Goal: Transaction & Acquisition: Purchase product/service

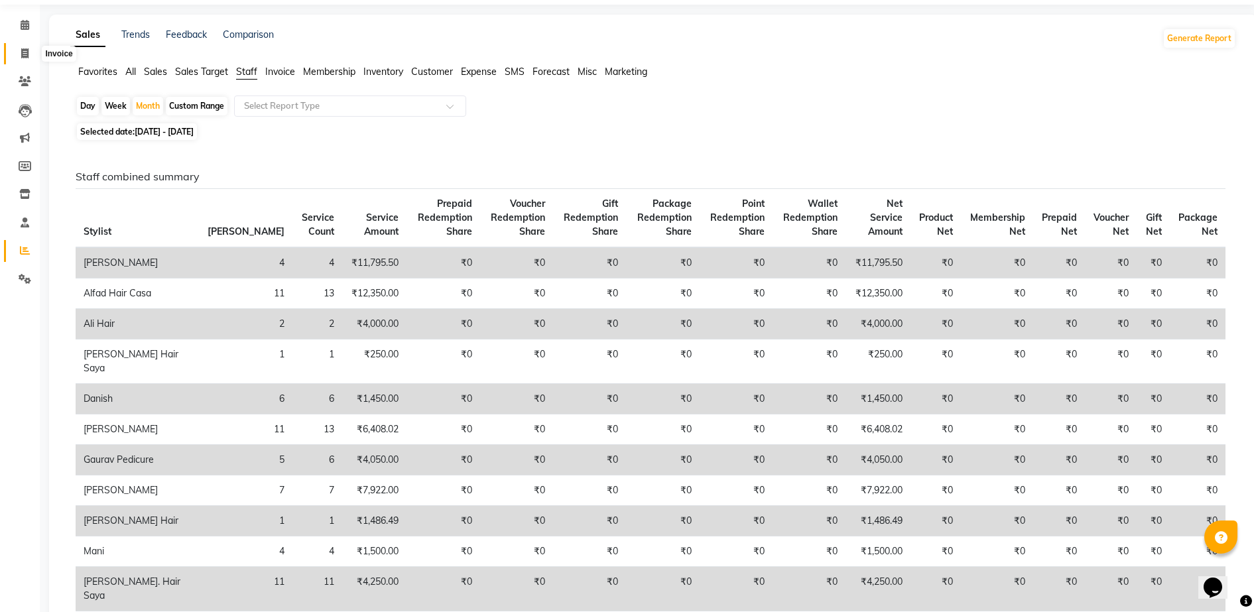
click at [25, 49] on icon at bounding box center [24, 53] width 7 height 10
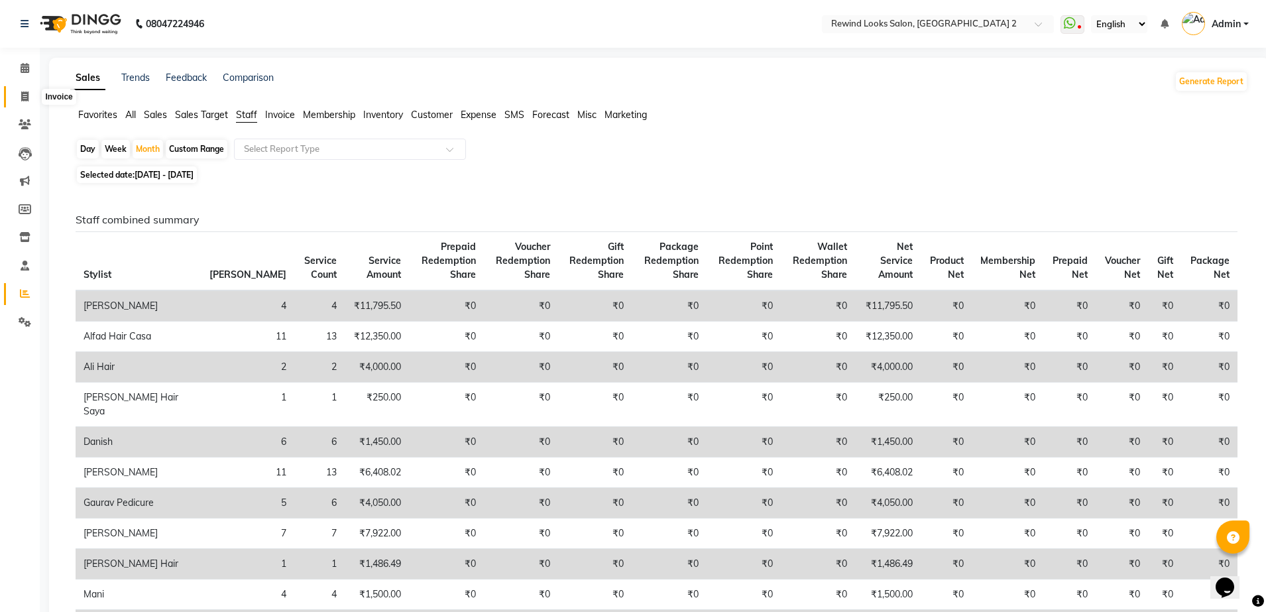
select select "4640"
select select "service"
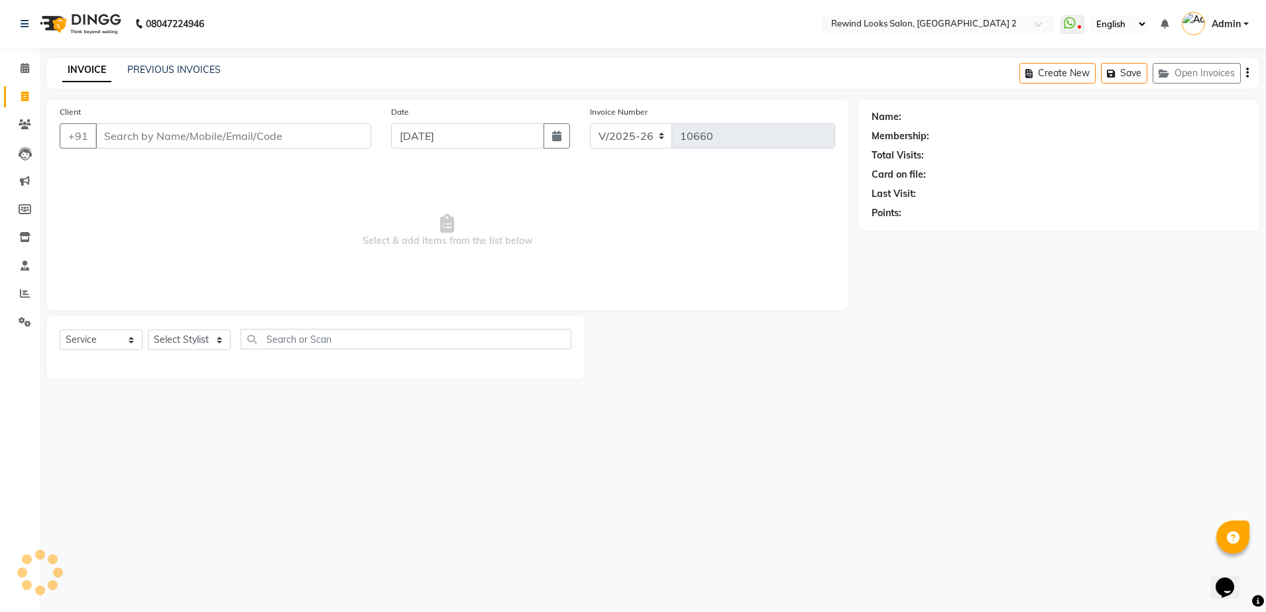
click at [242, 142] on input "Client" at bounding box center [233, 135] width 276 height 25
select select "27076"
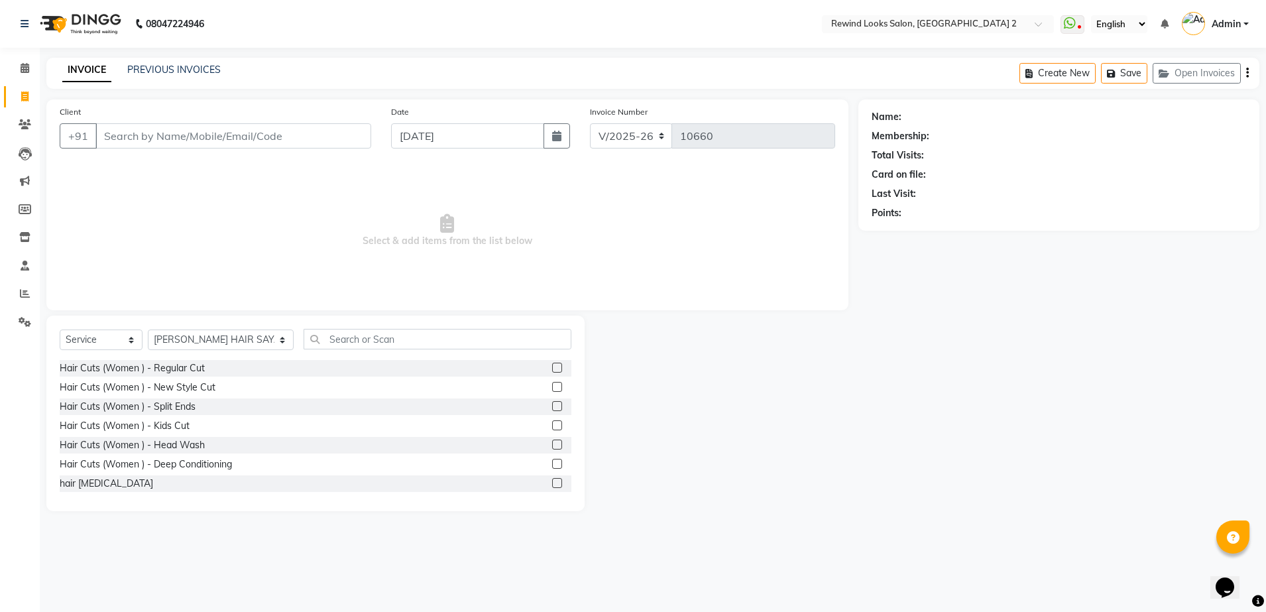
click at [193, 137] on input "Client" at bounding box center [233, 135] width 276 height 25
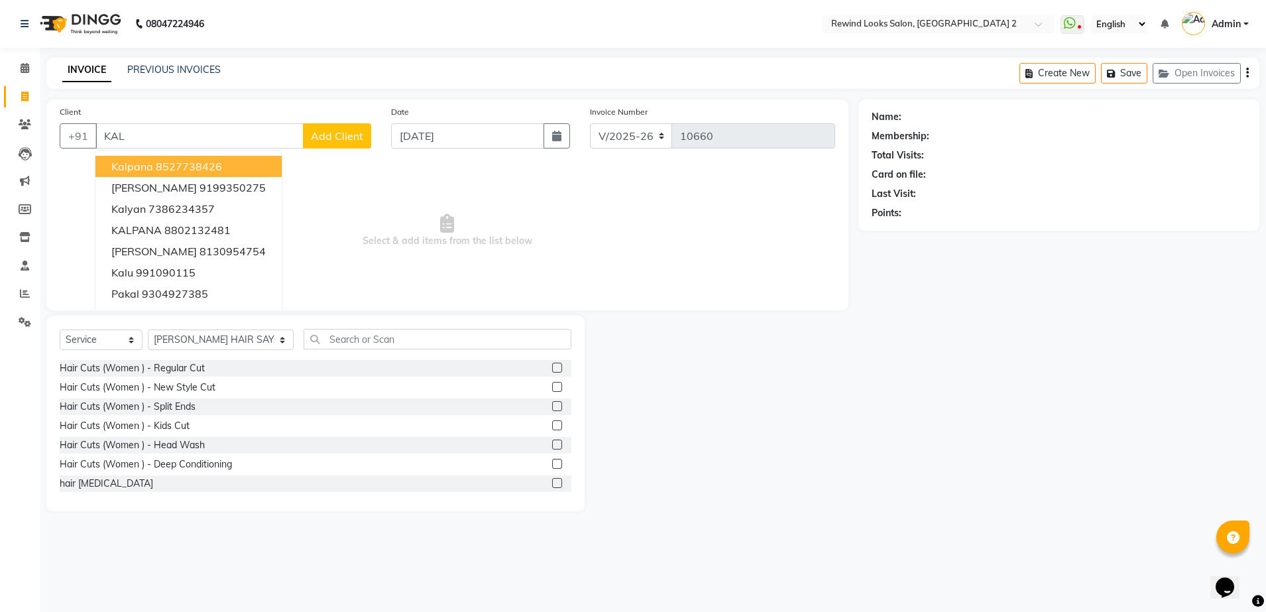
click at [185, 167] on ngb-highlight "8527738426" at bounding box center [189, 166] width 66 height 13
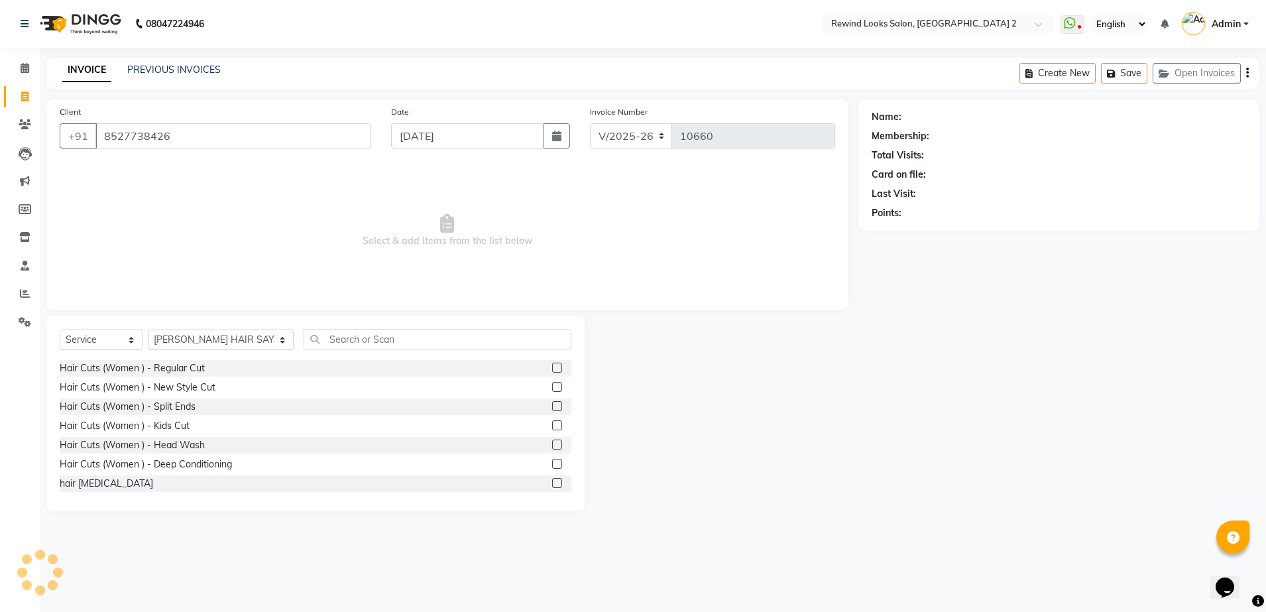
type input "8527738426"
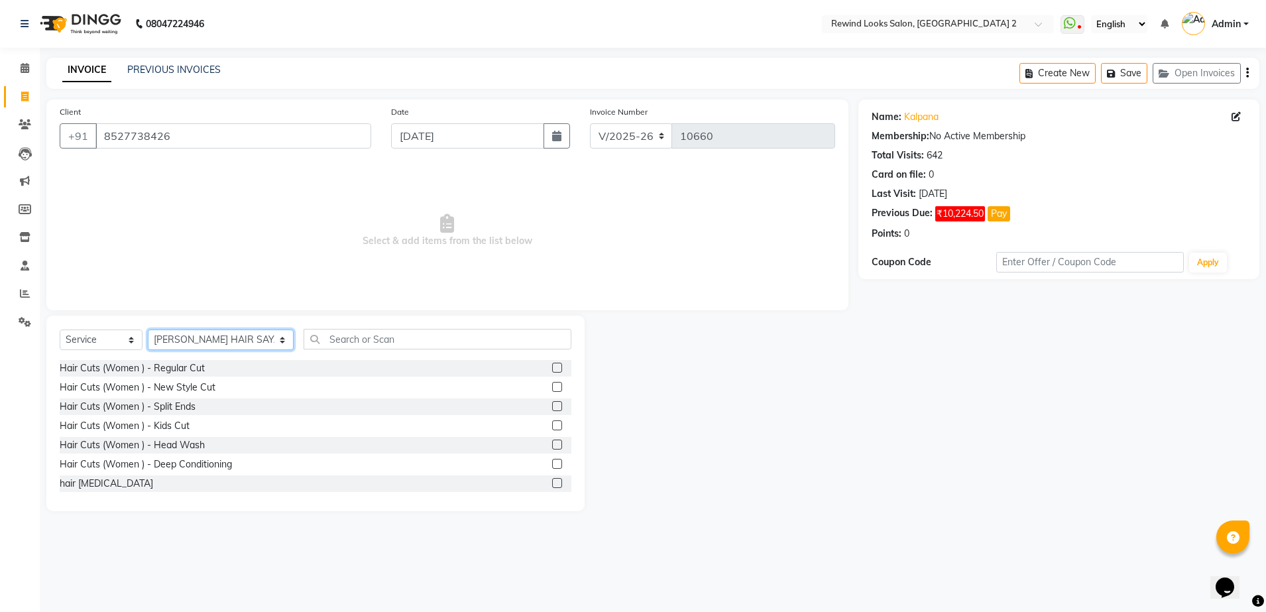
click at [186, 341] on select "Select Stylist [PERSON_NAME] aayat ADMIN Alfad hair Casa Ali Hair [PERSON_NAME]…" at bounding box center [221, 339] width 146 height 21
click at [308, 331] on input "text" at bounding box center [438, 339] width 268 height 21
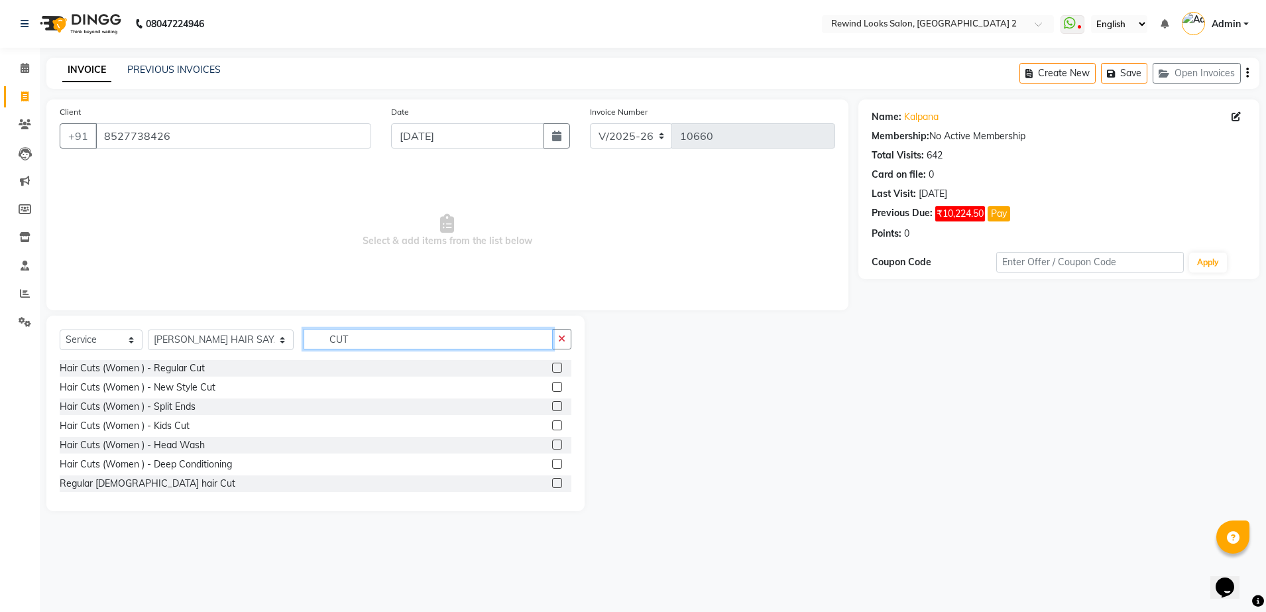
type input "CUT"
click at [552, 480] on label at bounding box center [557, 483] width 10 height 10
click at [552, 480] on input "checkbox" at bounding box center [556, 483] width 9 height 9
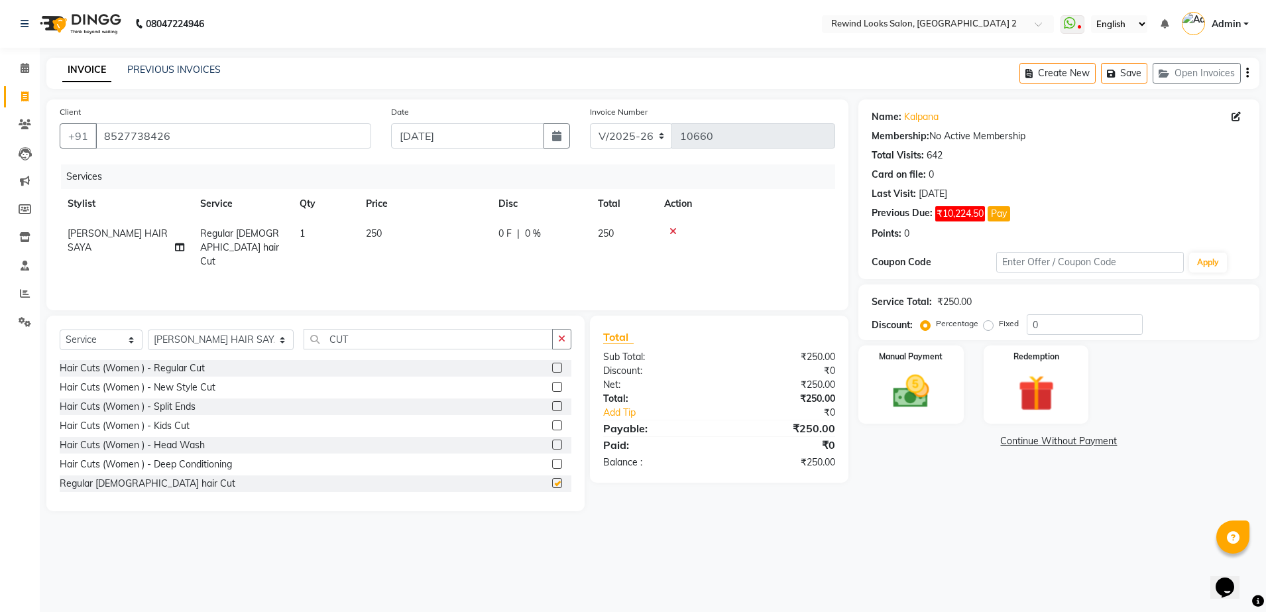
checkbox input "false"
click at [441, 241] on td "250" at bounding box center [424, 248] width 133 height 58
select select "27076"
type input "1350"
click at [214, 338] on select "Select Stylist [PERSON_NAME] aayat ADMIN Alfad hair Casa Ali Hair [PERSON_NAME]…" at bounding box center [221, 339] width 146 height 21
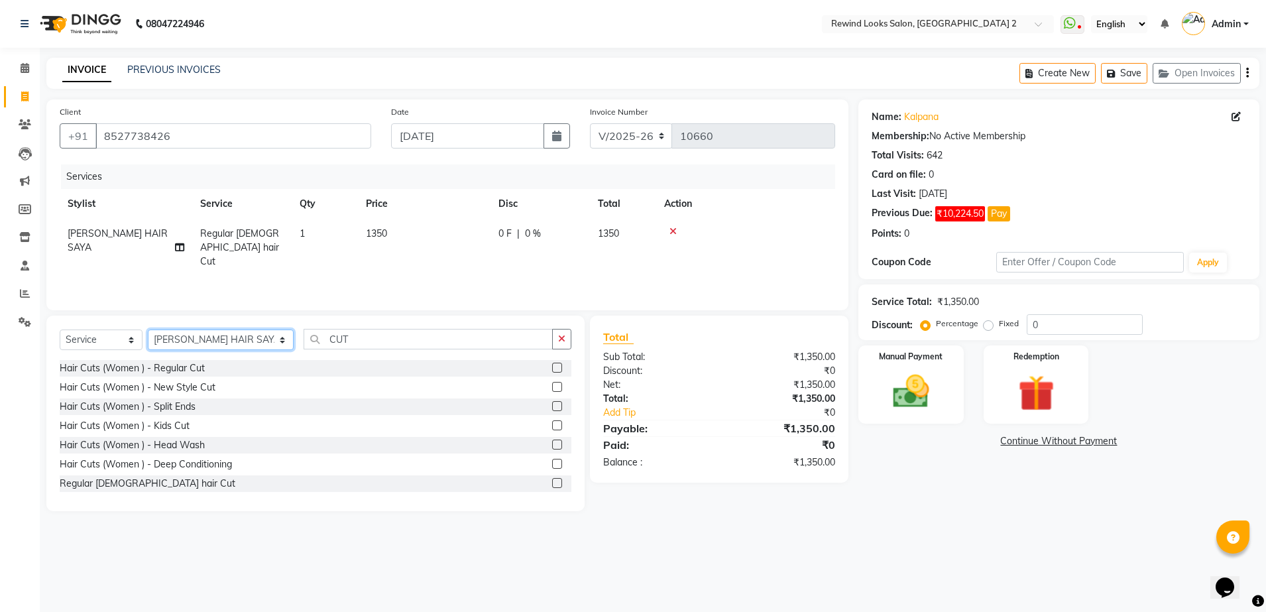
select select "34649"
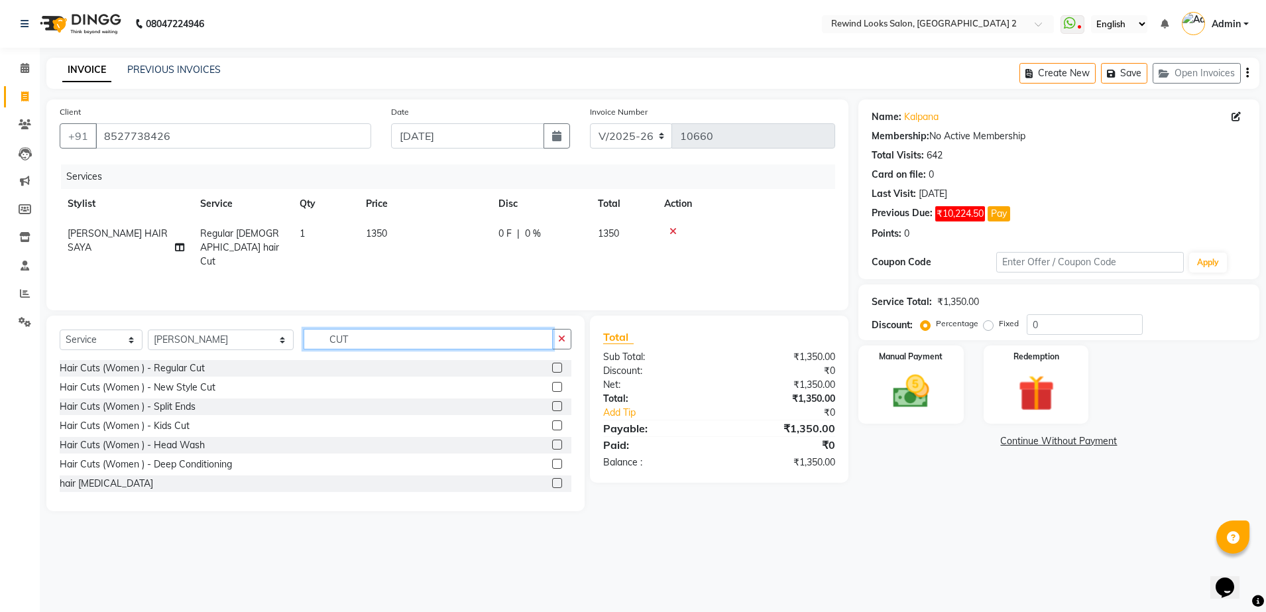
click at [349, 347] on input "CUT" at bounding box center [428, 339] width 249 height 21
type input "THRE"
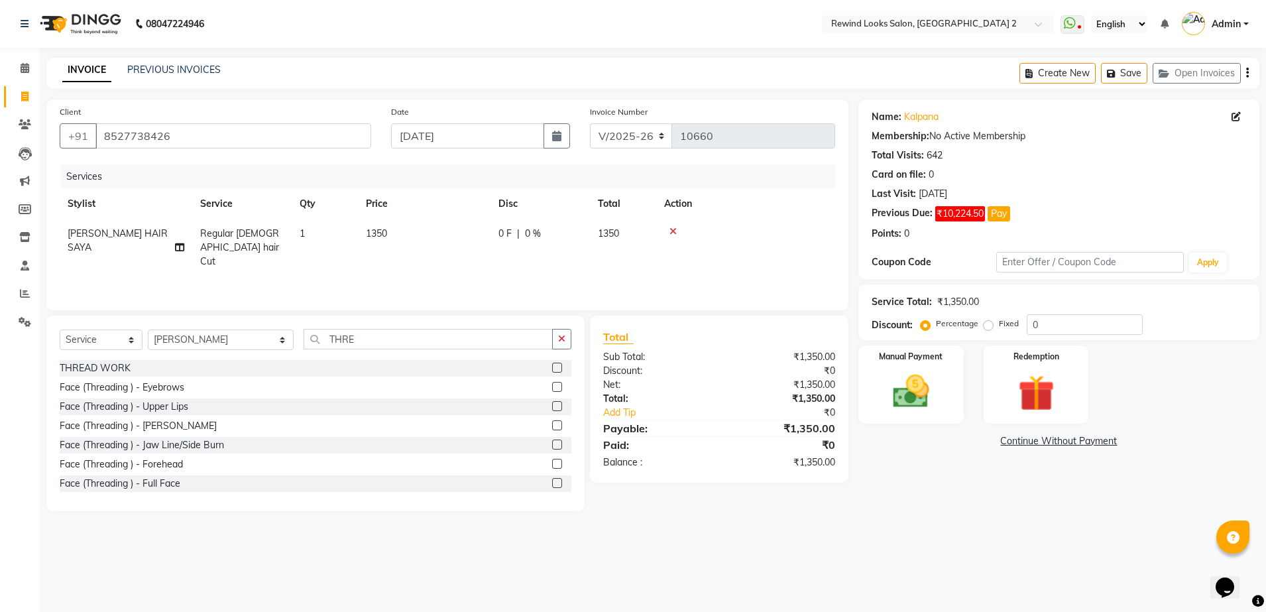
click at [552, 385] on label at bounding box center [557, 387] width 10 height 10
click at [552, 385] on input "checkbox" at bounding box center [556, 387] width 9 height 9
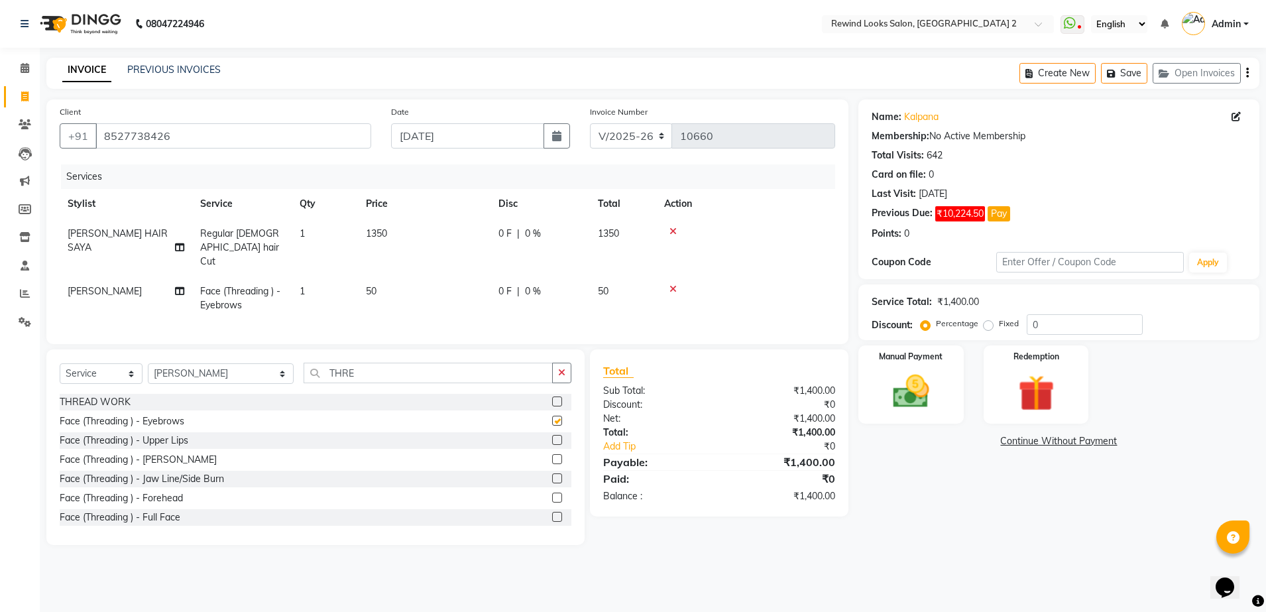
checkbox input "false"
click at [170, 376] on select "Select Stylist [PERSON_NAME] aayat ADMIN Alfad hair Casa Ali Hair [PERSON_NAME]…" at bounding box center [221, 373] width 146 height 21
select select "43008"
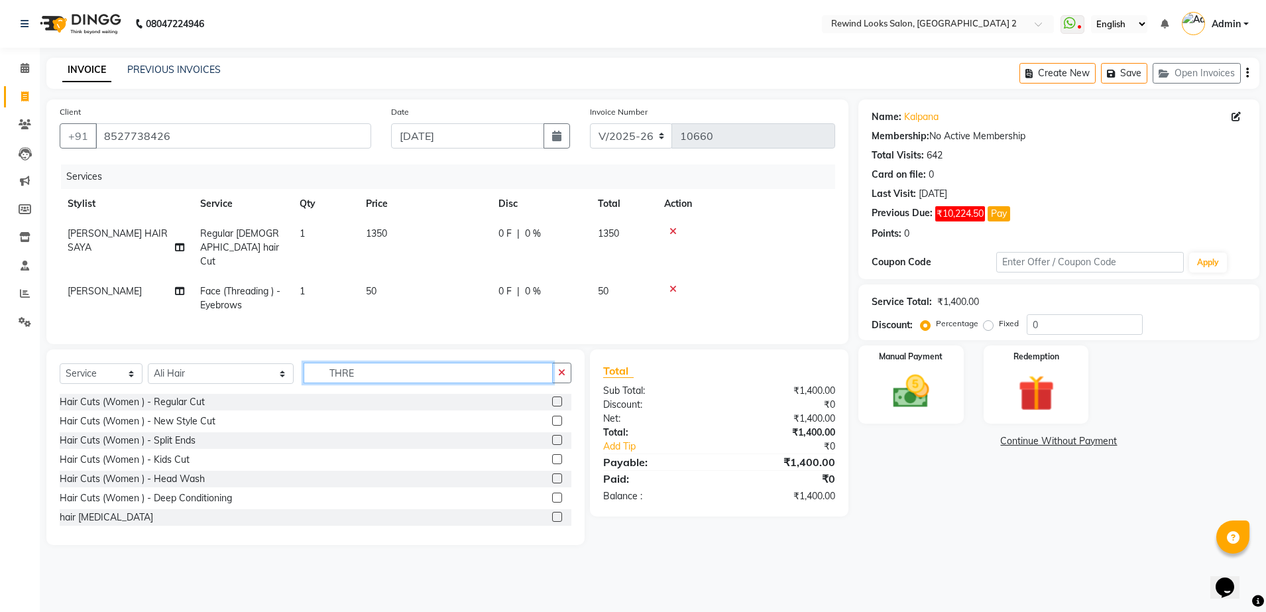
click at [402, 375] on input "THRE" at bounding box center [428, 373] width 249 height 21
type input "C"
type input "WASH"
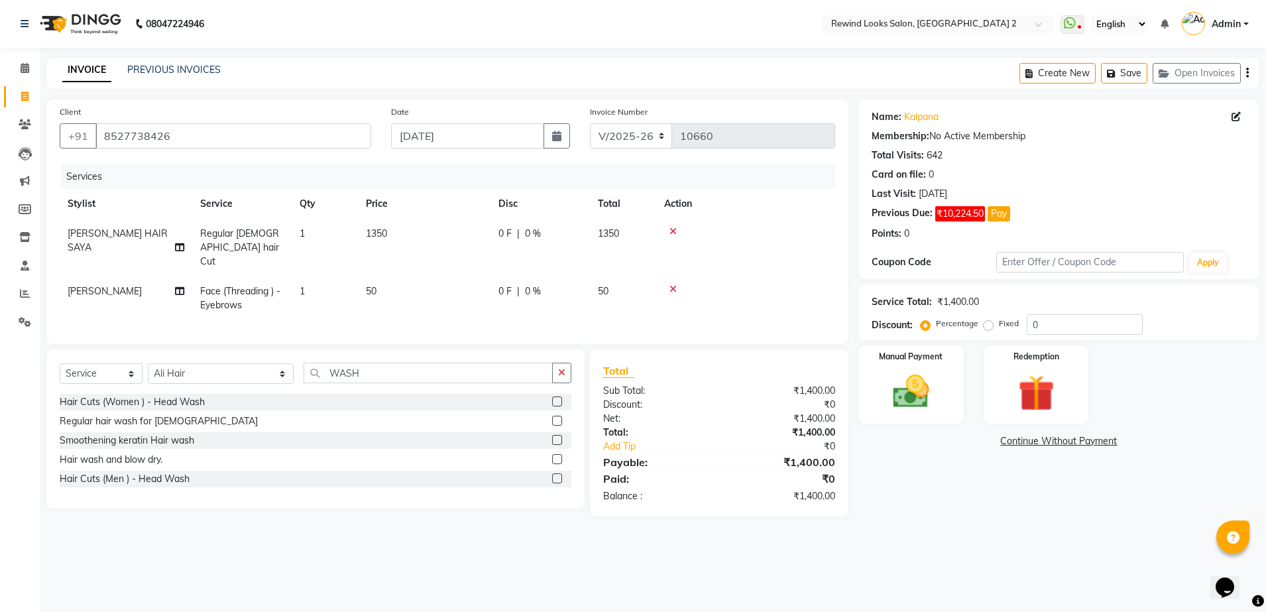
click at [556, 400] on label at bounding box center [557, 401] width 10 height 10
click at [556, 400] on input "checkbox" at bounding box center [556, 402] width 9 height 9
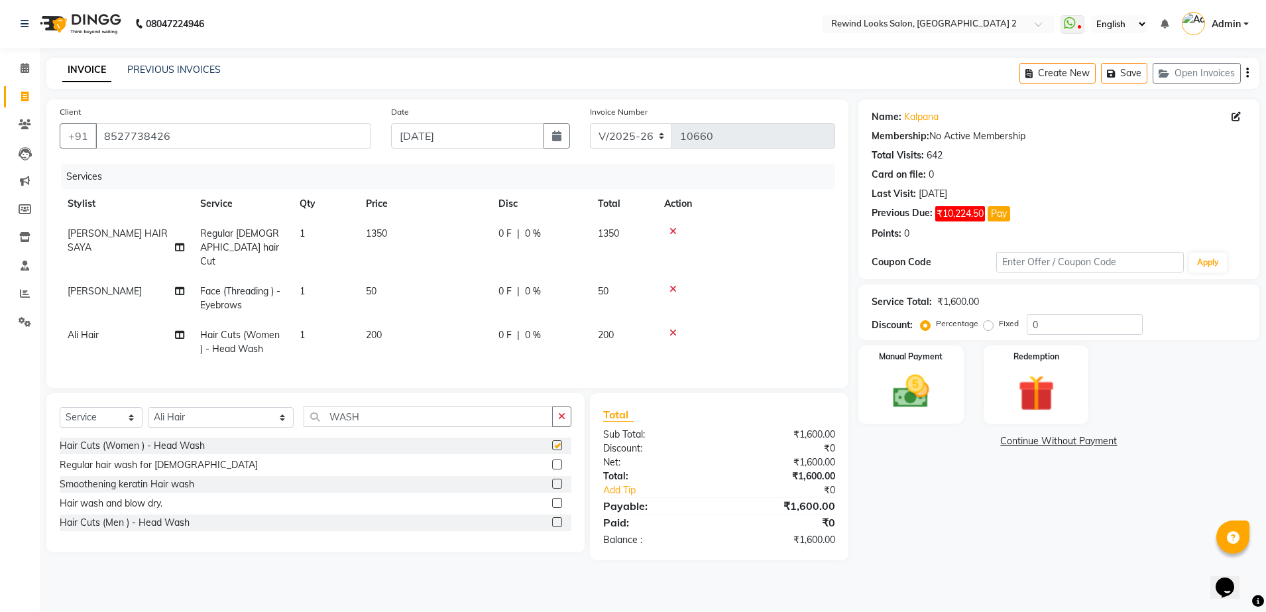
checkbox input "false"
click at [422, 320] on td "200" at bounding box center [424, 342] width 133 height 44
select select "43008"
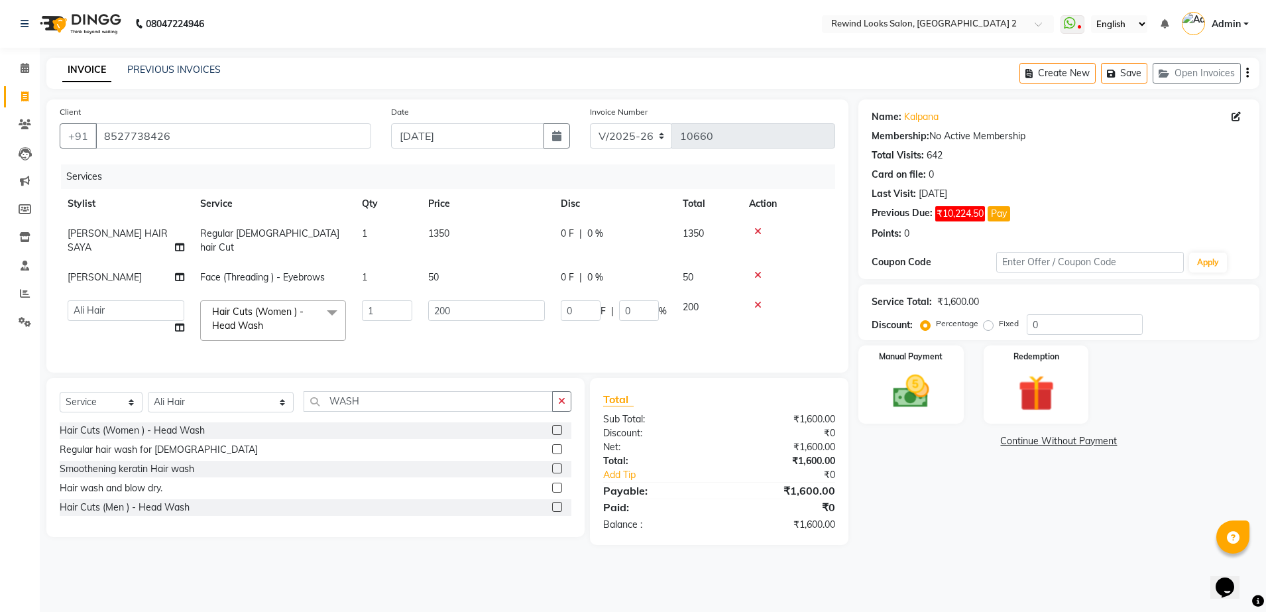
click at [422, 318] on td "200" at bounding box center [486, 320] width 133 height 56
click at [479, 300] on input "200" at bounding box center [486, 310] width 117 height 21
type input "2"
type input "400"
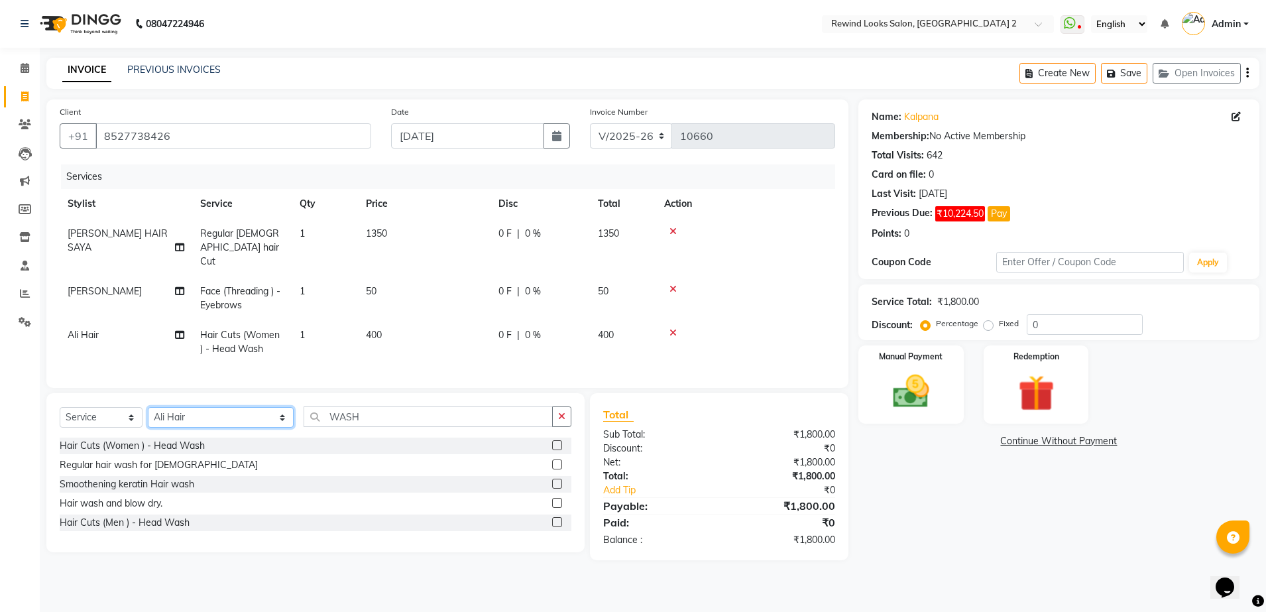
click at [178, 407] on select "Select Stylist [PERSON_NAME] aayat ADMIN Alfad hair Casa Ali Hair [PERSON_NAME]…" at bounding box center [221, 417] width 146 height 21
select select "44121"
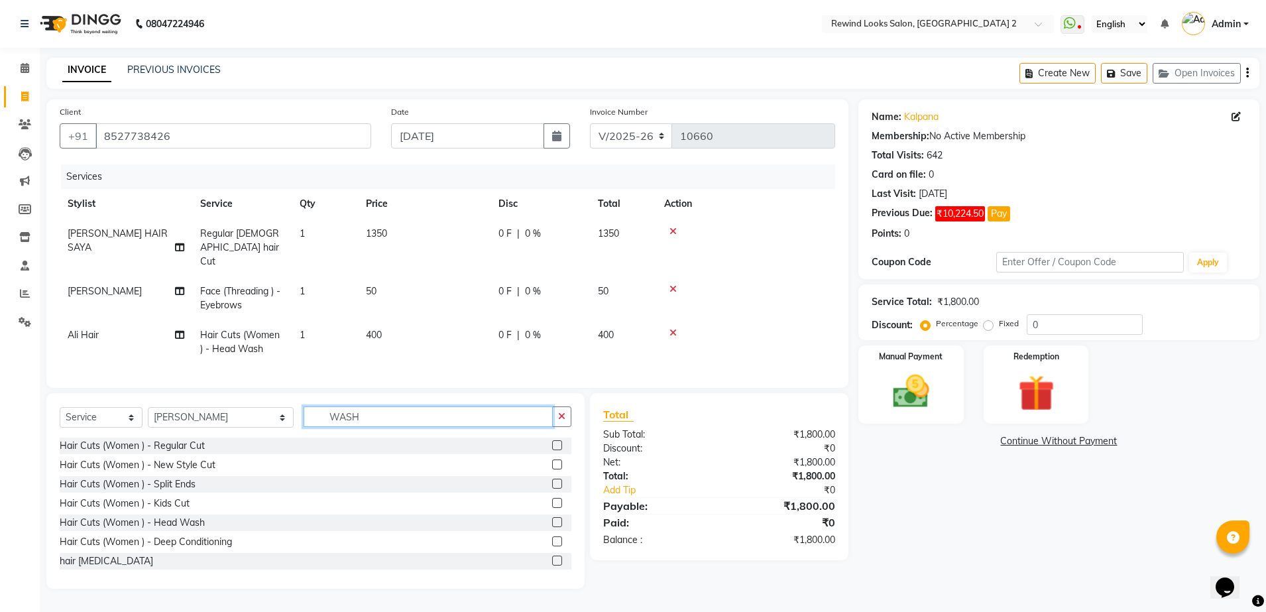
click at [394, 408] on input "WASH" at bounding box center [428, 416] width 249 height 21
click at [394, 408] on input "C" at bounding box center [428, 416] width 249 height 21
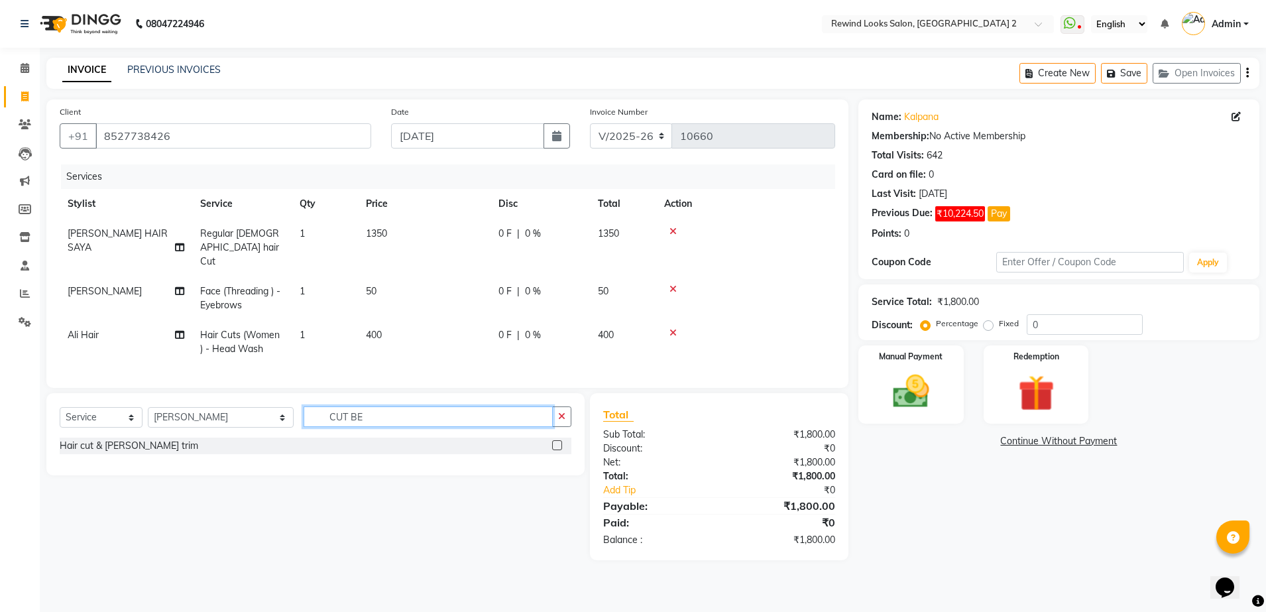
type input "CUT BE"
click at [556, 444] on label at bounding box center [557, 445] width 10 height 10
click at [556, 444] on input "checkbox" at bounding box center [556, 446] width 9 height 9
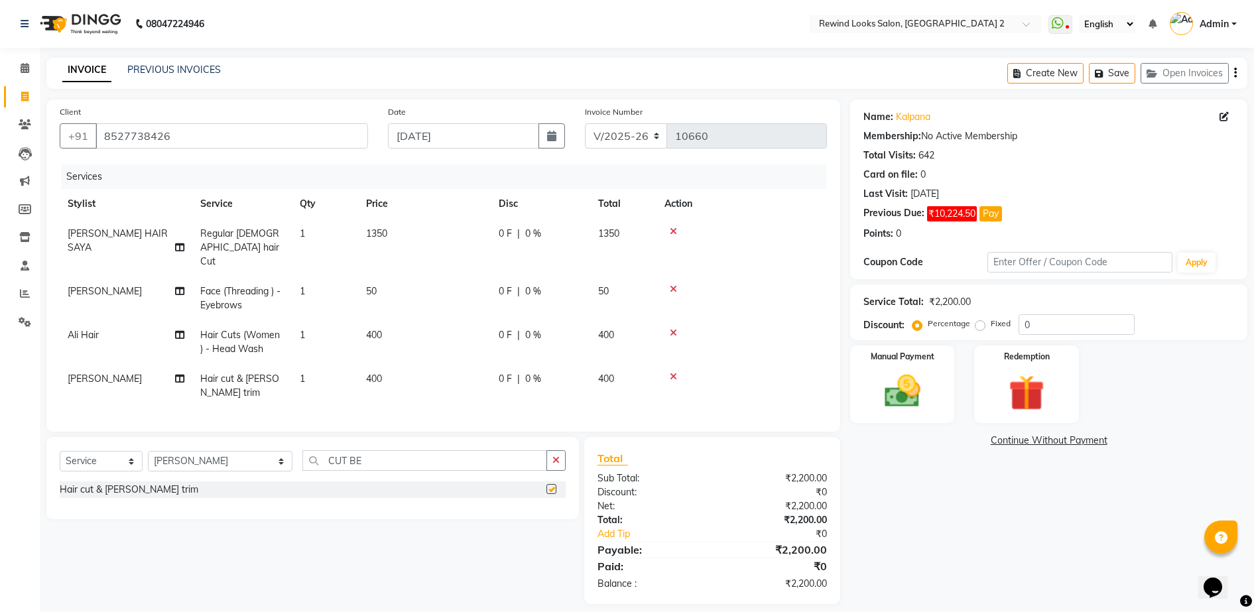
checkbox input "false"
click at [459, 320] on td "400" at bounding box center [424, 342] width 133 height 44
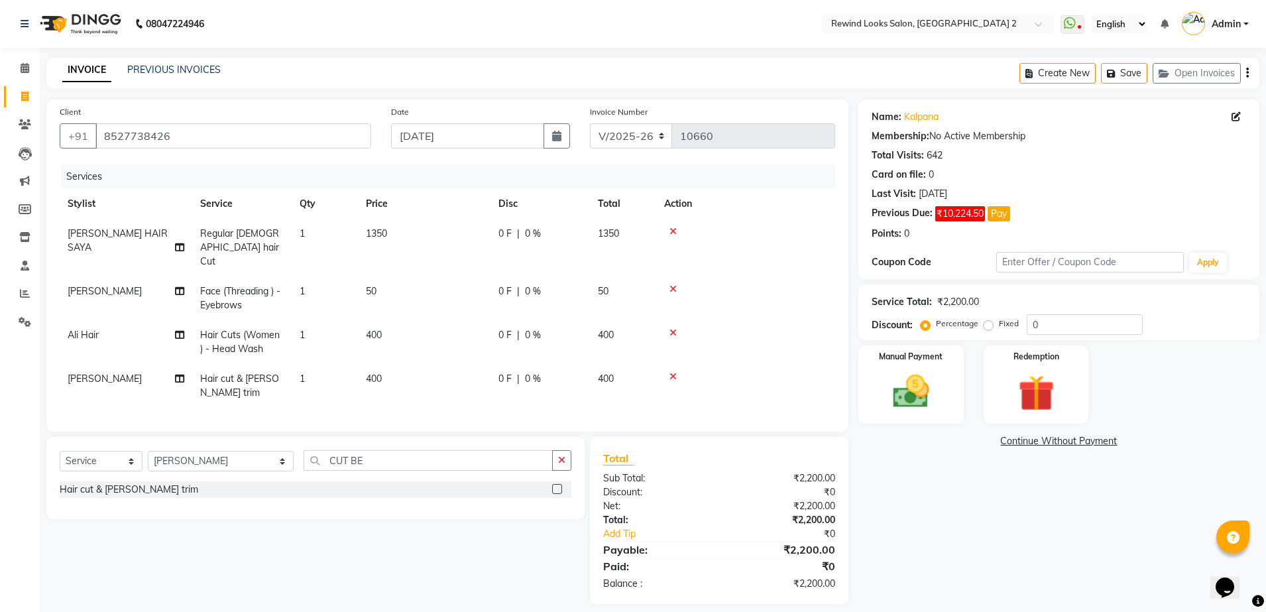
select select "43008"
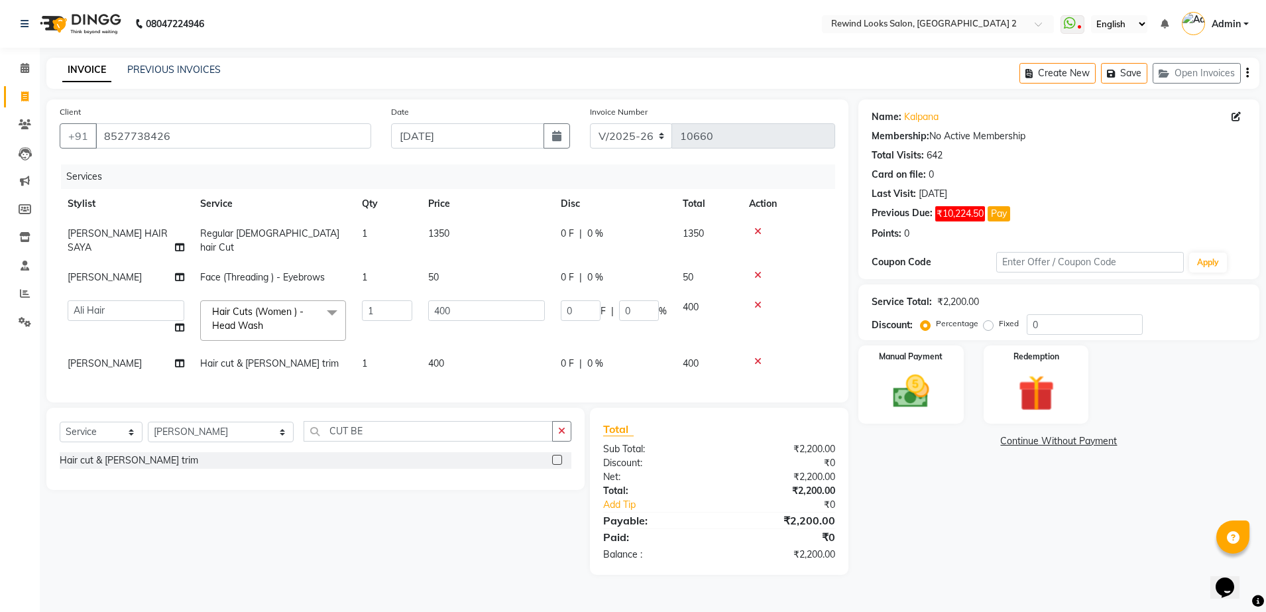
click at [459, 319] on td "400" at bounding box center [486, 320] width 133 height 56
click at [490, 300] on input "400" at bounding box center [486, 310] width 117 height 21
type input "4"
type input "800"
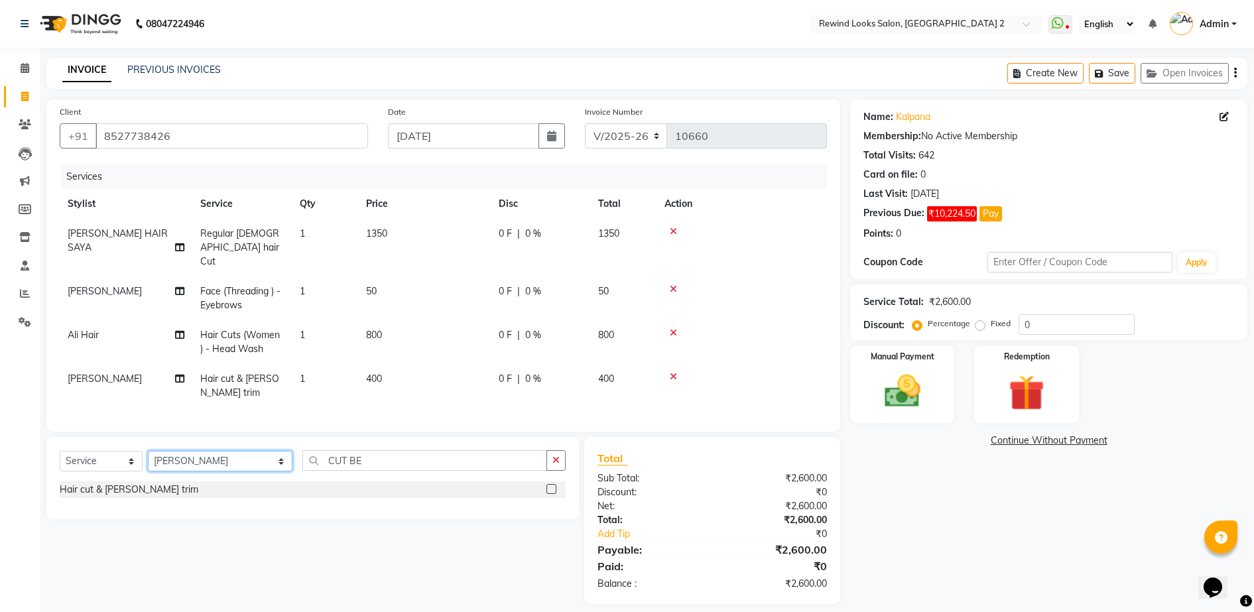
click at [171, 430] on div "Client [PHONE_NUMBER] Date [DATE] Invoice Number V/2025 V/[PHONE_NUMBER] Servic…" at bounding box center [442, 351] width 813 height 505
click at [406, 233] on td "1350" at bounding box center [424, 248] width 133 height 58
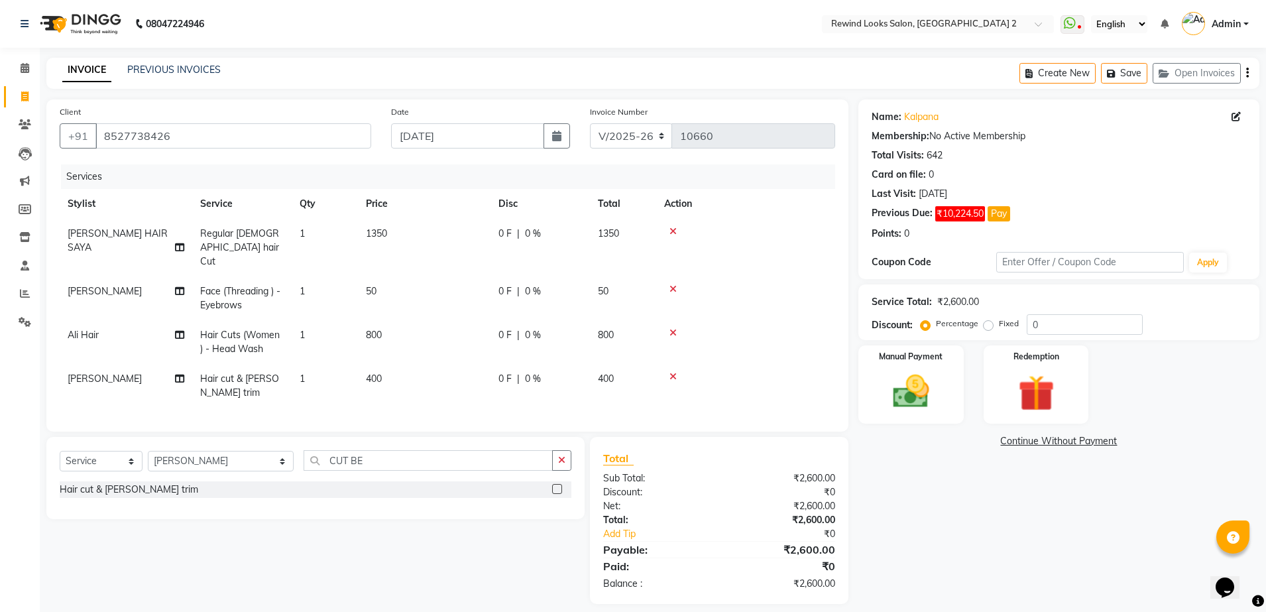
select select "27076"
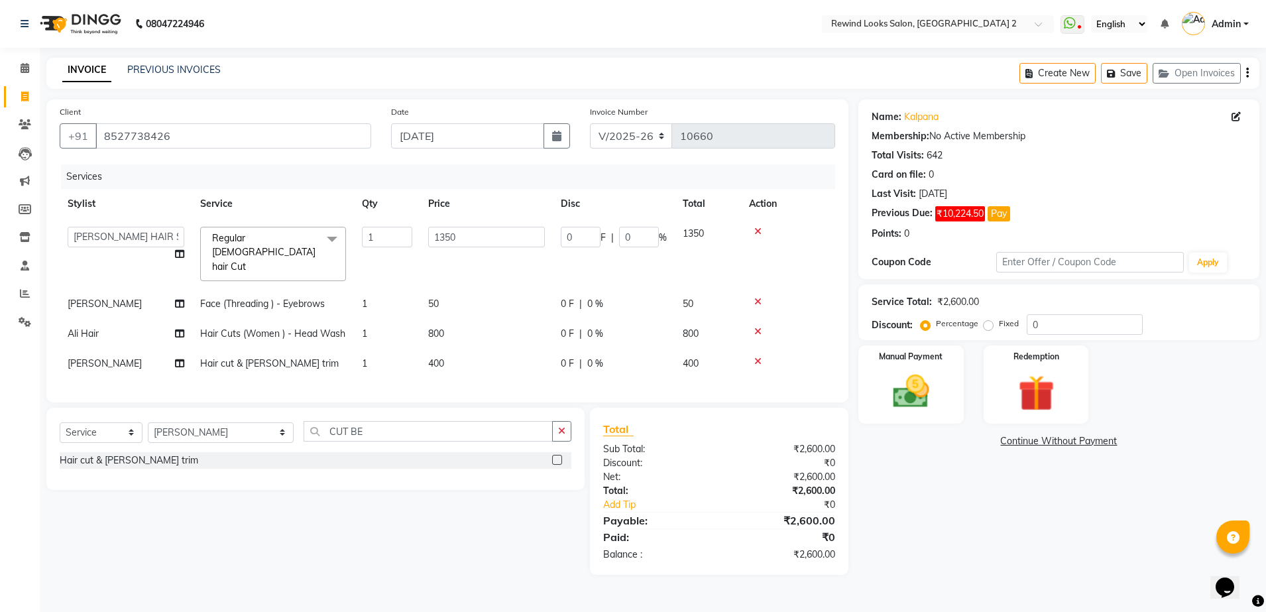
click at [406, 233] on input "1" at bounding box center [387, 237] width 50 height 21
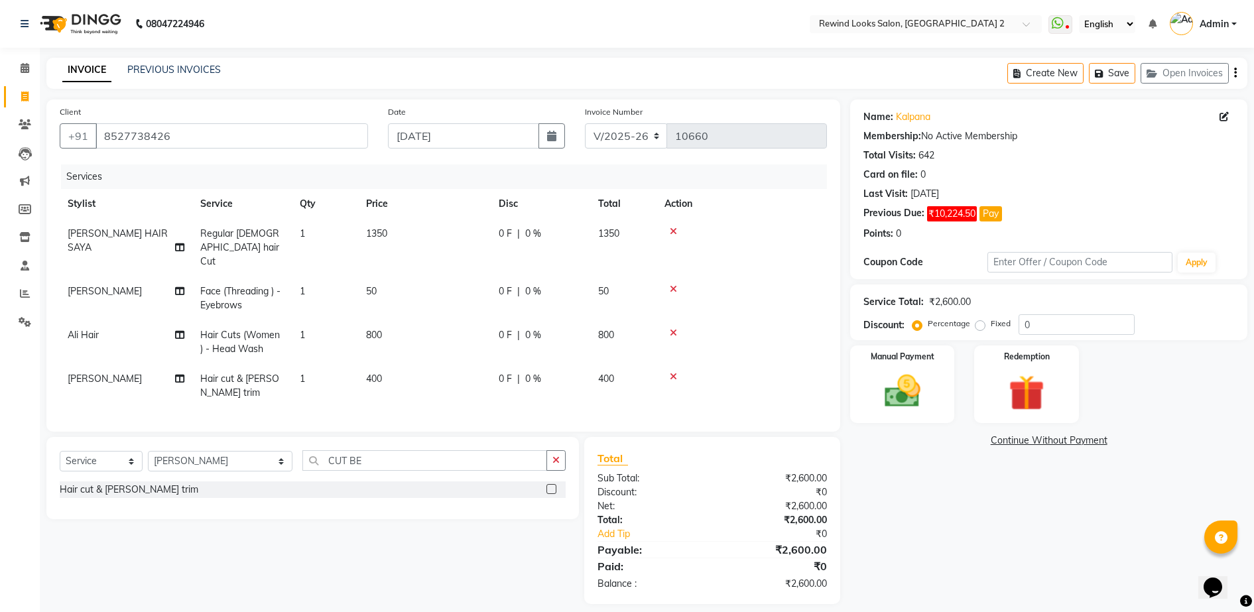
click at [465, 239] on td "1350" at bounding box center [424, 248] width 133 height 58
select select "27076"
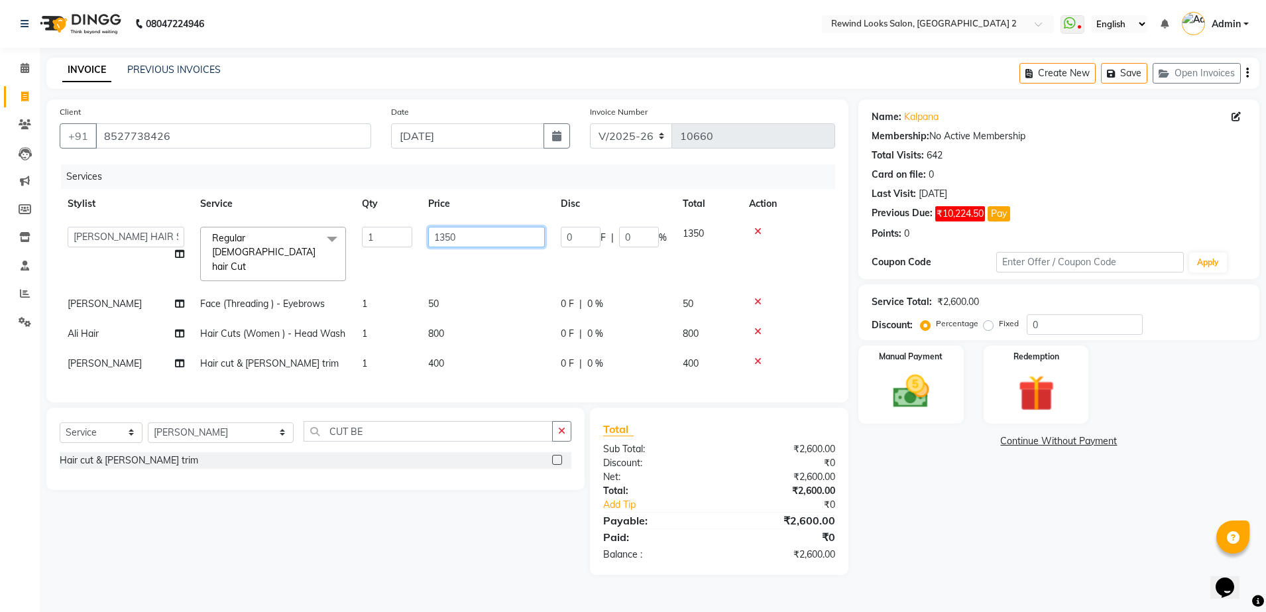
click at [477, 235] on input "1350" at bounding box center [486, 237] width 117 height 21
type input "1700"
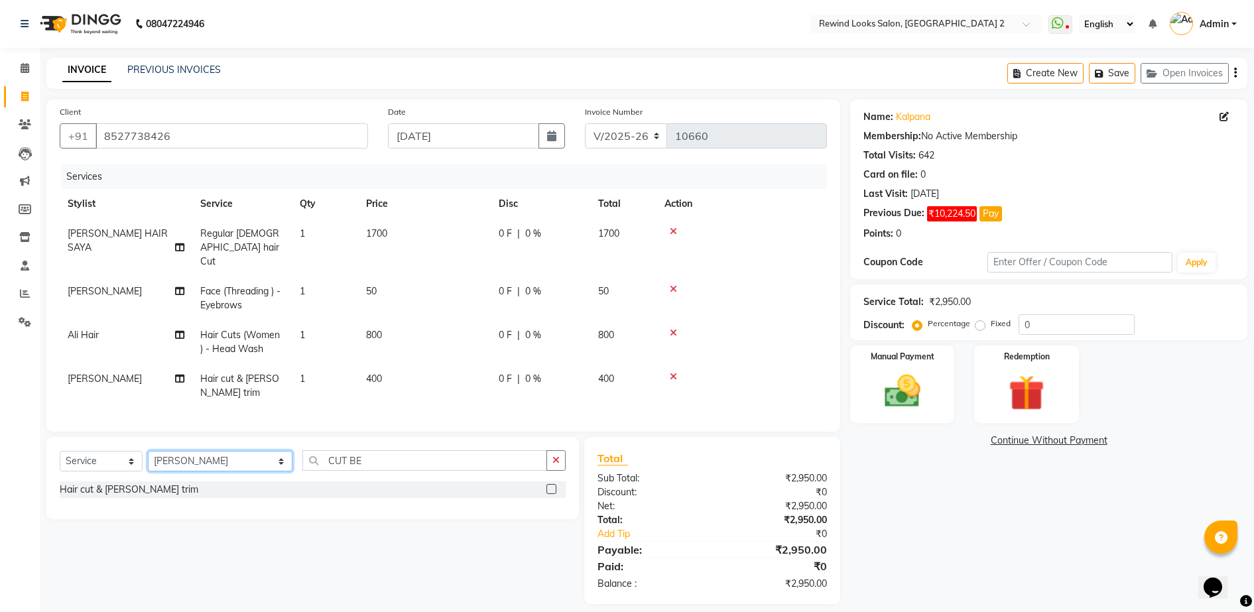
click at [203, 420] on div "Client [PHONE_NUMBER] Date [DATE] Invoice Number V/2025 V/[PHONE_NUMBER] Servic…" at bounding box center [442, 351] width 813 height 505
click at [917, 401] on img at bounding box center [902, 391] width 60 height 43
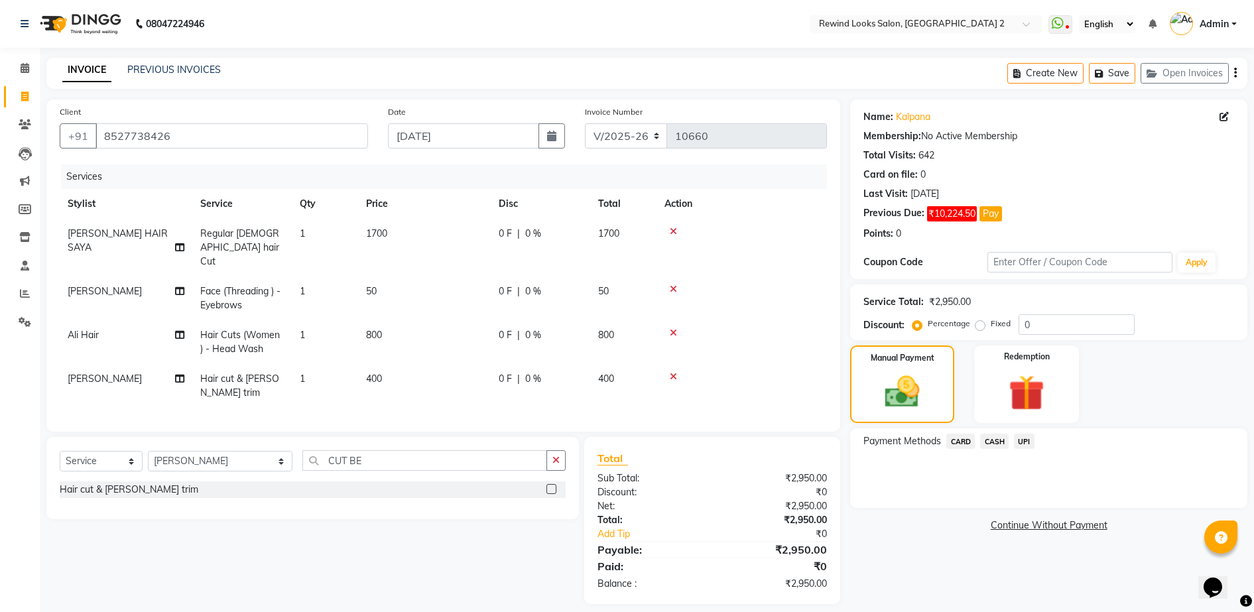
click at [997, 442] on span "CASH" at bounding box center [994, 441] width 29 height 15
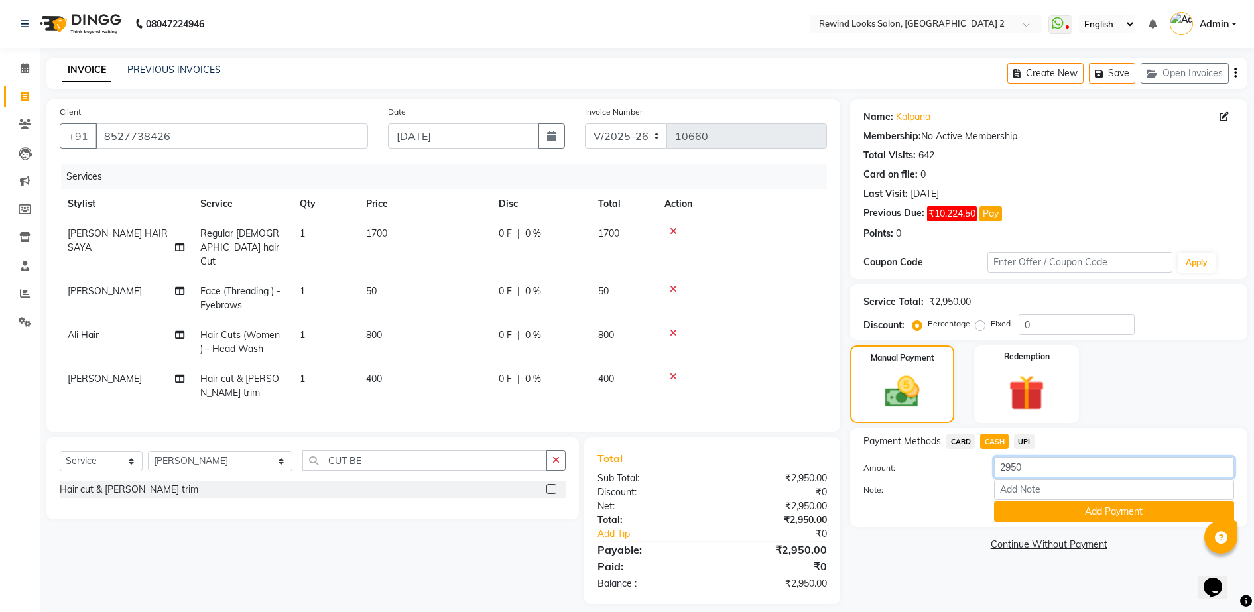
click at [1036, 471] on input "2950" at bounding box center [1114, 467] width 240 height 21
type input "2"
type input "1150"
click at [1053, 512] on button "Add Payment" at bounding box center [1114, 511] width 240 height 21
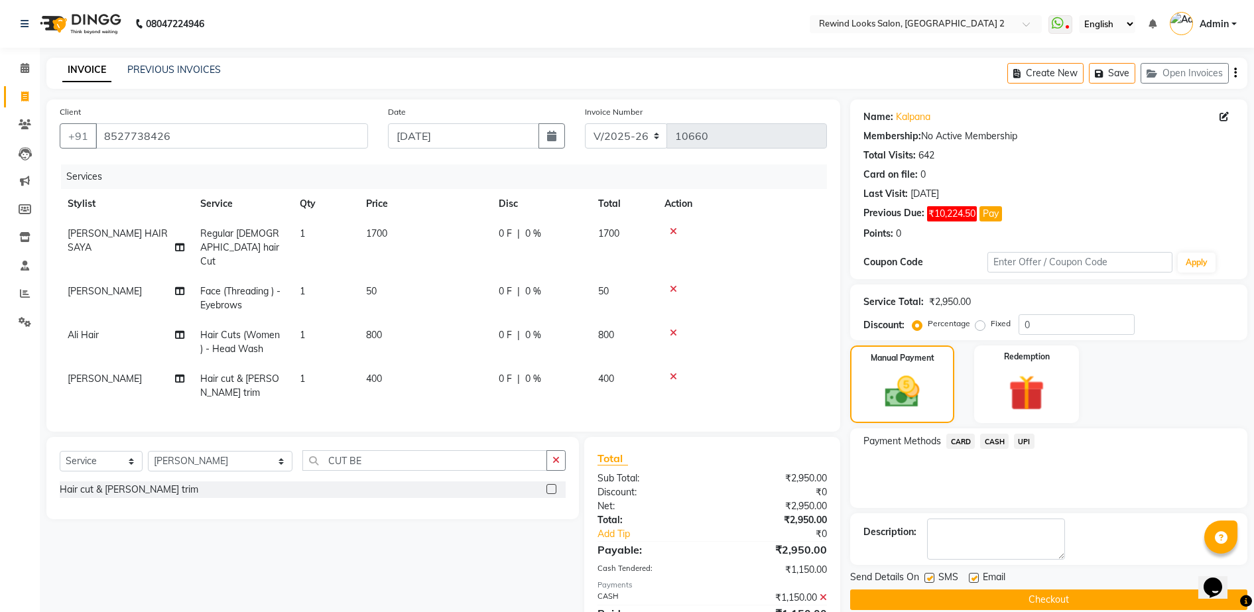
click at [1021, 442] on span "UPI" at bounding box center [1024, 441] width 21 height 15
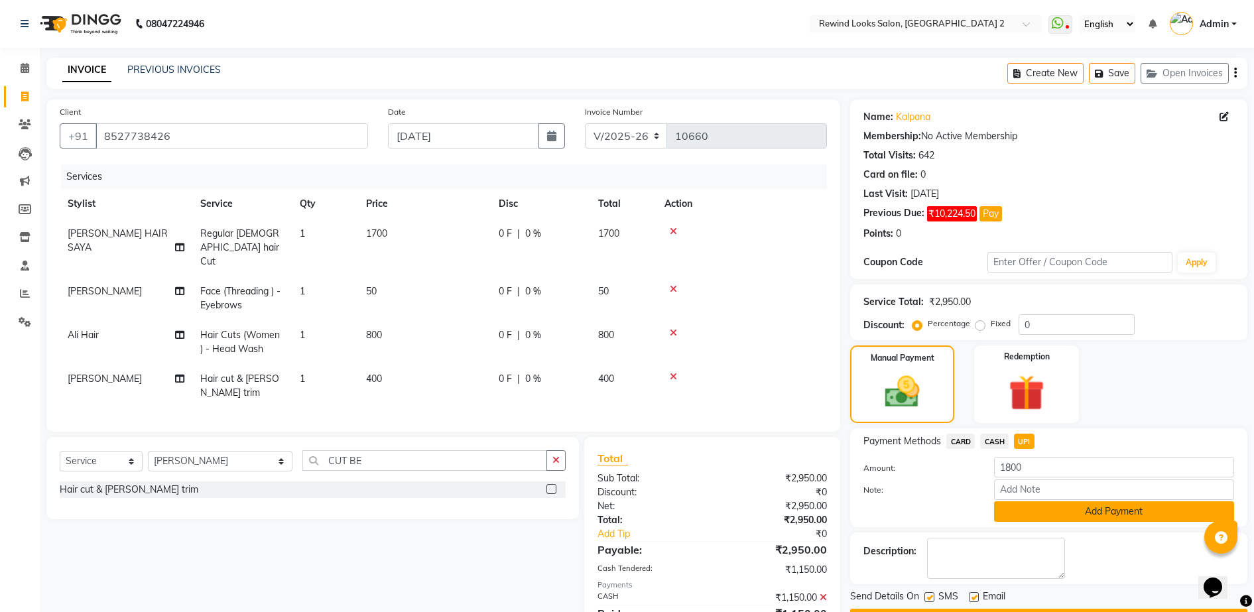
click at [1032, 506] on button "Add Payment" at bounding box center [1114, 511] width 240 height 21
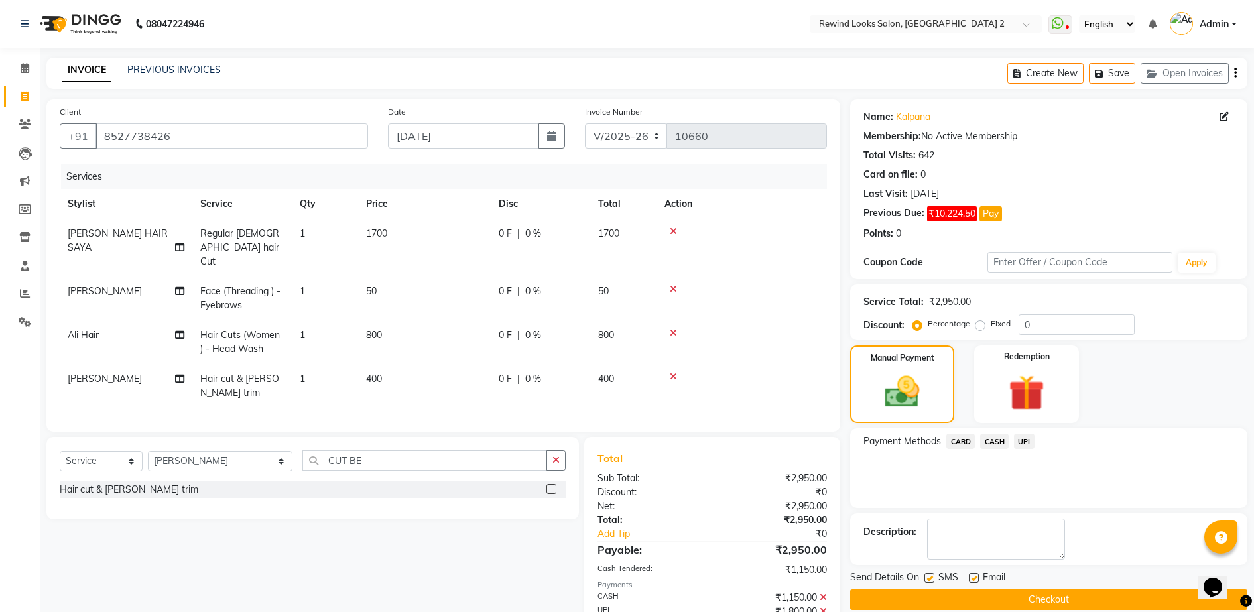
click at [983, 595] on button "Checkout" at bounding box center [1048, 599] width 397 height 21
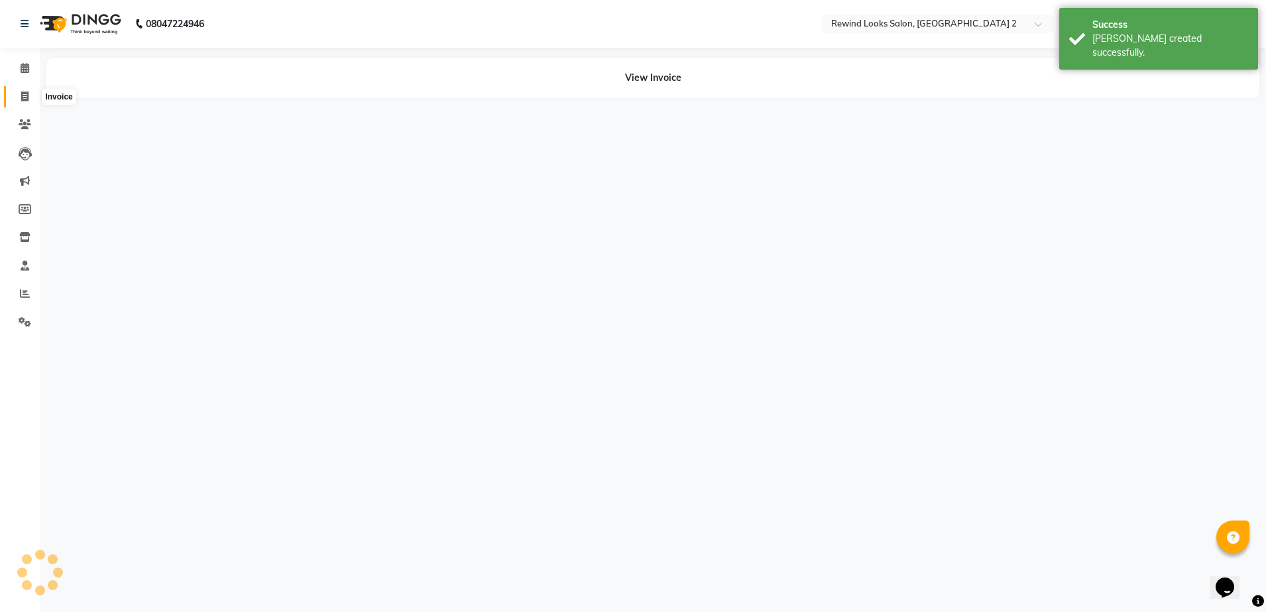
click at [21, 100] on icon at bounding box center [24, 96] width 7 height 10
select select "service"
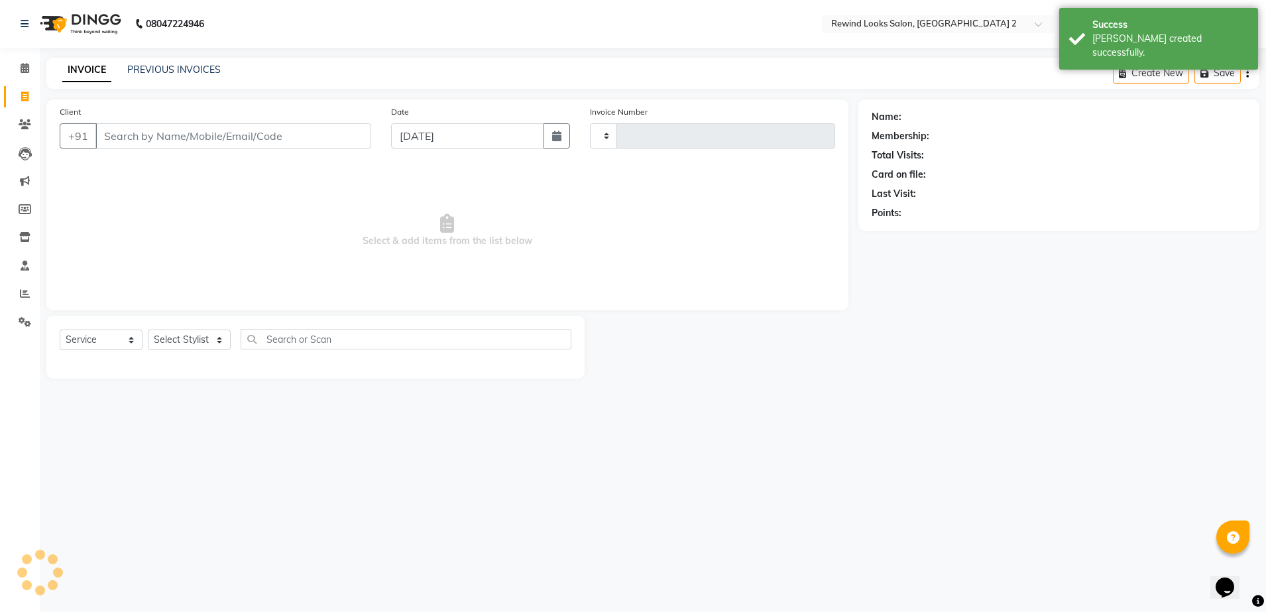
type input "10661"
select select "4640"
click at [168, 131] on input "Client" at bounding box center [233, 135] width 276 height 25
type input "8"
select select "27076"
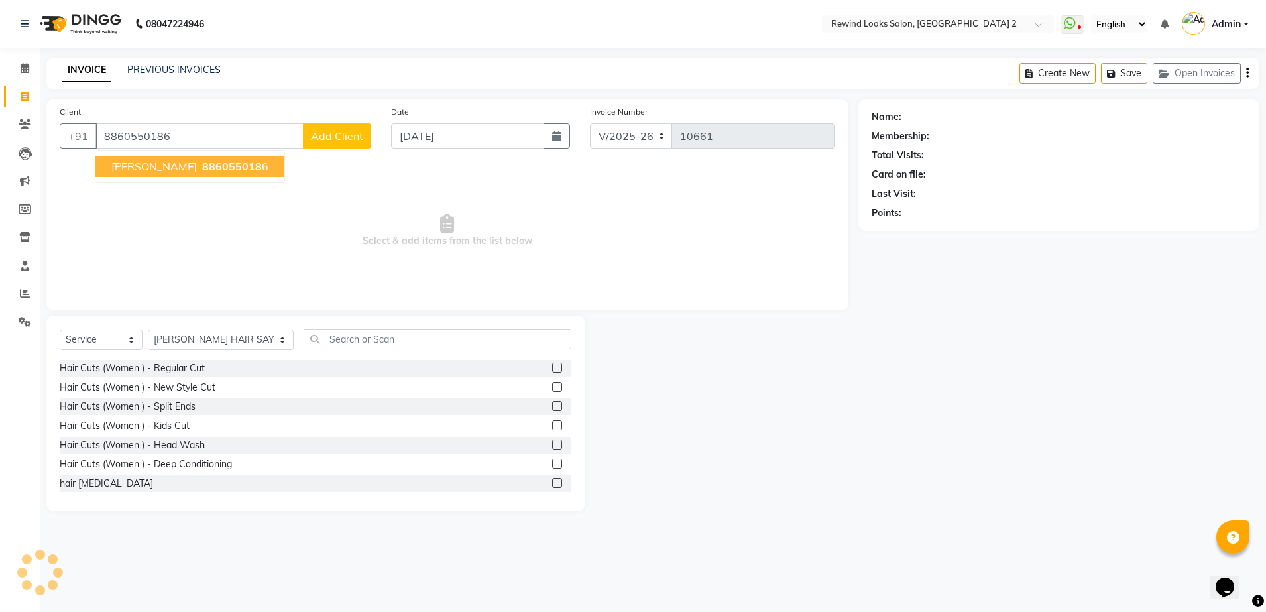
type input "8860550186"
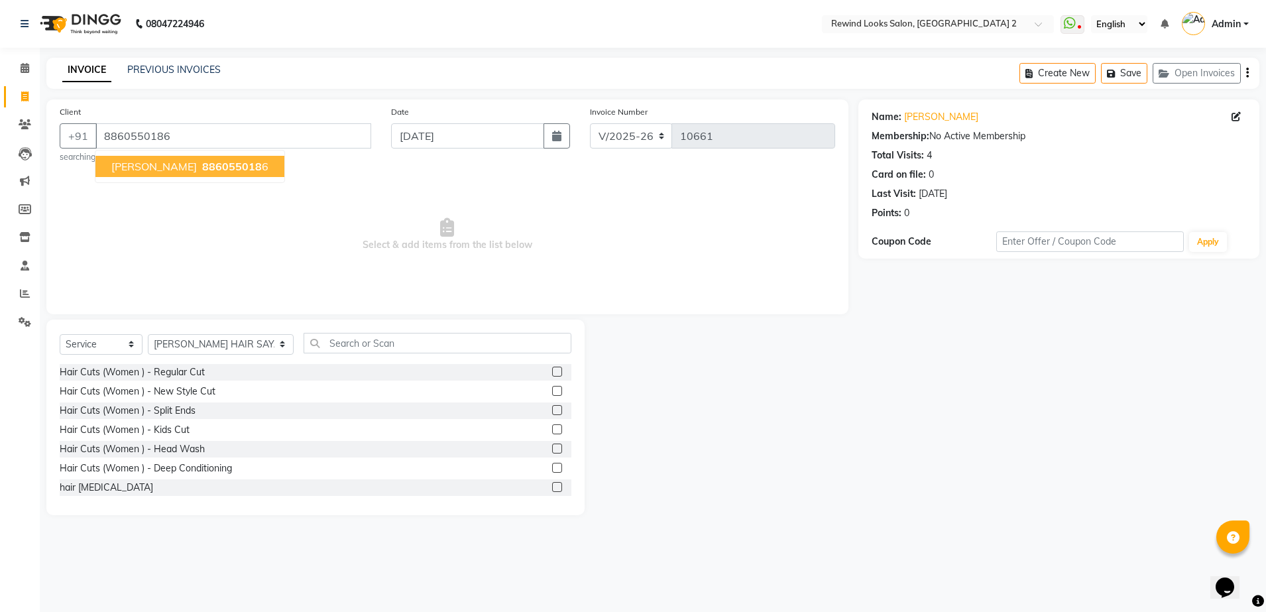
click at [202, 168] on span "886055018" at bounding box center [232, 166] width 60 height 13
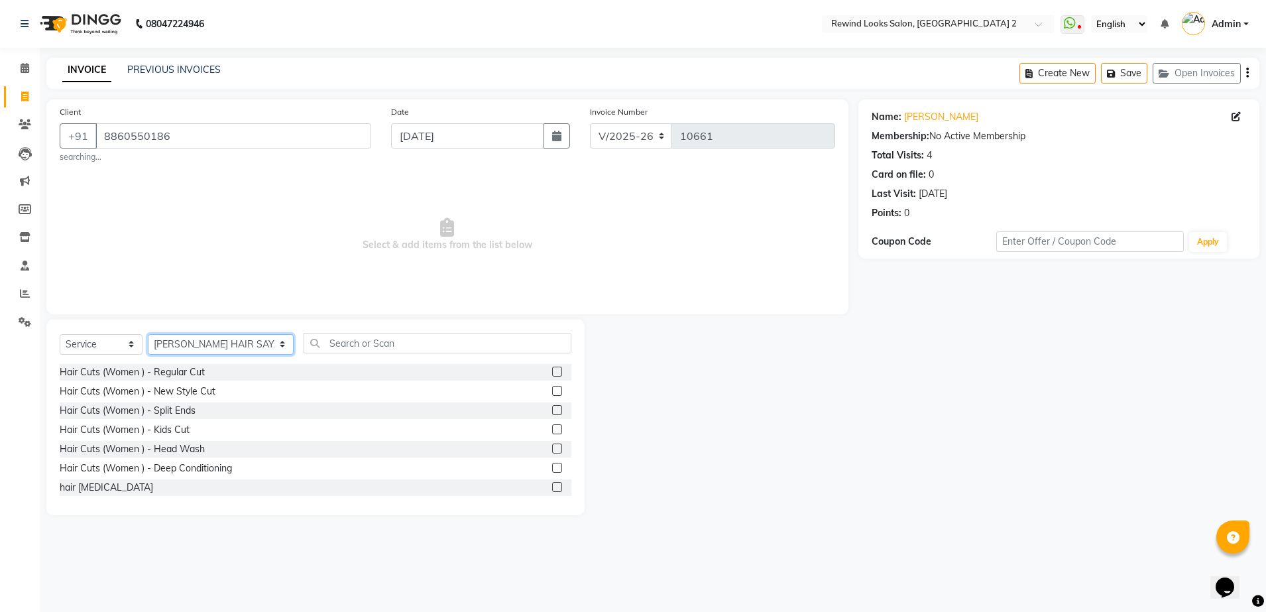
click at [197, 343] on select "Select Stylist [PERSON_NAME] aayat ADMIN Alfad hair Casa Ali Hair [PERSON_NAME]…" at bounding box center [221, 344] width 146 height 21
select select "87740"
click at [320, 345] on input "text" at bounding box center [438, 343] width 268 height 21
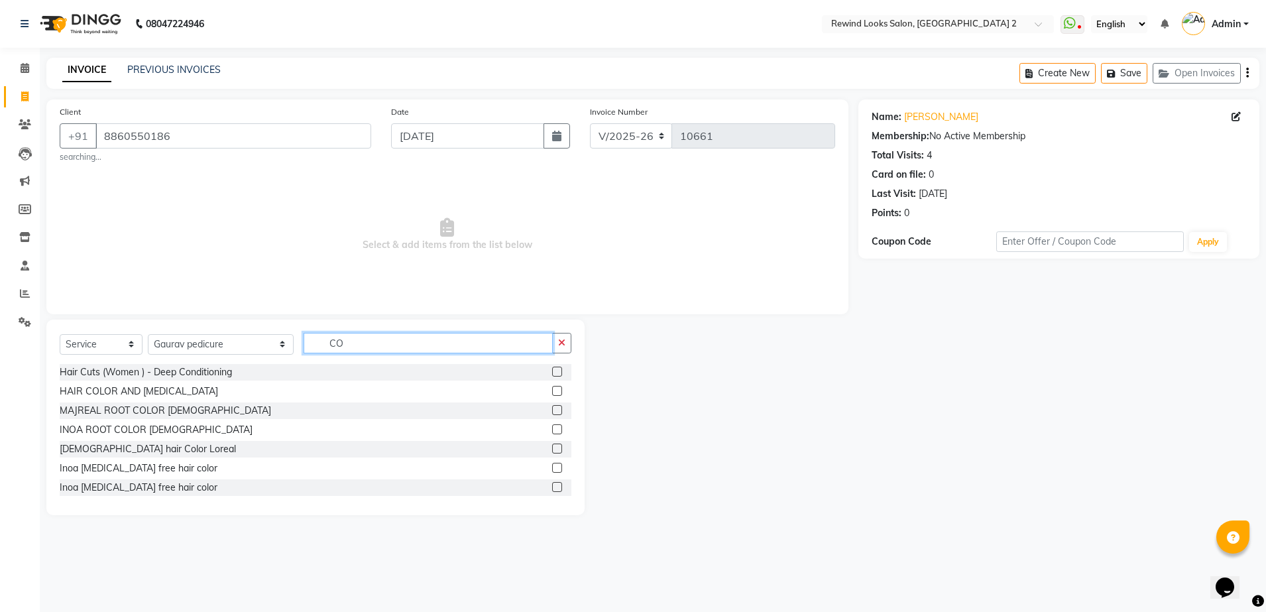
type input "C"
type input "M"
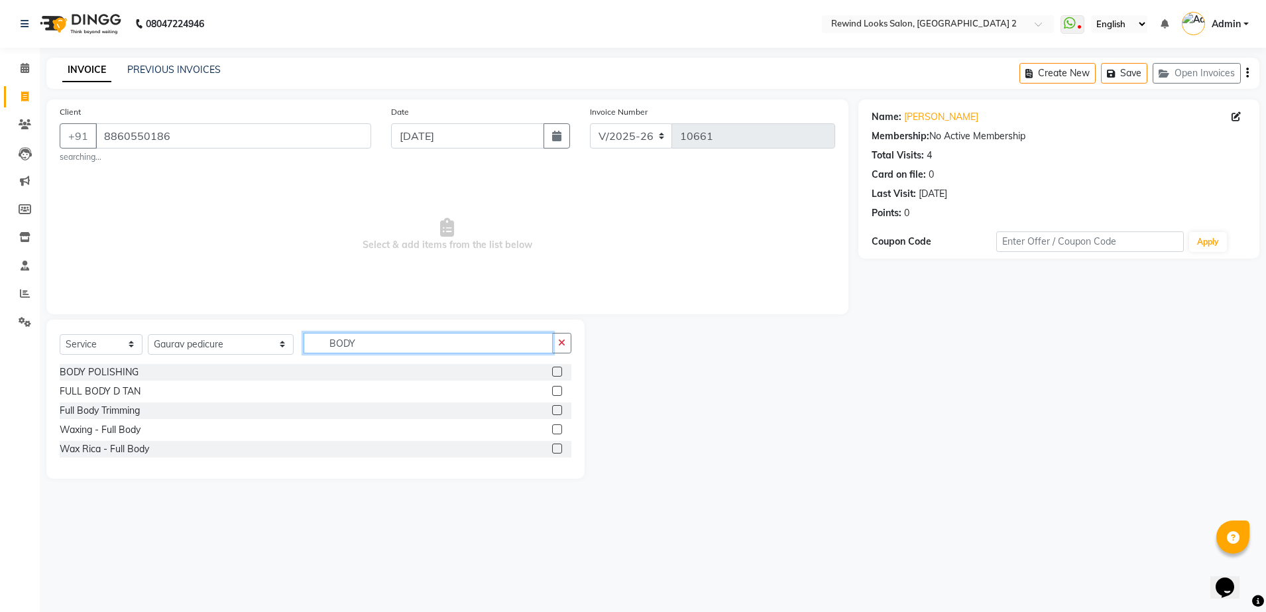
type input "BODY"
click at [556, 369] on label at bounding box center [557, 372] width 10 height 10
click at [556, 369] on input "checkbox" at bounding box center [556, 372] width 9 height 9
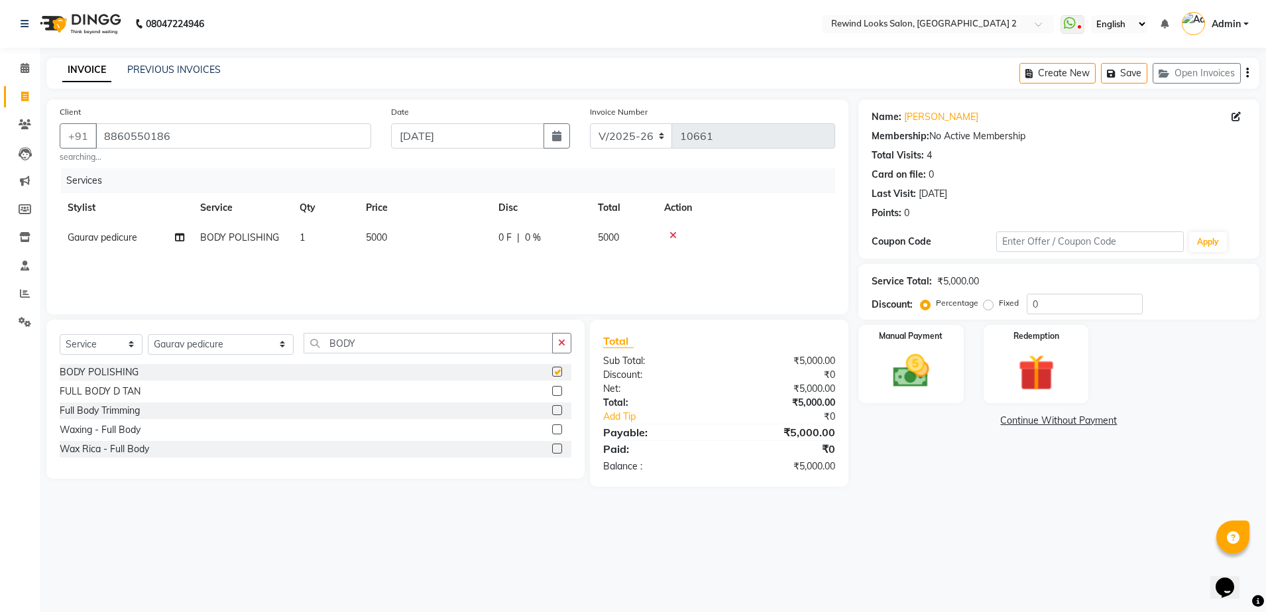
checkbox input "false"
click at [464, 233] on td "5000" at bounding box center [424, 238] width 133 height 30
select select "87740"
click at [494, 233] on input "5000" at bounding box center [486, 241] width 117 height 21
type input "5"
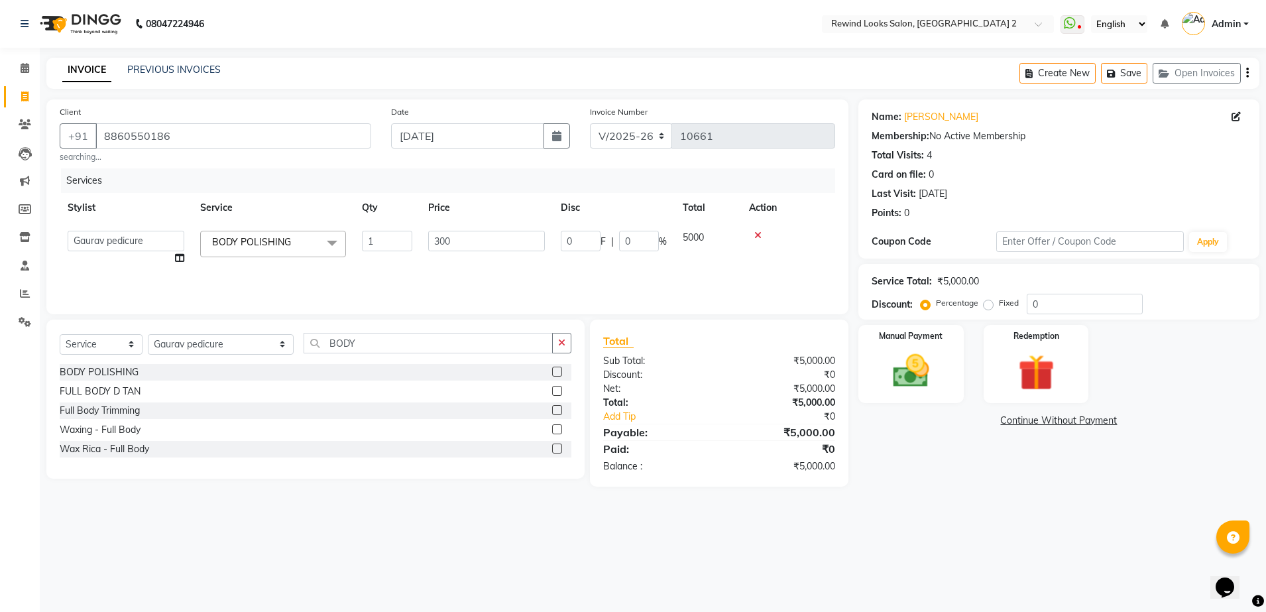
type input "3000"
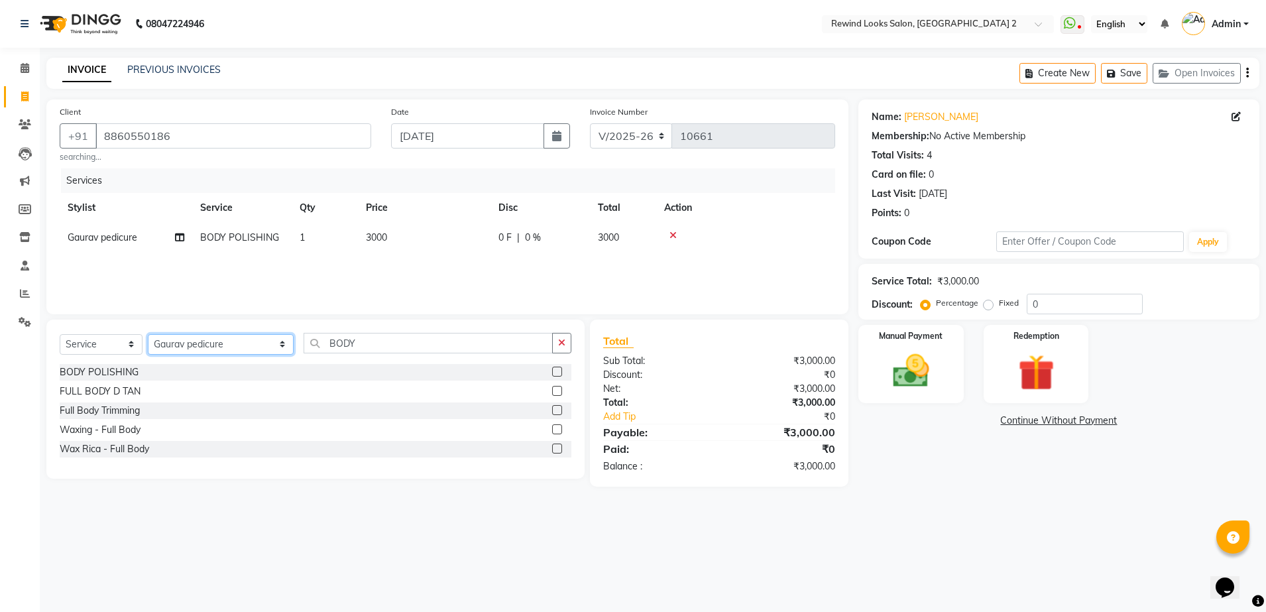
click at [191, 337] on select "Select Stylist [PERSON_NAME] aayat ADMIN Alfad hair Casa Ali Hair [PERSON_NAME]…" at bounding box center [221, 344] width 146 height 21
select select "44121"
click at [329, 339] on input "BODY" at bounding box center [428, 343] width 249 height 21
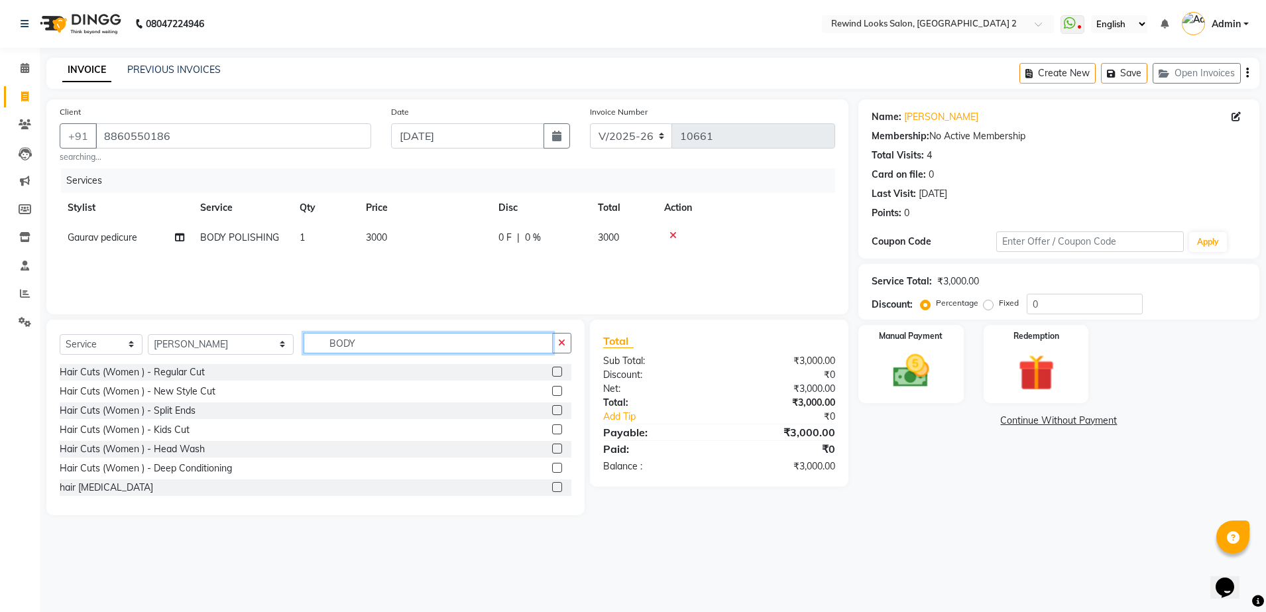
click at [329, 339] on input "BODY" at bounding box center [428, 343] width 249 height 21
type input "FAC"
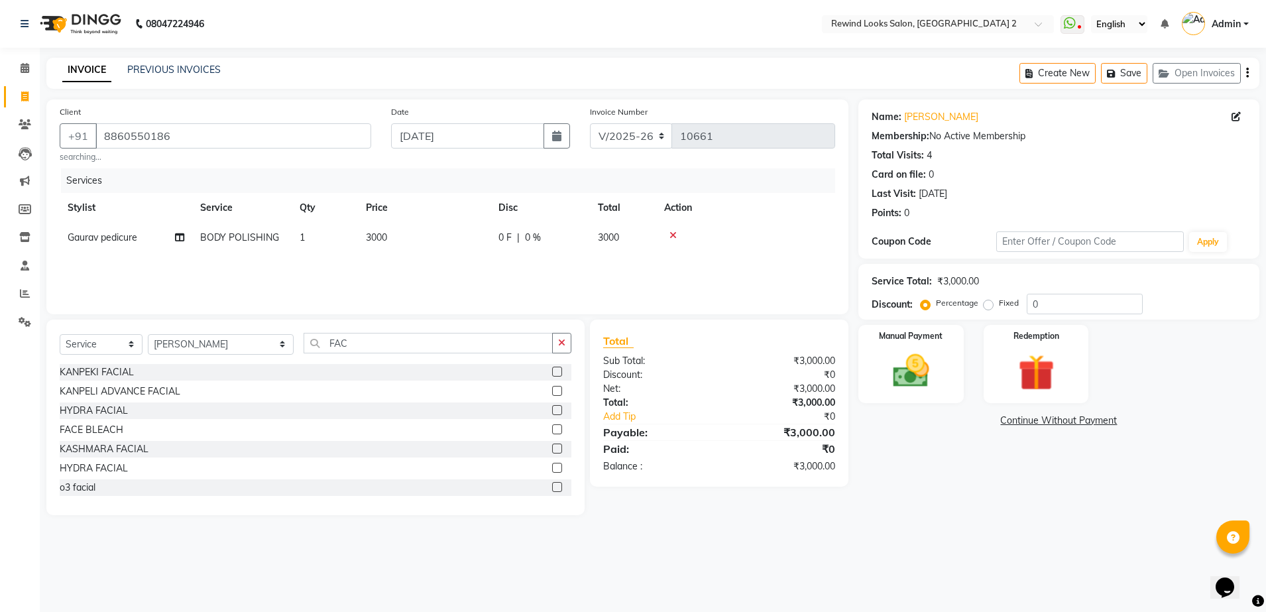
click at [552, 371] on label at bounding box center [557, 372] width 10 height 10
click at [552, 371] on input "checkbox" at bounding box center [556, 372] width 9 height 9
checkbox input "false"
click at [474, 268] on td "3000" at bounding box center [424, 268] width 133 height 30
select select "44121"
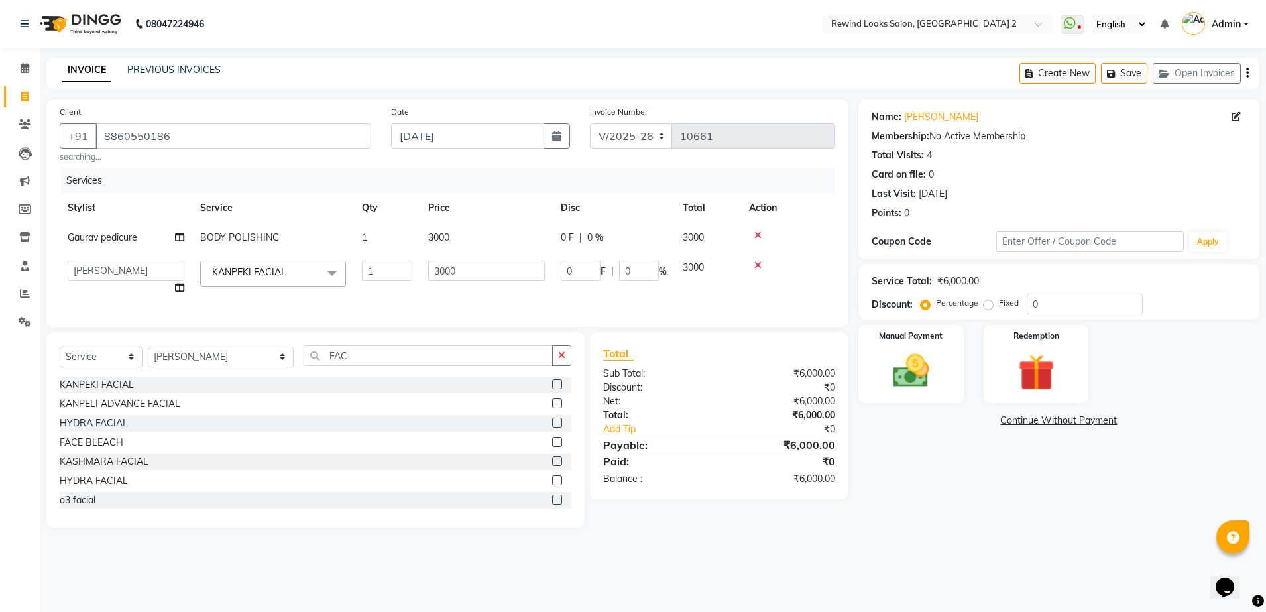
click at [474, 268] on input "3000" at bounding box center [486, 271] width 117 height 21
type input "3500"
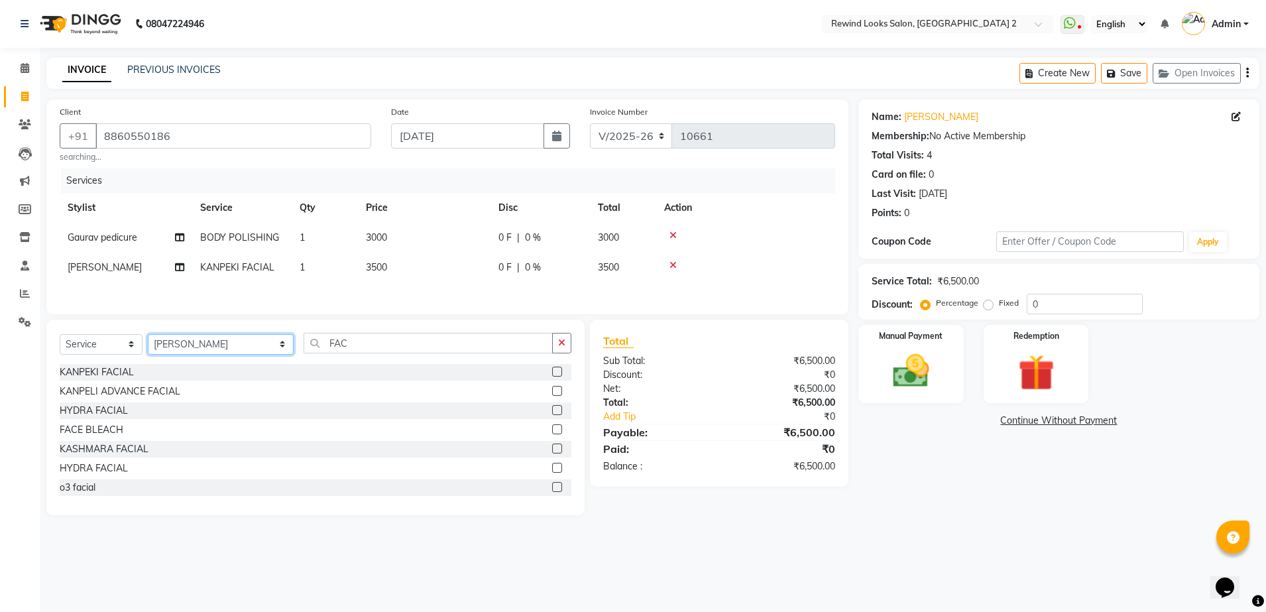
click at [163, 364] on div "Select Service Product Membership Package Voucher Prepaid Gift Card Select Styl…" at bounding box center [316, 348] width 512 height 31
click at [921, 361] on img at bounding box center [911, 371] width 62 height 44
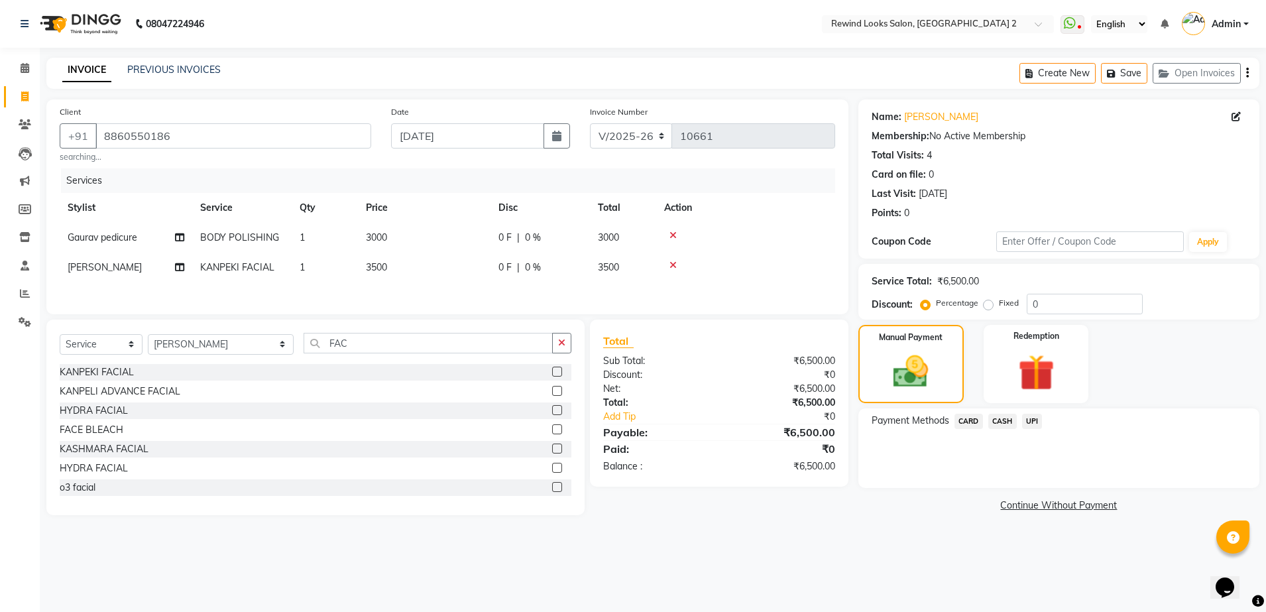
click at [1024, 418] on span "UPI" at bounding box center [1032, 421] width 21 height 15
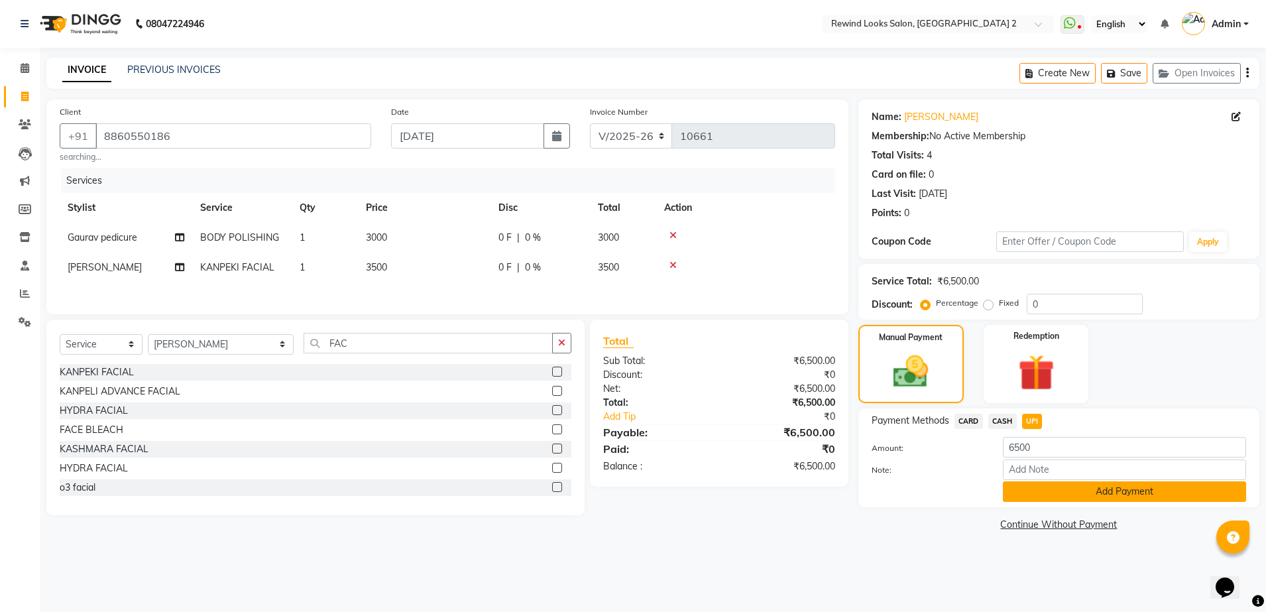
click at [1040, 484] on button "Add Payment" at bounding box center [1124, 491] width 243 height 21
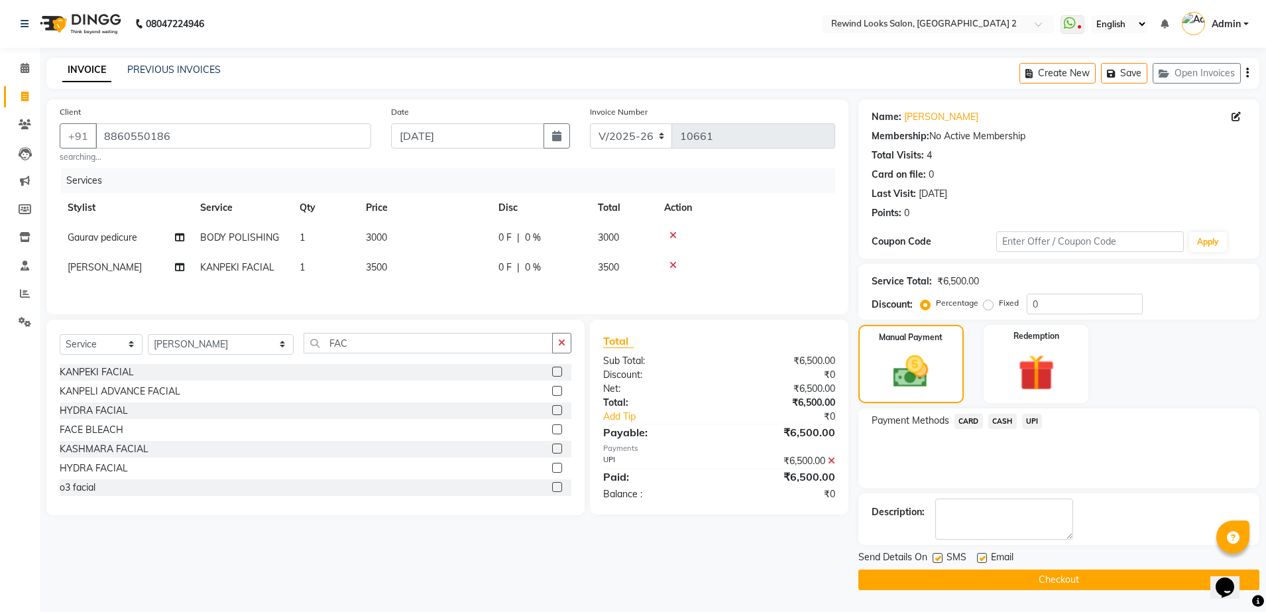
click at [1034, 573] on button "Checkout" at bounding box center [1059, 579] width 401 height 21
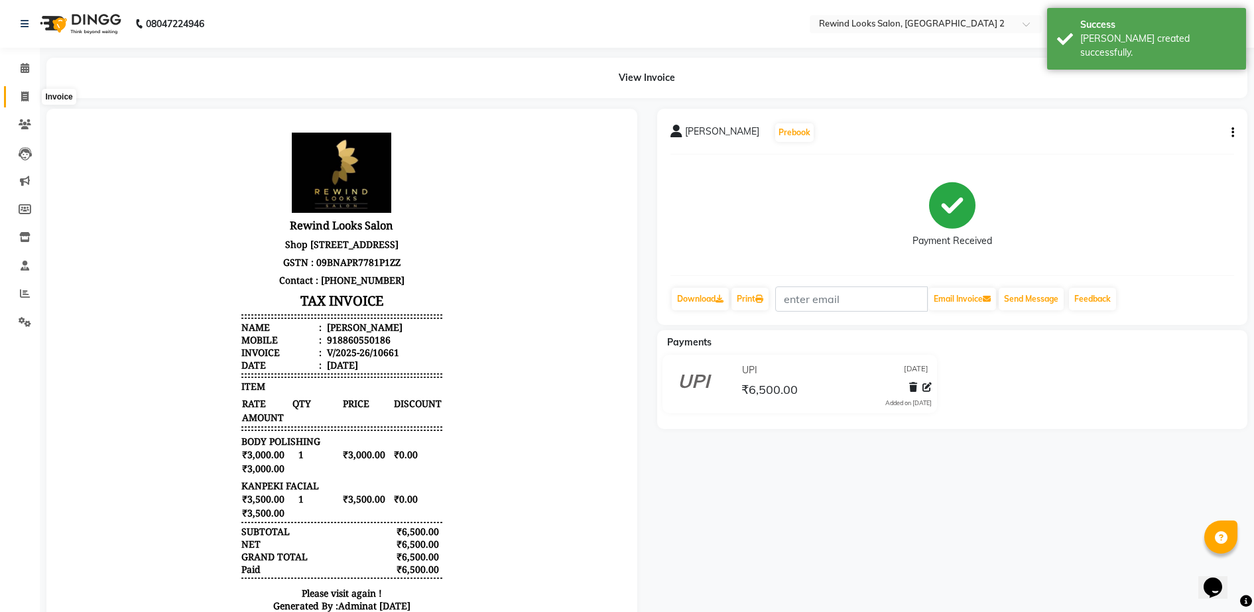
click at [24, 93] on icon at bounding box center [24, 96] width 7 height 10
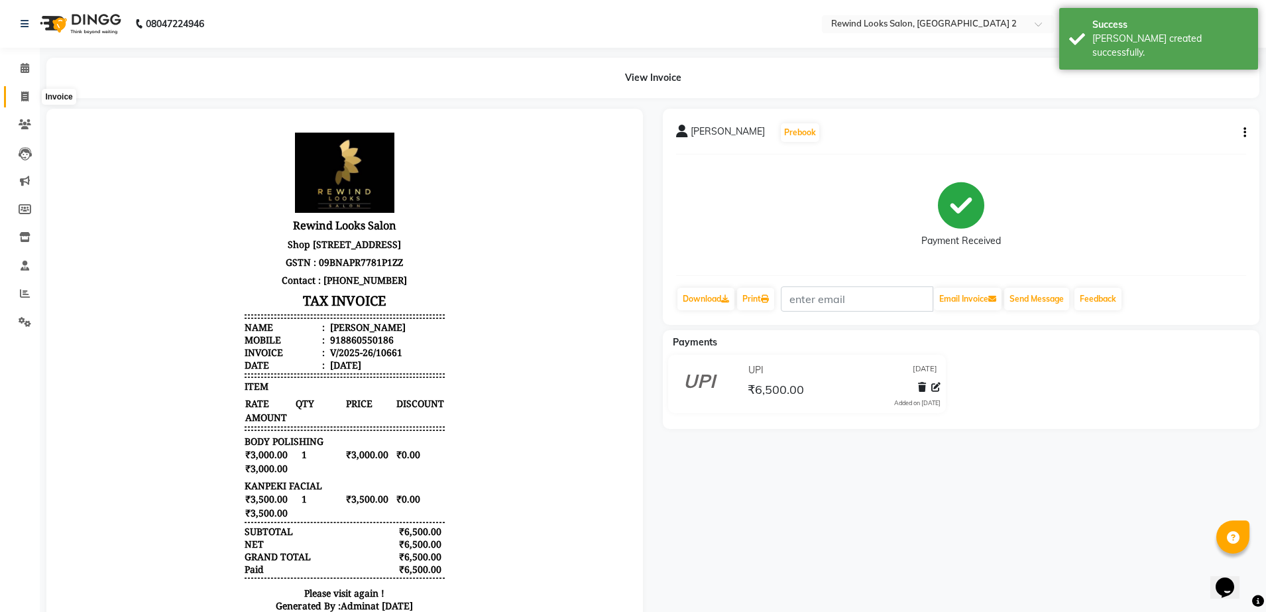
select select "service"
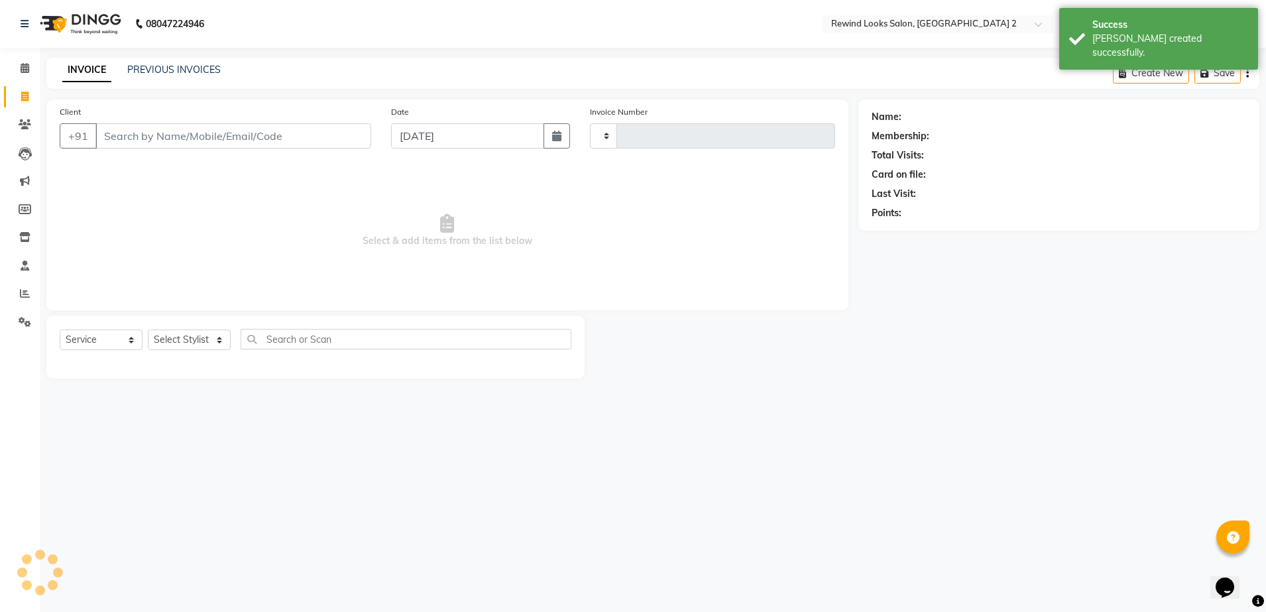
type input "10662"
select select "4640"
click at [176, 139] on input "Client" at bounding box center [233, 135] width 276 height 25
select select "27076"
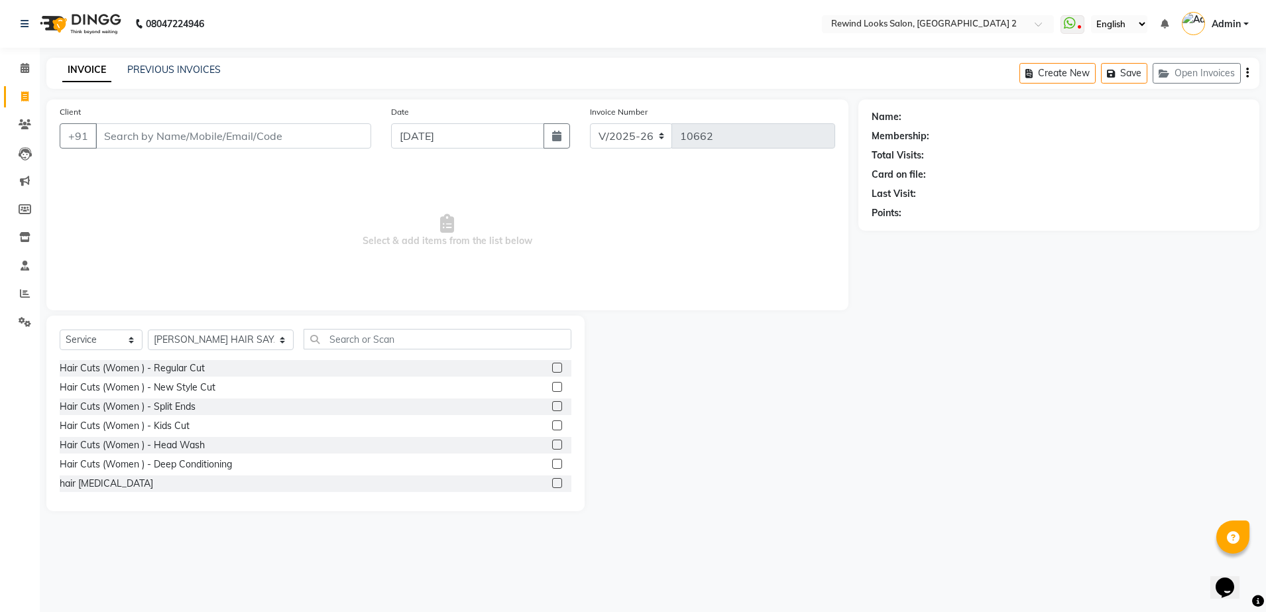
click at [221, 138] on input "Client" at bounding box center [233, 135] width 276 height 25
type input "9971803471"
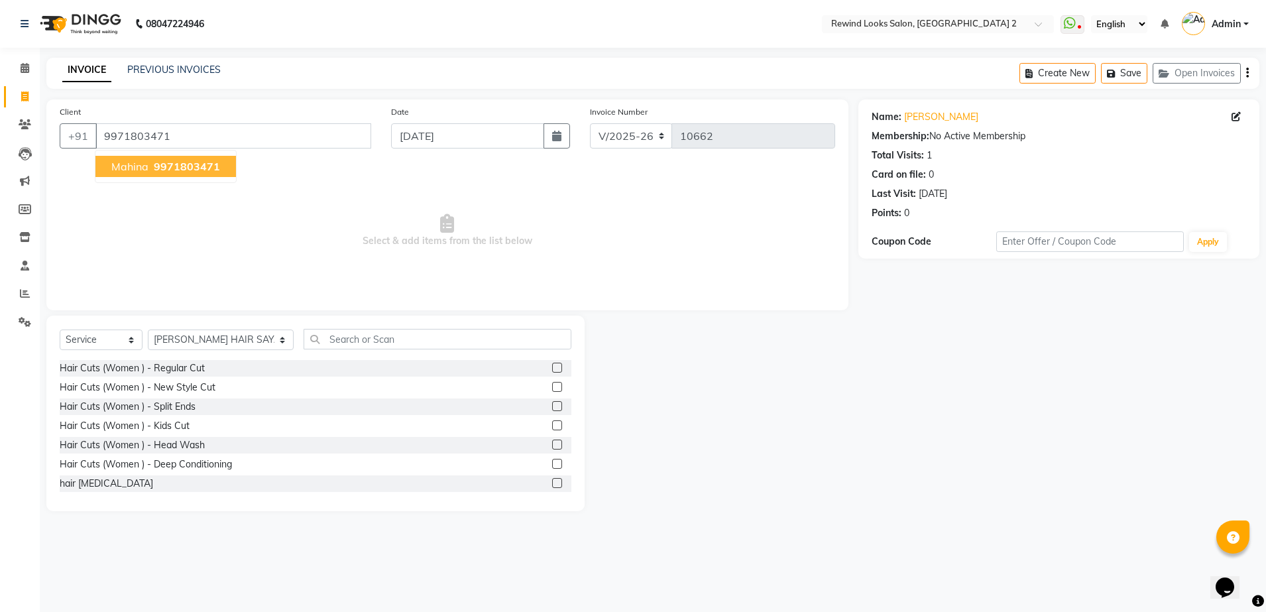
click at [197, 176] on button "mahina 9971803471" at bounding box center [165, 166] width 141 height 21
click at [194, 338] on select "Select Stylist [PERSON_NAME] aayat ADMIN Alfad hair Casa Ali Hair [PERSON_NAME]…" at bounding box center [221, 339] width 146 height 21
select select "58106"
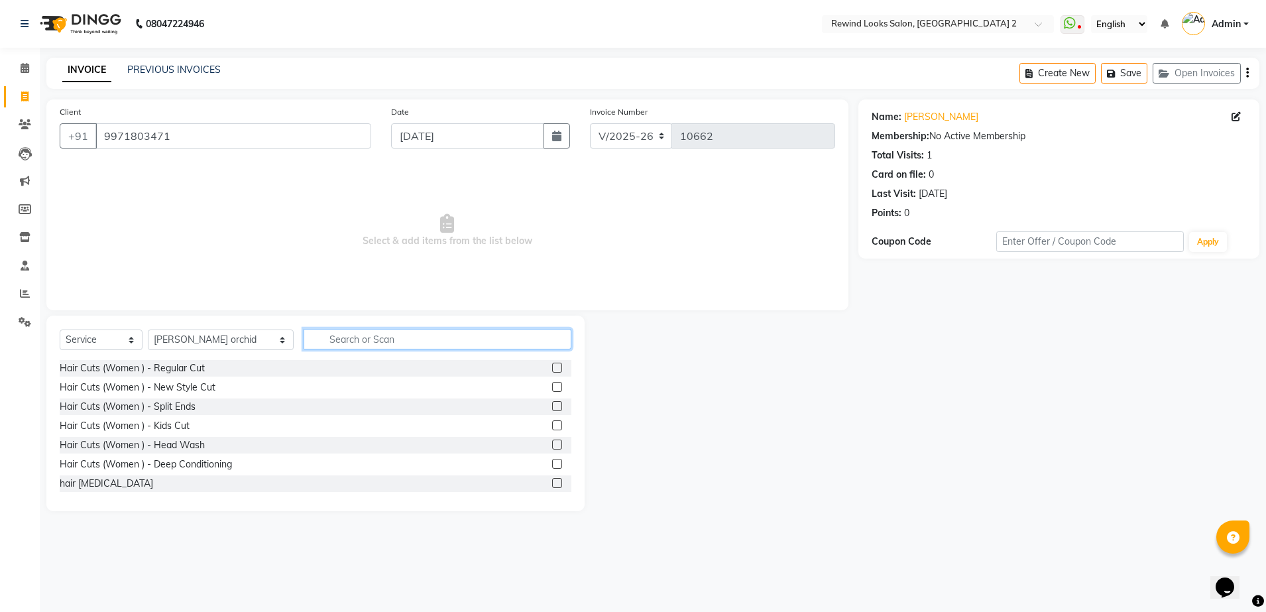
click at [327, 334] on input "text" at bounding box center [438, 339] width 268 height 21
type input "THRE"
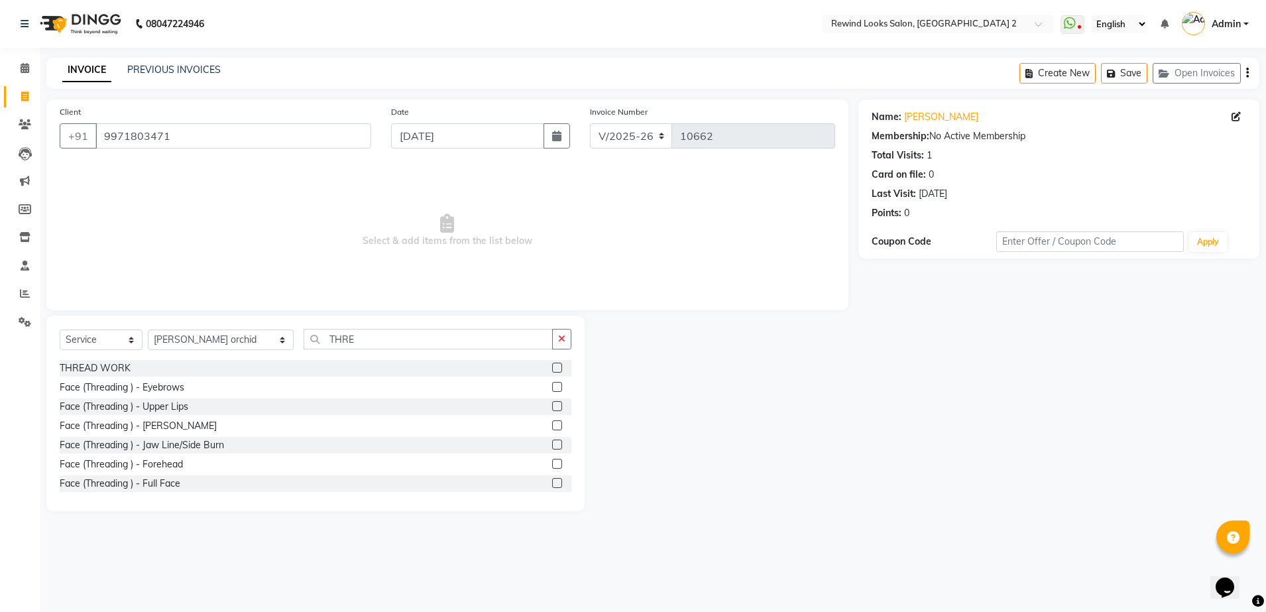
click at [552, 369] on label at bounding box center [557, 368] width 10 height 10
click at [552, 369] on input "checkbox" at bounding box center [556, 368] width 9 height 9
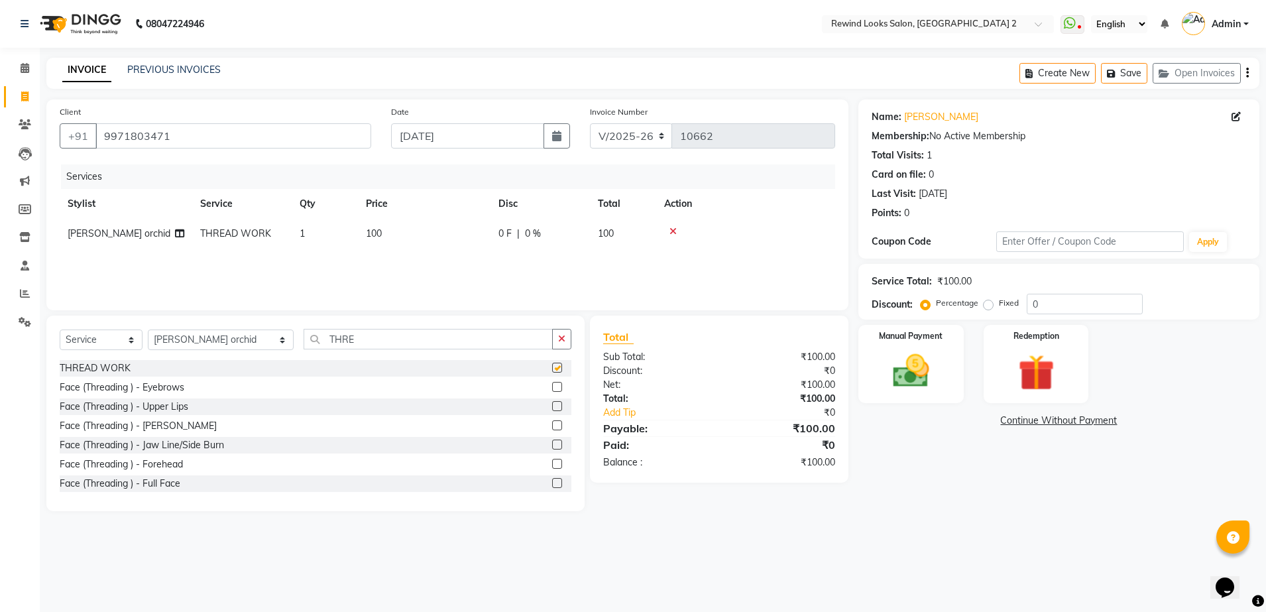
checkbox input "false"
click at [463, 231] on td "100" at bounding box center [424, 234] width 133 height 30
select select "58106"
click at [497, 223] on td "100" at bounding box center [486, 244] width 133 height 50
type input "1"
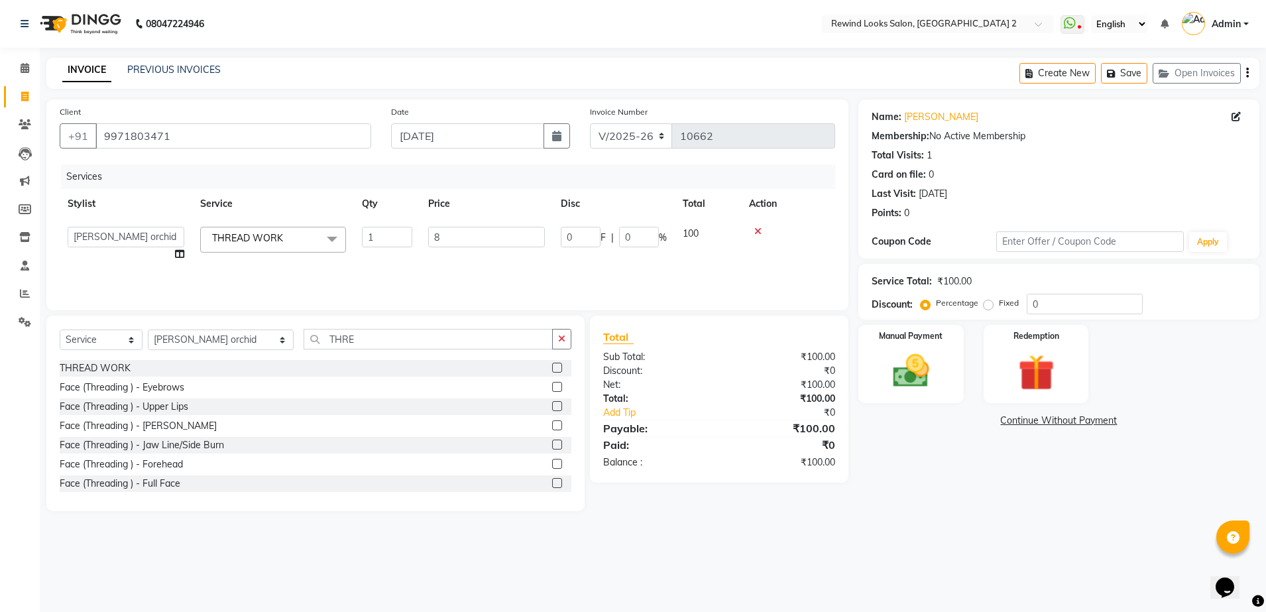
type input "80"
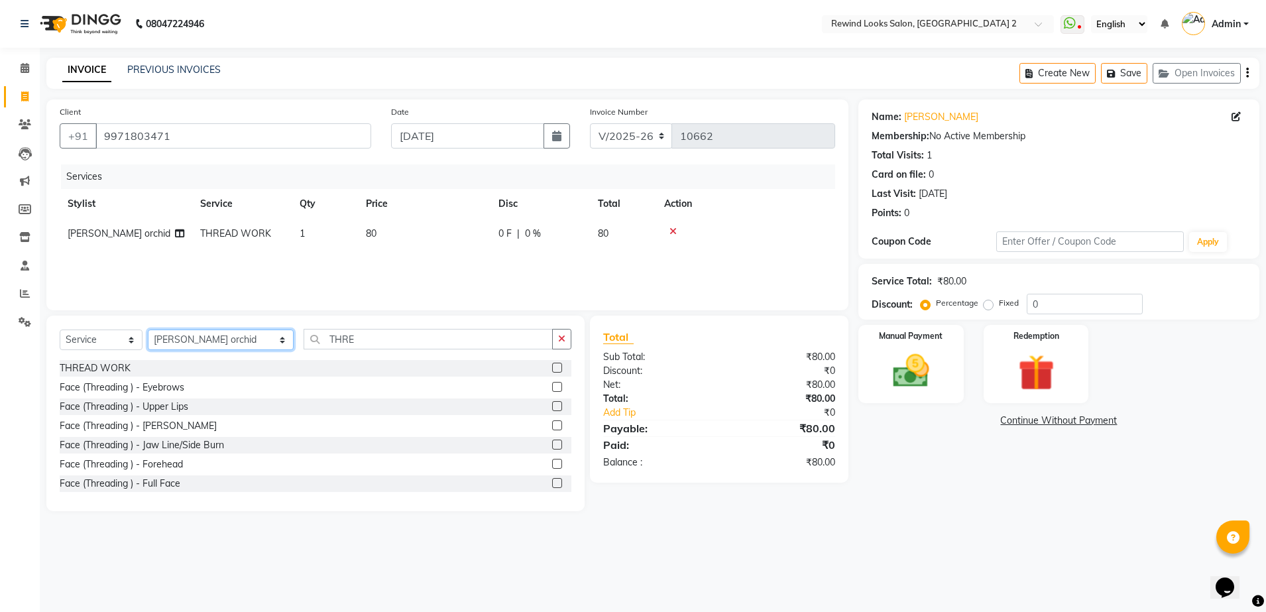
click at [206, 338] on select "Select Stylist [PERSON_NAME] aayat ADMIN Alfad hair Casa Ali Hair [PERSON_NAME]…" at bounding box center [221, 339] width 146 height 21
click at [910, 366] on img at bounding box center [911, 371] width 62 height 44
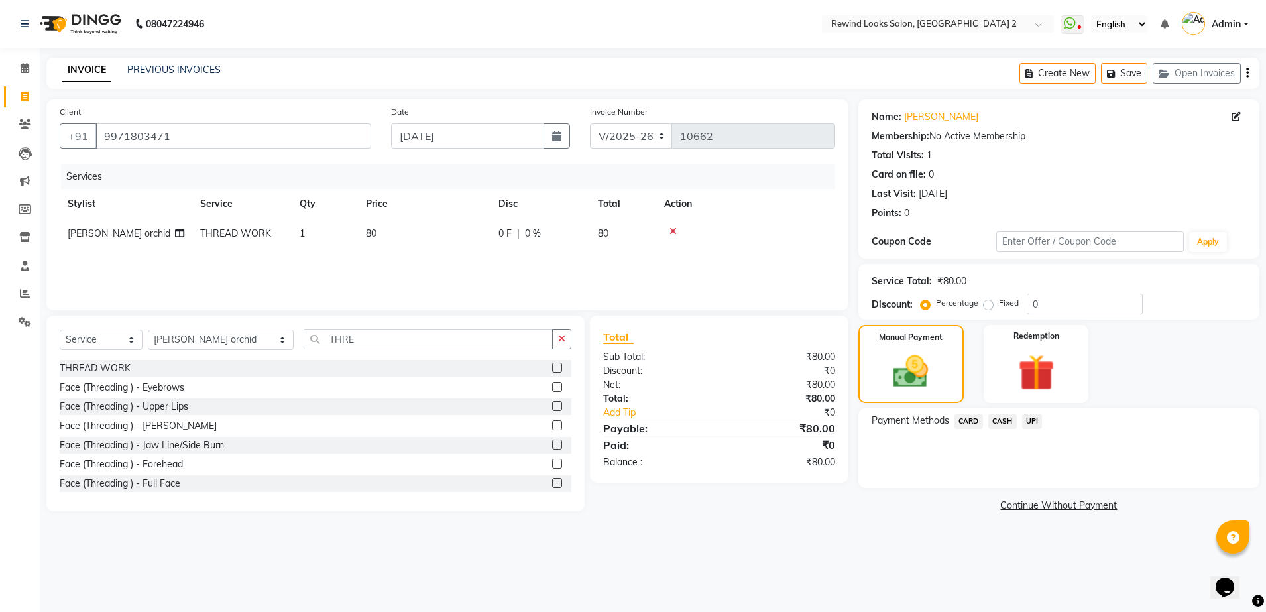
click at [1028, 417] on span "UPI" at bounding box center [1032, 421] width 21 height 15
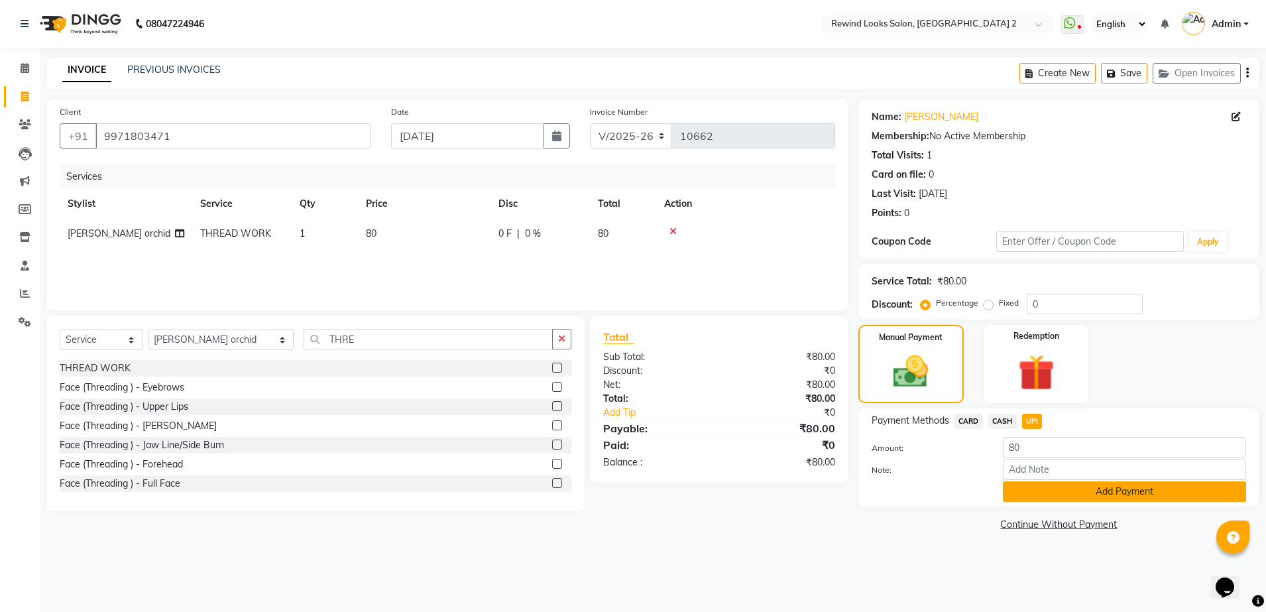
click at [1061, 496] on button "Add Payment" at bounding box center [1124, 491] width 243 height 21
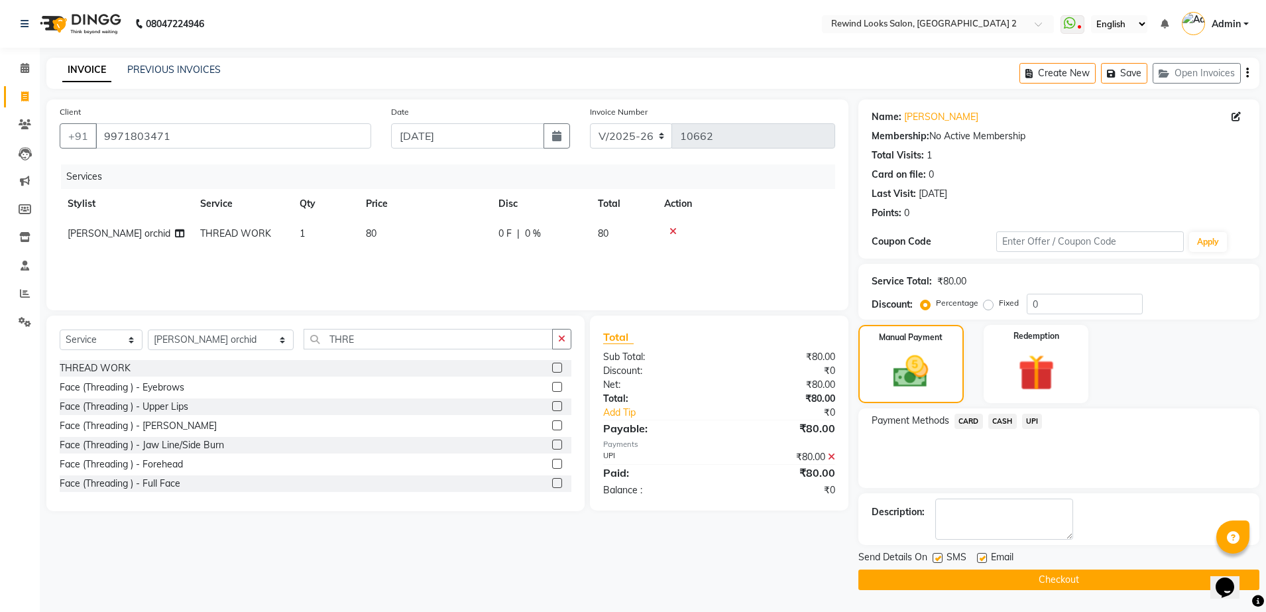
click at [1071, 575] on button "Checkout" at bounding box center [1059, 579] width 401 height 21
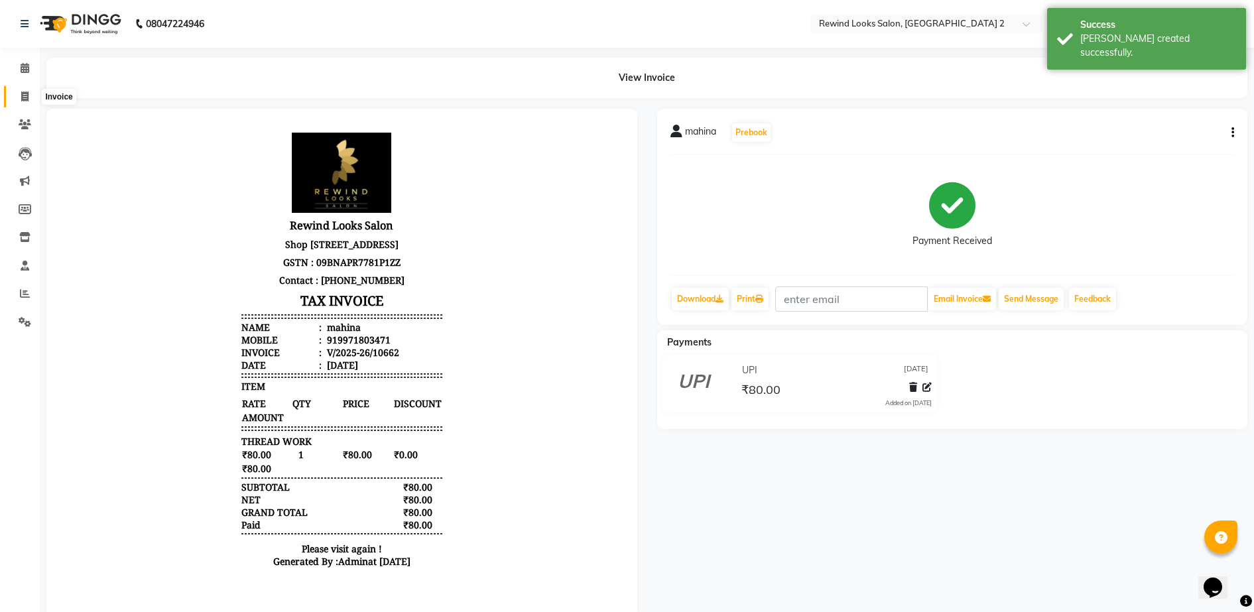
click at [25, 92] on icon at bounding box center [24, 96] width 7 height 10
select select "service"
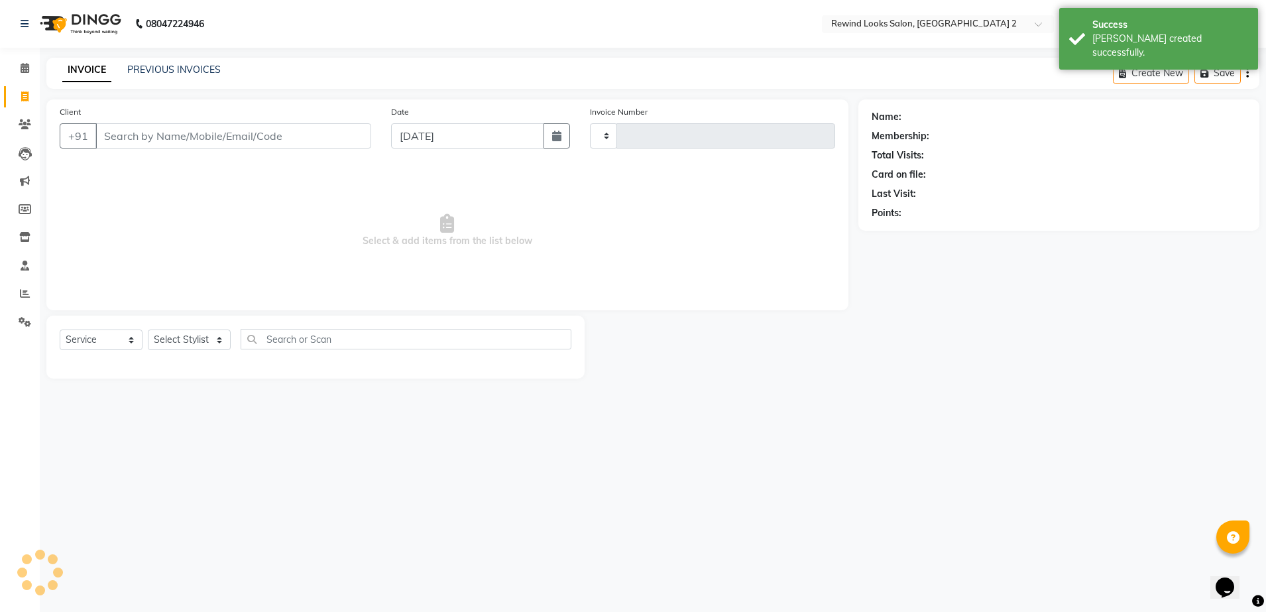
type input "10663"
select select "4640"
select select "27076"
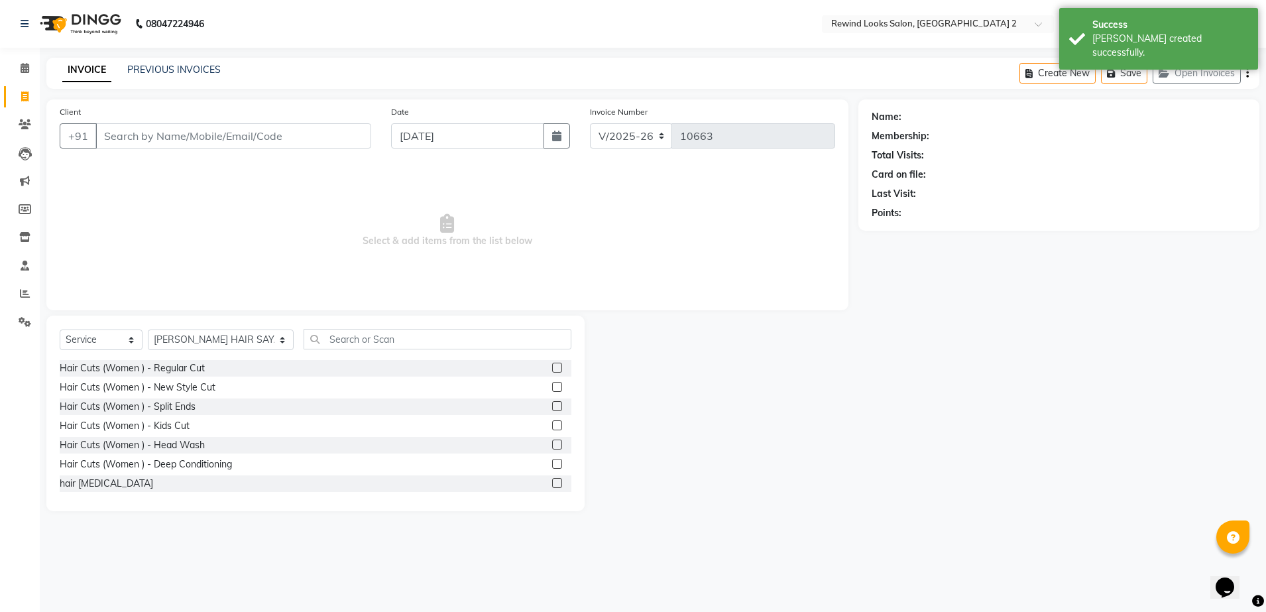
click at [195, 133] on input "Client" at bounding box center [233, 135] width 276 height 25
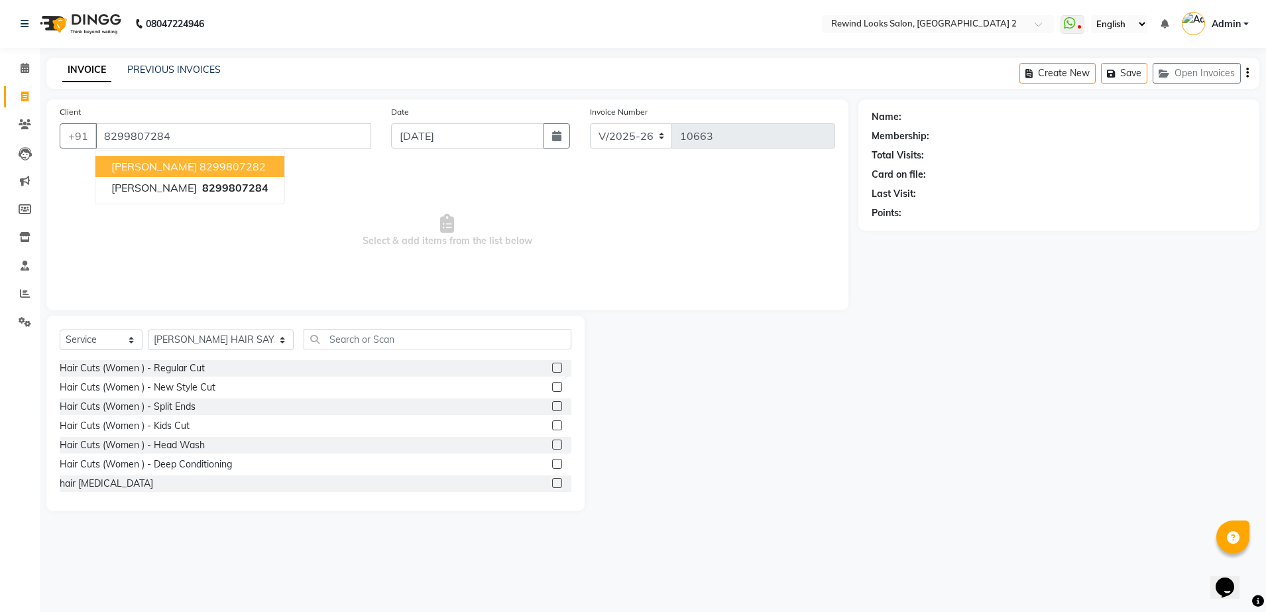
type input "8299807284"
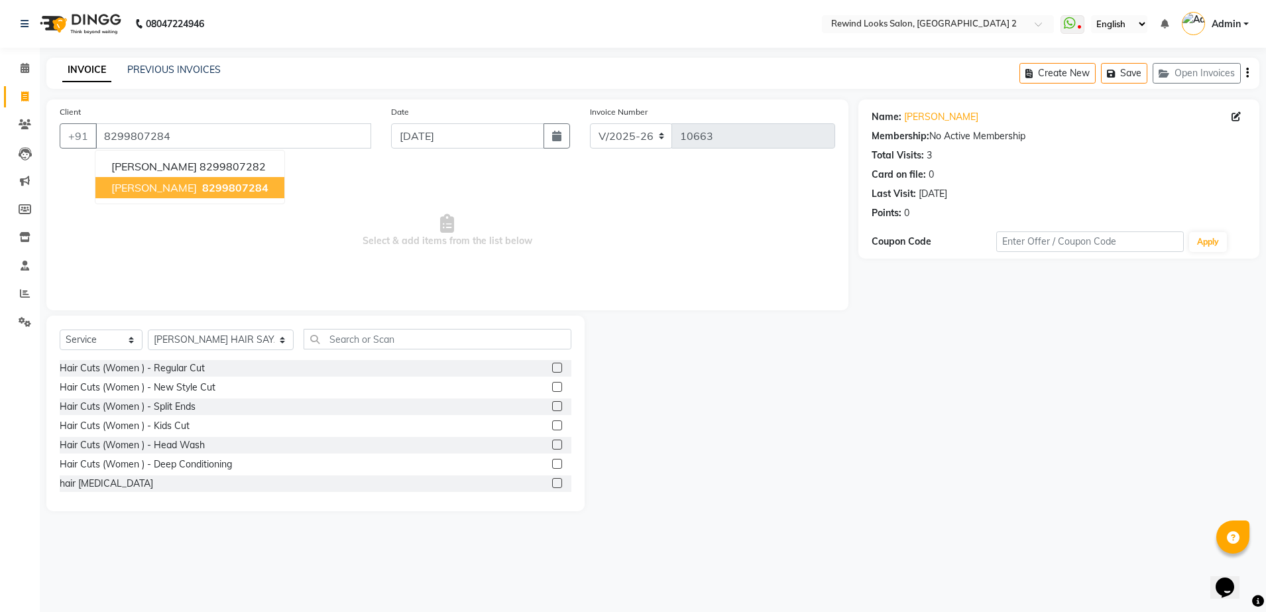
click at [202, 192] on span "8299807284" at bounding box center [235, 187] width 66 height 13
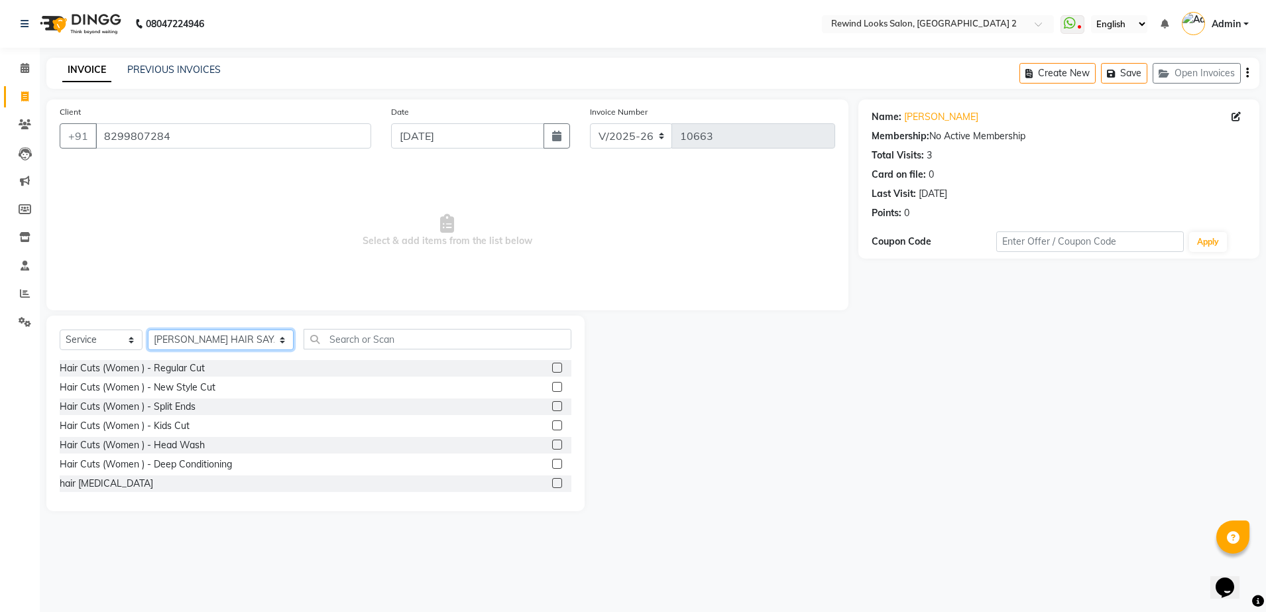
click at [201, 335] on select "Select Stylist [PERSON_NAME] aayat ADMIN Alfad hair Casa Ali Hair [PERSON_NAME]…" at bounding box center [221, 339] width 146 height 21
select select "87740"
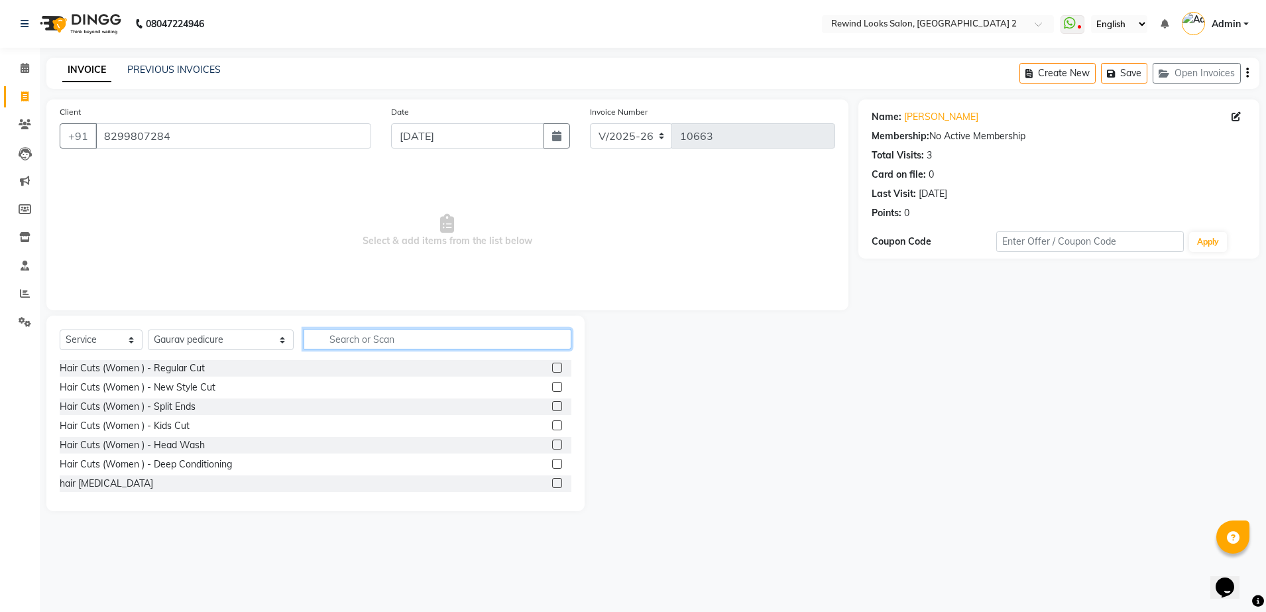
click at [377, 338] on input "text" at bounding box center [438, 339] width 268 height 21
type input "WASH"
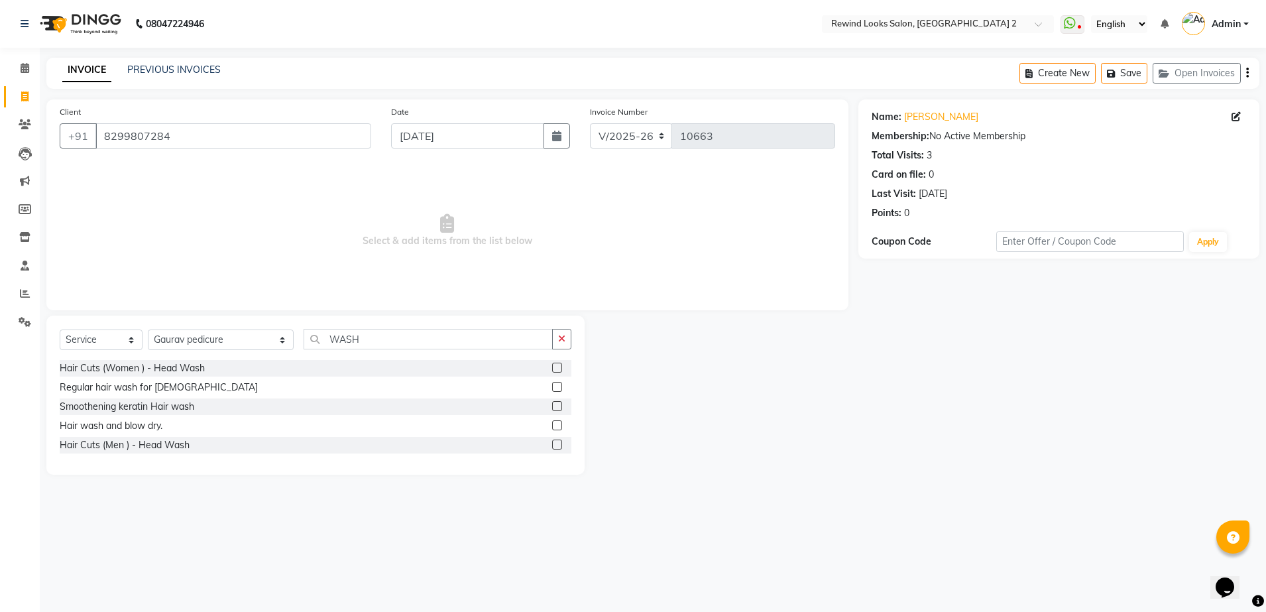
click at [561, 365] on label at bounding box center [557, 368] width 10 height 10
click at [561, 365] on input "checkbox" at bounding box center [556, 368] width 9 height 9
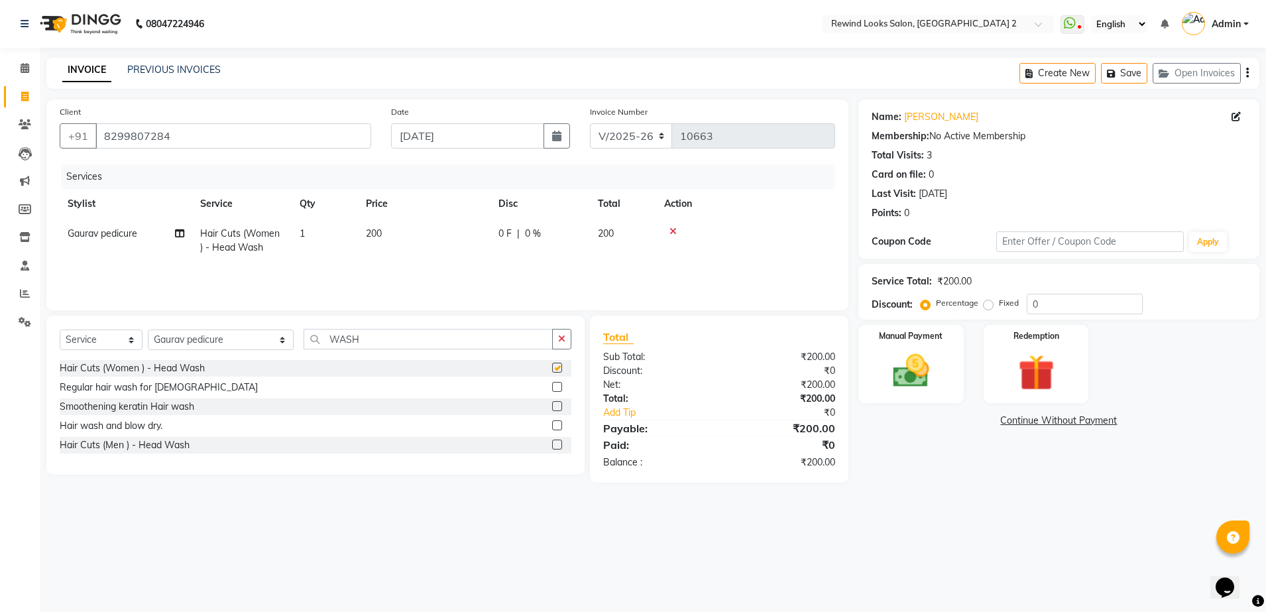
checkbox input "false"
click at [479, 242] on td "200" at bounding box center [424, 241] width 133 height 44
select select "87740"
click at [479, 242] on input "200" at bounding box center [486, 237] width 117 height 21
type input "2"
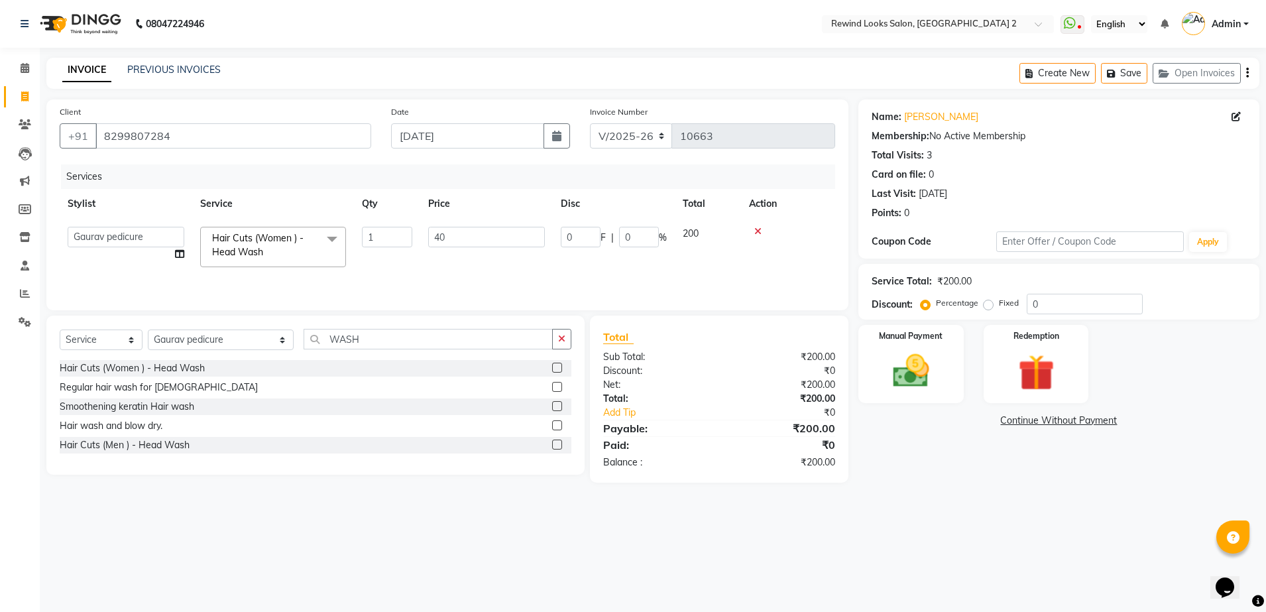
type input "400"
click at [902, 398] on div "Manual Payment" at bounding box center [911, 365] width 109 height 82
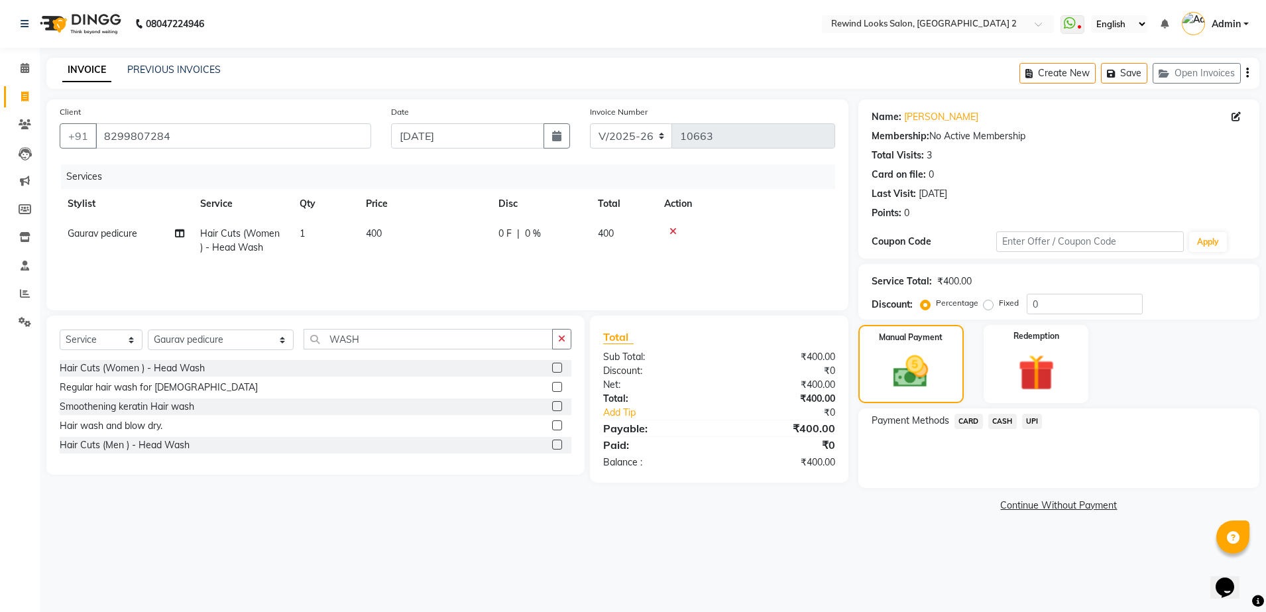
click at [1028, 422] on span "UPI" at bounding box center [1032, 421] width 21 height 15
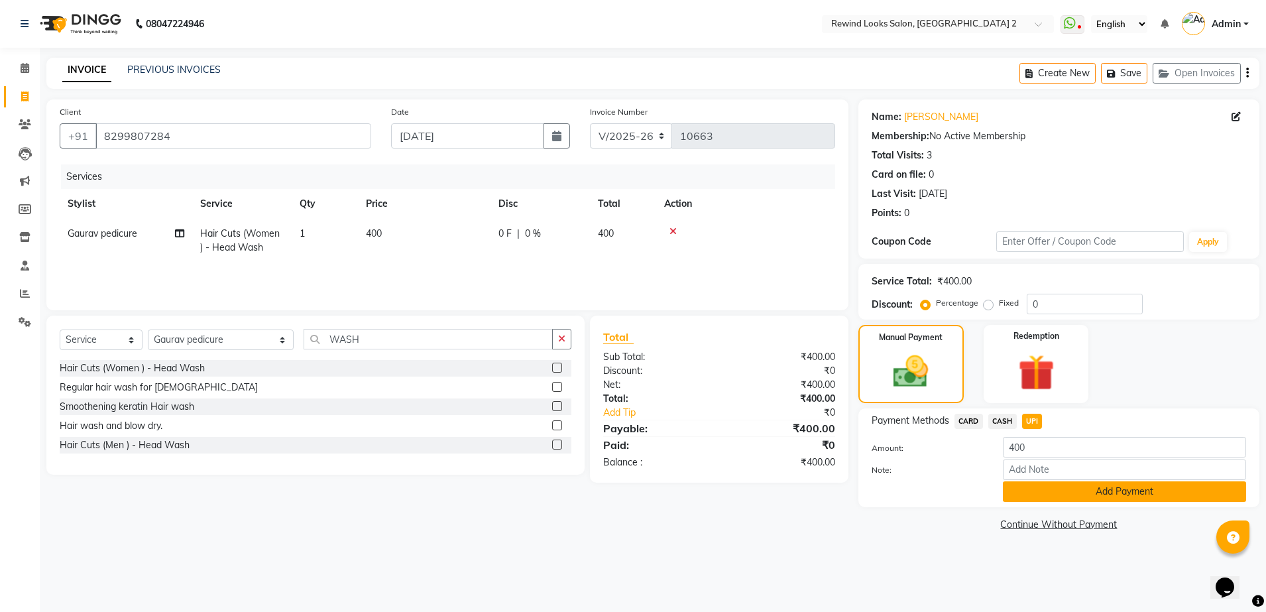
click at [1047, 491] on button "Add Payment" at bounding box center [1124, 491] width 243 height 21
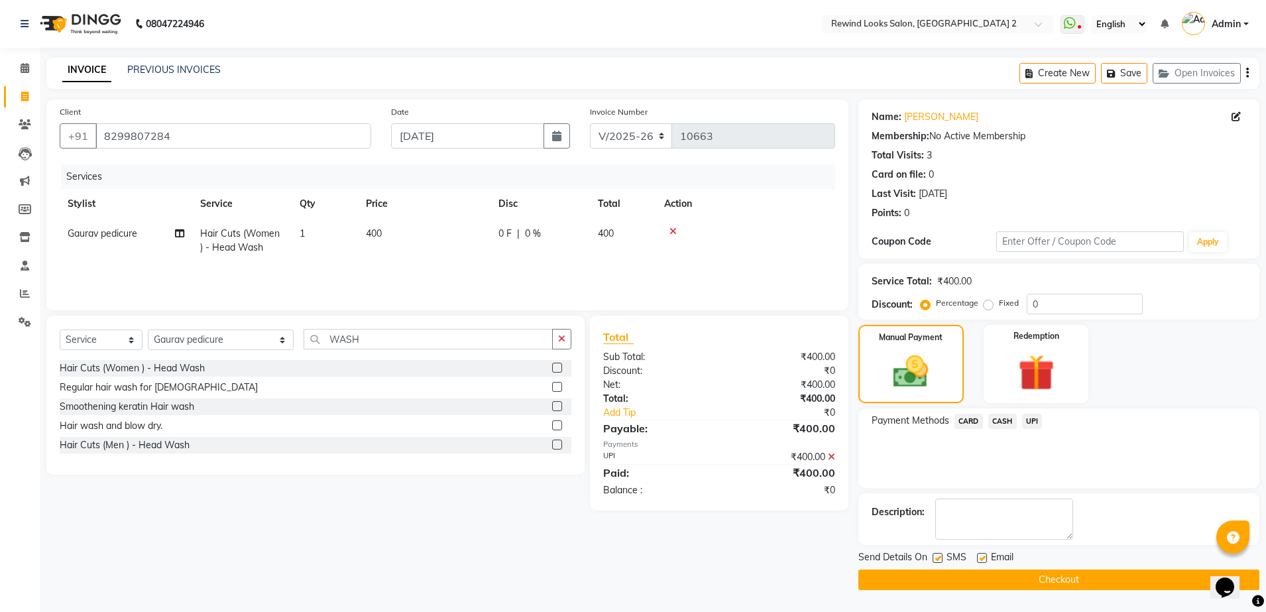
click at [1053, 581] on button "Checkout" at bounding box center [1059, 579] width 401 height 21
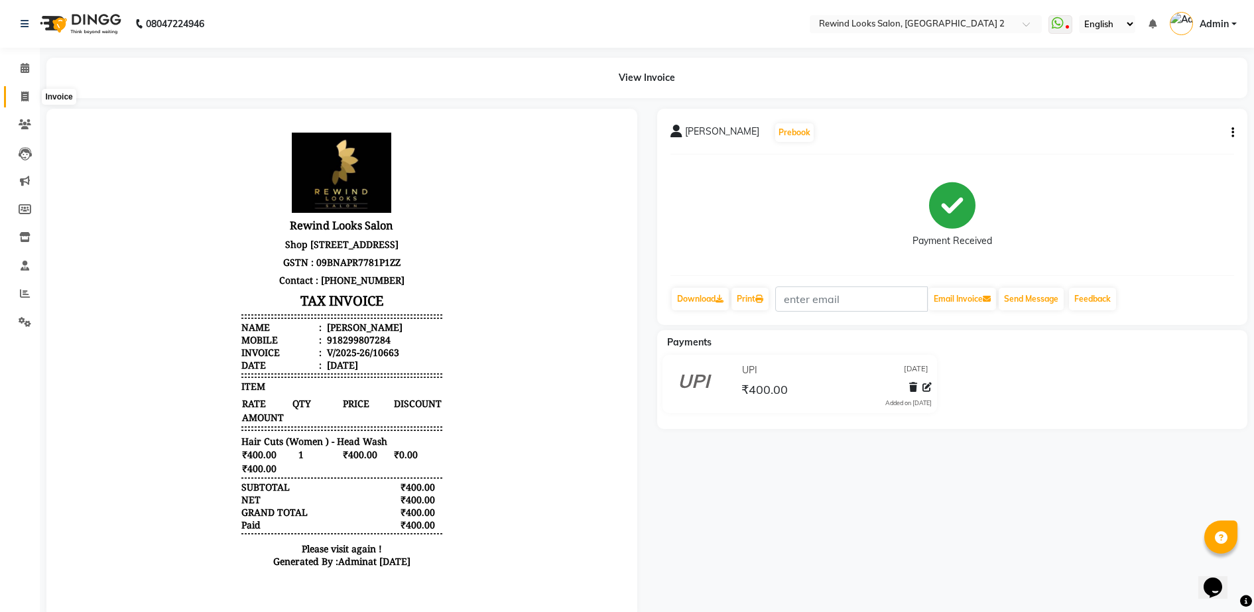
click at [24, 93] on icon at bounding box center [24, 96] width 7 height 10
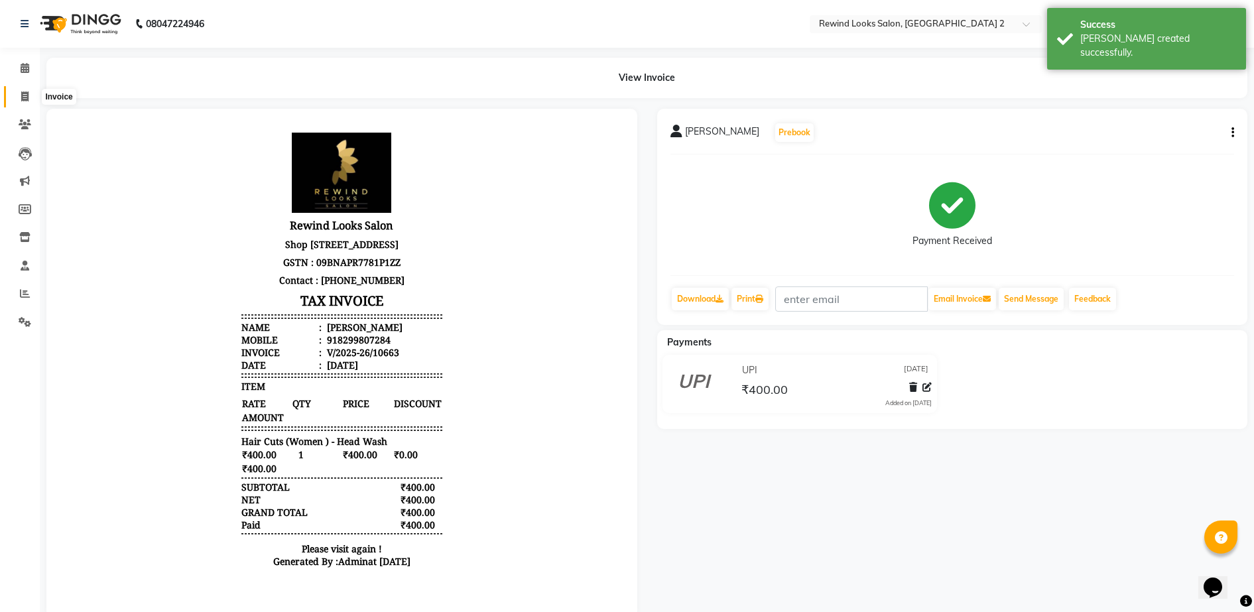
select select "service"
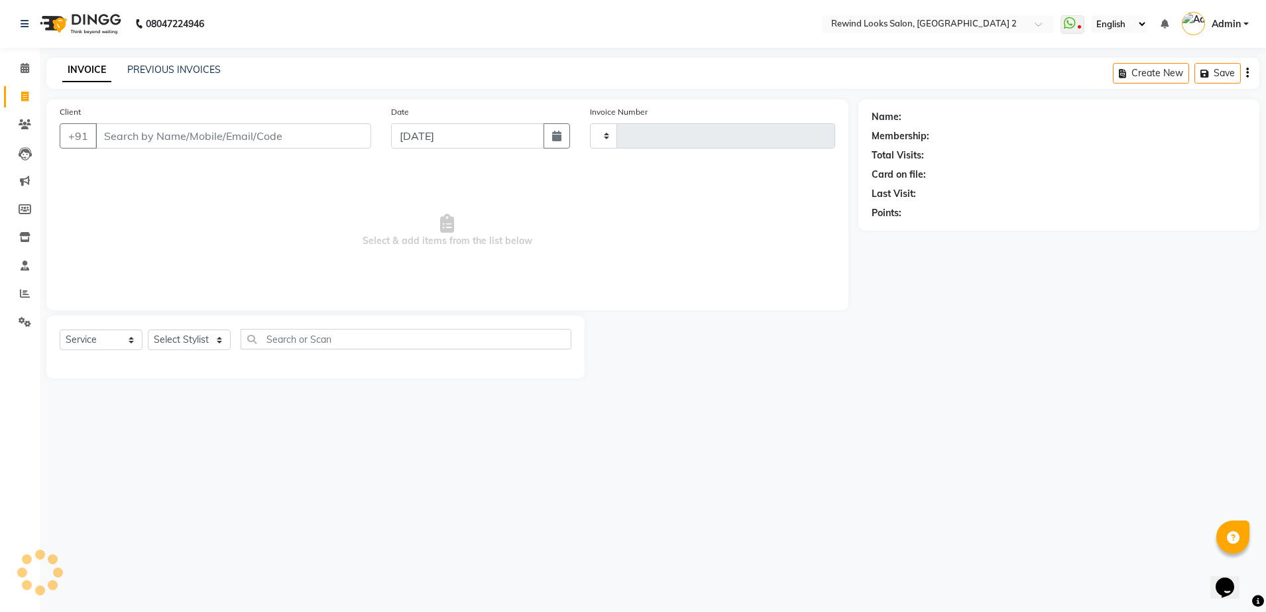
type input "10664"
select select "4640"
select select "27076"
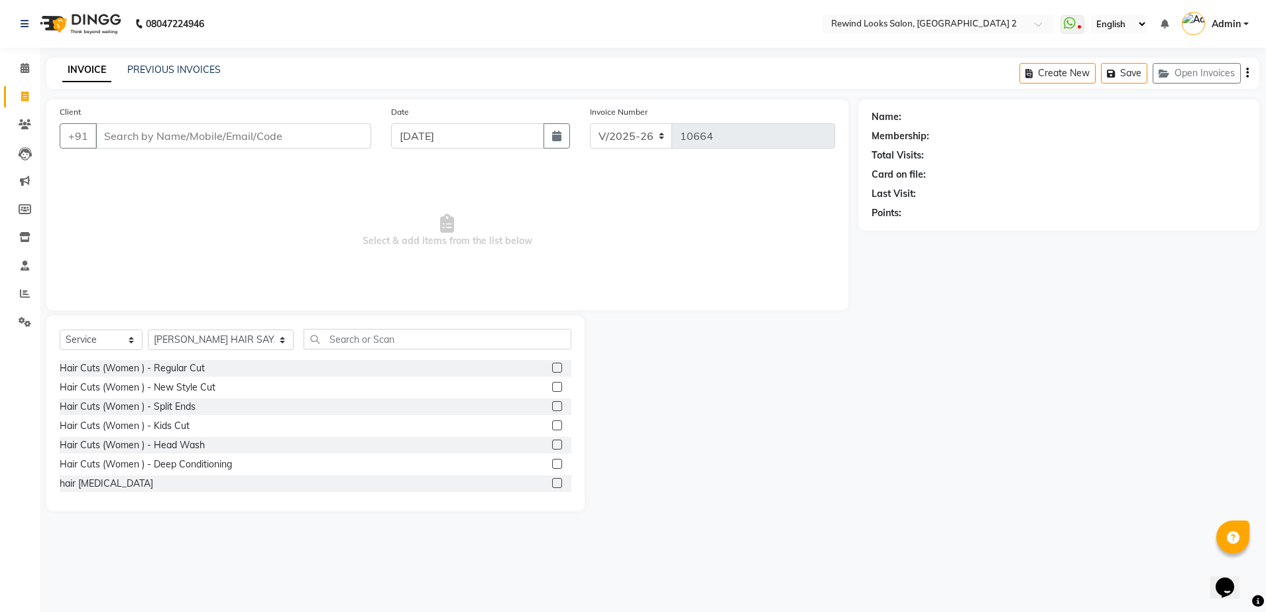
click at [306, 133] on input "Client" at bounding box center [233, 135] width 276 height 25
click at [134, 138] on input "Client" at bounding box center [233, 135] width 276 height 25
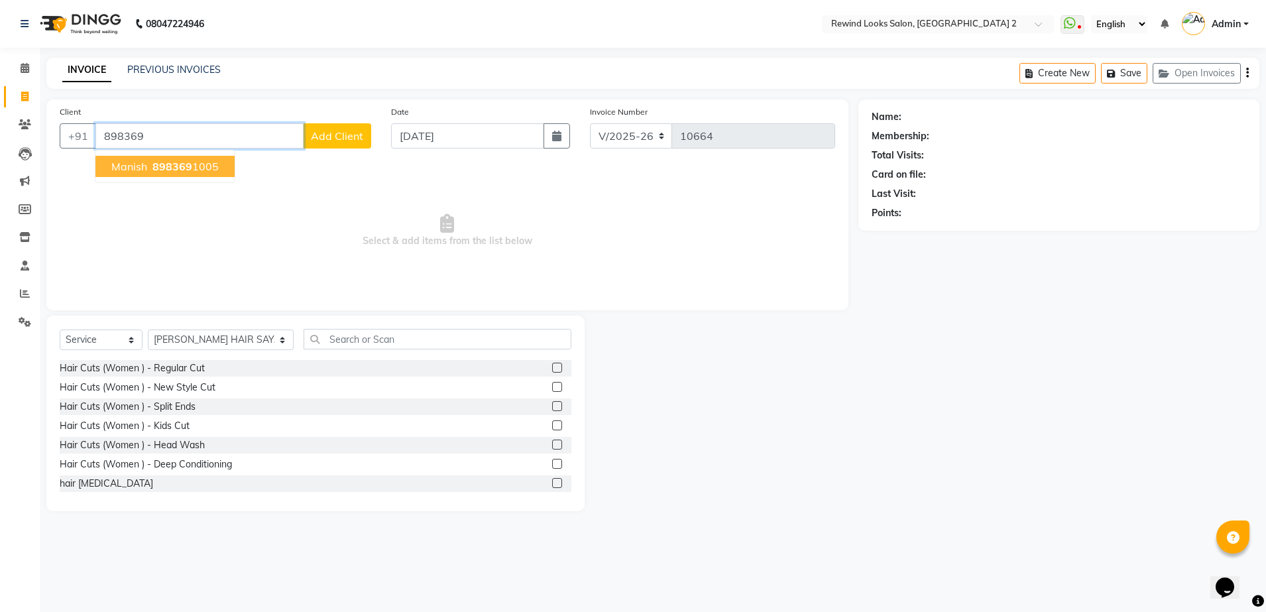
click at [170, 166] on span "898369" at bounding box center [172, 166] width 40 height 13
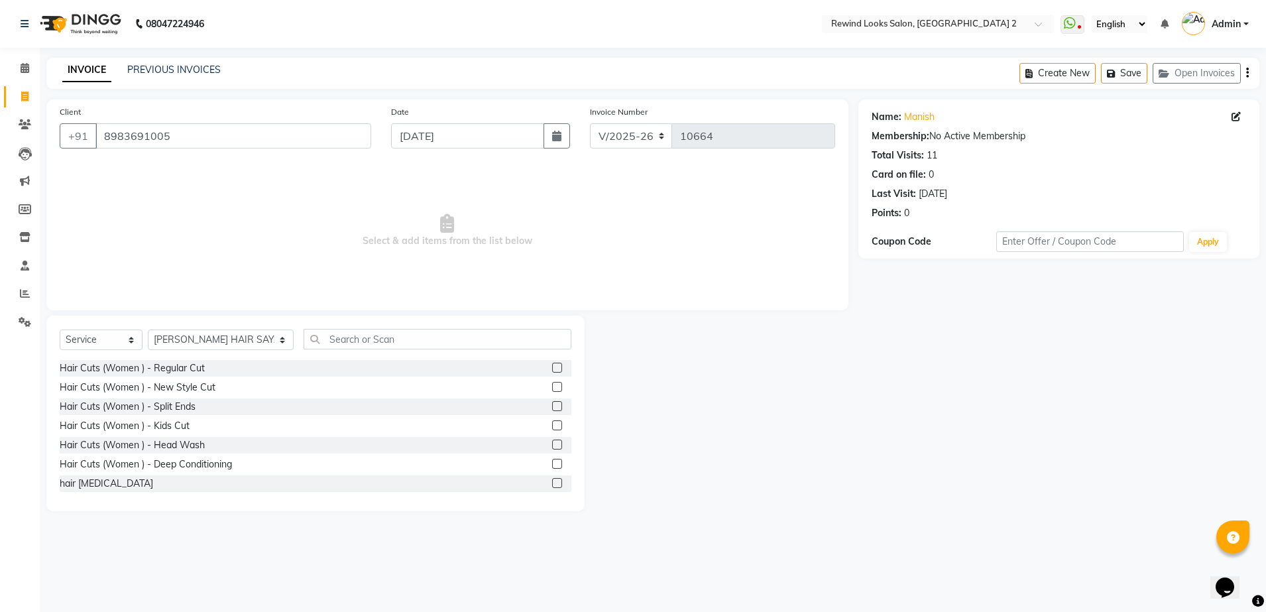
click at [890, 194] on div "Last Visit:" at bounding box center [894, 194] width 44 height 14
click at [930, 194] on div "[DATE]" at bounding box center [933, 194] width 29 height 14
click at [965, 259] on div "Name: Manish Membership: No Active Membership Total Visits: 11 Card on file: 0 …" at bounding box center [1064, 305] width 411 height 412
click at [968, 281] on div "Name: Manish Membership: No Active Membership Total Visits: 11 Card on file: 0 …" at bounding box center [1064, 305] width 411 height 412
click at [944, 188] on div "[DATE]" at bounding box center [933, 194] width 29 height 14
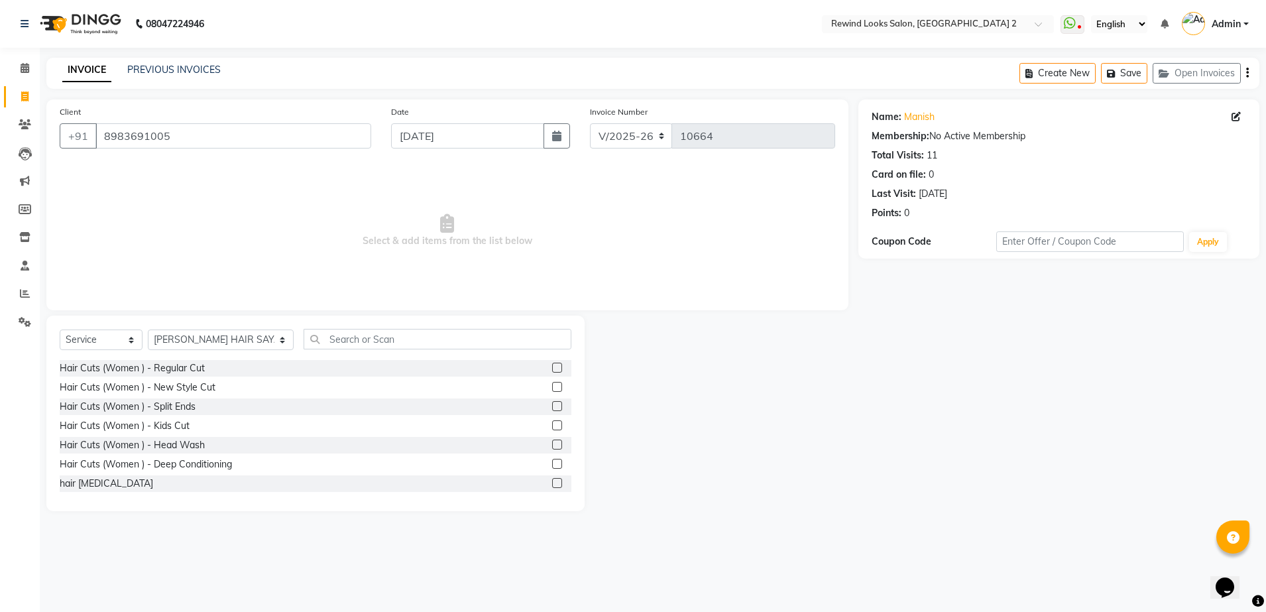
click at [947, 194] on div "[DATE]" at bounding box center [933, 194] width 29 height 14
click at [174, 137] on input "8983691005" at bounding box center [233, 135] width 276 height 25
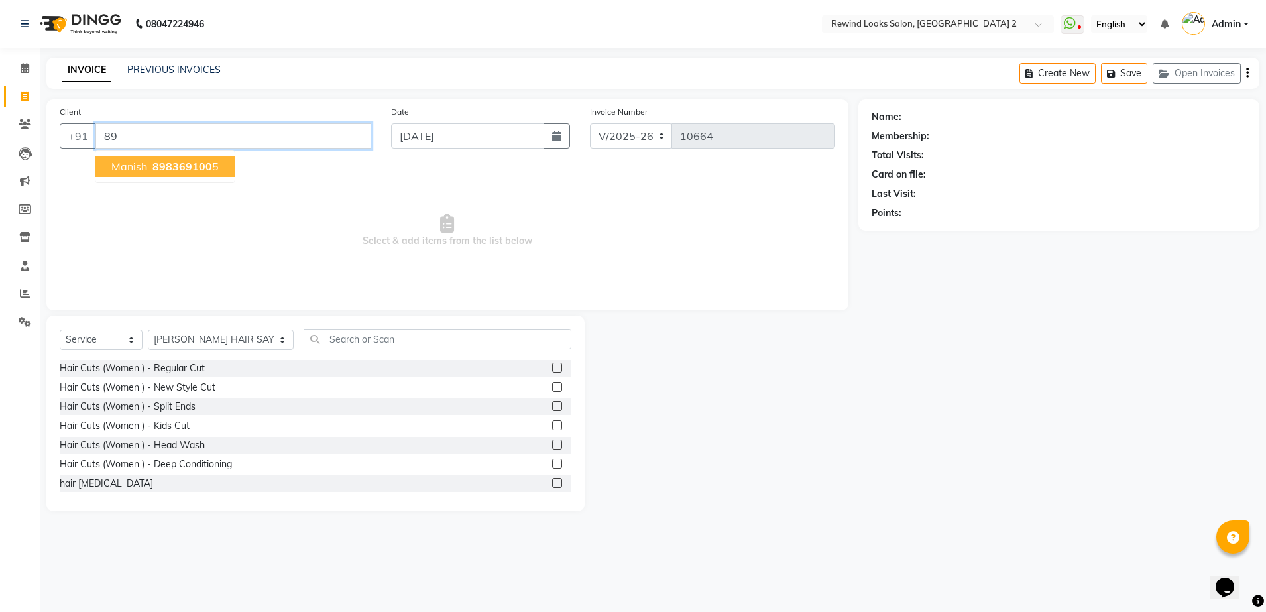
type input "8"
click at [261, 134] on input "Client" at bounding box center [233, 135] width 276 height 25
click at [314, 143] on input "Client" at bounding box center [233, 135] width 276 height 25
type input "9167798575"
click at [200, 165] on ngb-highlight "9167798 575" at bounding box center [172, 166] width 69 height 13
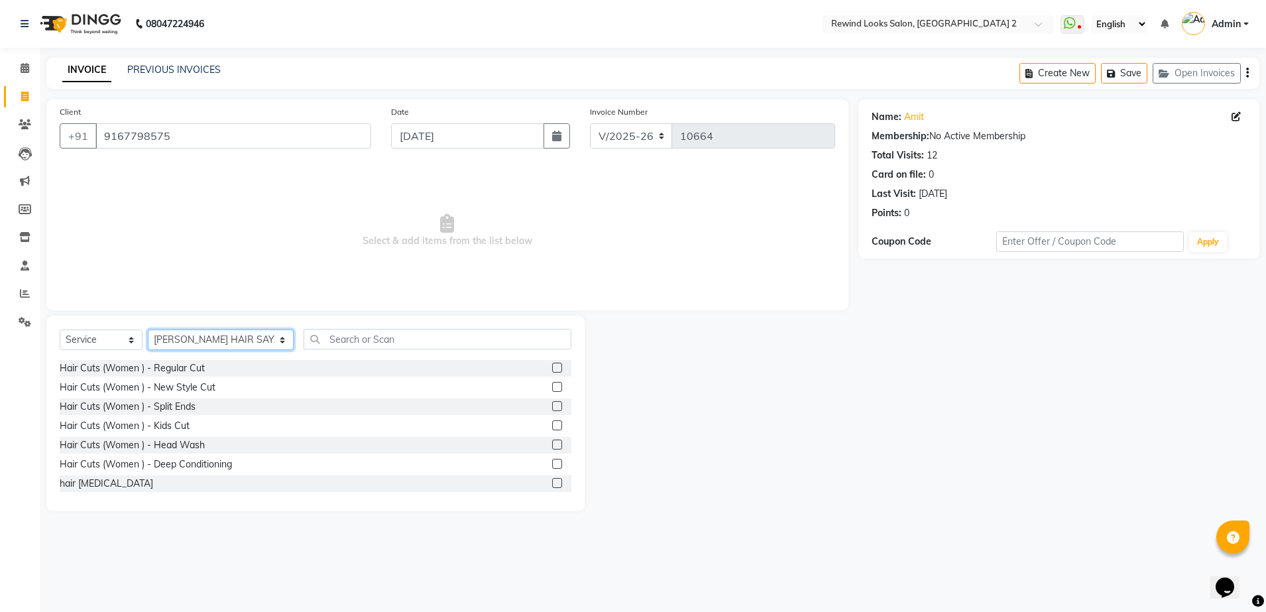
click at [209, 331] on select "Select Stylist [PERSON_NAME] aayat ADMIN Alfad hair Casa Ali Hair [PERSON_NAME]…" at bounding box center [221, 339] width 146 height 21
select select "87740"
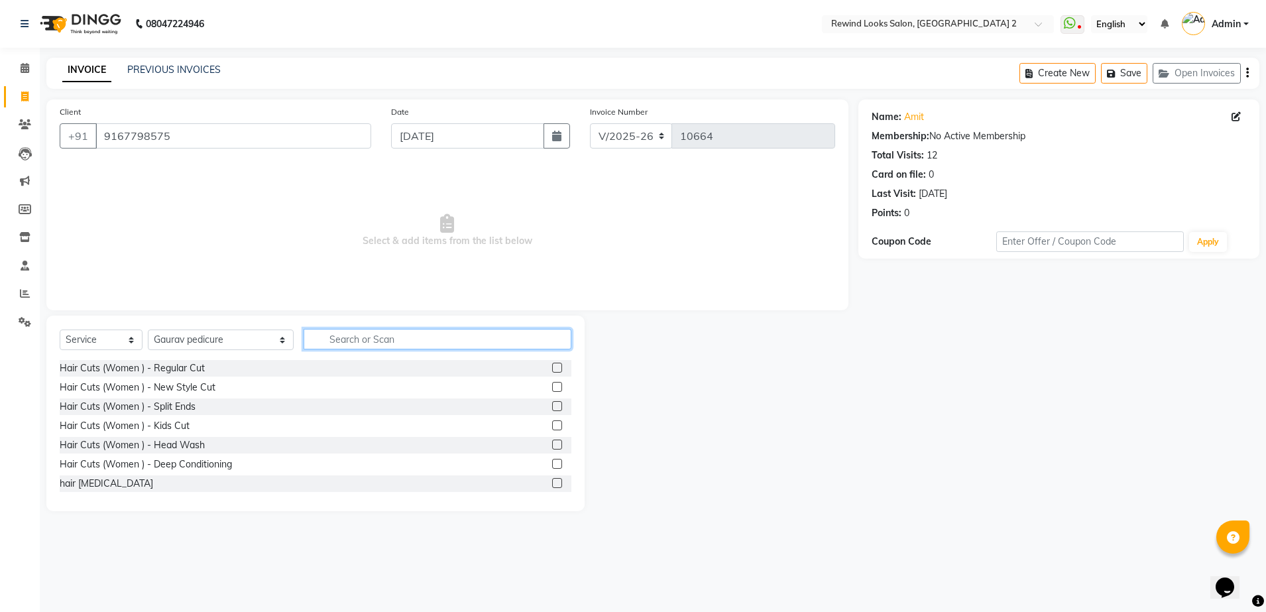
click at [304, 338] on input "text" at bounding box center [438, 339] width 268 height 21
type input "THRE"
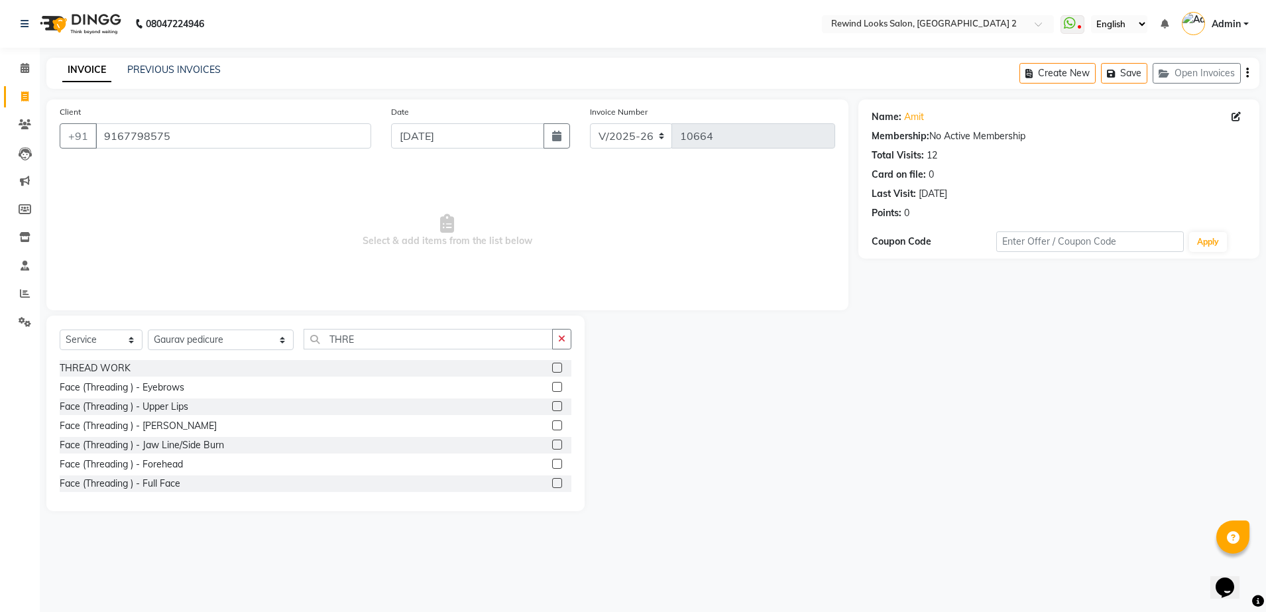
click at [552, 385] on label at bounding box center [557, 387] width 10 height 10
click at [552, 385] on input "checkbox" at bounding box center [556, 387] width 9 height 9
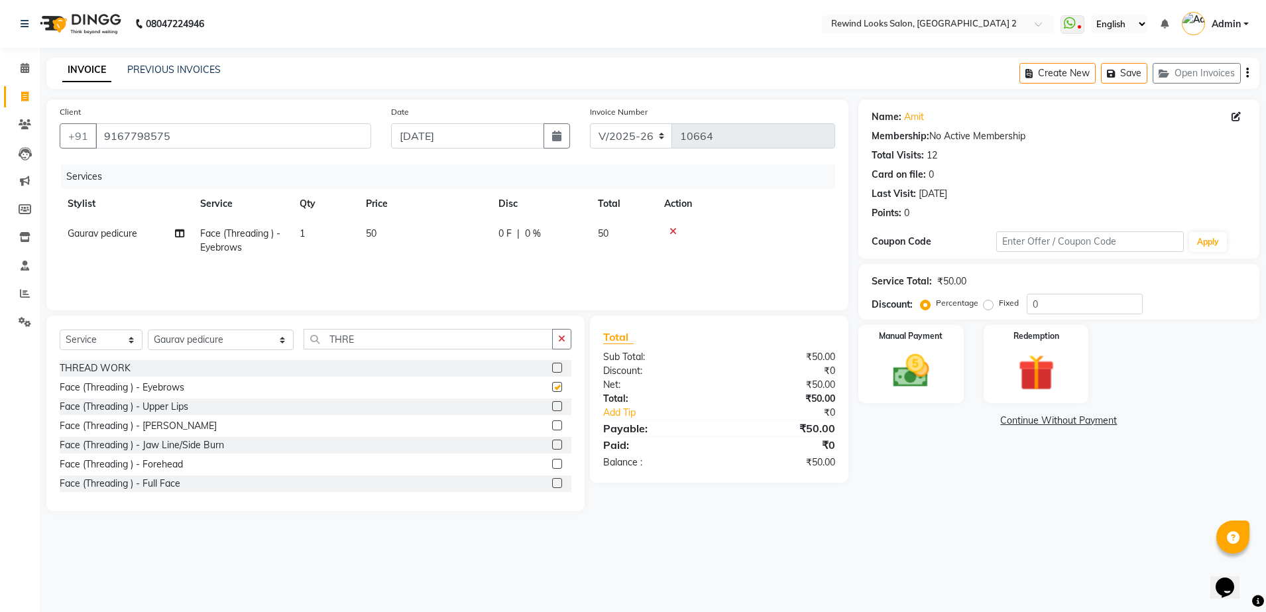
checkbox input "false"
click at [210, 339] on select "Select Stylist [PERSON_NAME] aayat ADMIN Alfad hair Casa Ali Hair [PERSON_NAME]…" at bounding box center [221, 339] width 146 height 21
select select "91668"
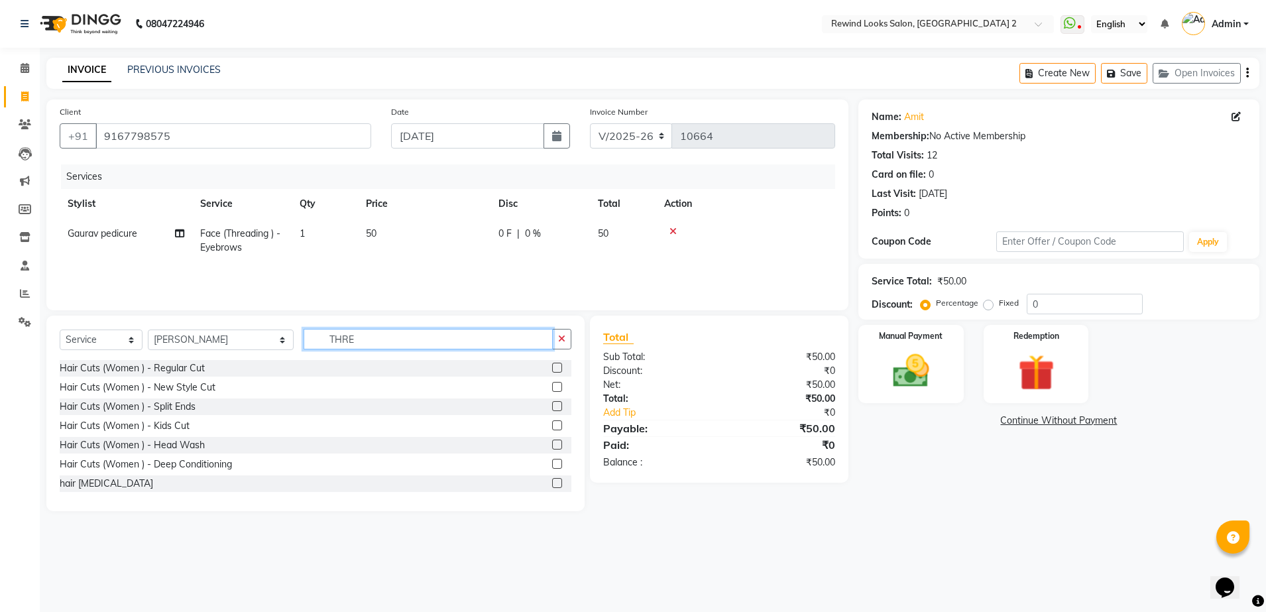
click at [322, 339] on input "THRE" at bounding box center [428, 339] width 249 height 21
type input "CUT"
click at [552, 484] on label at bounding box center [557, 483] width 10 height 10
click at [552, 484] on input "checkbox" at bounding box center [556, 483] width 9 height 9
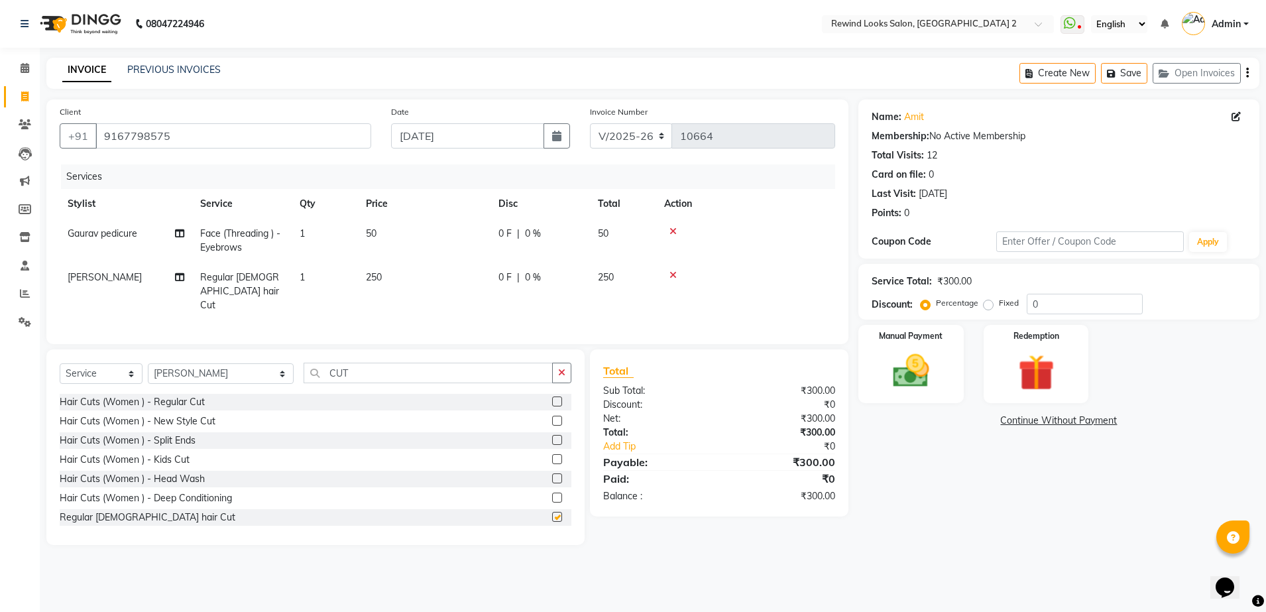
checkbox input "false"
click at [906, 389] on img at bounding box center [911, 371] width 62 height 44
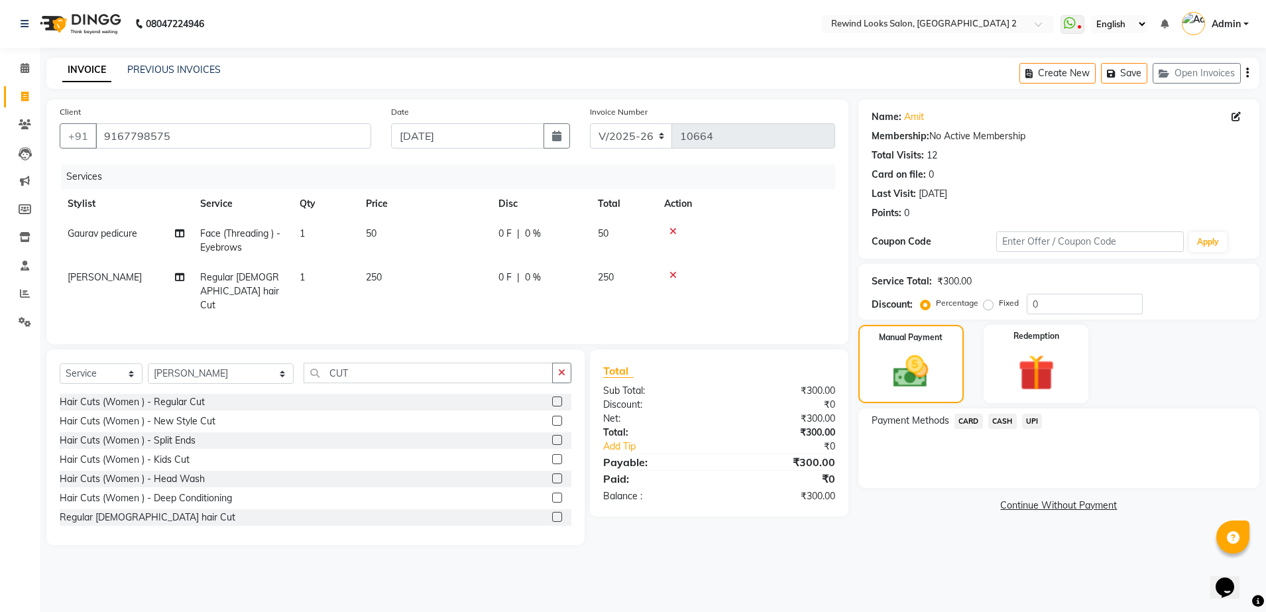
click at [1029, 420] on span "UPI" at bounding box center [1032, 421] width 21 height 15
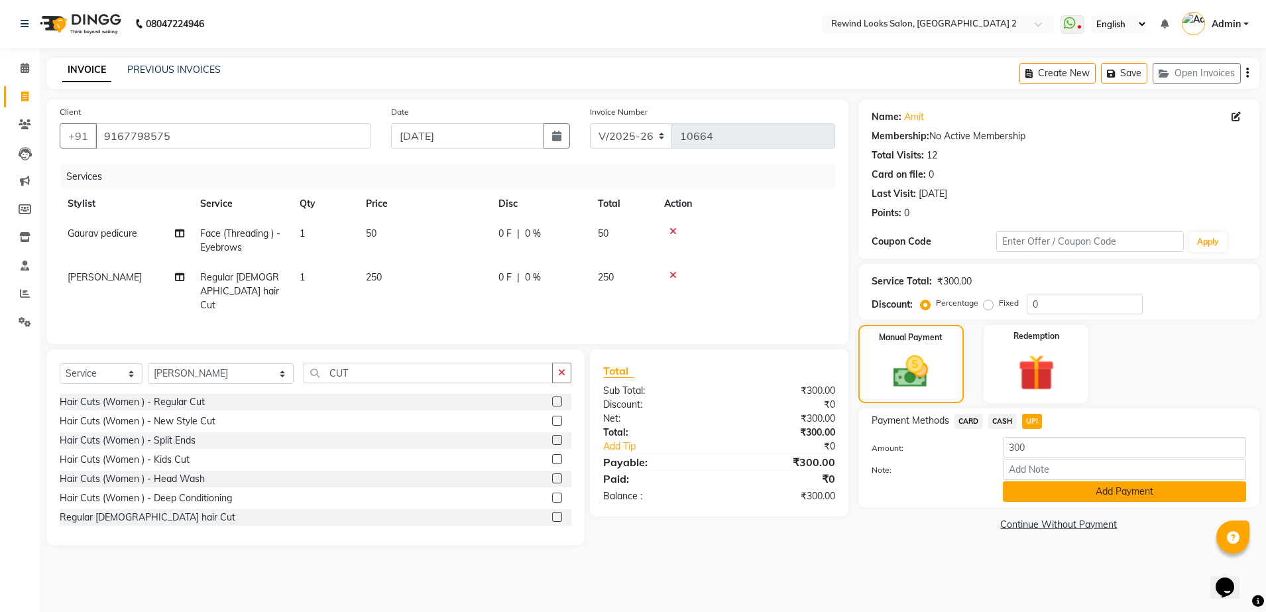
click at [1038, 484] on button "Add Payment" at bounding box center [1124, 491] width 243 height 21
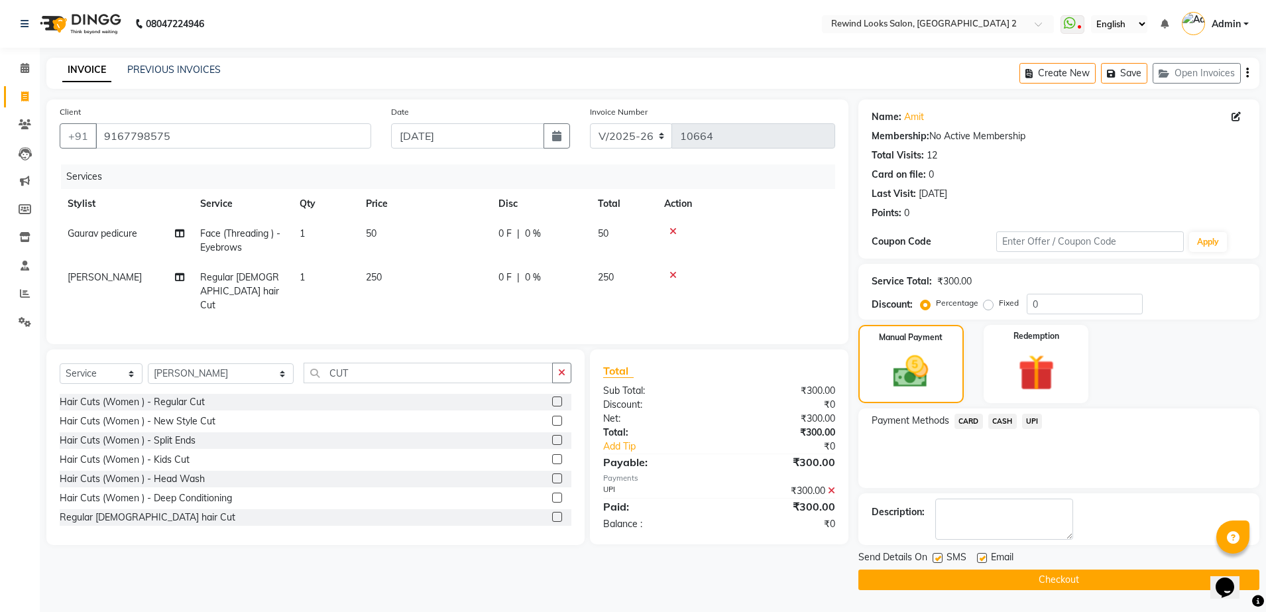
click at [980, 578] on button "Checkout" at bounding box center [1059, 579] width 401 height 21
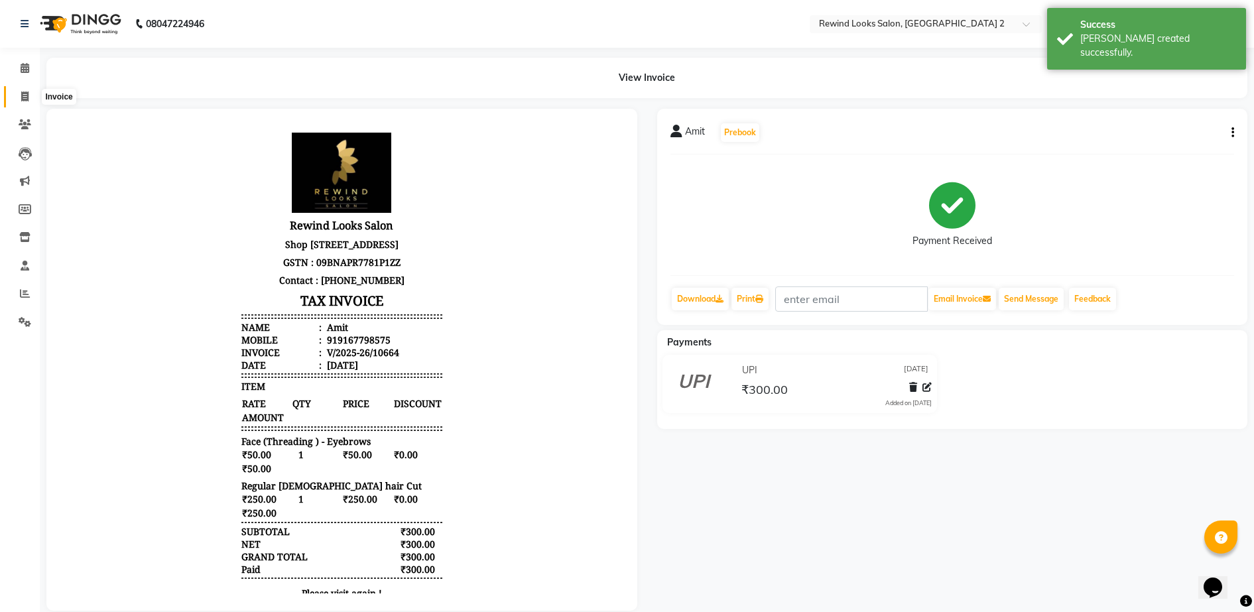
click at [22, 90] on span at bounding box center [24, 97] width 23 height 15
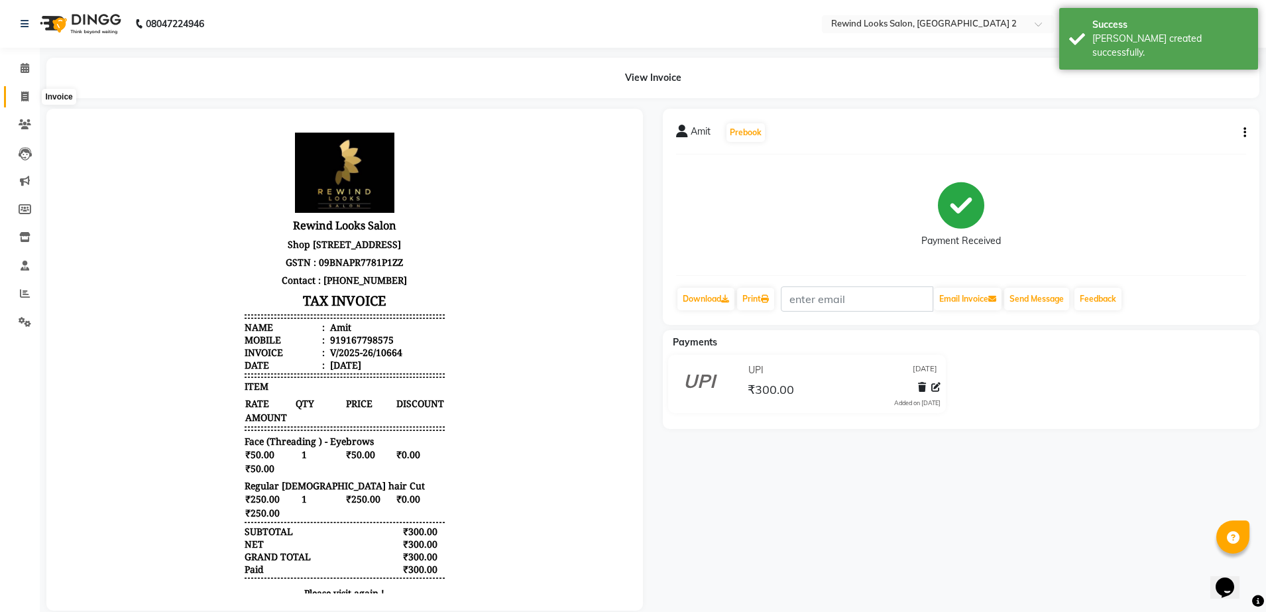
select select "service"
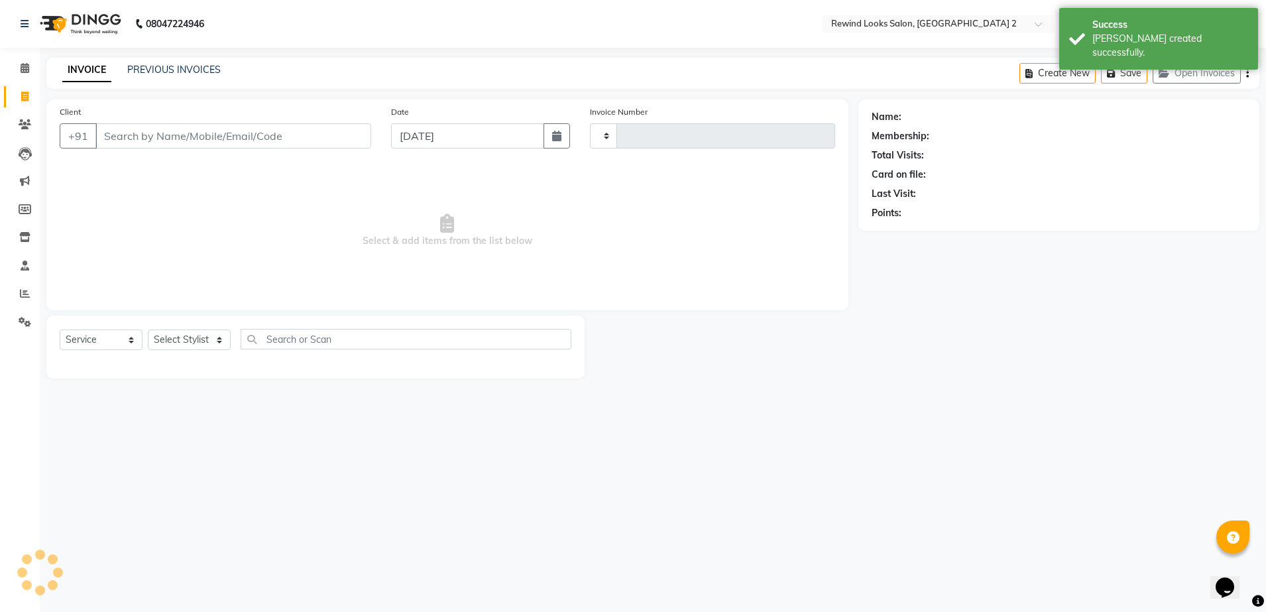
type input "10665"
select select "4640"
select select "27076"
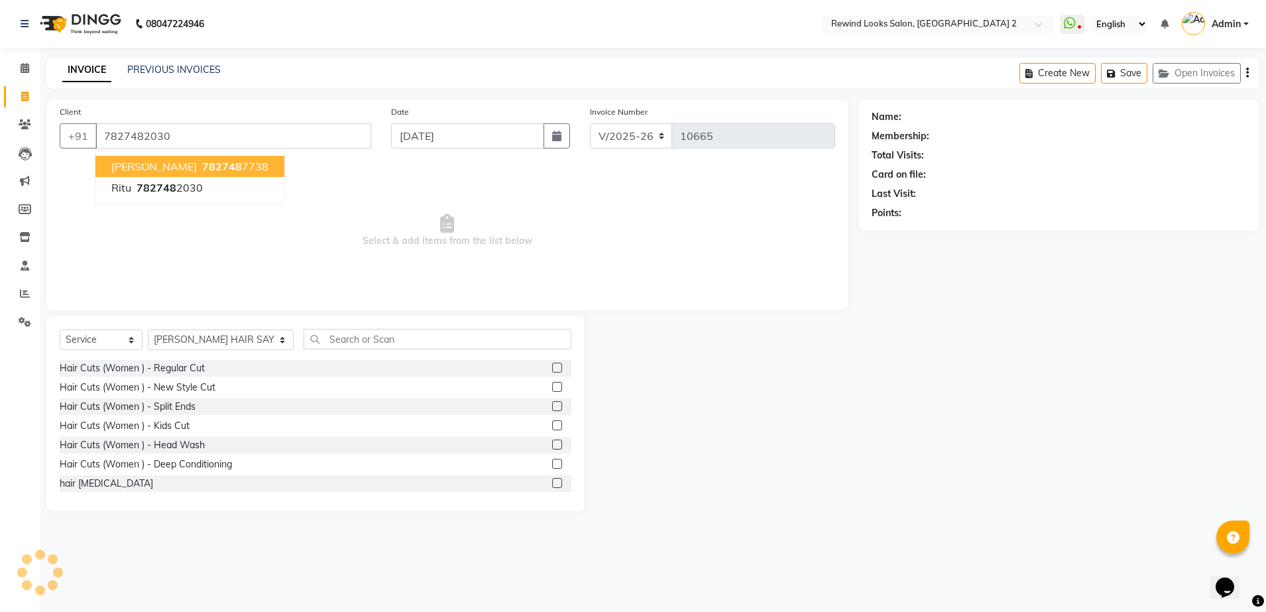
type input "7827482030"
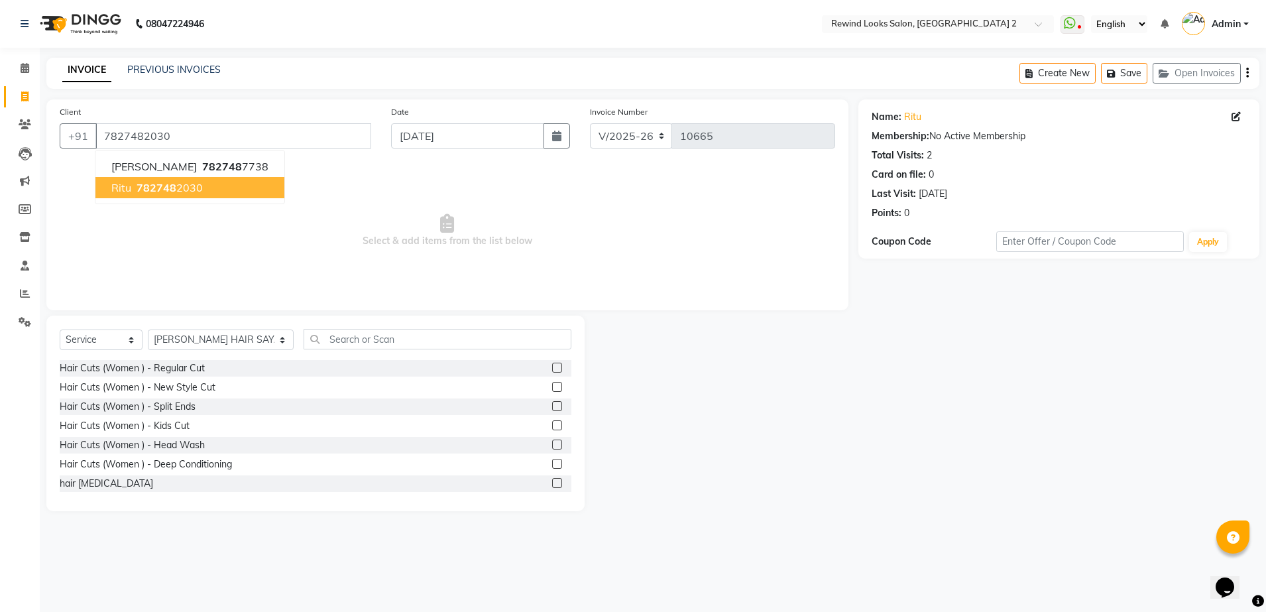
click at [156, 188] on span "782748" at bounding box center [157, 187] width 40 height 13
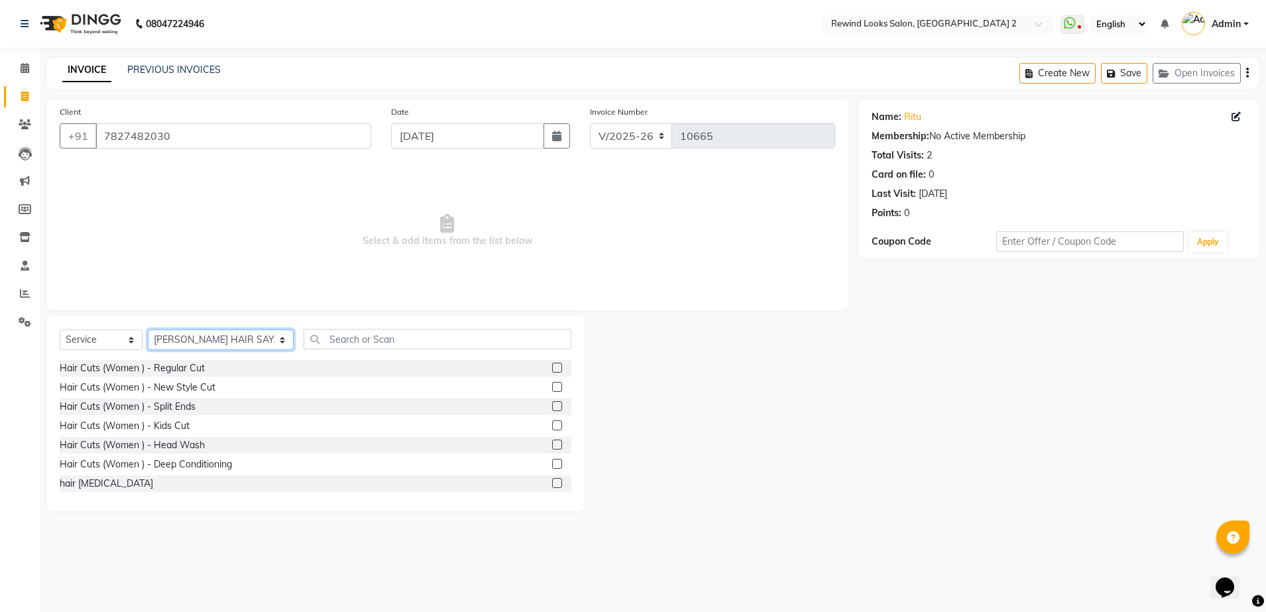
click at [183, 335] on select "Select Stylist [PERSON_NAME] aayat ADMIN Alfad hair Casa Ali Hair [PERSON_NAME]…" at bounding box center [221, 339] width 146 height 21
select select "34649"
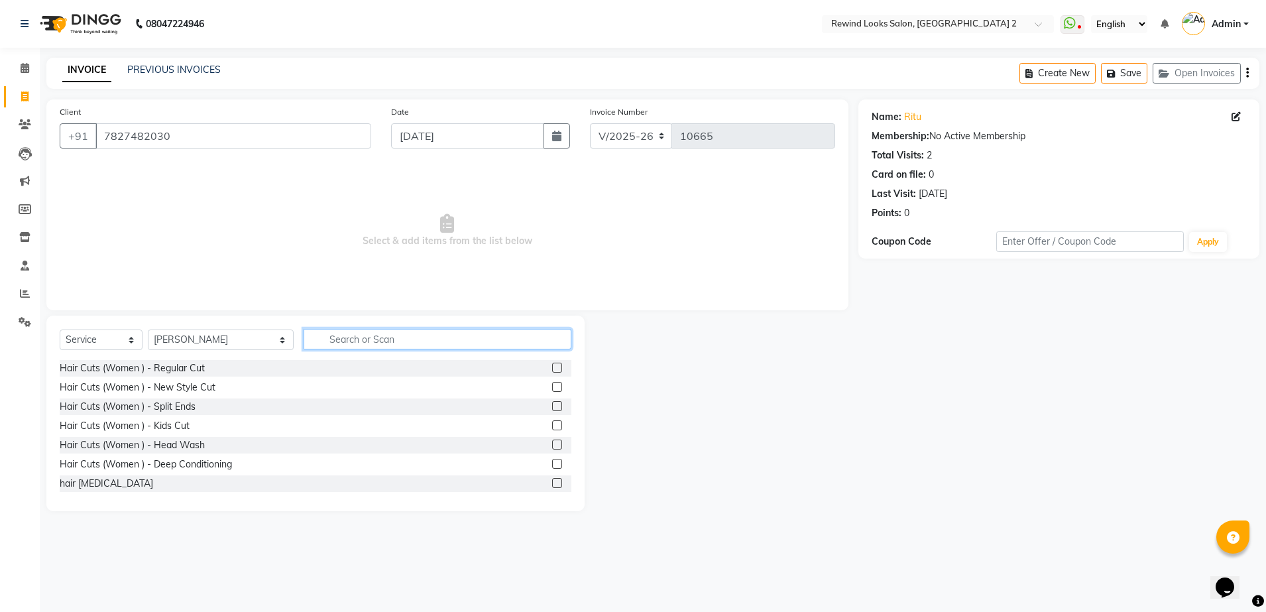
click at [353, 330] on input "text" at bounding box center [438, 339] width 268 height 21
type input "THRE"
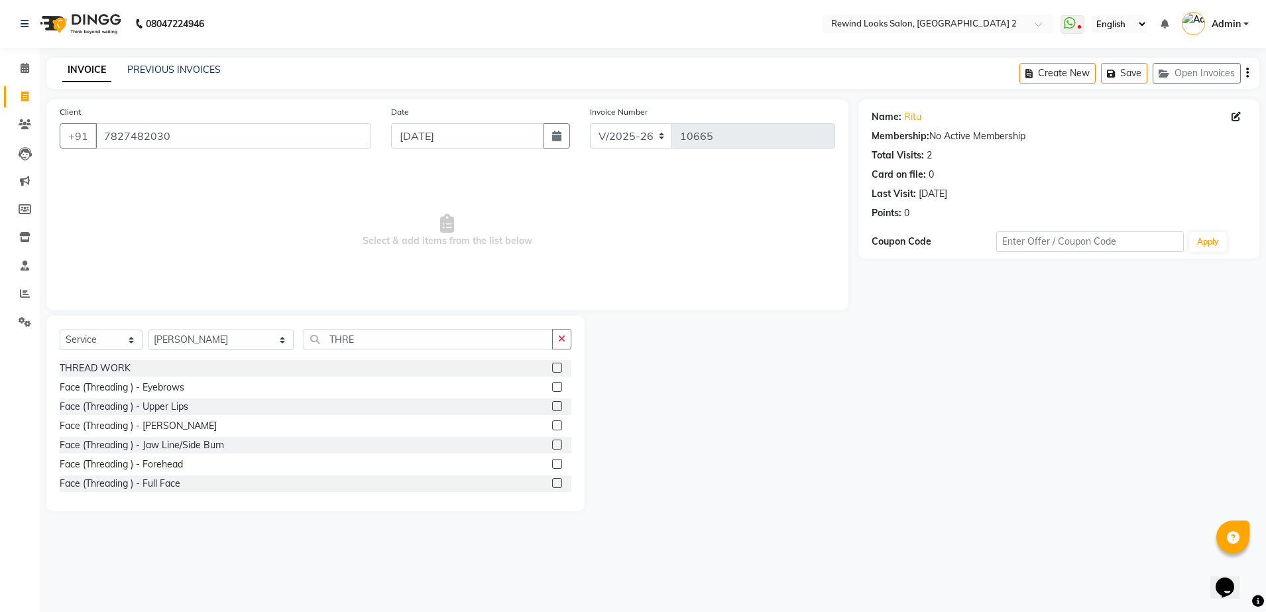
click at [552, 367] on label at bounding box center [557, 368] width 10 height 10
click at [552, 367] on input "checkbox" at bounding box center [556, 368] width 9 height 9
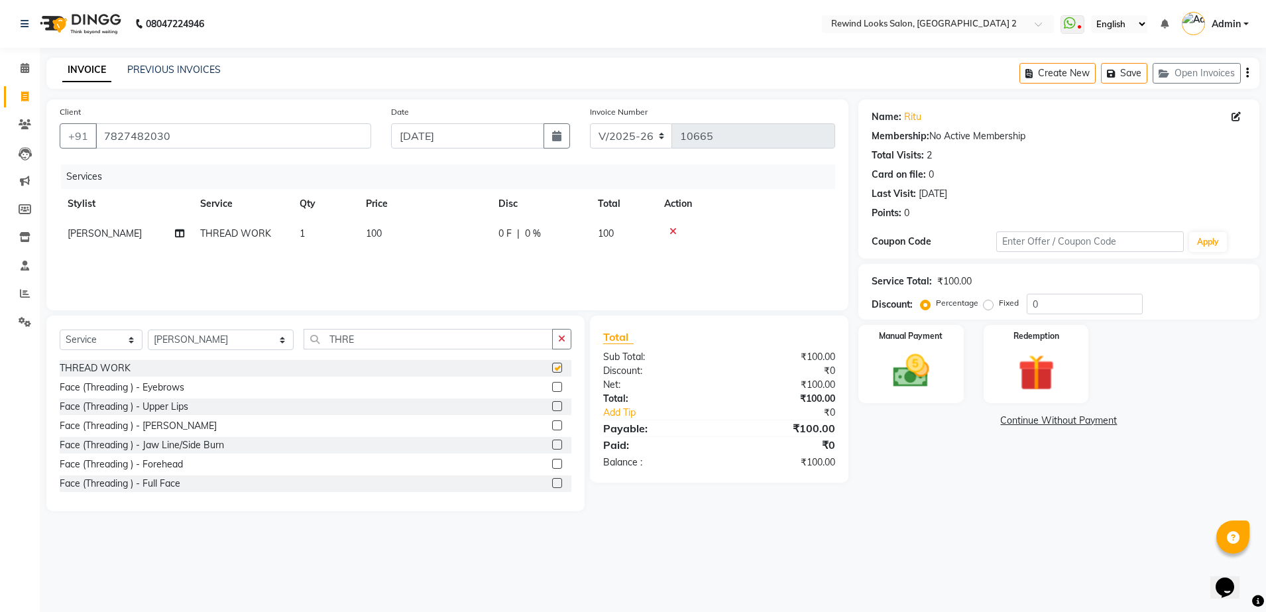
checkbox input "false"
click at [552, 387] on label at bounding box center [557, 387] width 10 height 10
click at [552, 387] on input "checkbox" at bounding box center [556, 387] width 9 height 9
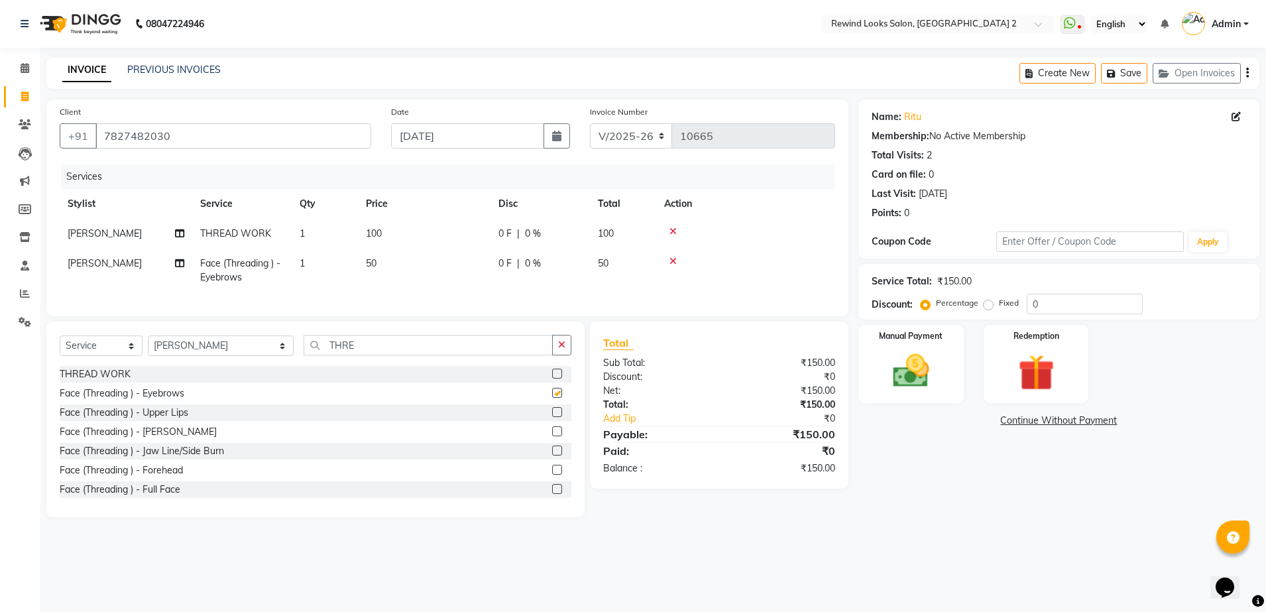
checkbox input "false"
click at [672, 229] on icon at bounding box center [673, 231] width 7 height 9
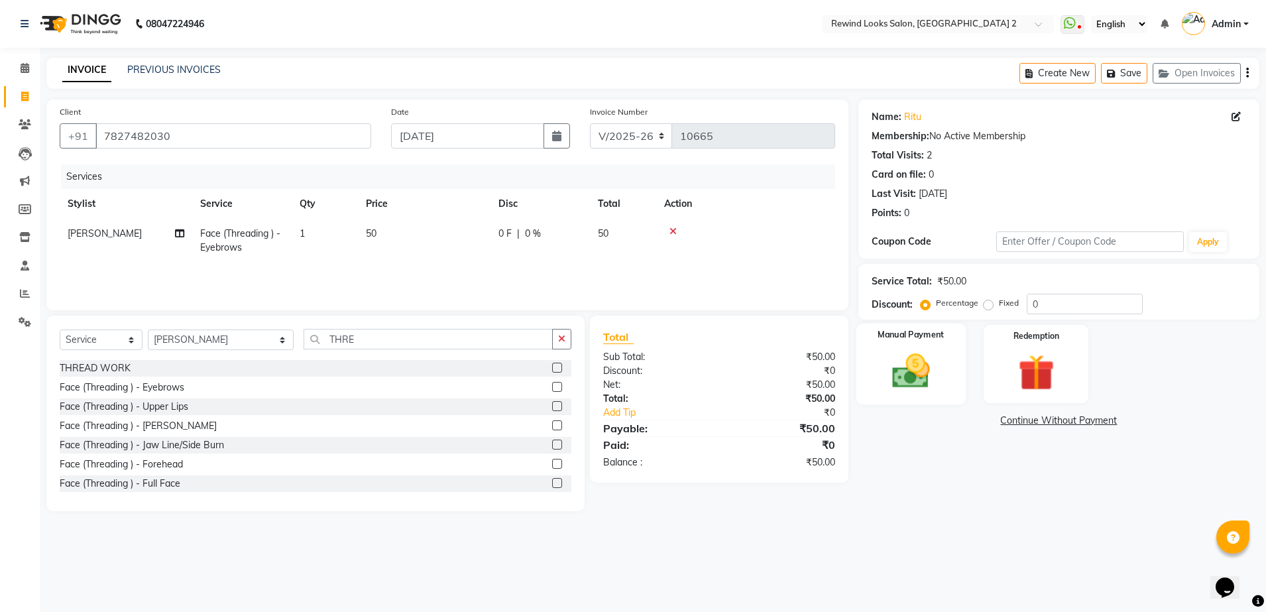
click at [922, 379] on img at bounding box center [911, 371] width 62 height 44
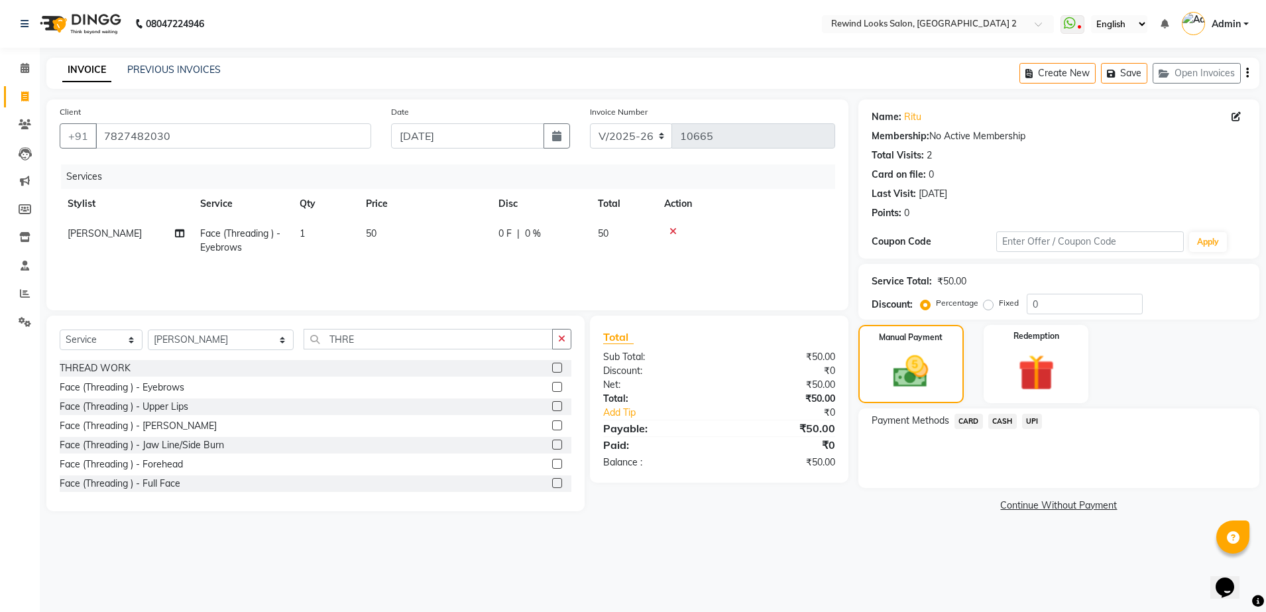
click at [1030, 422] on span "UPI" at bounding box center [1032, 421] width 21 height 15
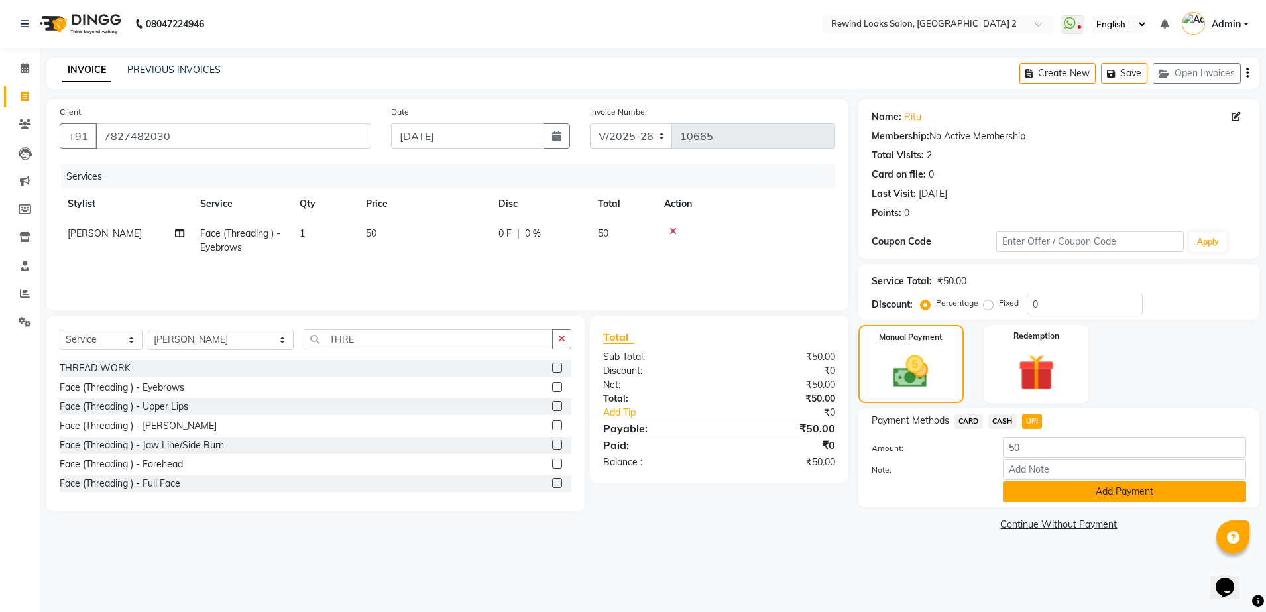
click at [1071, 497] on button "Add Payment" at bounding box center [1124, 491] width 243 height 21
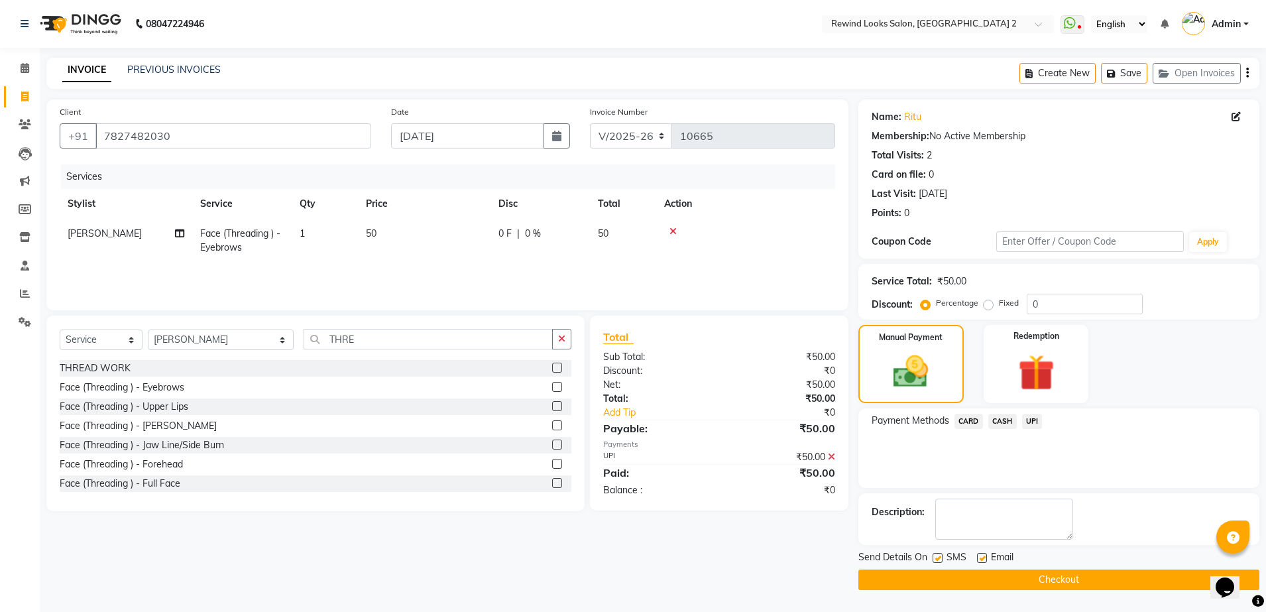
click at [1061, 578] on button "Checkout" at bounding box center [1059, 579] width 401 height 21
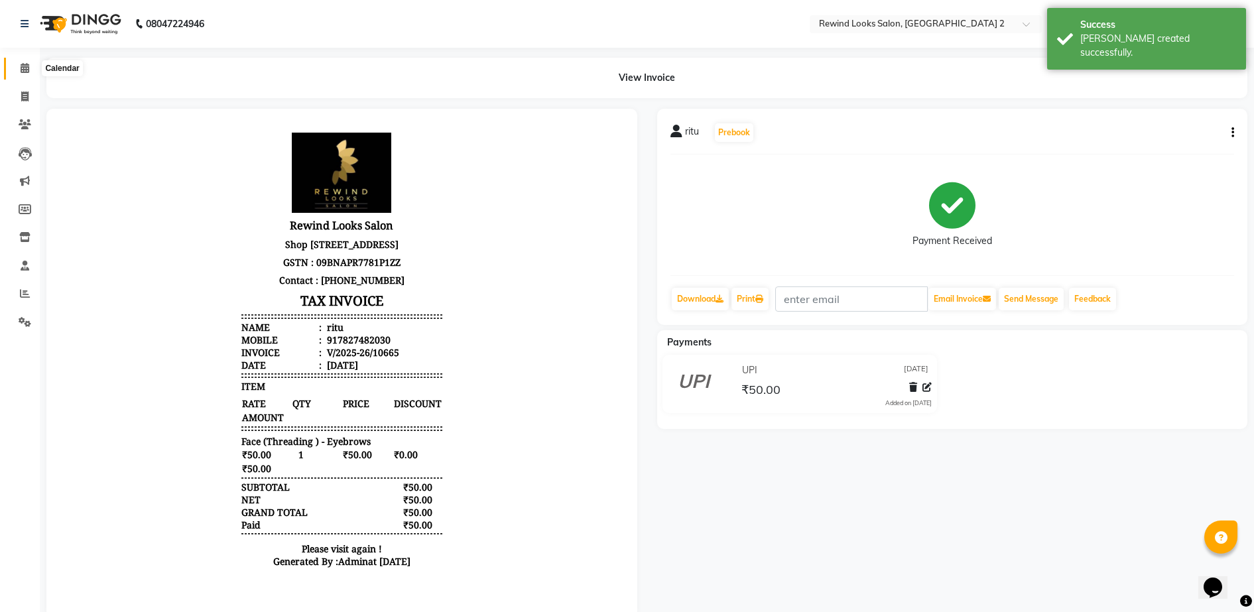
click at [23, 65] on icon at bounding box center [25, 68] width 9 height 10
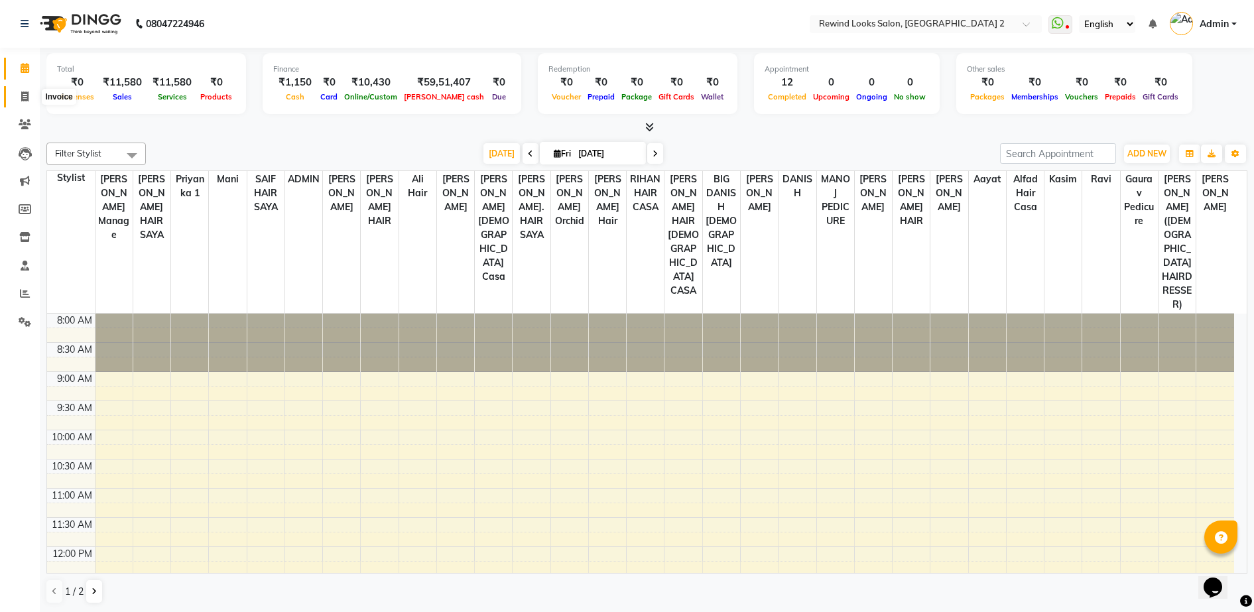
click at [27, 92] on icon at bounding box center [24, 96] width 7 height 10
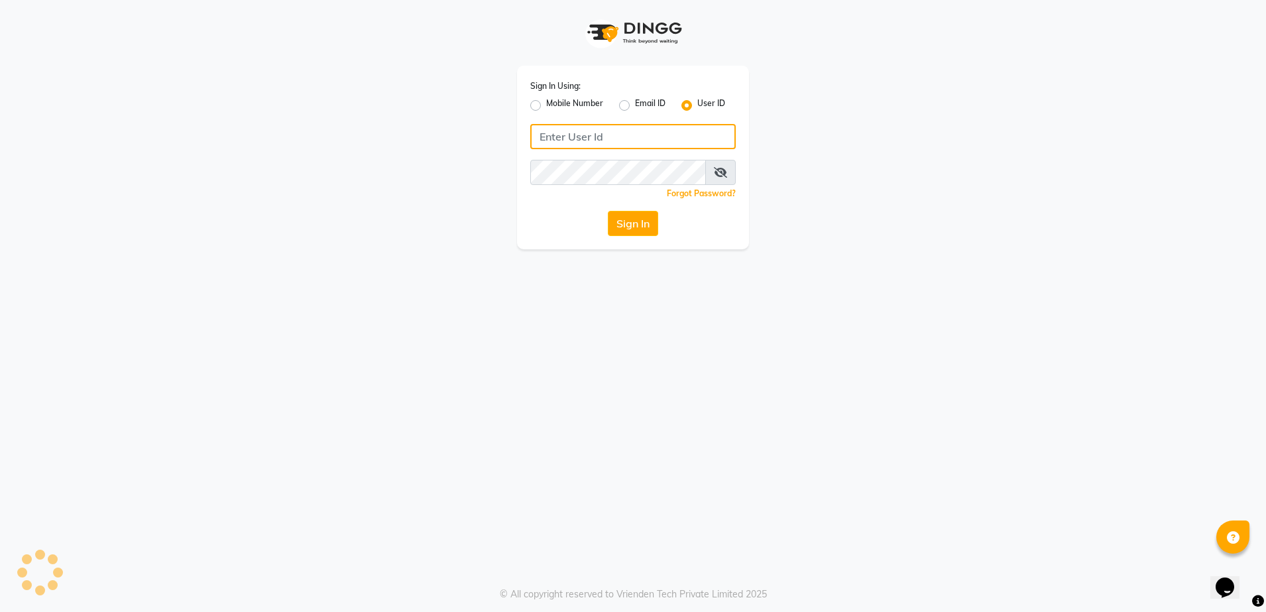
type input "rewindlooks"
click at [642, 219] on button "Sign In" at bounding box center [633, 223] width 50 height 25
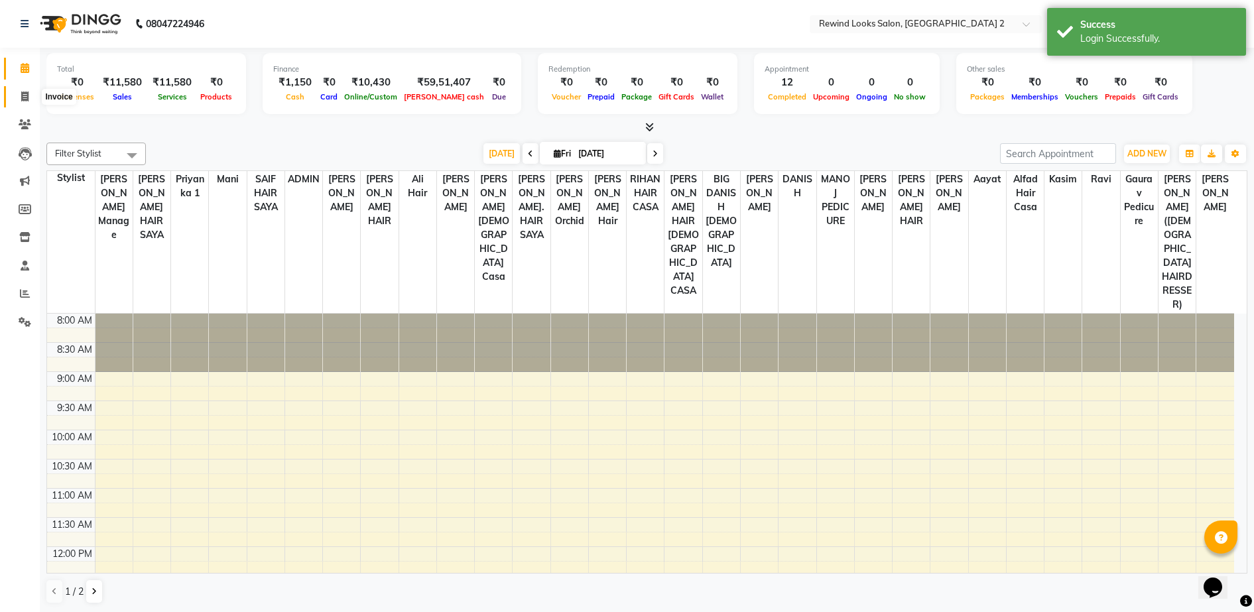
click at [25, 95] on icon at bounding box center [24, 96] width 7 height 10
select select "service"
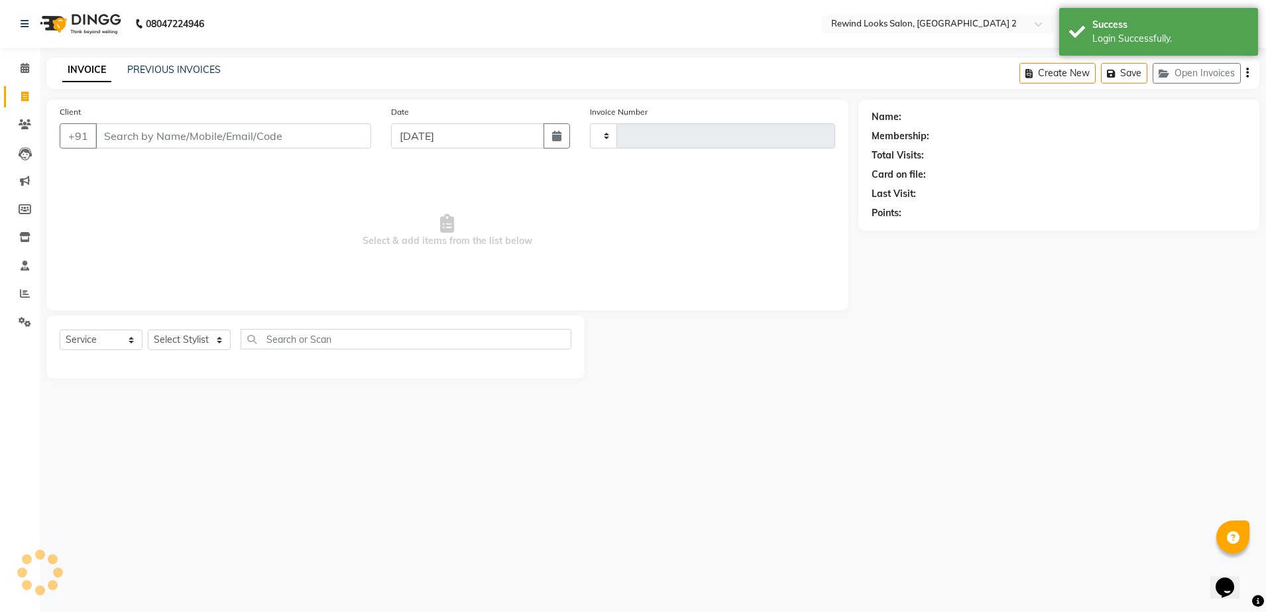
type input "10666"
select select "4640"
select select "27076"
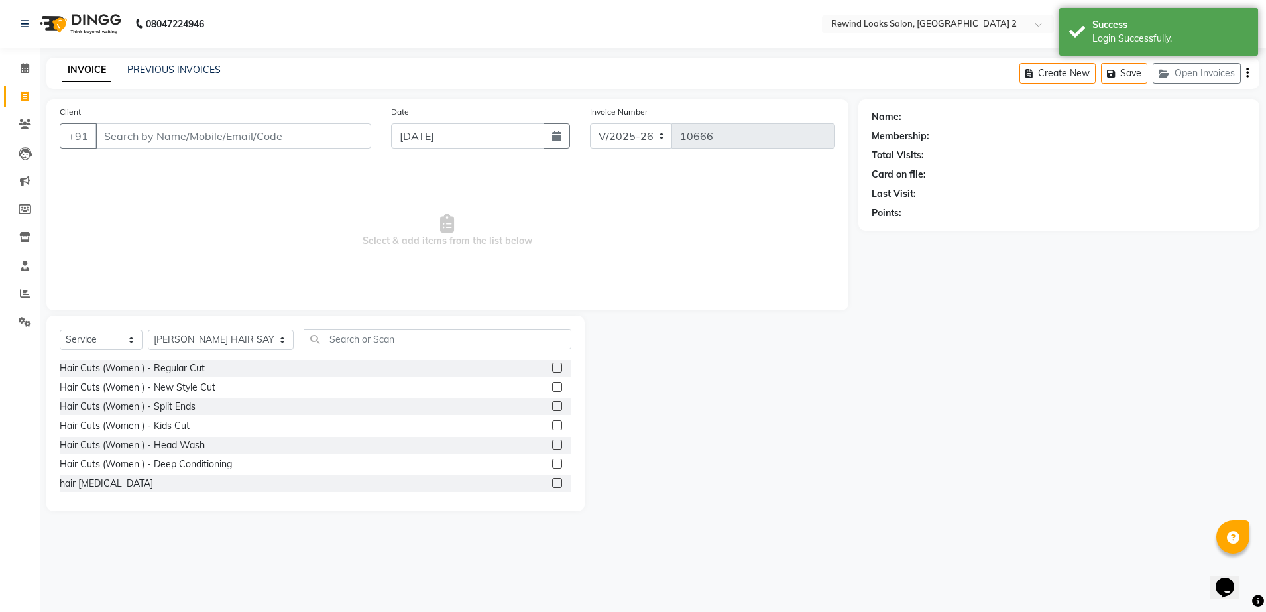
click at [158, 139] on input "Client" at bounding box center [233, 135] width 276 height 25
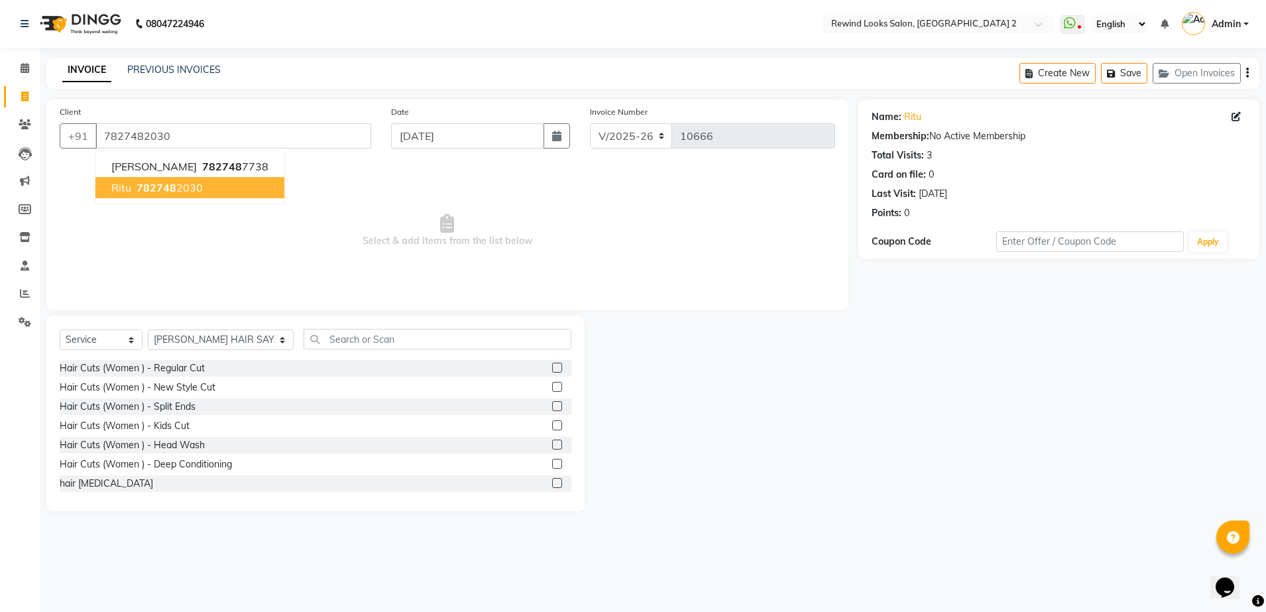
click at [170, 188] on span "782748" at bounding box center [157, 187] width 40 height 13
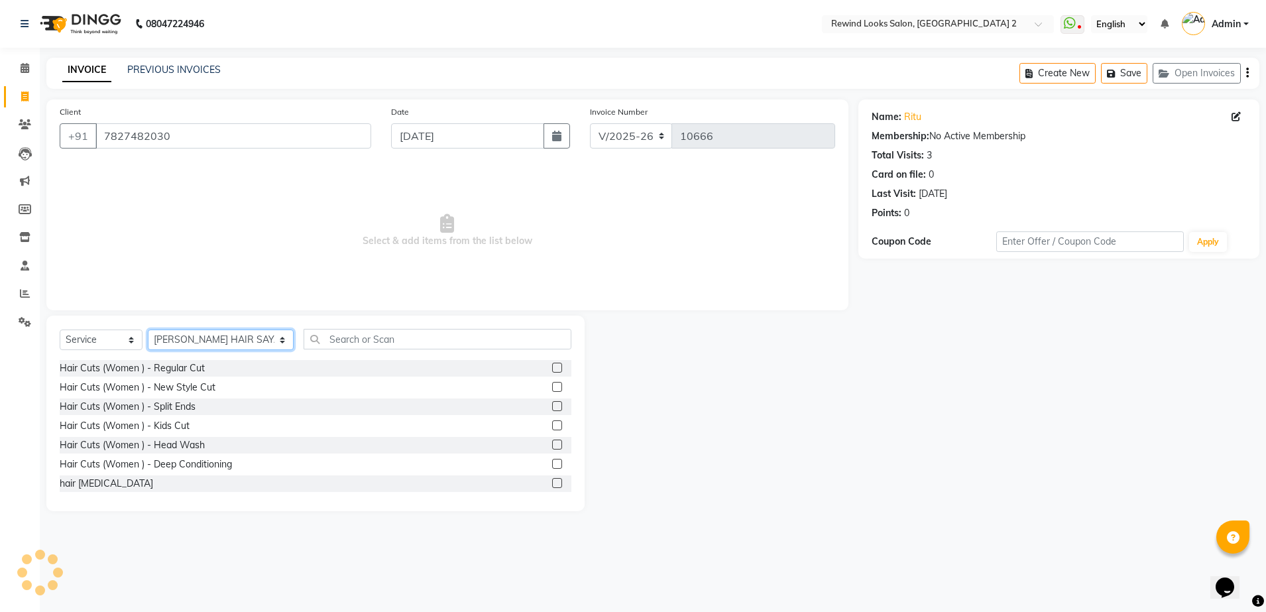
click at [176, 335] on select "Select Stylist [PERSON_NAME] aayat ADMIN Alfad hair Casa Ali Hair [PERSON_NAME]…" at bounding box center [221, 339] width 146 height 21
click at [388, 204] on span "Select & add items from the list below" at bounding box center [448, 230] width 776 height 133
click at [231, 129] on input "7827482030" at bounding box center [233, 135] width 276 height 25
type input "782748203"
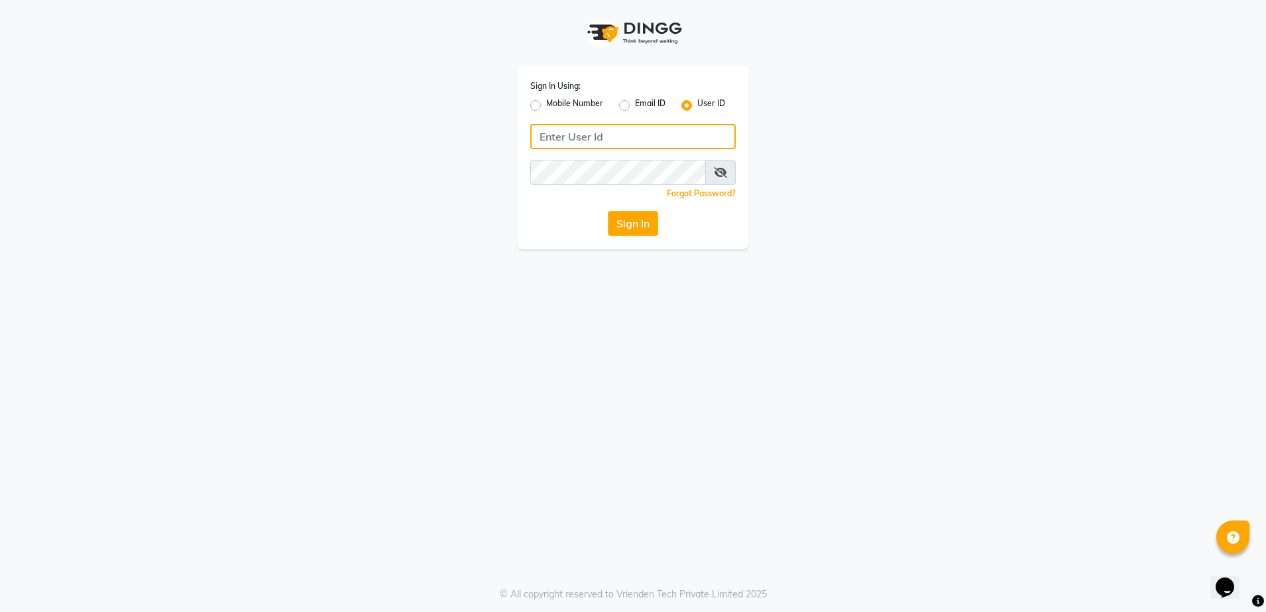
type input "rewindlooks"
click at [650, 229] on button "Sign In" at bounding box center [633, 223] width 50 height 25
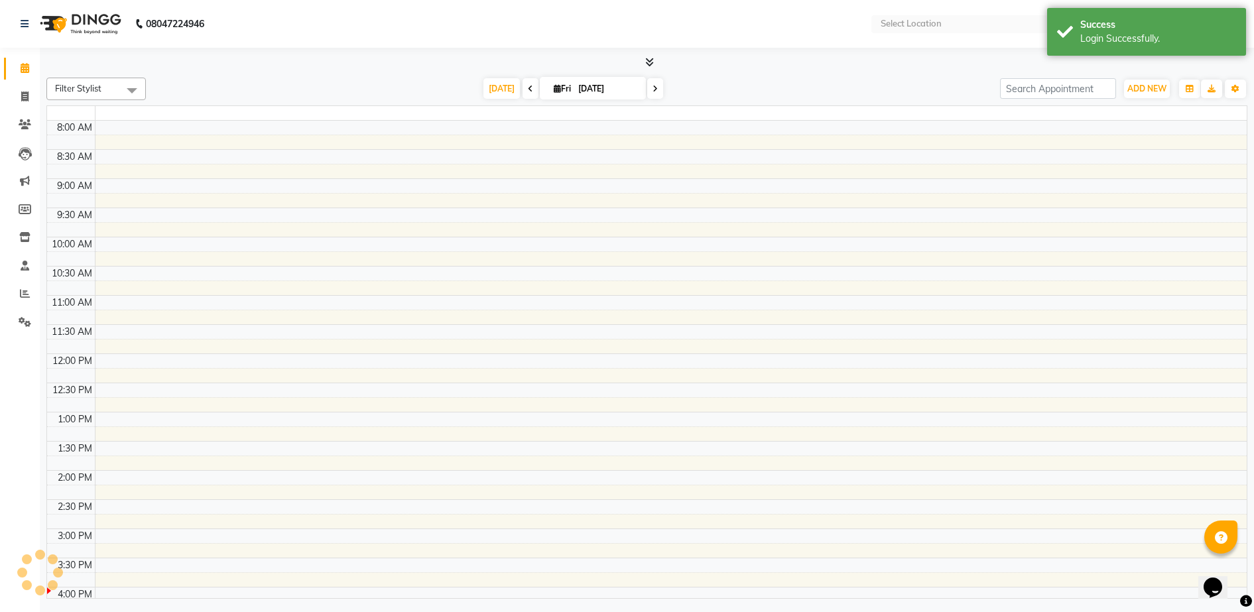
select select "en"
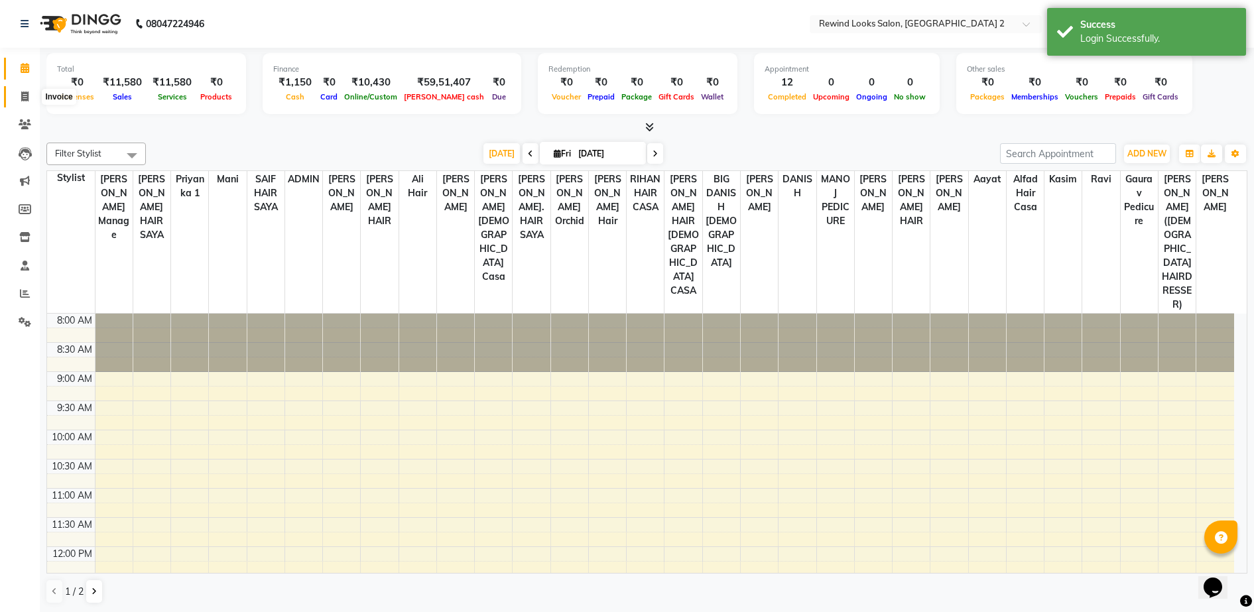
click at [21, 93] on icon at bounding box center [24, 96] width 7 height 10
select select "4640"
select select "service"
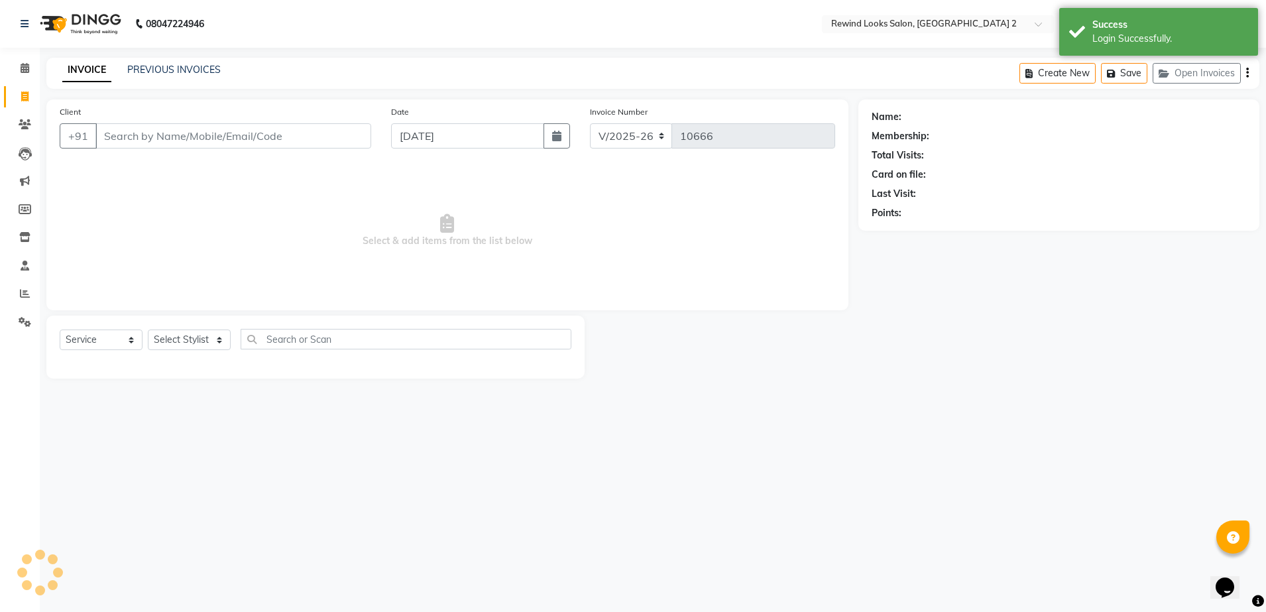
select select "27076"
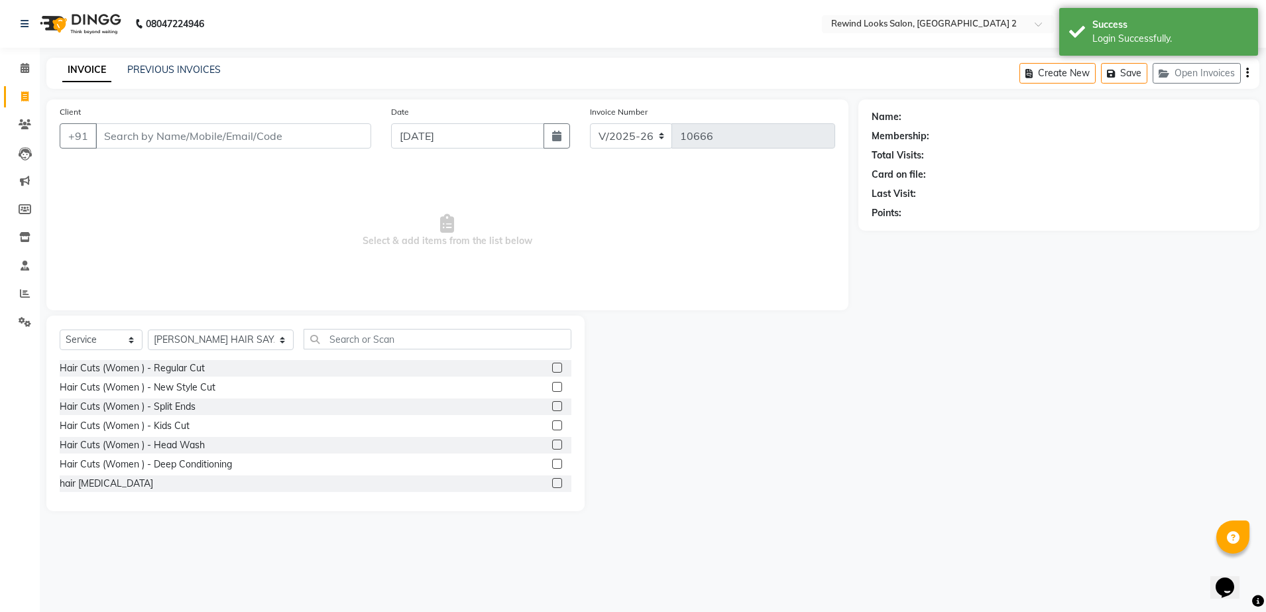
click at [127, 139] on input "Client" at bounding box center [233, 135] width 276 height 25
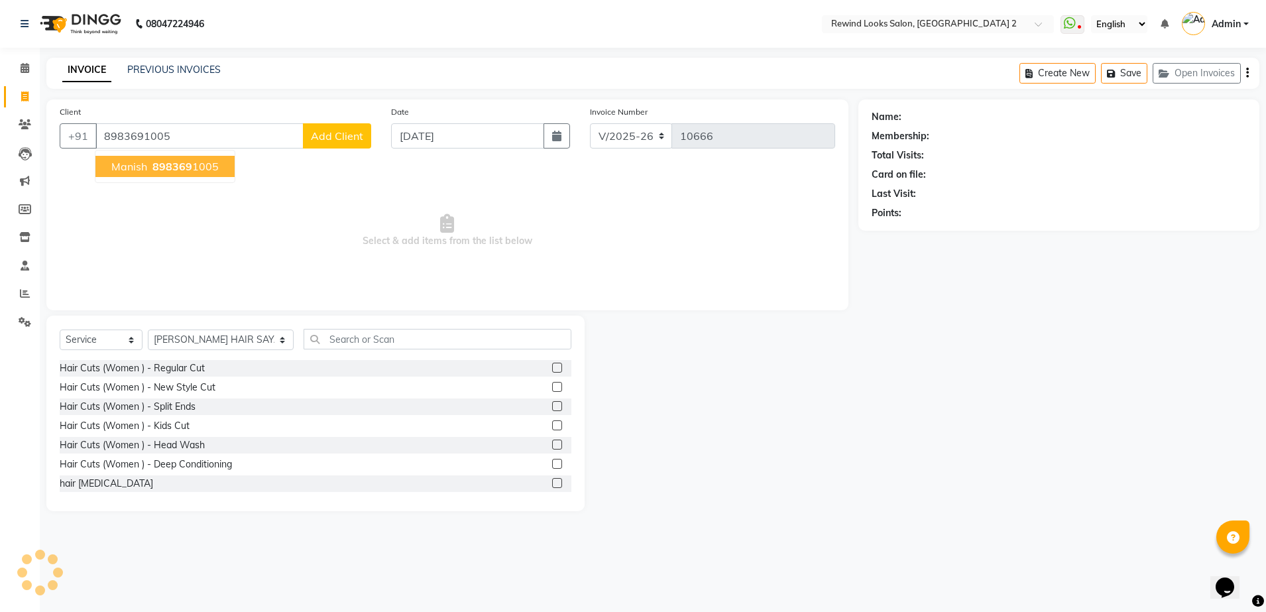
type input "8983691005"
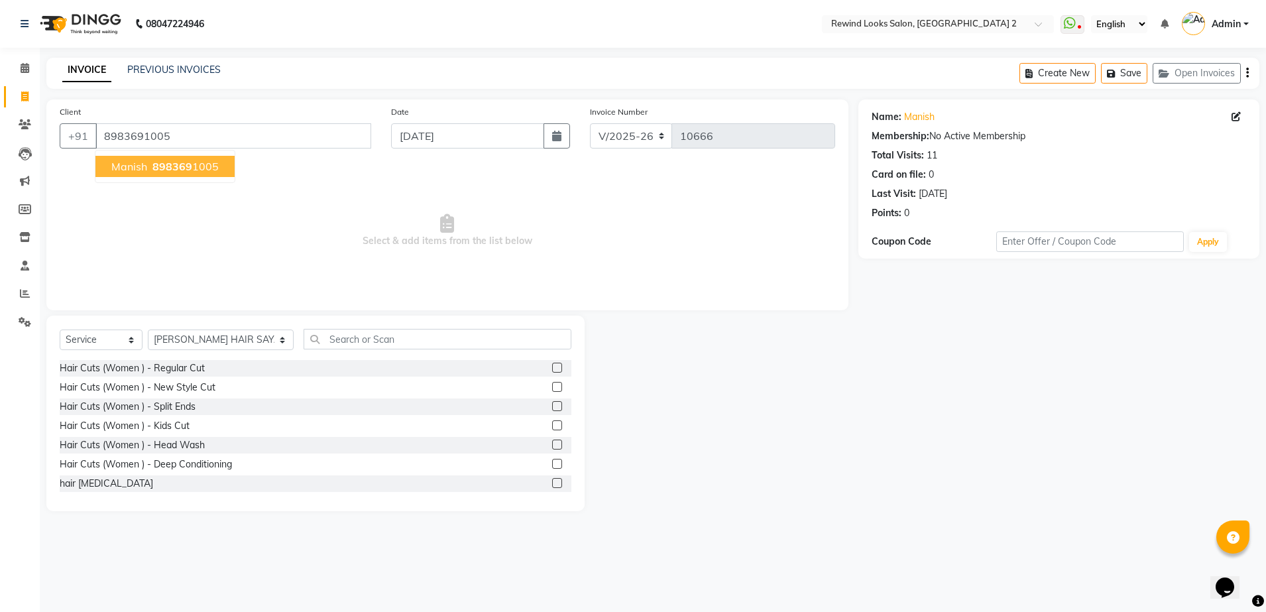
click at [162, 171] on span "898369" at bounding box center [172, 166] width 40 height 13
click at [183, 334] on select "Select Stylist [PERSON_NAME] aayat ADMIN Alfad hair Casa Ali Hair [PERSON_NAME]…" at bounding box center [221, 339] width 146 height 21
select select "47089"
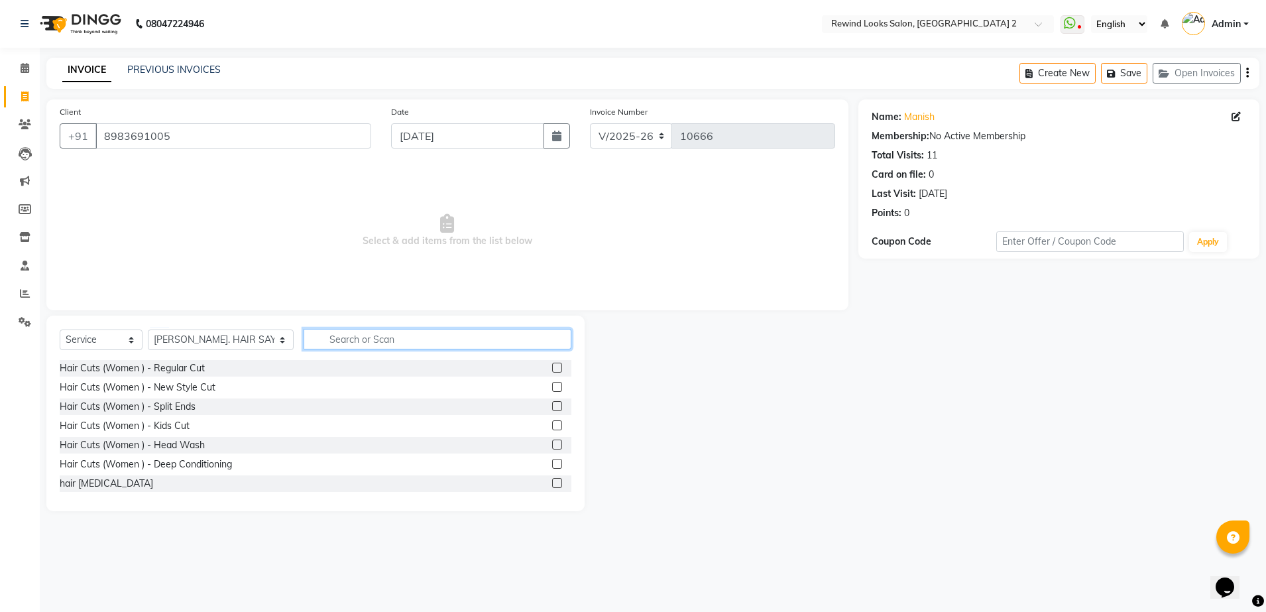
click at [338, 338] on input "text" at bounding box center [438, 339] width 268 height 21
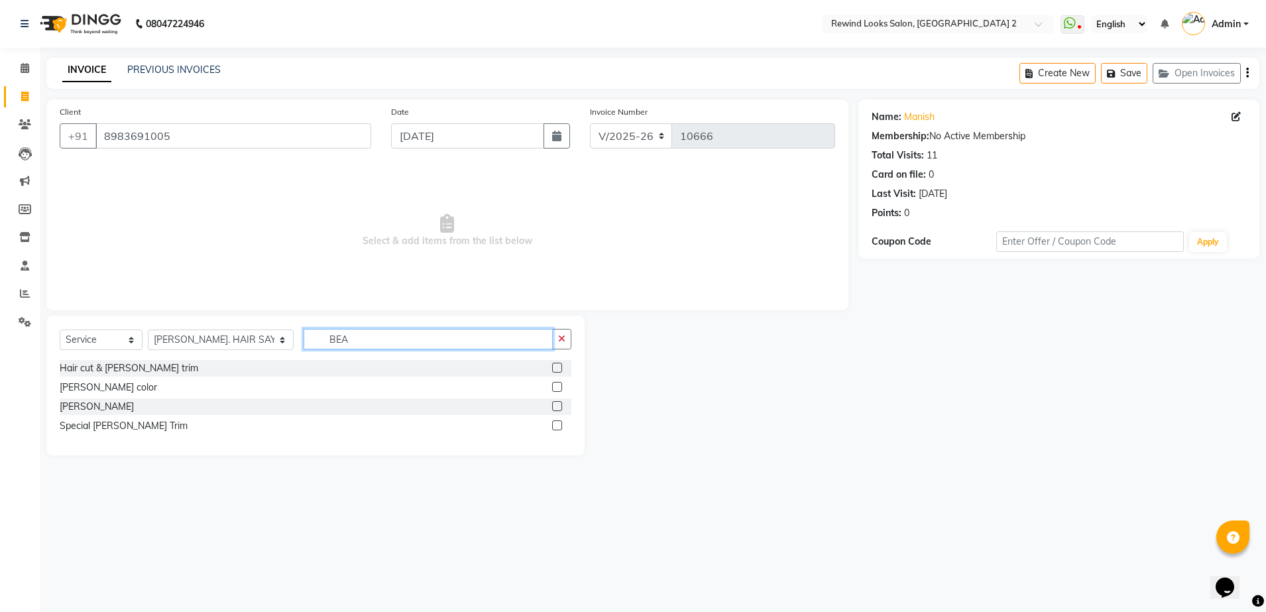
type input "BEA"
click at [561, 404] on label at bounding box center [557, 406] width 10 height 10
click at [561, 404] on input "checkbox" at bounding box center [556, 406] width 9 height 9
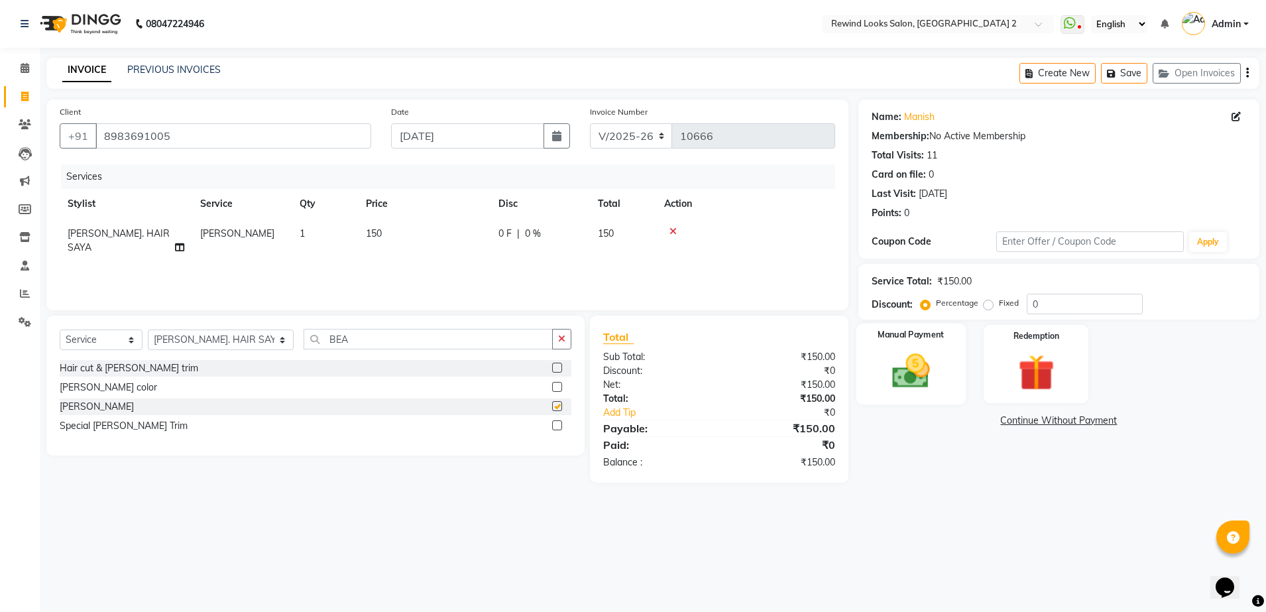
checkbox input "false"
click at [900, 367] on img at bounding box center [911, 371] width 62 height 44
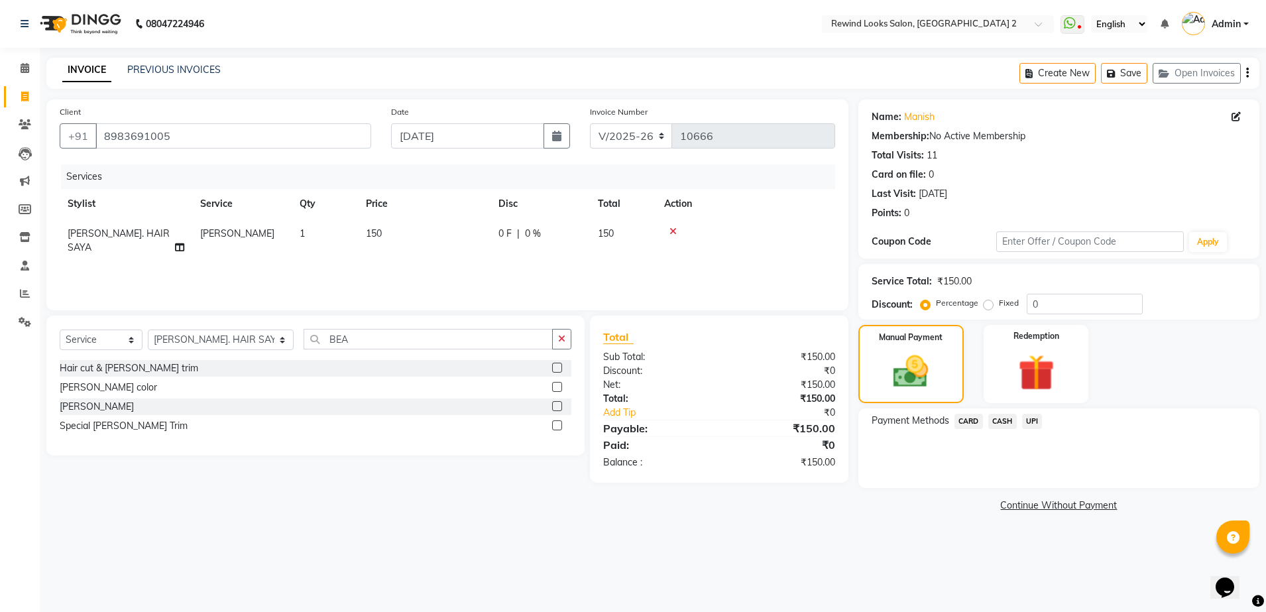
click at [1031, 417] on span "UPI" at bounding box center [1032, 421] width 21 height 15
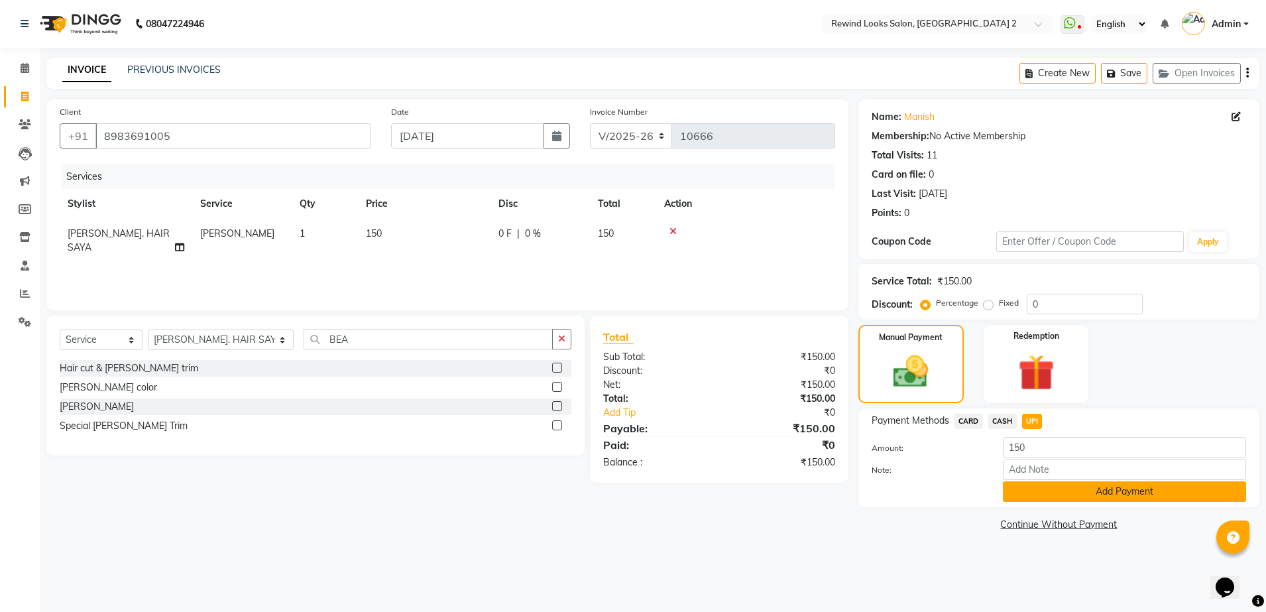
click at [1042, 489] on button "Add Payment" at bounding box center [1124, 491] width 243 height 21
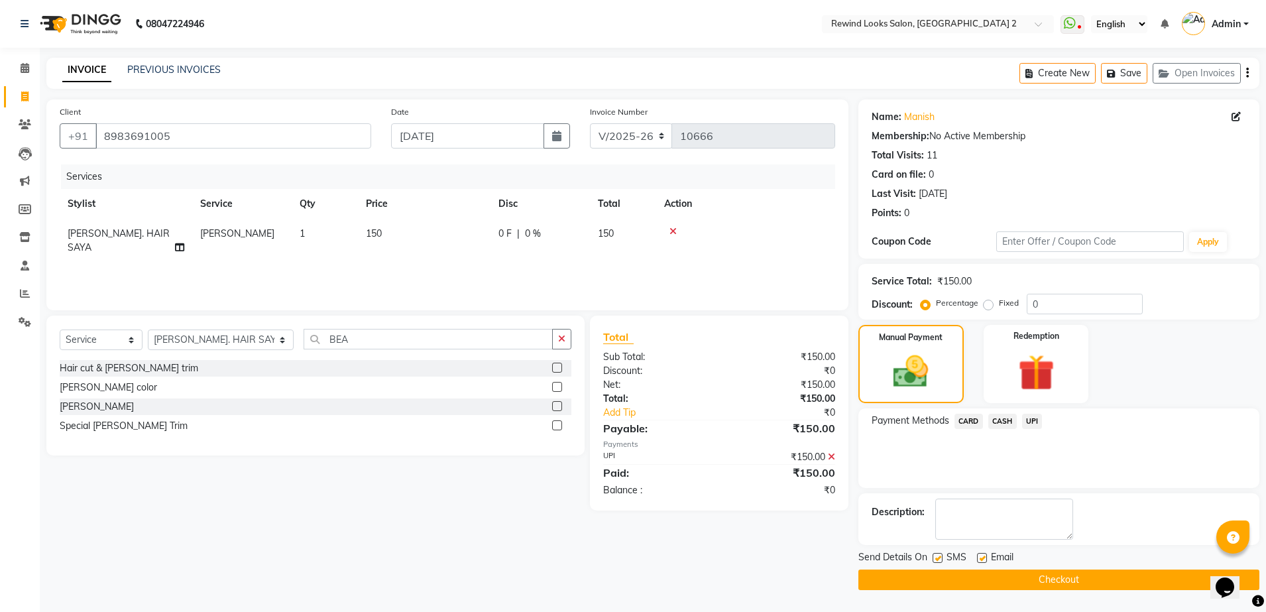
drag, startPoint x: 1055, startPoint y: 568, endPoint x: 1055, endPoint y: 578, distance: 10.6
click at [1055, 578] on div "Send Details On SMS Email Checkout" at bounding box center [1059, 570] width 401 height 40
click at [1055, 578] on button "Checkout" at bounding box center [1059, 579] width 401 height 21
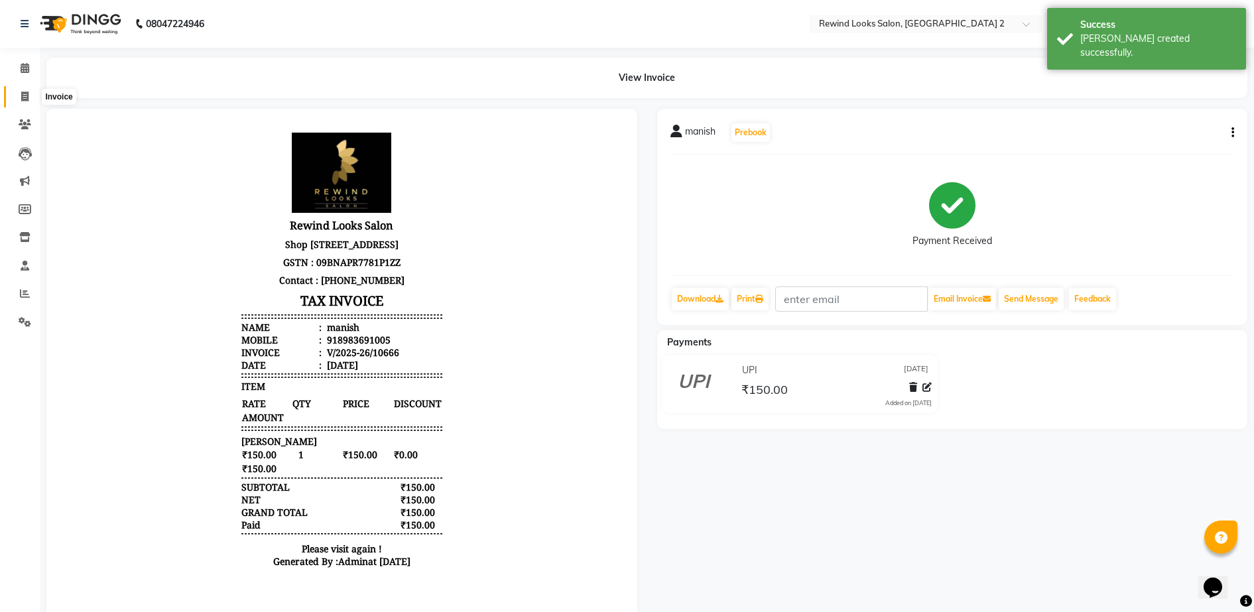
click at [23, 94] on icon at bounding box center [24, 96] width 7 height 10
select select "service"
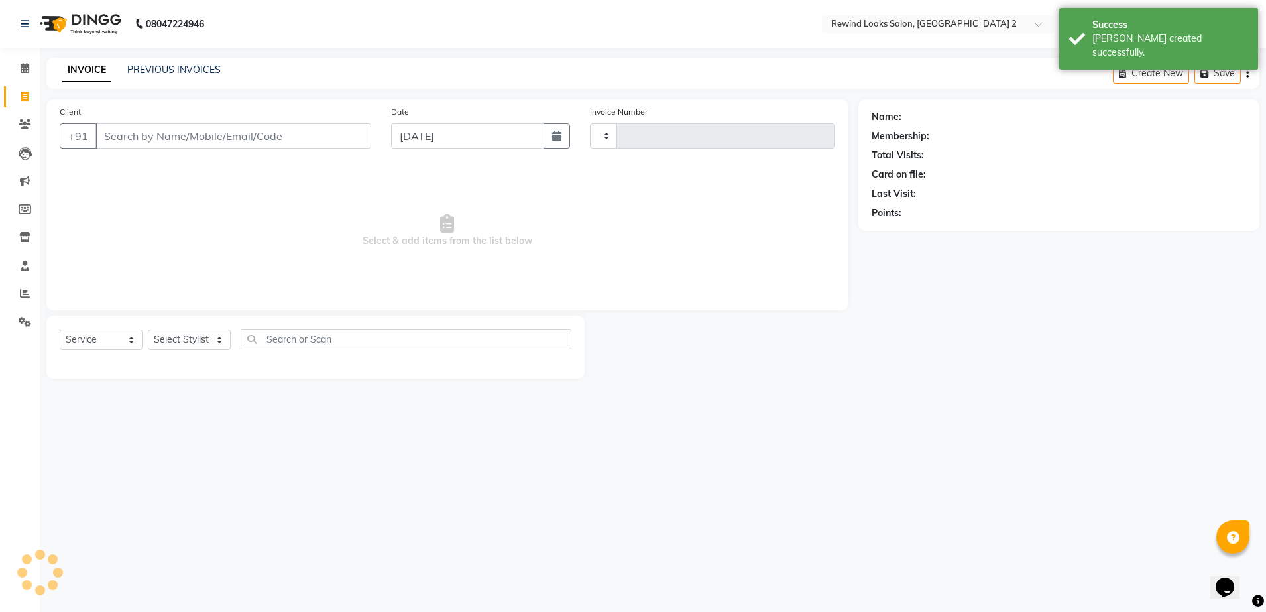
type input "10667"
select select "4640"
select select "27076"
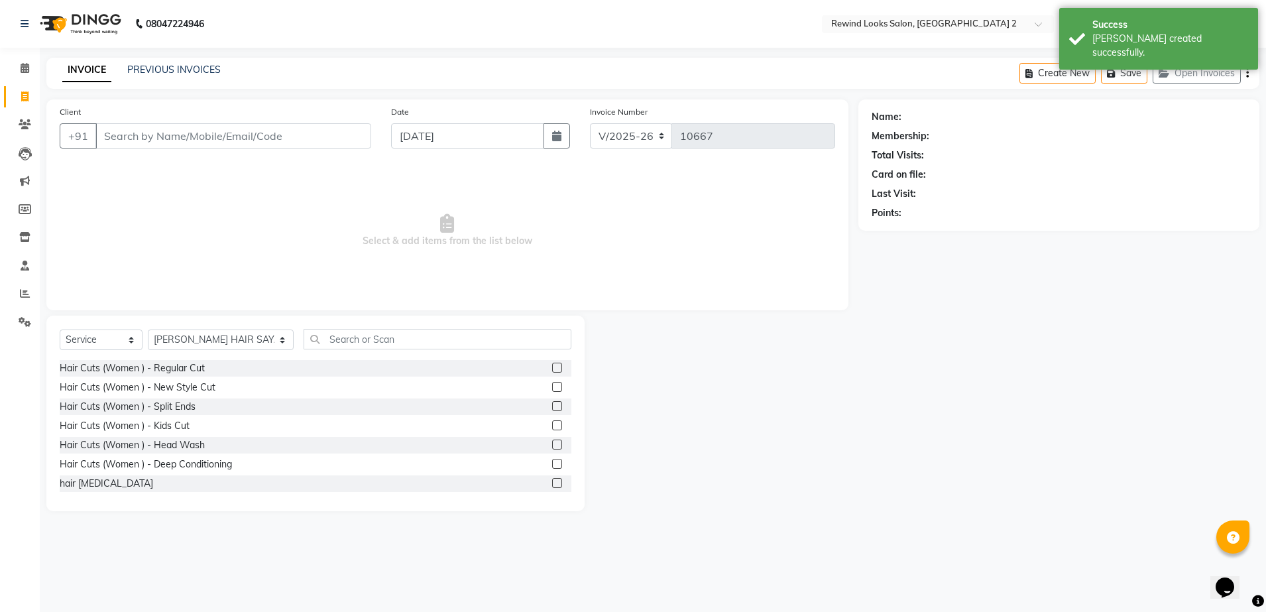
click at [202, 133] on input "Client" at bounding box center [233, 135] width 276 height 25
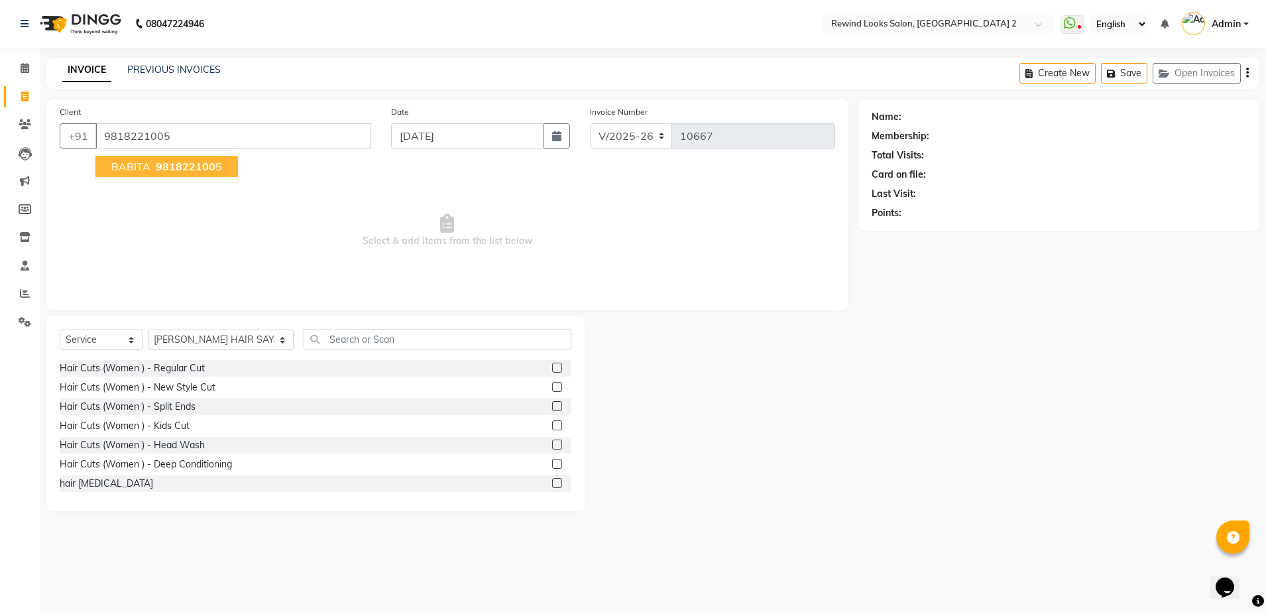
type input "9818221005"
click at [193, 160] on span "981822100" at bounding box center [186, 166] width 60 height 13
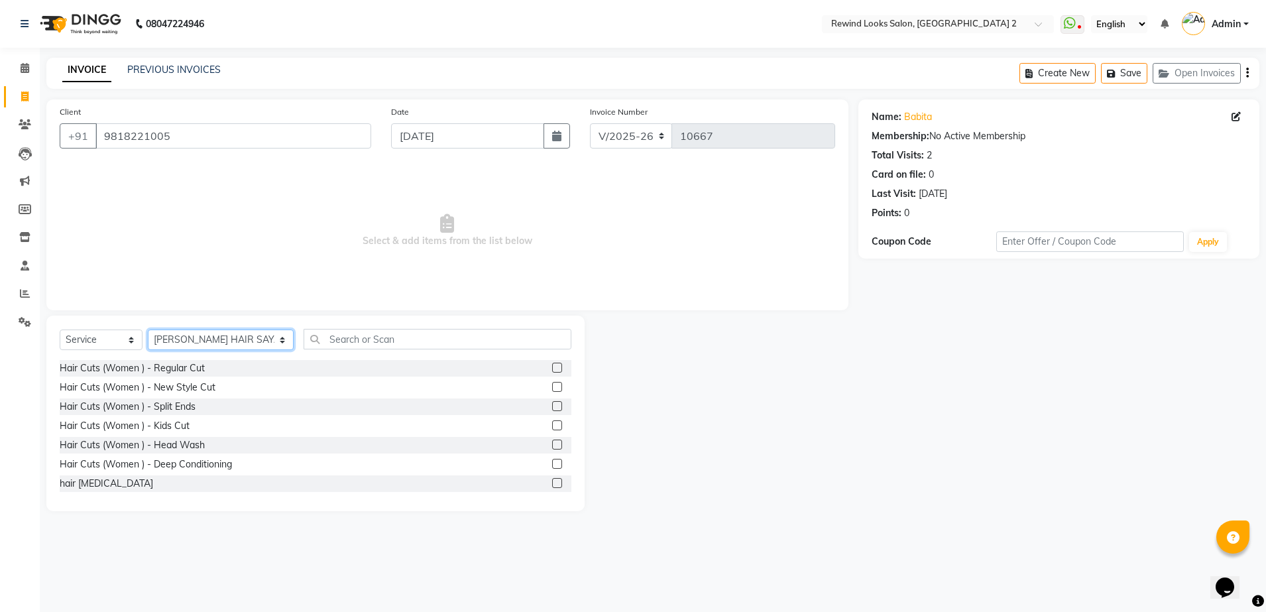
click at [180, 342] on select "Select Stylist [PERSON_NAME] aayat ADMIN Alfad hair Casa Ali Hair [PERSON_NAME]…" at bounding box center [221, 339] width 146 height 21
click at [304, 341] on input "text" at bounding box center [438, 339] width 268 height 21
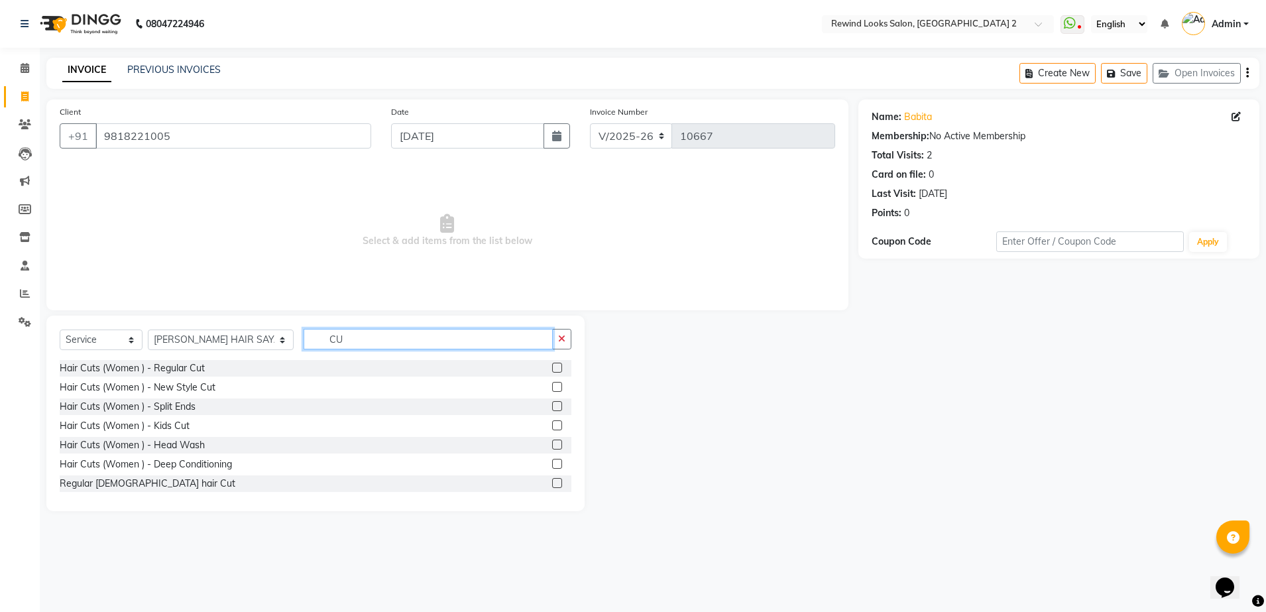
type input "CU"
click at [552, 485] on label at bounding box center [557, 483] width 10 height 10
click at [552, 485] on input "checkbox" at bounding box center [556, 483] width 9 height 9
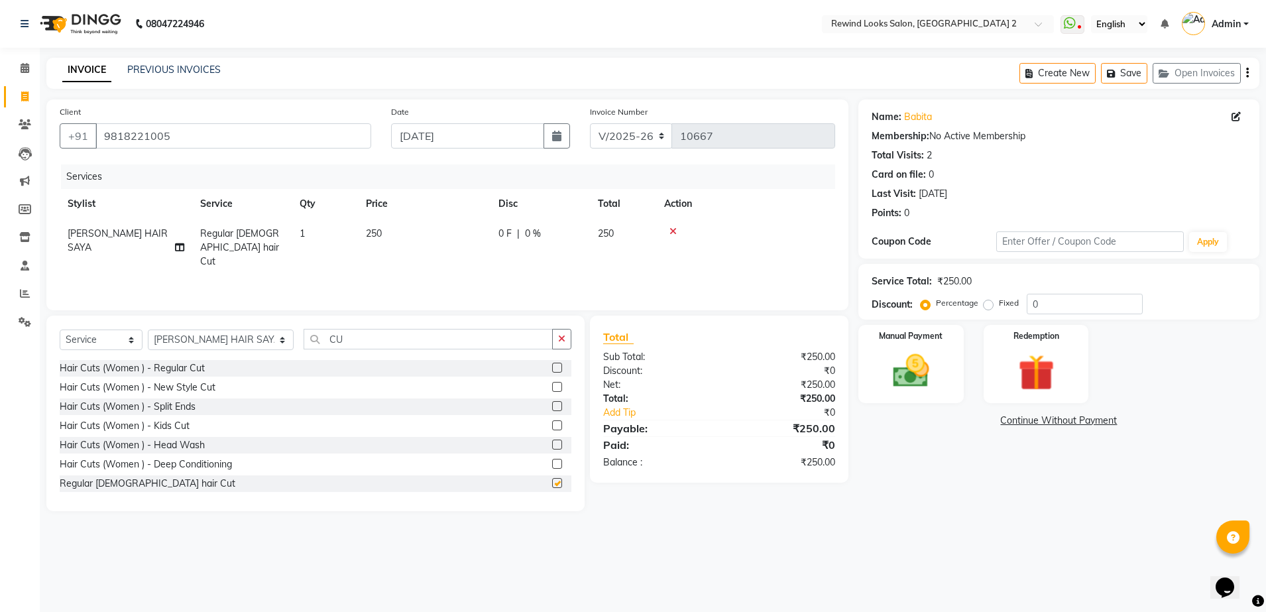
checkbox input "false"
click at [184, 336] on select "Select Stylist [PERSON_NAME] aayat ADMIN Alfad hair Casa Ali Hair [PERSON_NAME]…" at bounding box center [221, 339] width 146 height 21
select select "43008"
click at [375, 353] on div "Select Service Product Membership Package Voucher Prepaid Gift Card Select Styl…" at bounding box center [316, 344] width 512 height 31
click at [372, 331] on input "CU" at bounding box center [428, 339] width 249 height 21
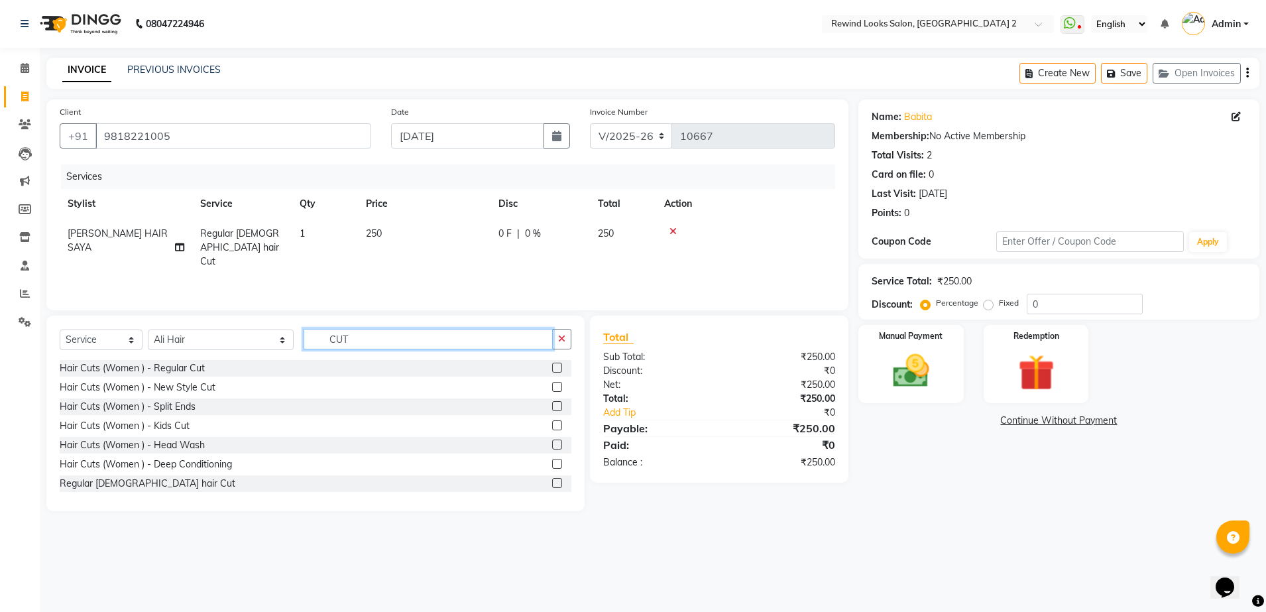
type input "CUT"
click at [552, 483] on label at bounding box center [557, 483] width 10 height 10
click at [552, 483] on input "checkbox" at bounding box center [556, 483] width 9 height 9
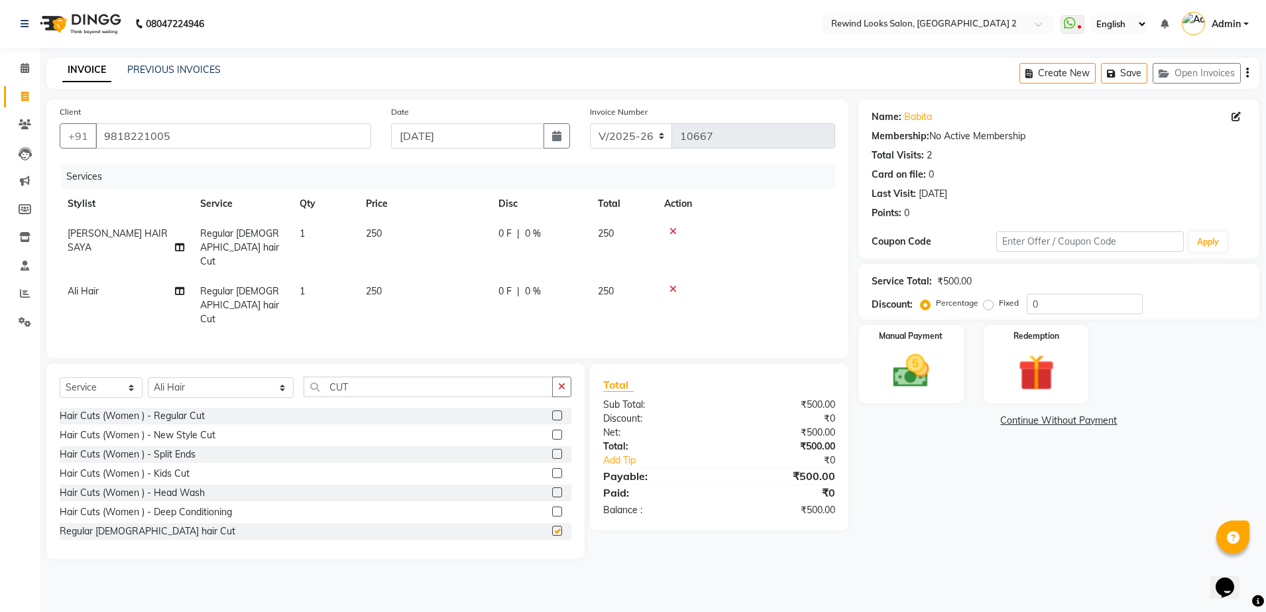
checkbox input "false"
click at [920, 367] on img at bounding box center [911, 371] width 62 height 44
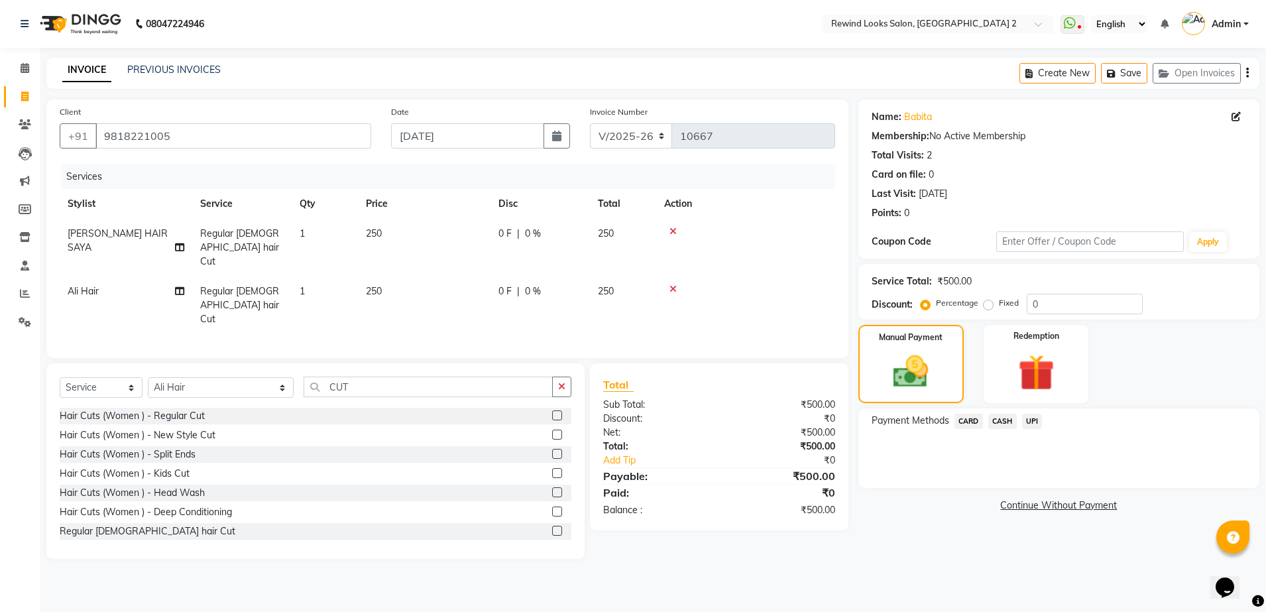
click at [1034, 424] on span "UPI" at bounding box center [1032, 421] width 21 height 15
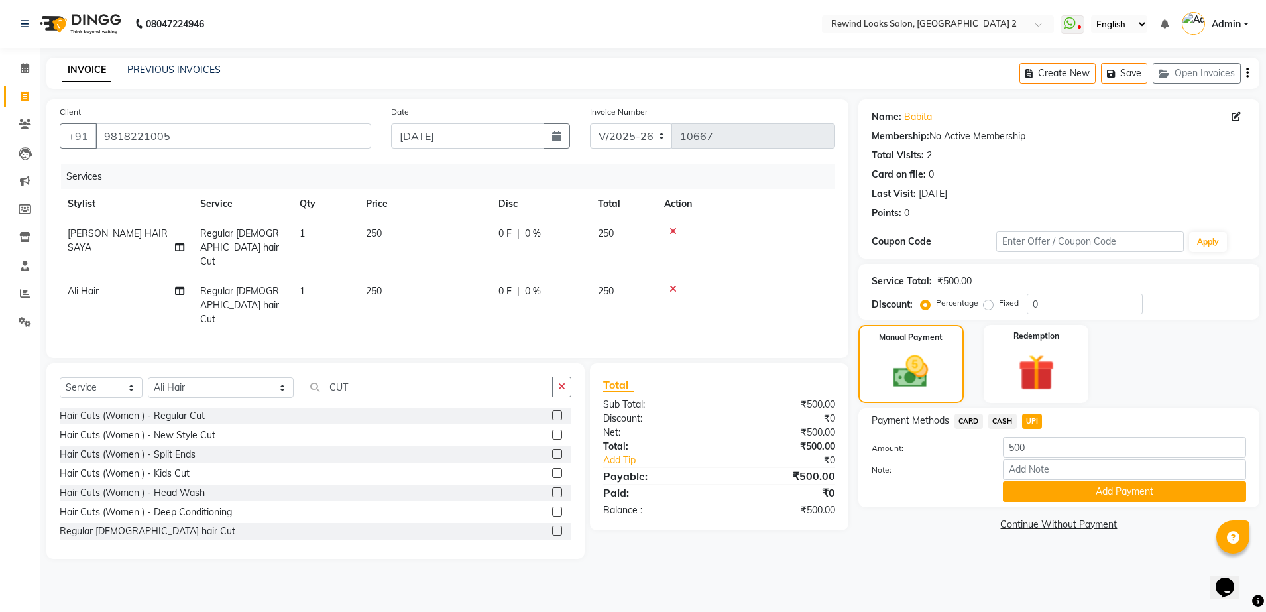
click at [1000, 418] on span "CASH" at bounding box center [1002, 421] width 29 height 15
click at [1051, 487] on button "Add Payment" at bounding box center [1124, 491] width 243 height 21
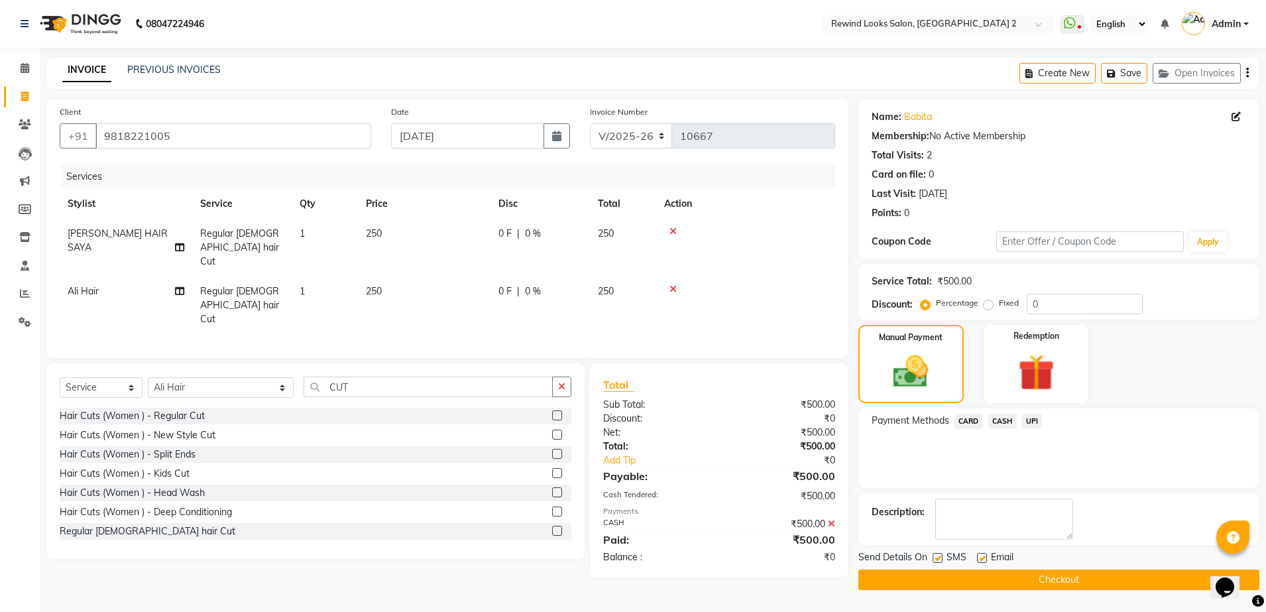
click at [1060, 575] on button "Checkout" at bounding box center [1059, 579] width 401 height 21
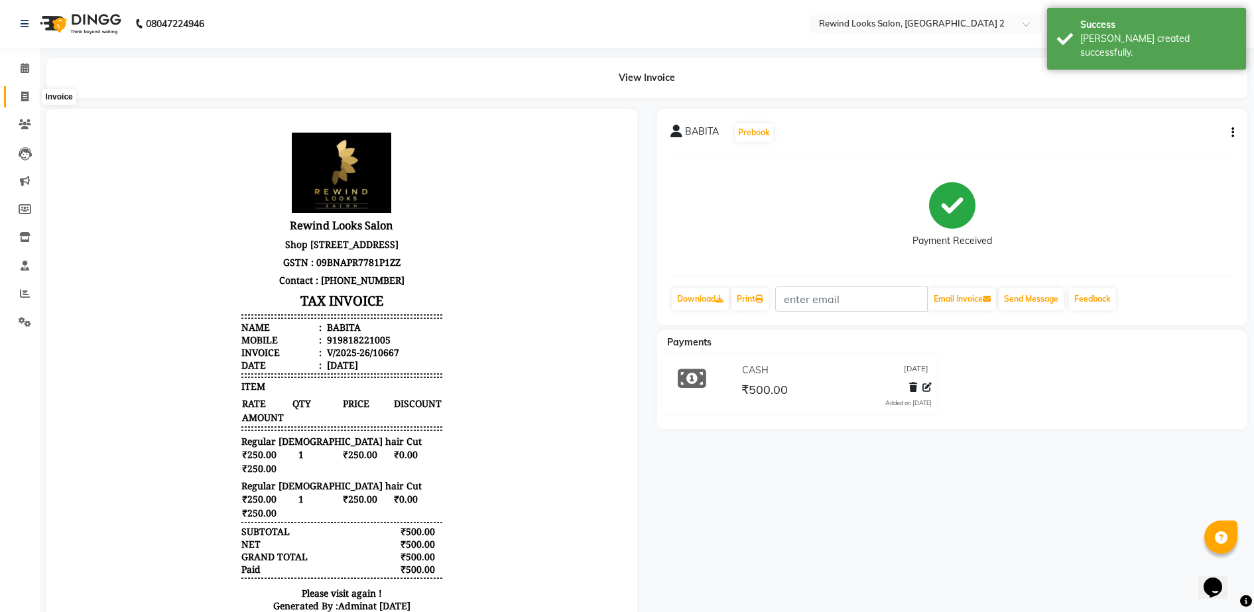
click at [21, 95] on icon at bounding box center [24, 96] width 7 height 10
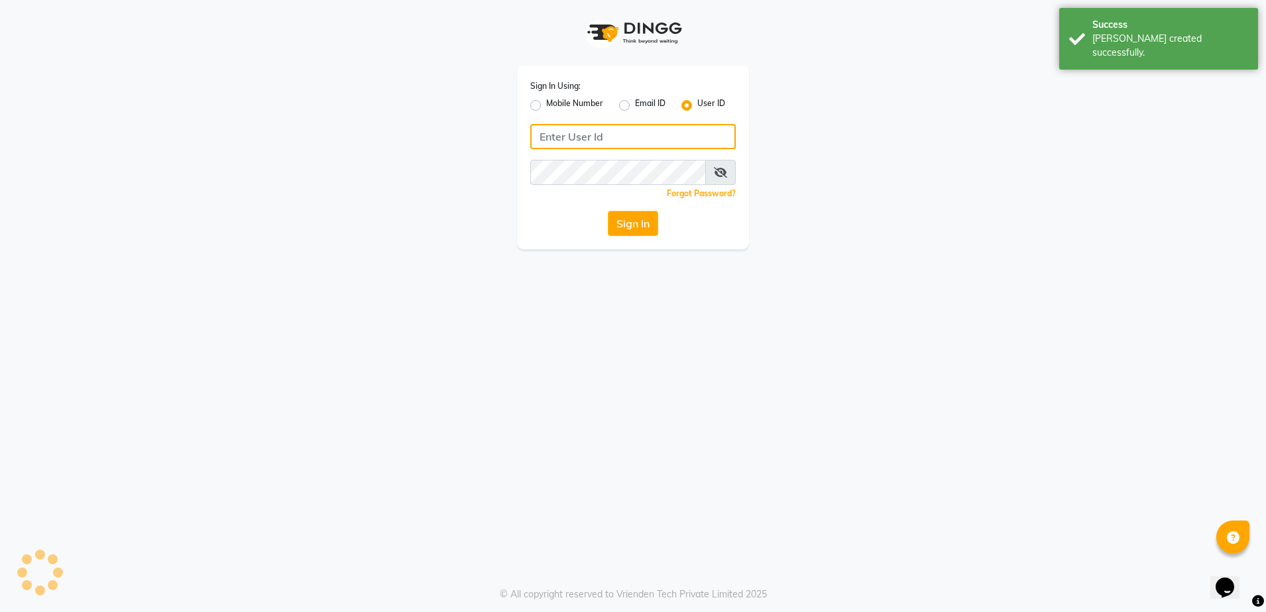
type input "rewindlooks"
click at [644, 230] on button "Sign In" at bounding box center [633, 223] width 50 height 25
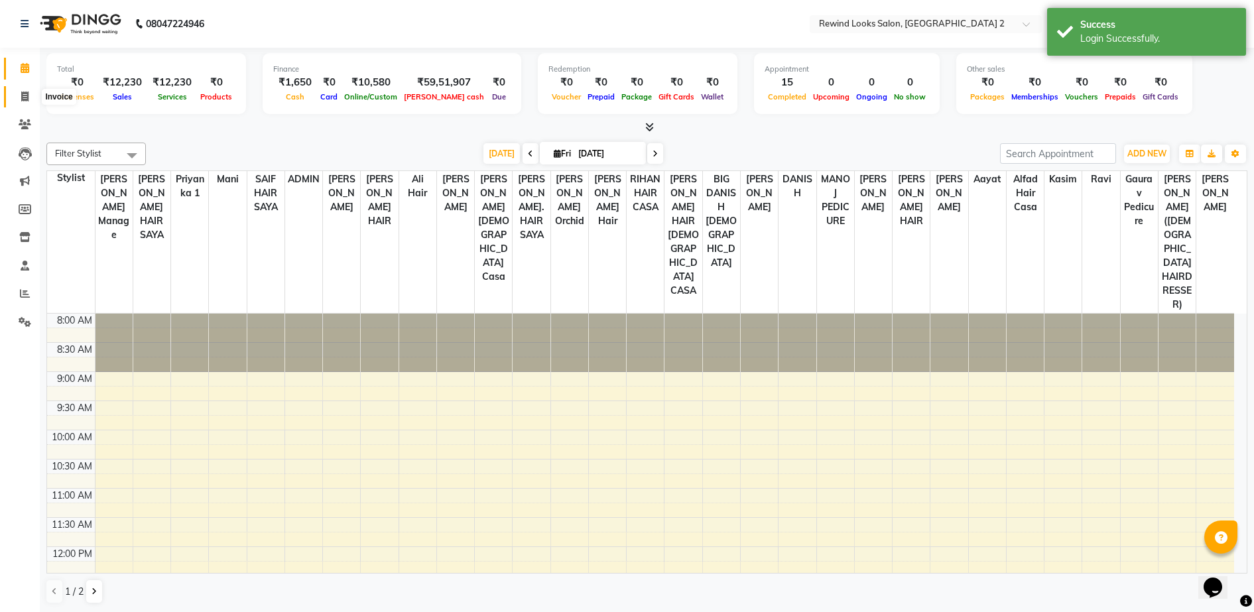
click at [22, 90] on span at bounding box center [24, 97] width 23 height 15
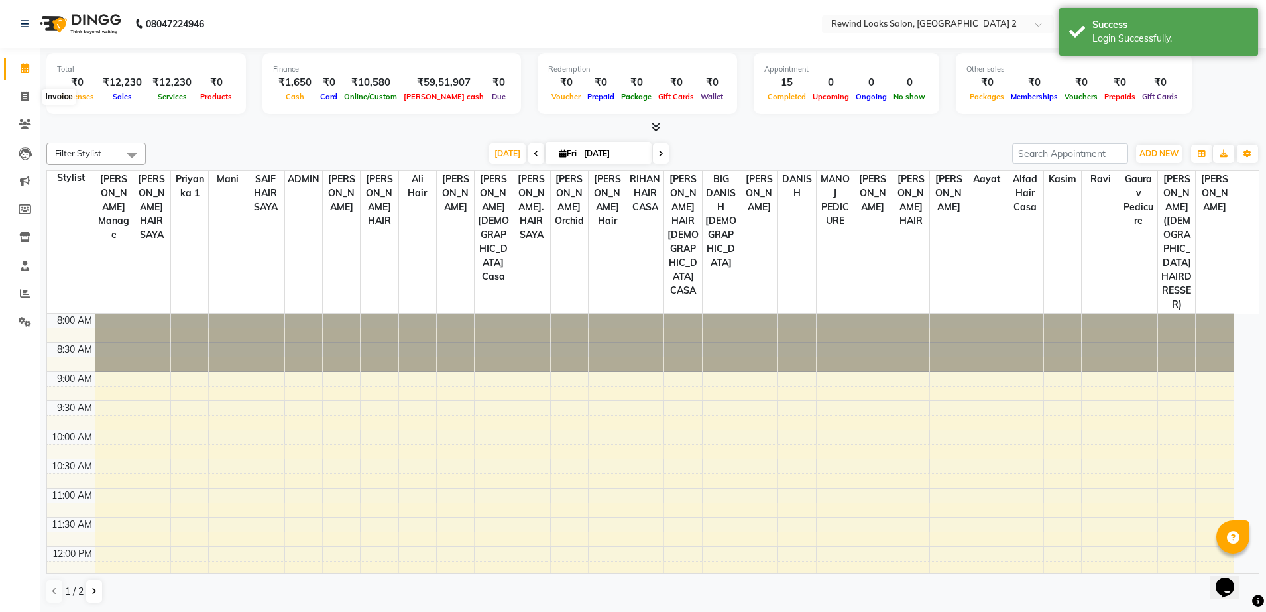
select select "service"
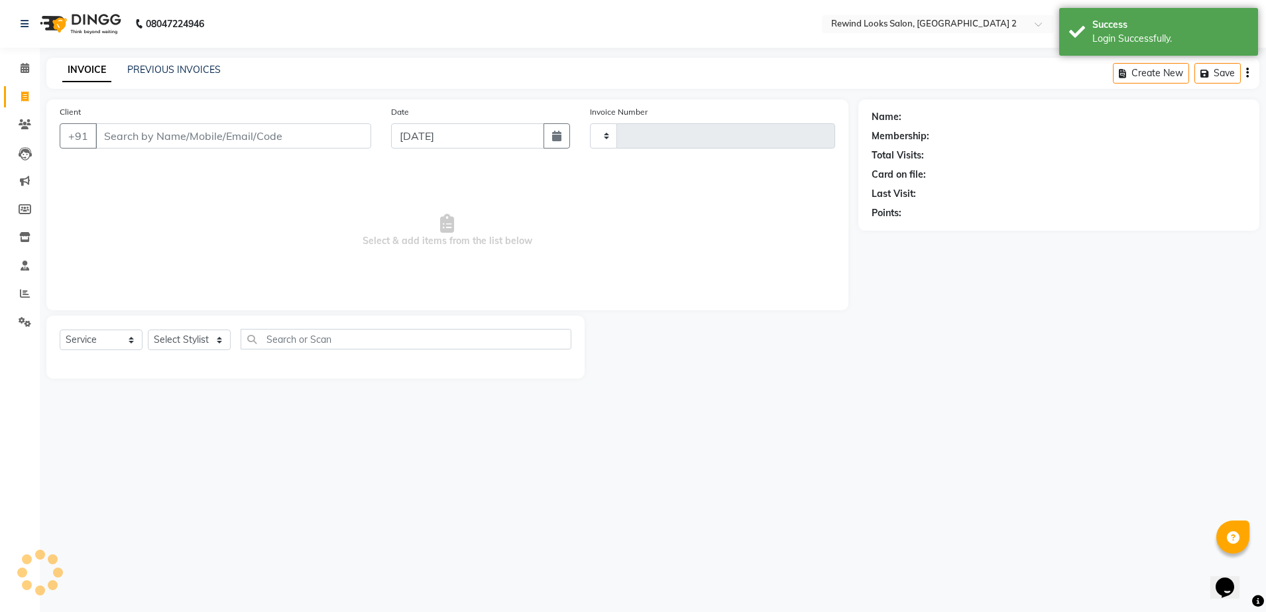
type input "10668"
select select "4640"
select select "27076"
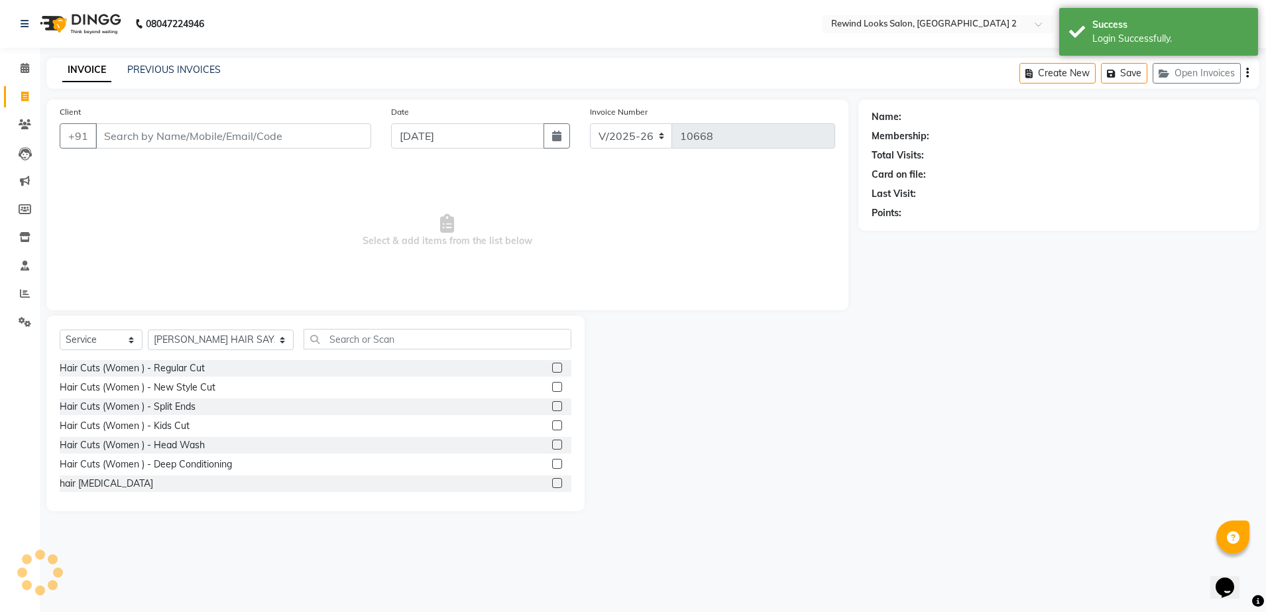
click at [172, 134] on input "Client" at bounding box center [233, 135] width 276 height 25
type input "8510088994"
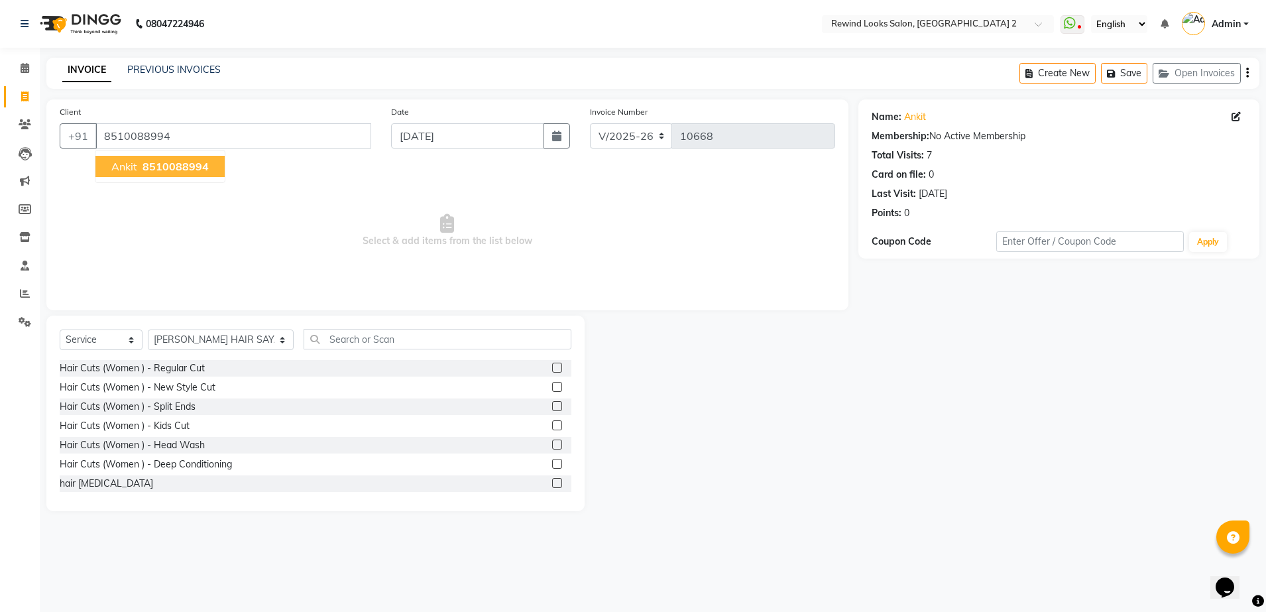
click at [189, 172] on span "8510088994" at bounding box center [176, 166] width 66 height 13
click at [193, 344] on select "Select Stylist [PERSON_NAME] aayat ADMIN Alfad hair Casa Ali Hair [PERSON_NAME]…" at bounding box center [221, 339] width 146 height 21
select select "74475"
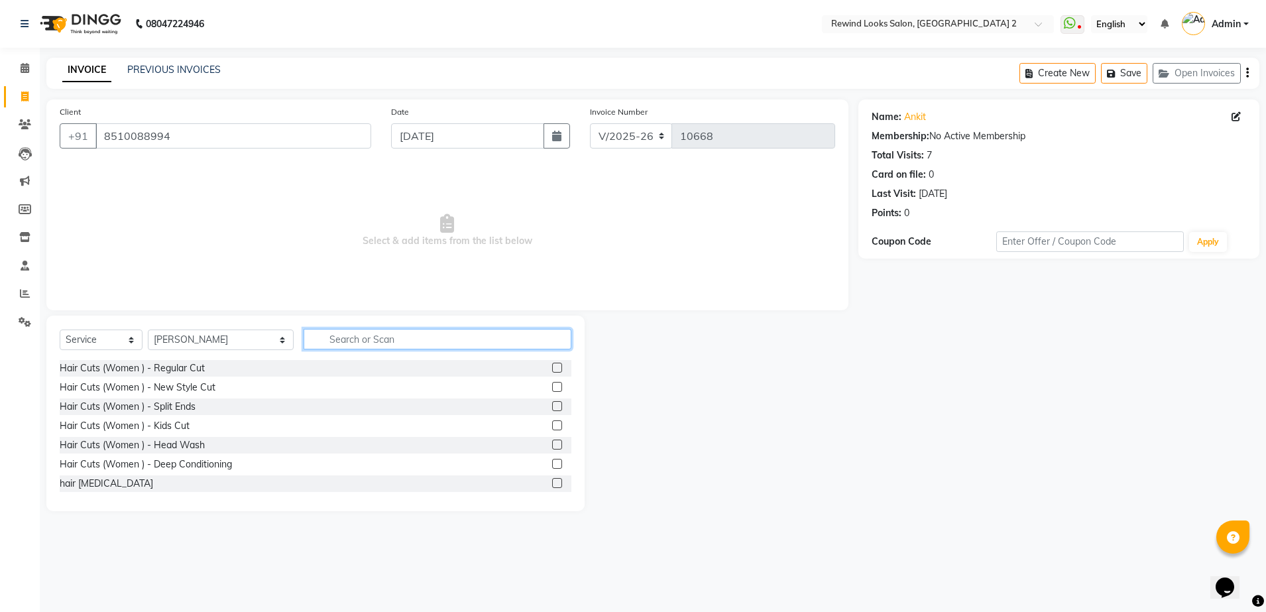
click at [333, 336] on input "text" at bounding box center [438, 339] width 268 height 21
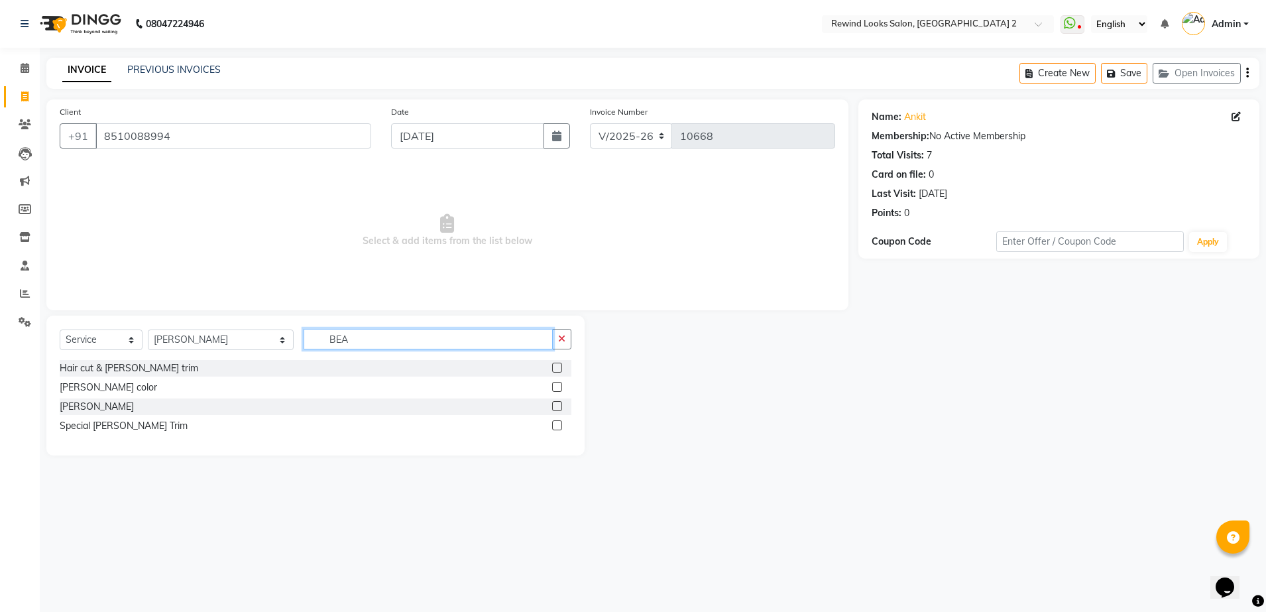
type input "BEA"
click at [556, 402] on label at bounding box center [557, 406] width 10 height 10
click at [556, 402] on input "checkbox" at bounding box center [556, 406] width 9 height 9
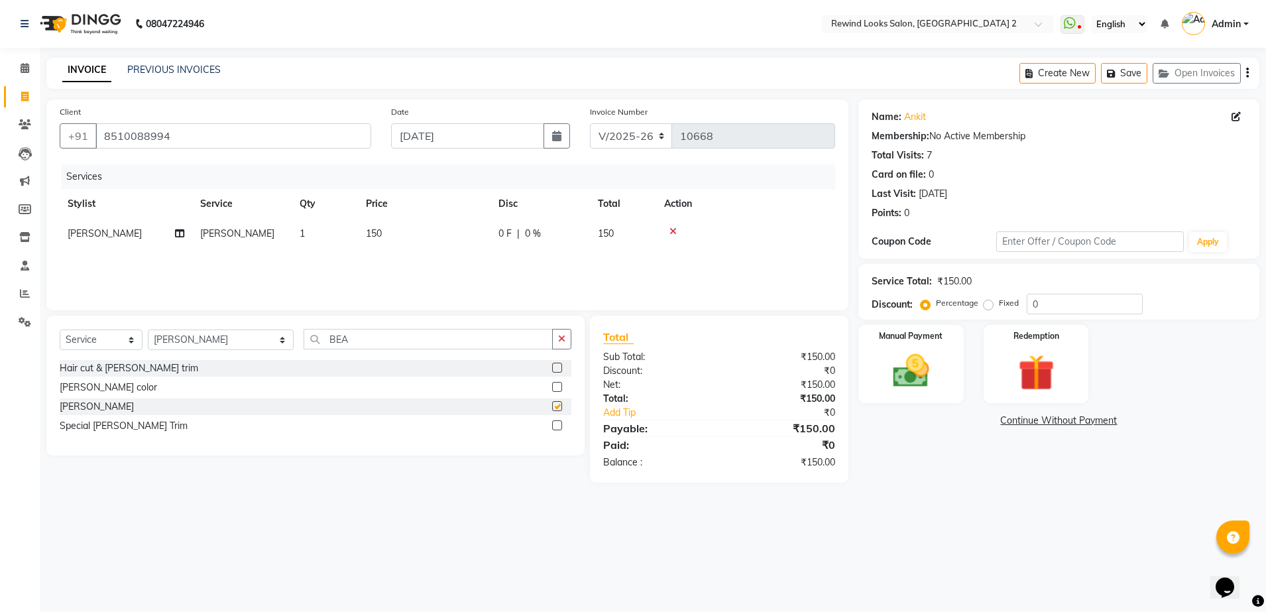
checkbox input "false"
click at [921, 372] on img at bounding box center [911, 371] width 62 height 44
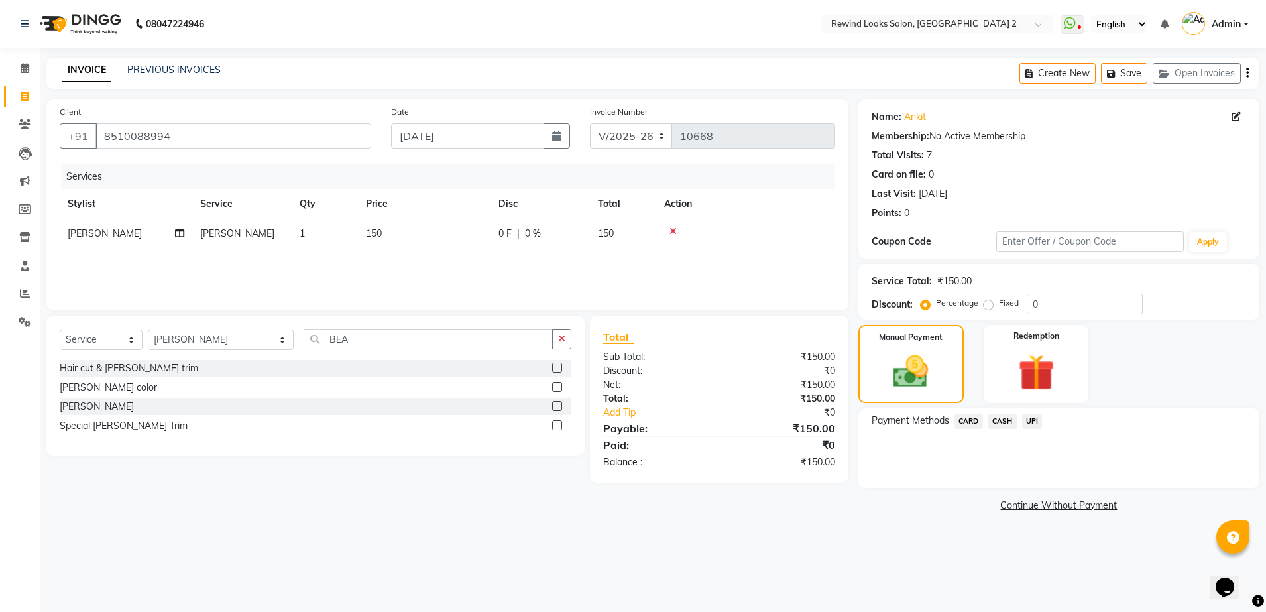
click at [1034, 420] on span "UPI" at bounding box center [1032, 421] width 21 height 15
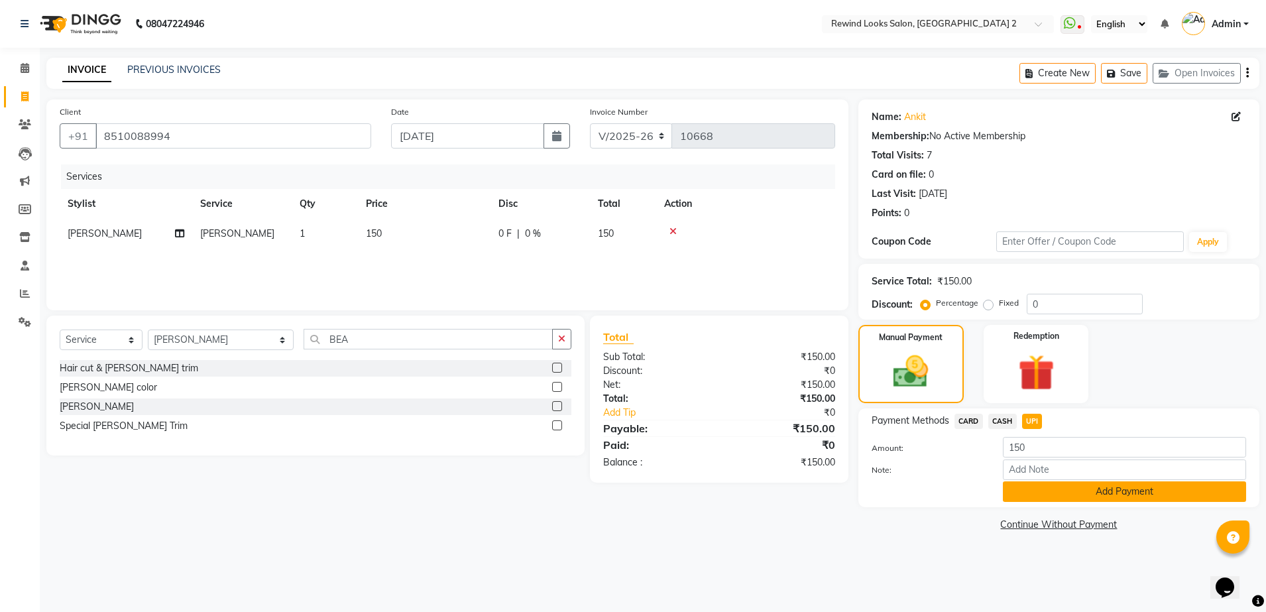
click at [1061, 495] on button "Add Payment" at bounding box center [1124, 491] width 243 height 21
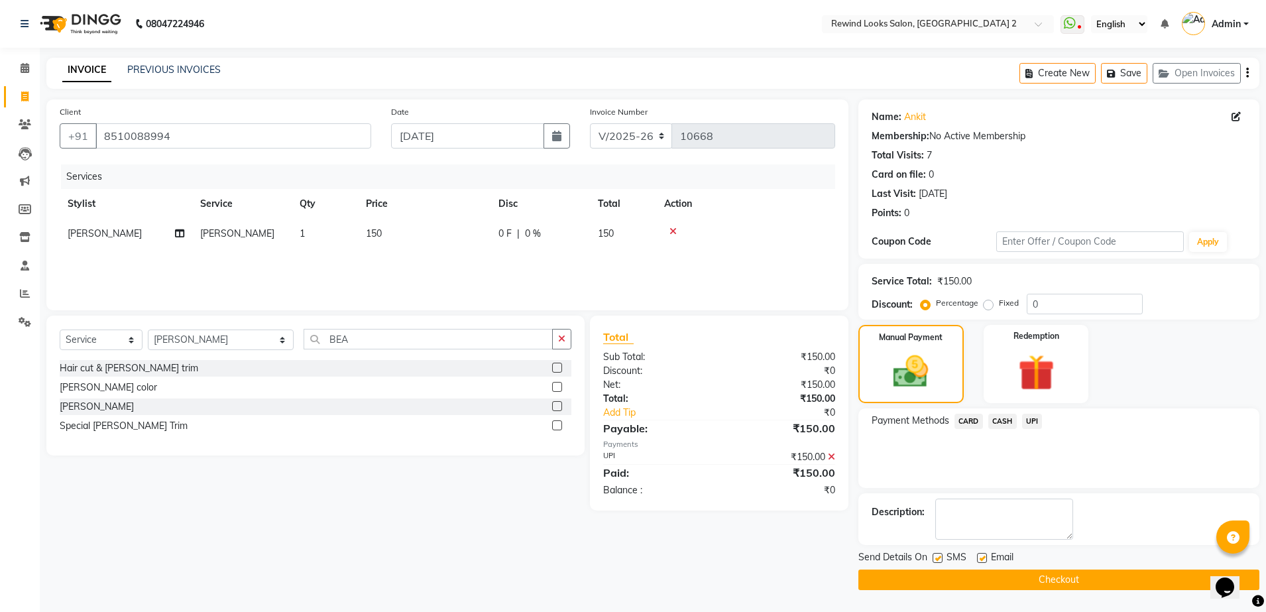
click at [1065, 579] on button "Checkout" at bounding box center [1059, 579] width 401 height 21
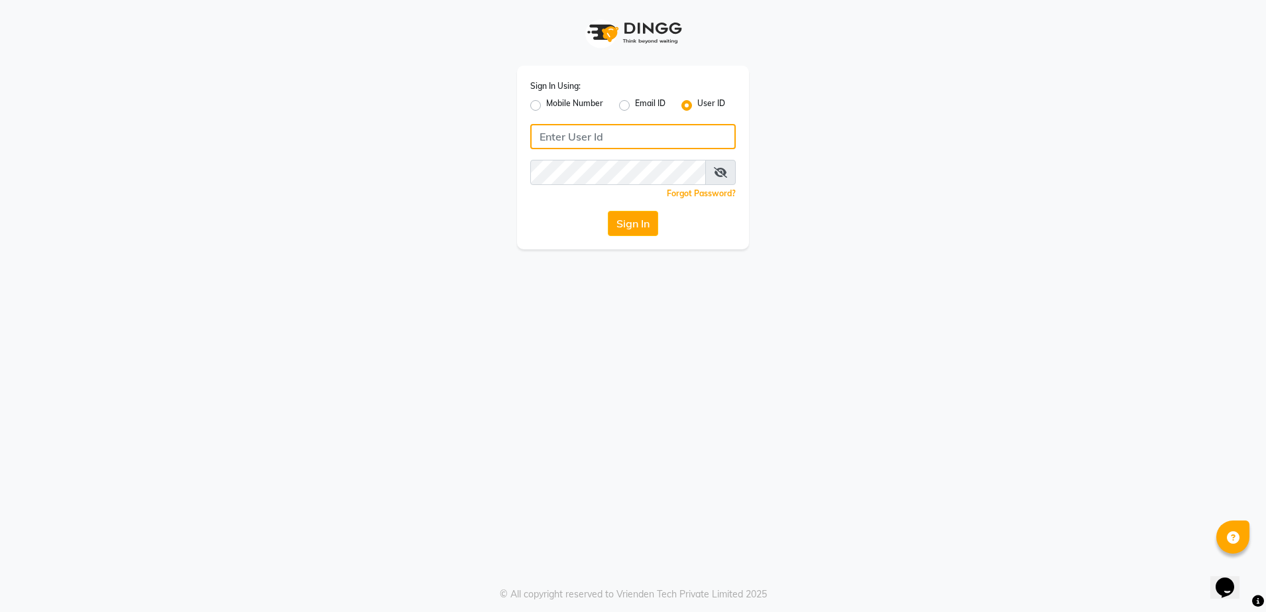
type input "rewindlooks"
click at [642, 221] on button "Sign In" at bounding box center [633, 223] width 50 height 25
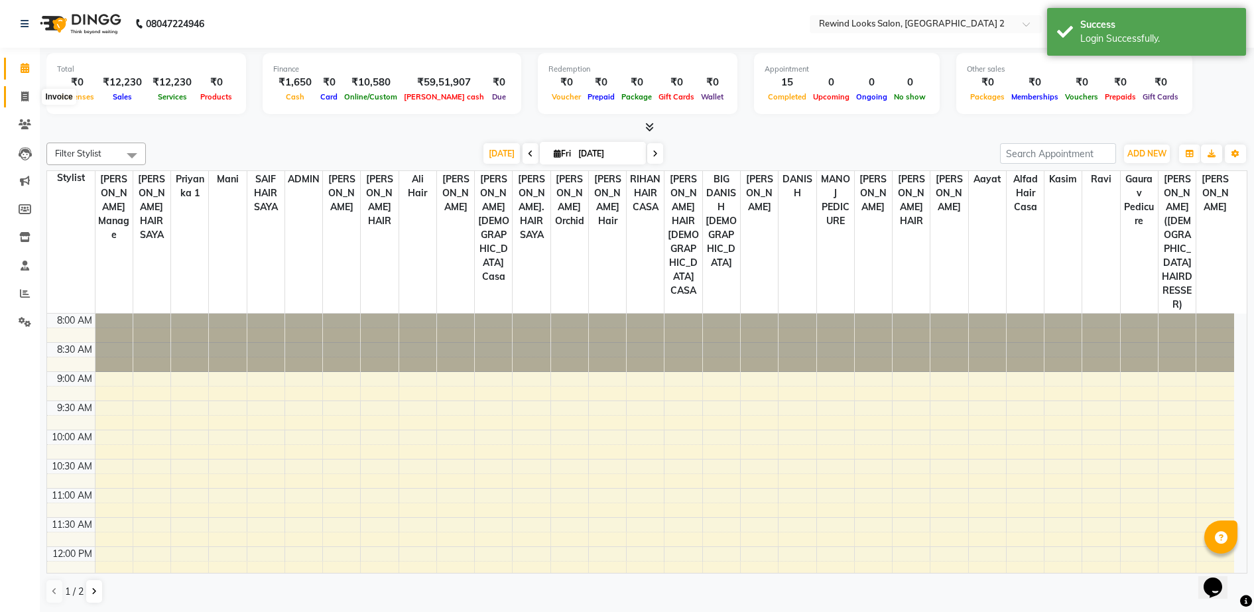
click at [18, 97] on span at bounding box center [24, 97] width 23 height 15
select select "service"
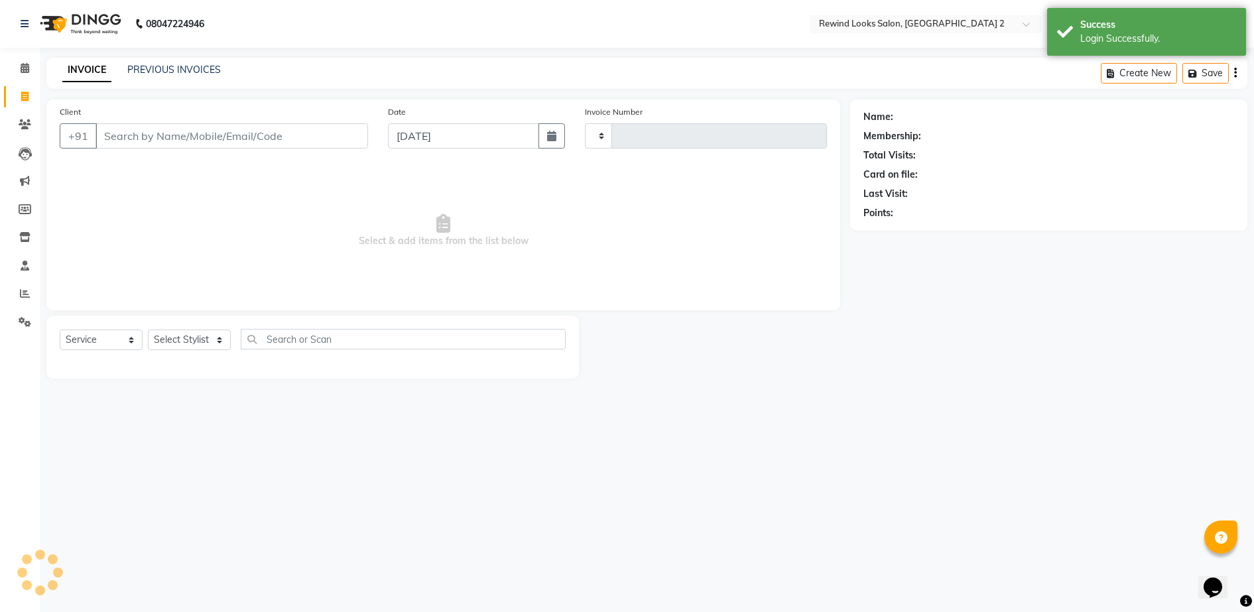
type input "10668"
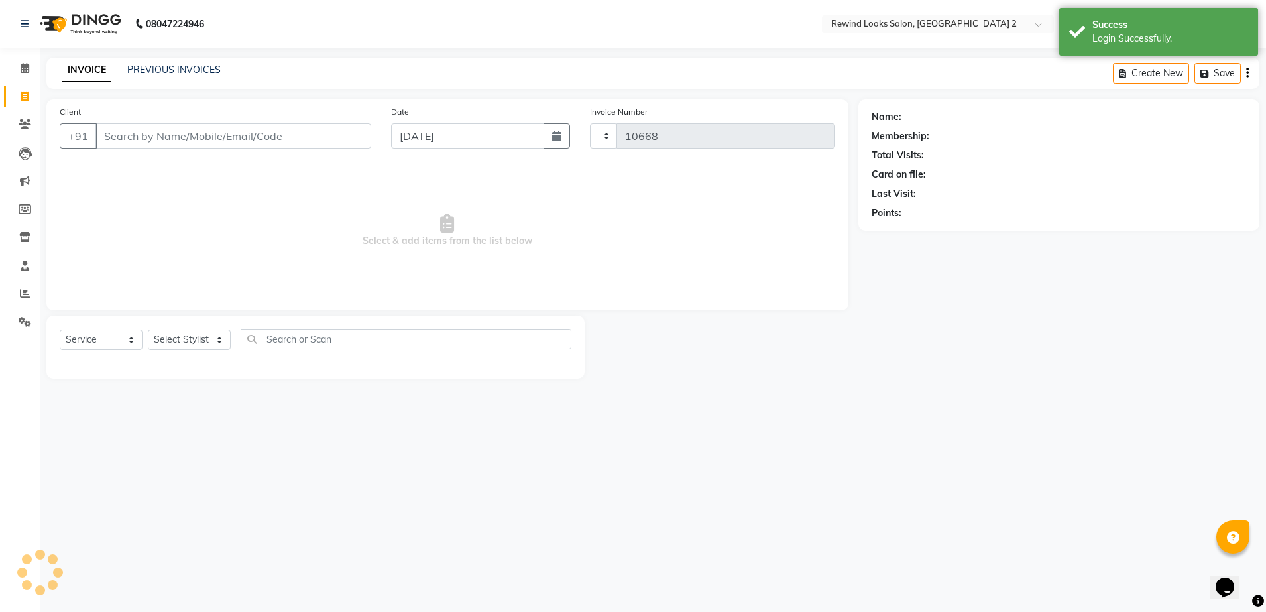
select select "4640"
select select "27076"
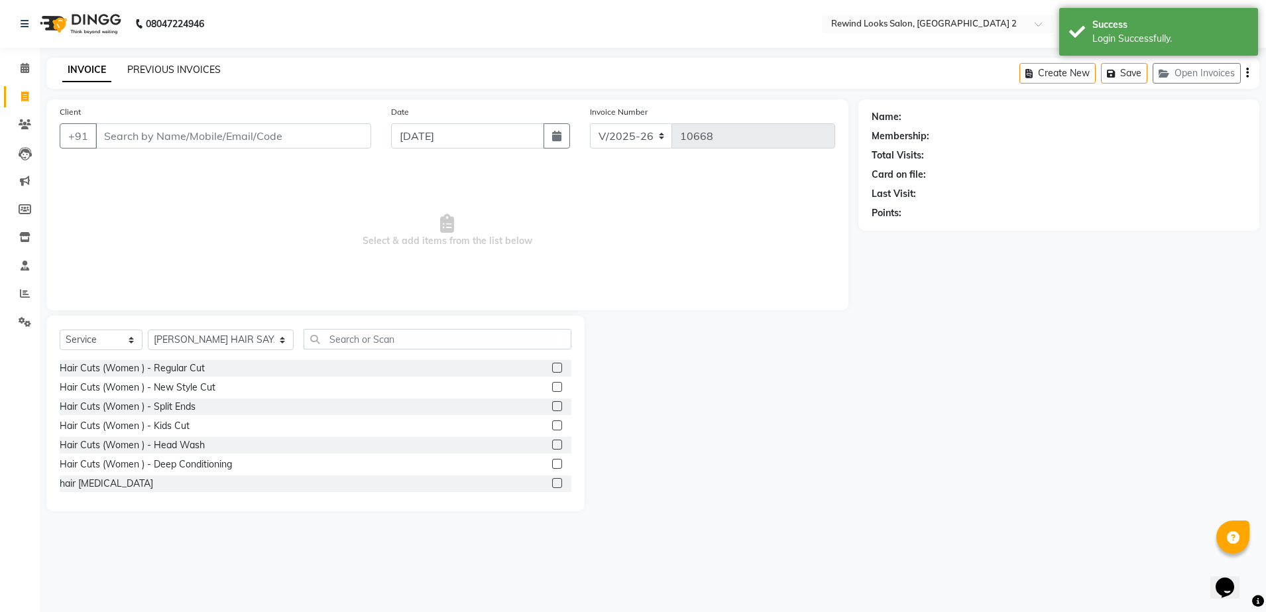
click at [163, 67] on link "PREVIOUS INVOICES" at bounding box center [173, 70] width 93 height 12
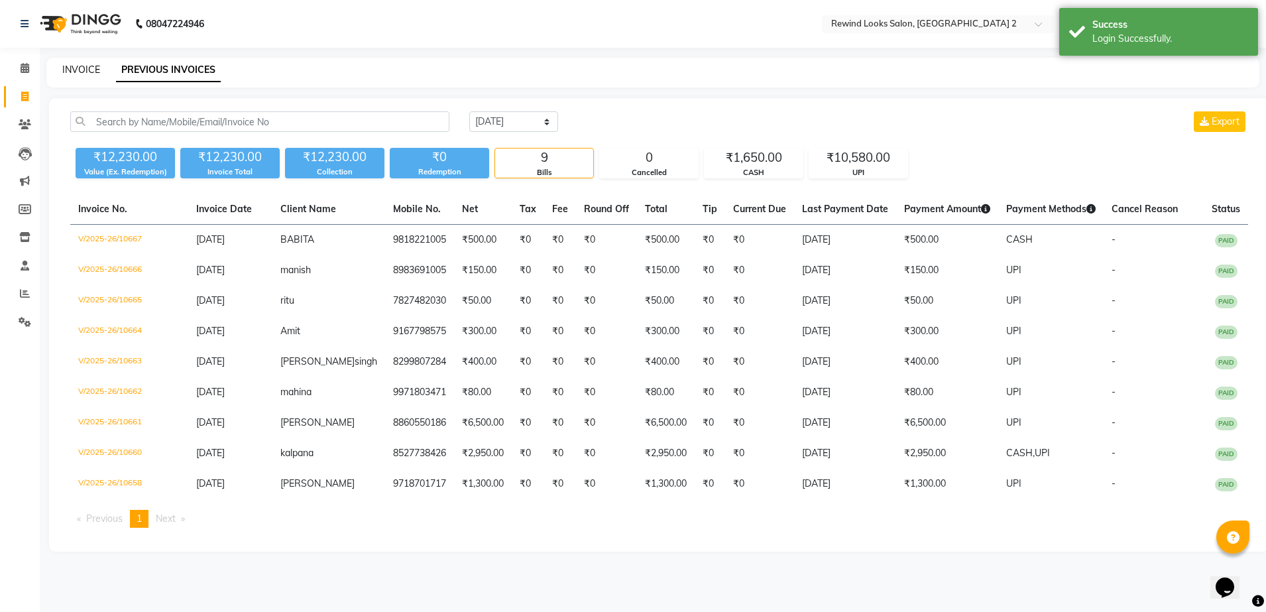
click at [84, 65] on link "INVOICE" at bounding box center [81, 70] width 38 height 12
select select "service"
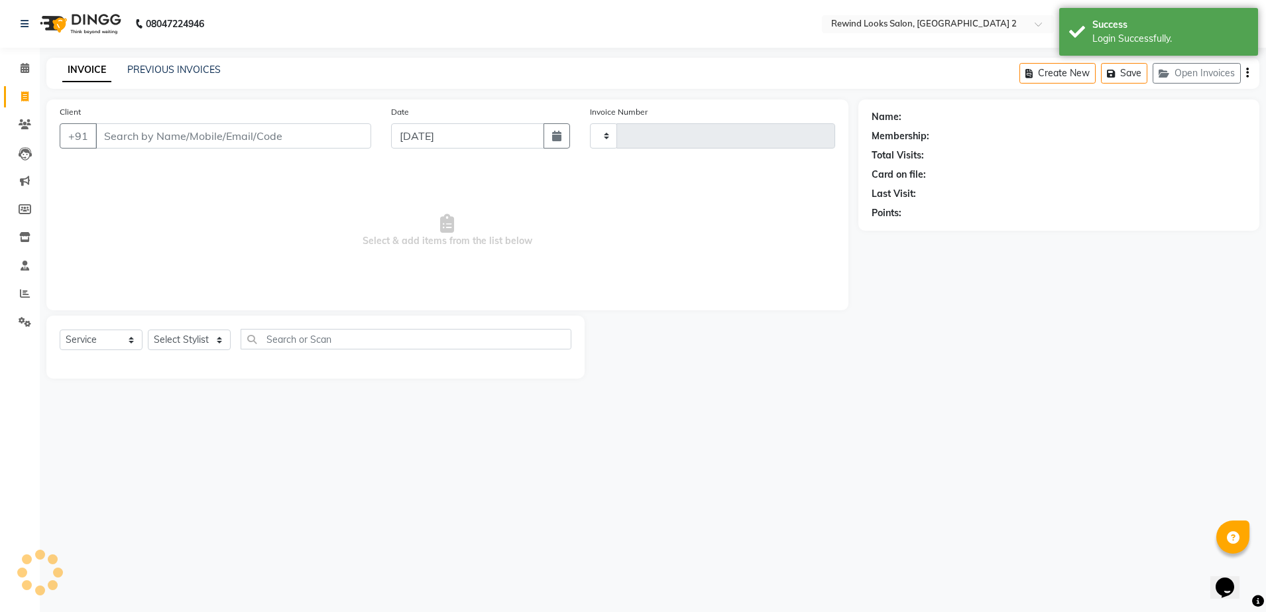
type input "10668"
select select "4640"
select select "27076"
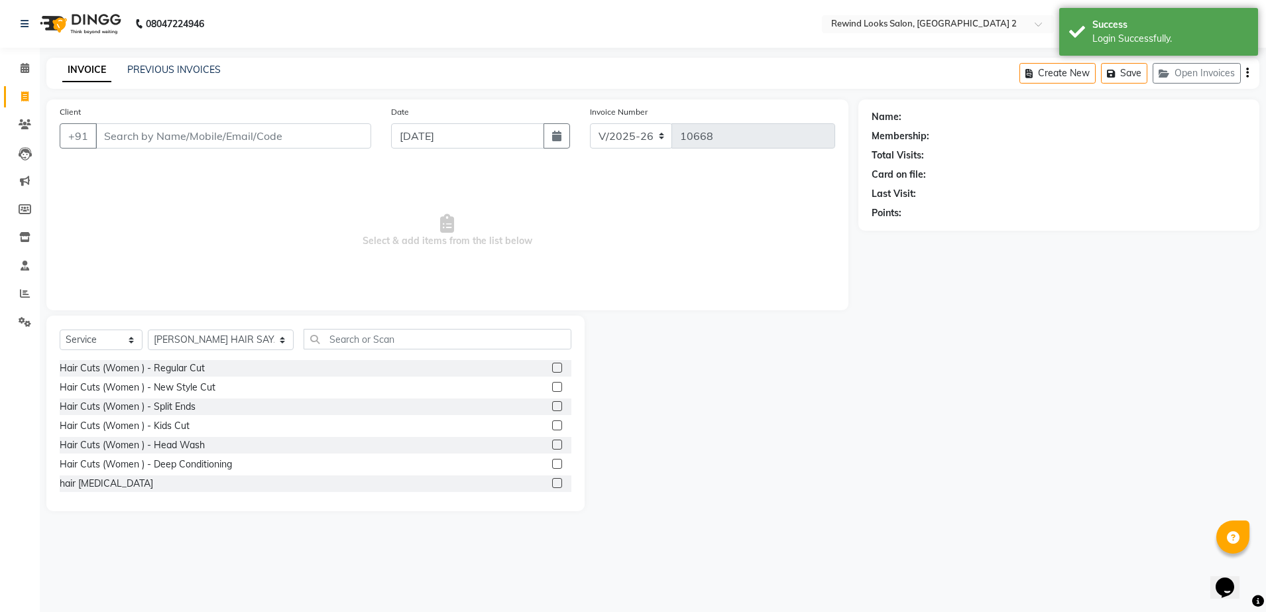
click at [230, 133] on input "Client" at bounding box center [233, 135] width 276 height 25
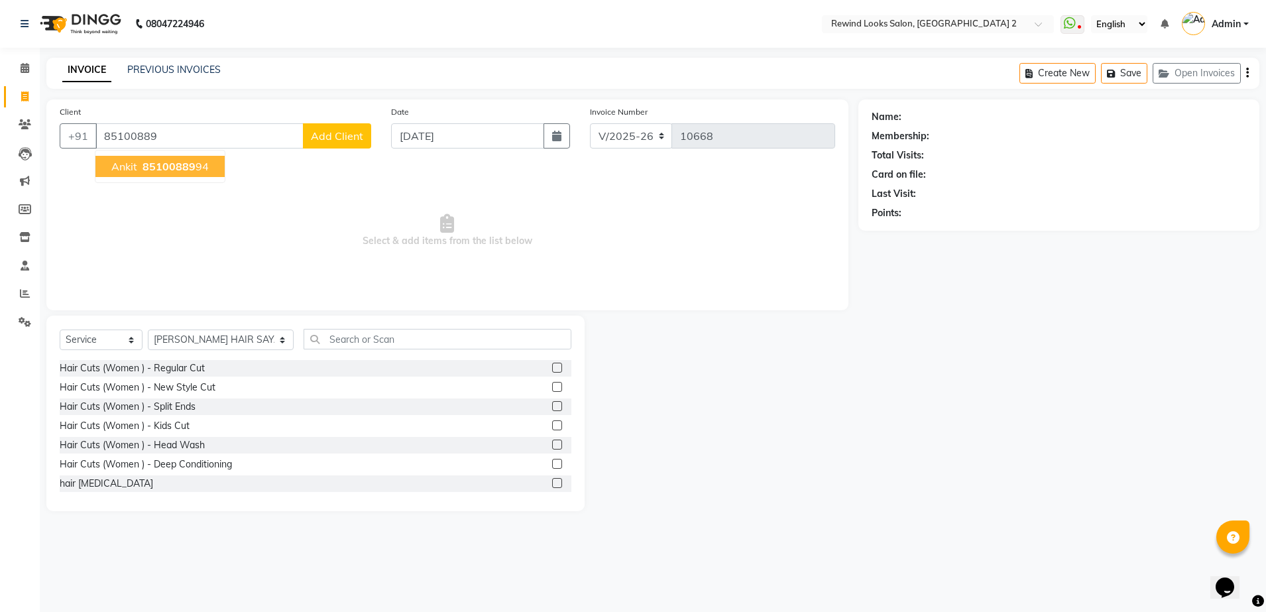
click at [206, 163] on ngb-highlight "85100889 94" at bounding box center [174, 166] width 69 height 13
type input "8510088994"
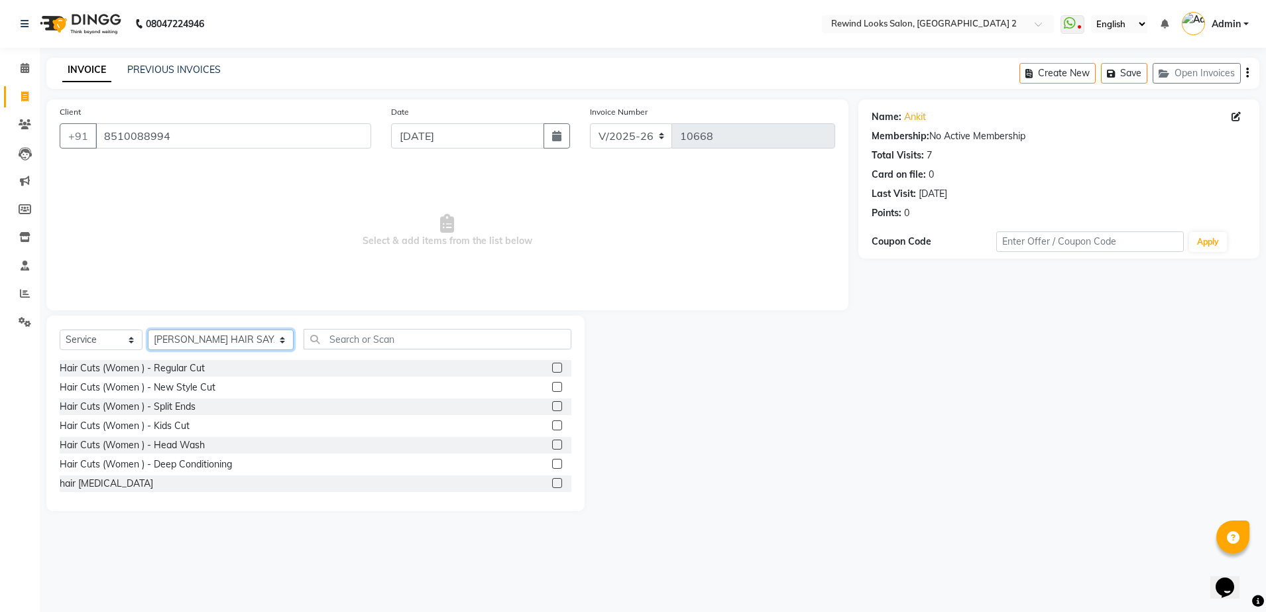
click at [201, 347] on select "Select Stylist [PERSON_NAME] aayat ADMIN Alfad hair Casa Ali Hair [PERSON_NAME]…" at bounding box center [221, 339] width 146 height 21
select select "74475"
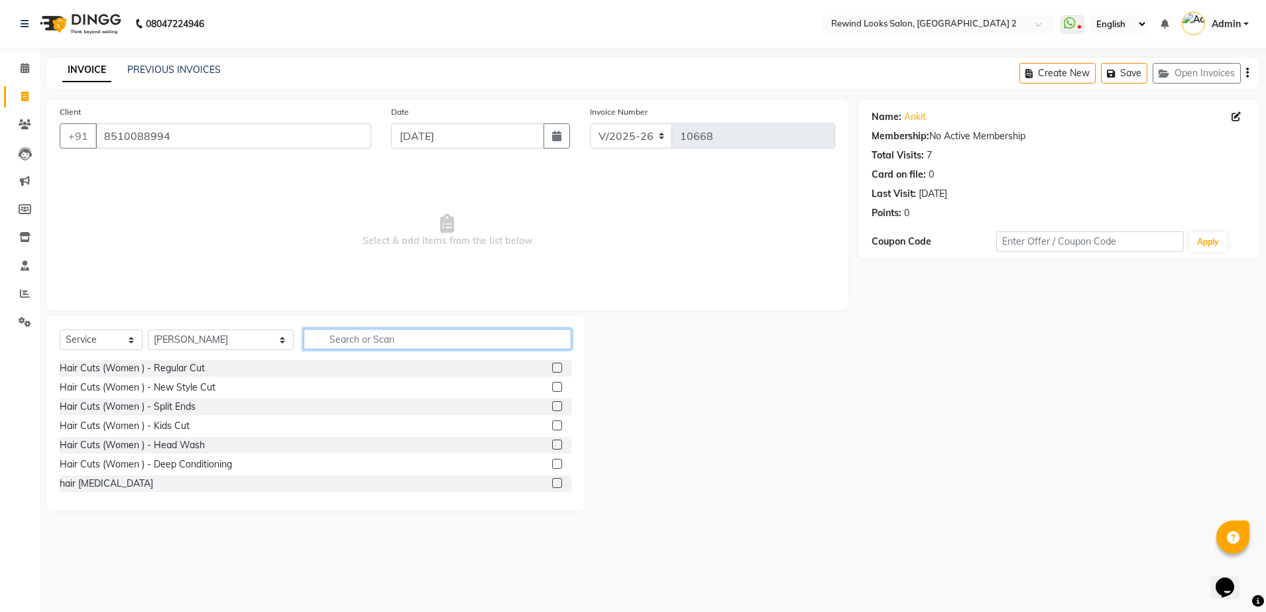
click at [316, 344] on input "text" at bounding box center [438, 339] width 268 height 21
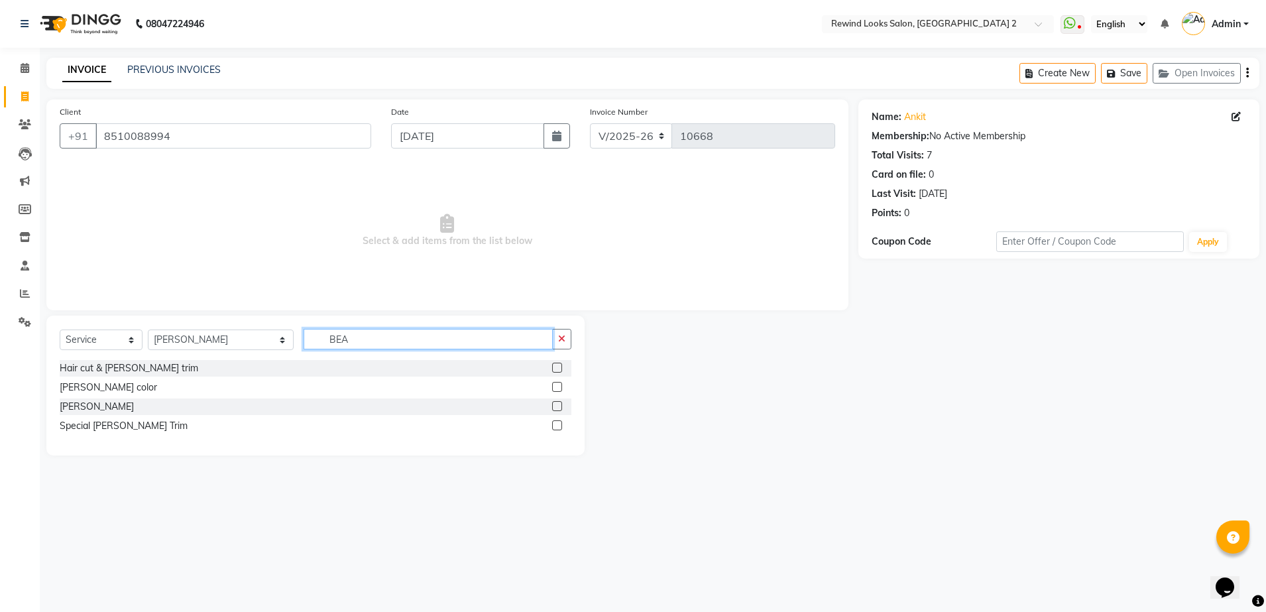
type input "BEA"
click at [556, 407] on label at bounding box center [557, 406] width 10 height 10
click at [556, 407] on input "checkbox" at bounding box center [556, 406] width 9 height 9
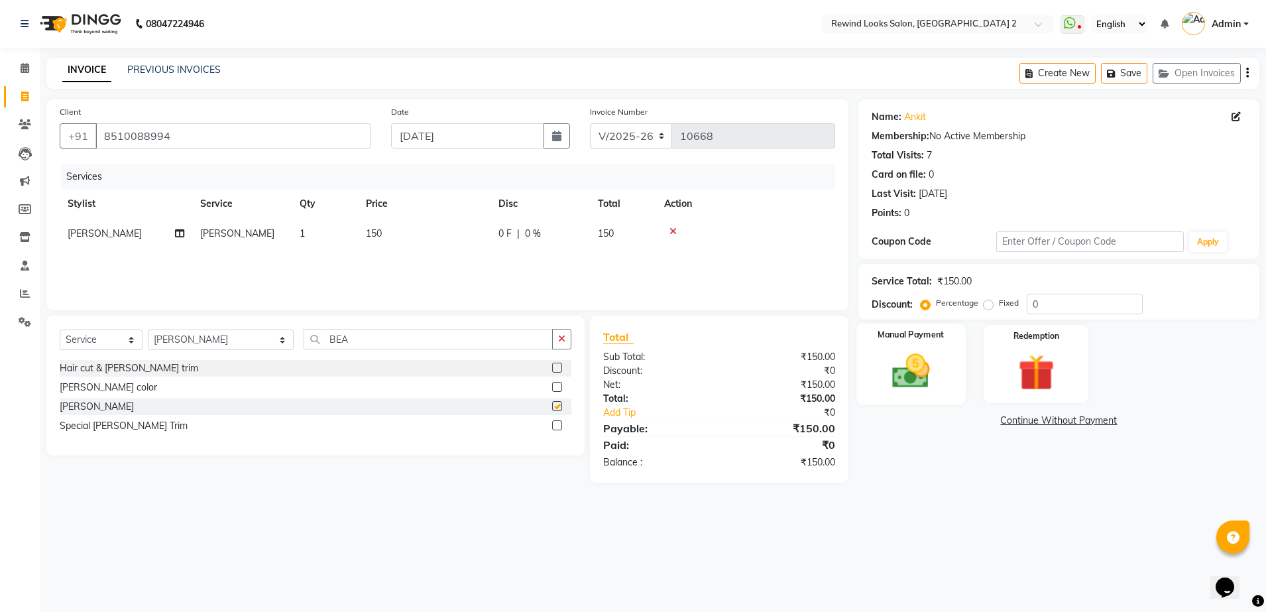
checkbox input "false"
click at [902, 369] on img at bounding box center [911, 371] width 62 height 44
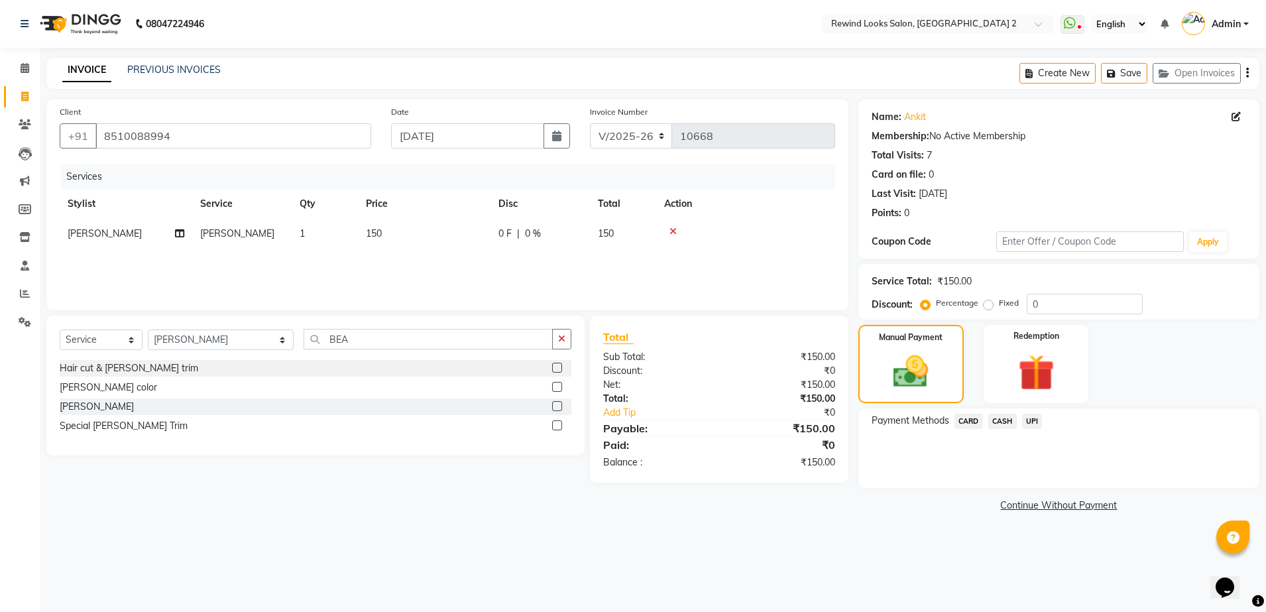
click at [1031, 419] on span "UPI" at bounding box center [1032, 421] width 21 height 15
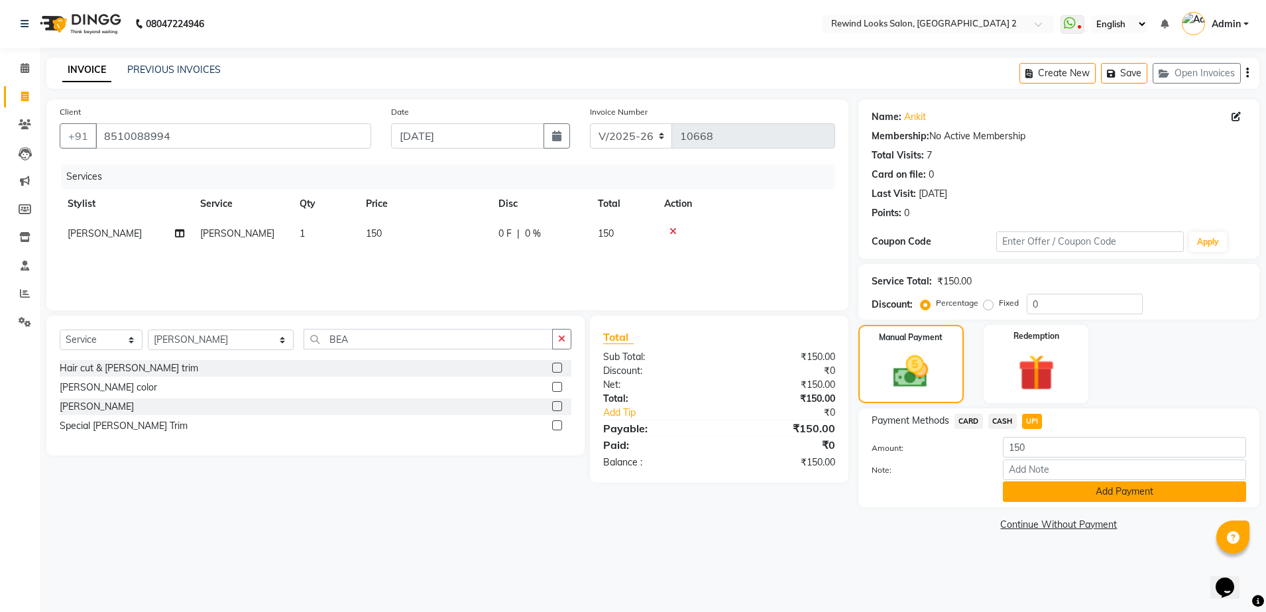
click at [1030, 495] on button "Add Payment" at bounding box center [1124, 491] width 243 height 21
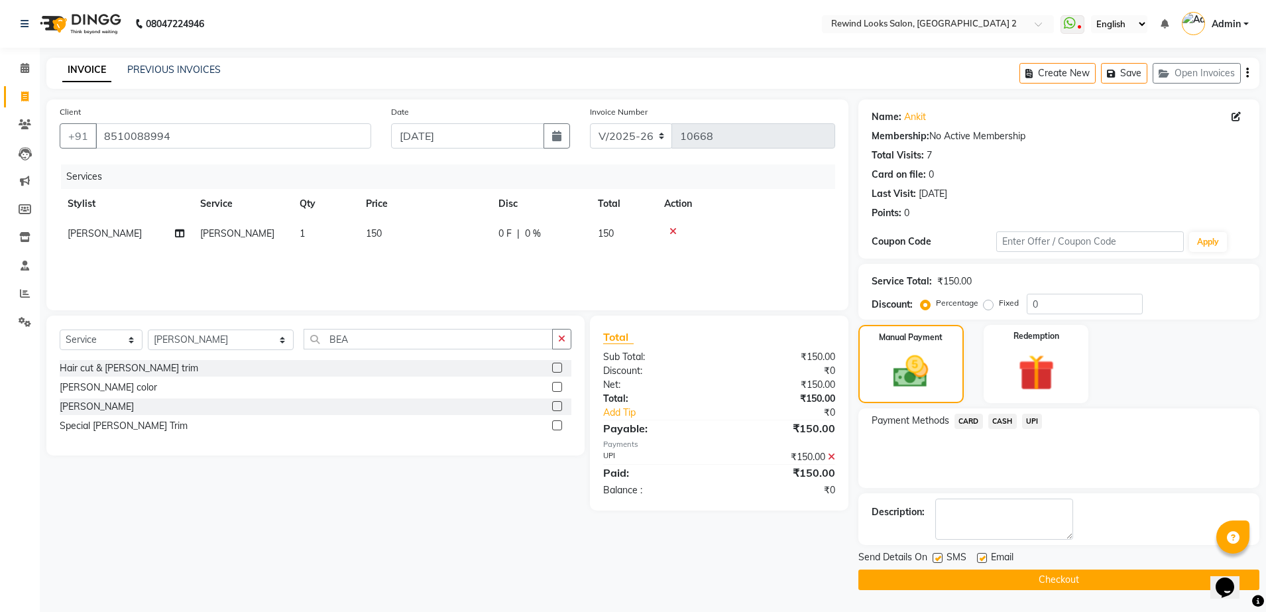
click at [1035, 579] on button "Checkout" at bounding box center [1059, 579] width 401 height 21
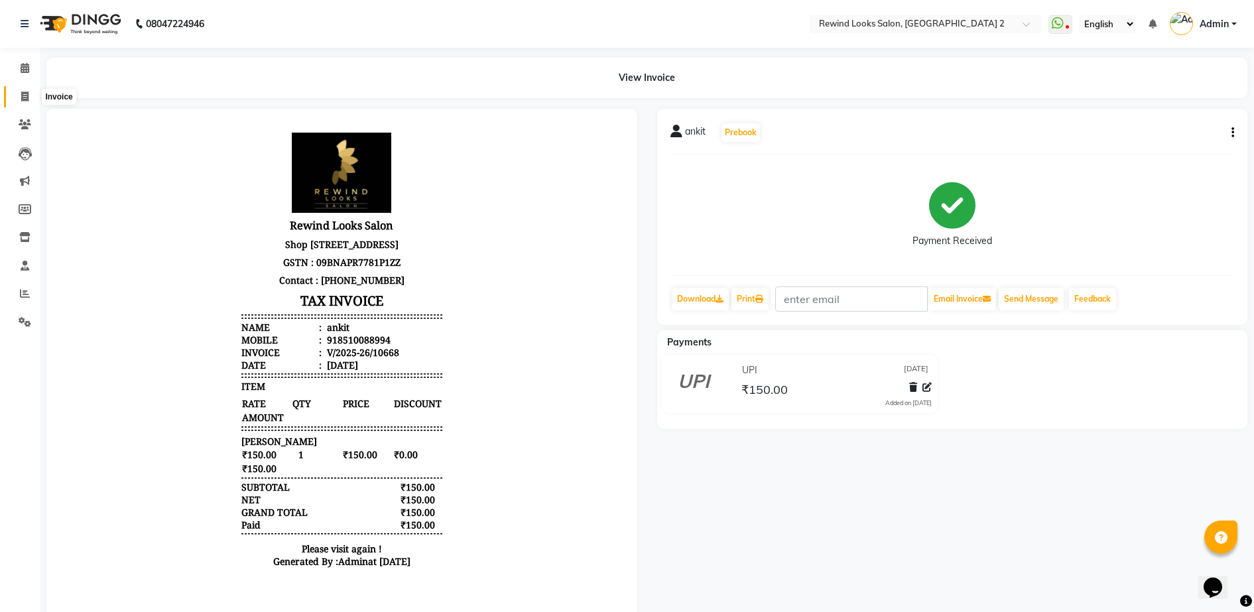
click at [24, 97] on icon at bounding box center [24, 96] width 7 height 10
select select "service"
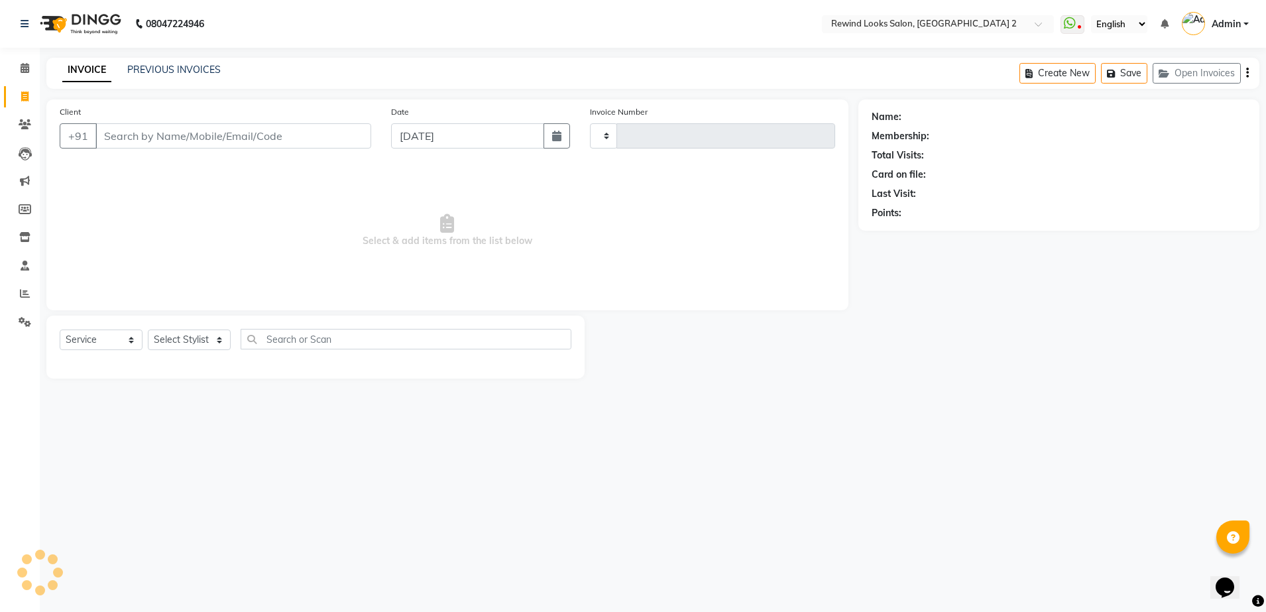
type input "10670"
select select "4640"
click at [170, 137] on input "Client" at bounding box center [233, 135] width 276 height 25
select select "27076"
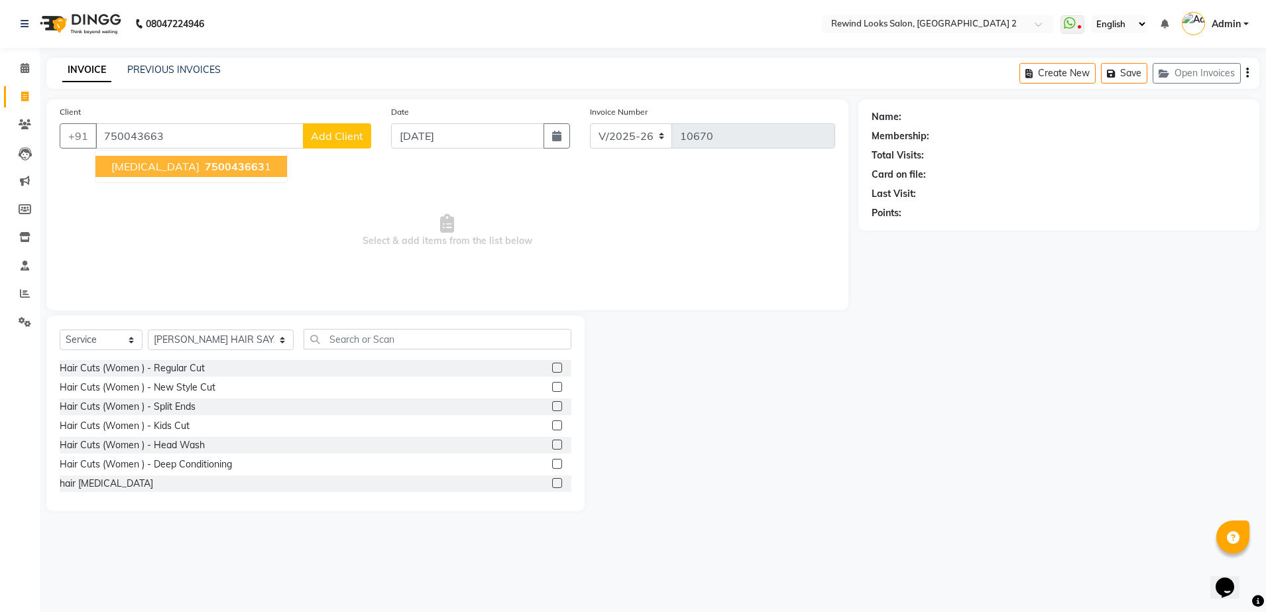
click at [180, 173] on button "[MEDICAL_DATA] 750043663 1" at bounding box center [191, 166] width 192 height 21
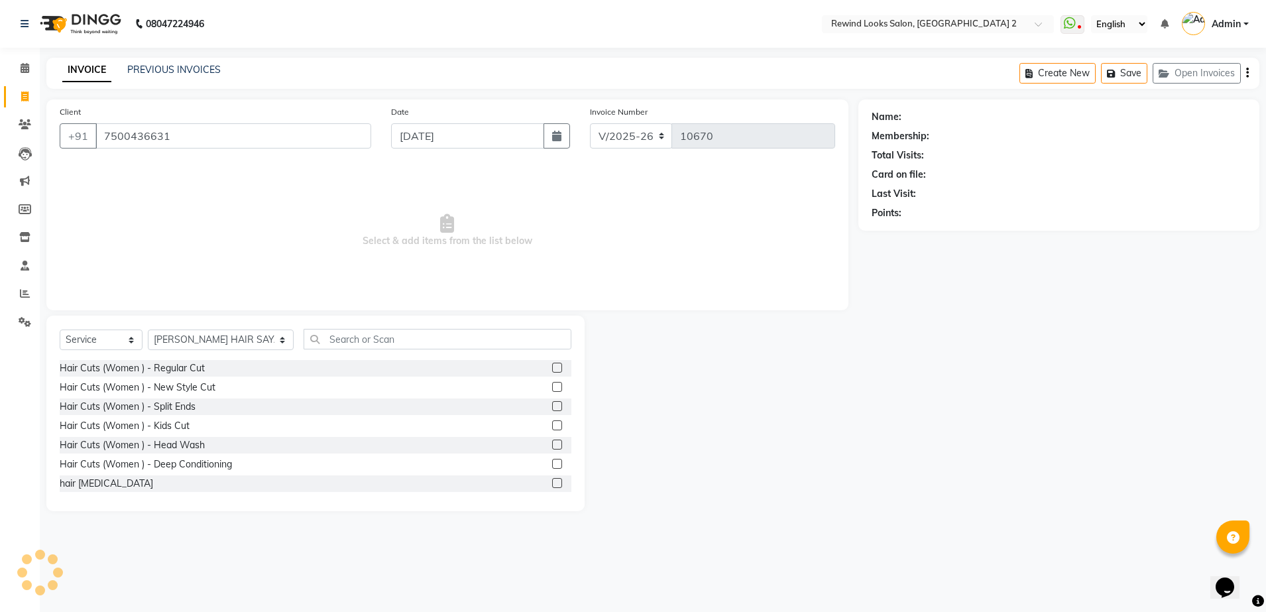
type input "7500436631"
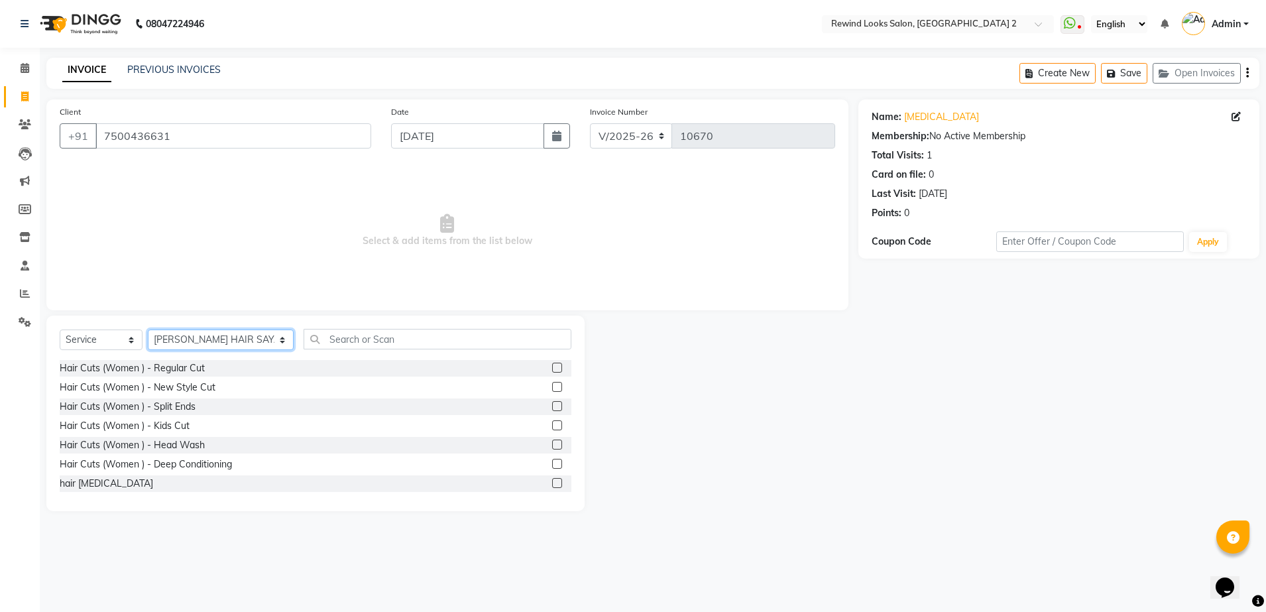
click at [206, 337] on select "Select Stylist [PERSON_NAME] aayat ADMIN Alfad hair Casa Ali Hair [PERSON_NAME]…" at bounding box center [221, 339] width 146 height 21
select select "59648"
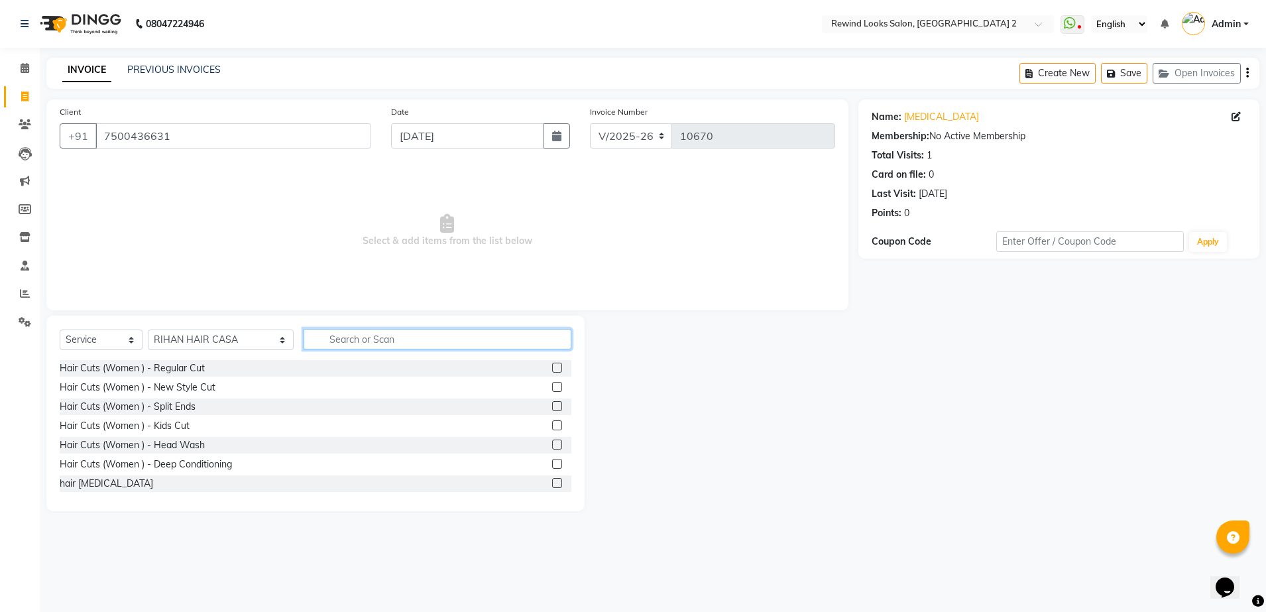
click at [359, 336] on input "text" at bounding box center [438, 339] width 268 height 21
click at [552, 366] on label at bounding box center [557, 368] width 10 height 10
click at [552, 366] on input "checkbox" at bounding box center [556, 368] width 9 height 9
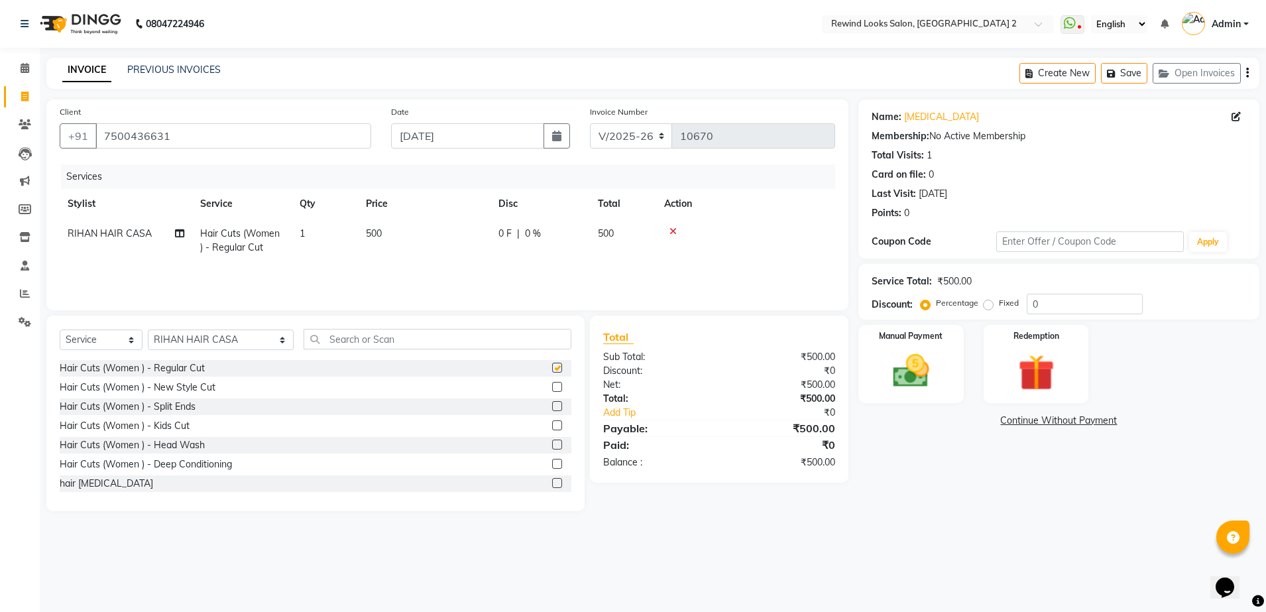
checkbox input "false"
click at [916, 376] on img at bounding box center [911, 371] width 62 height 44
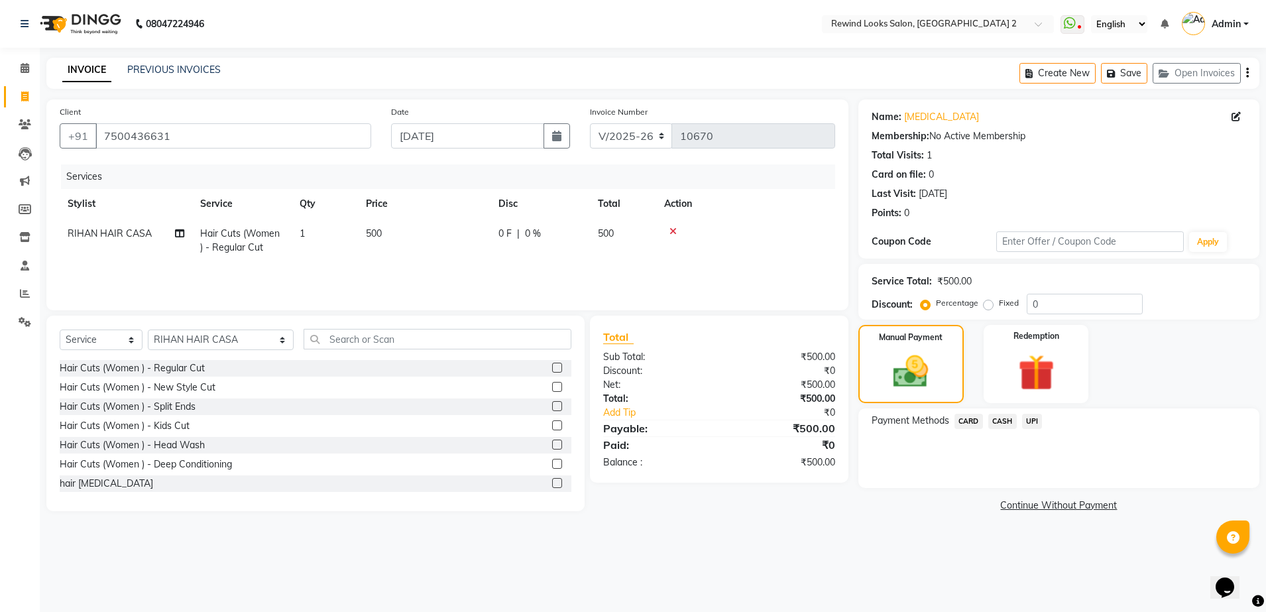
click at [1002, 418] on span "CASH" at bounding box center [1002, 421] width 29 height 15
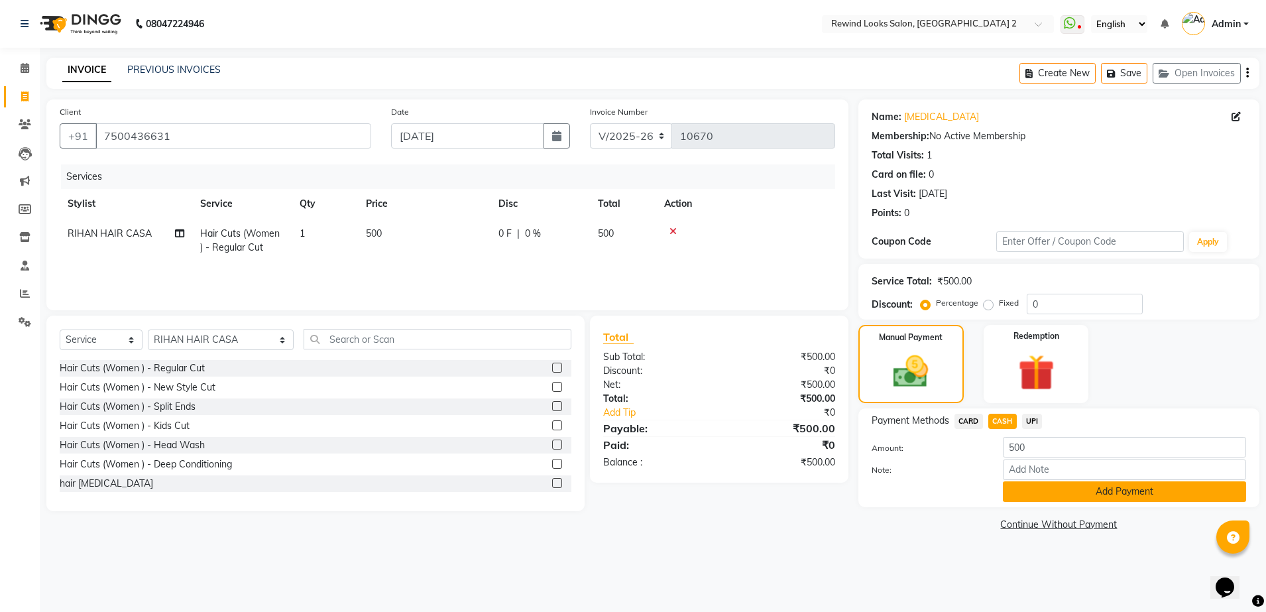
click at [1016, 484] on button "Add Payment" at bounding box center [1124, 491] width 243 height 21
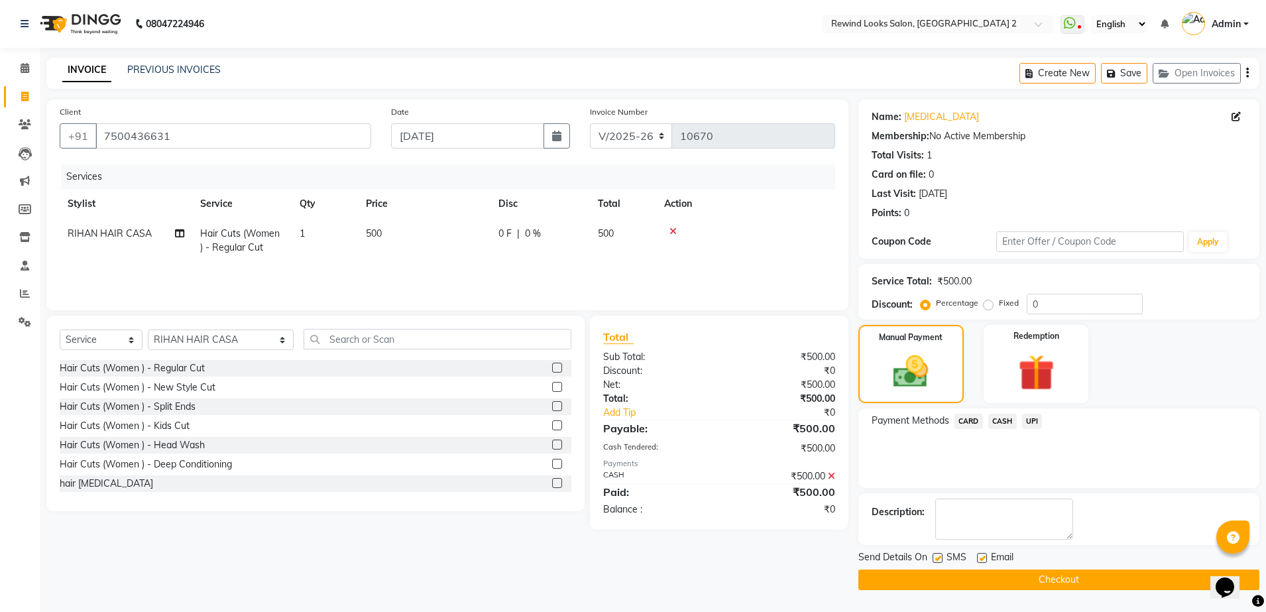
click at [1011, 577] on button "Checkout" at bounding box center [1059, 579] width 401 height 21
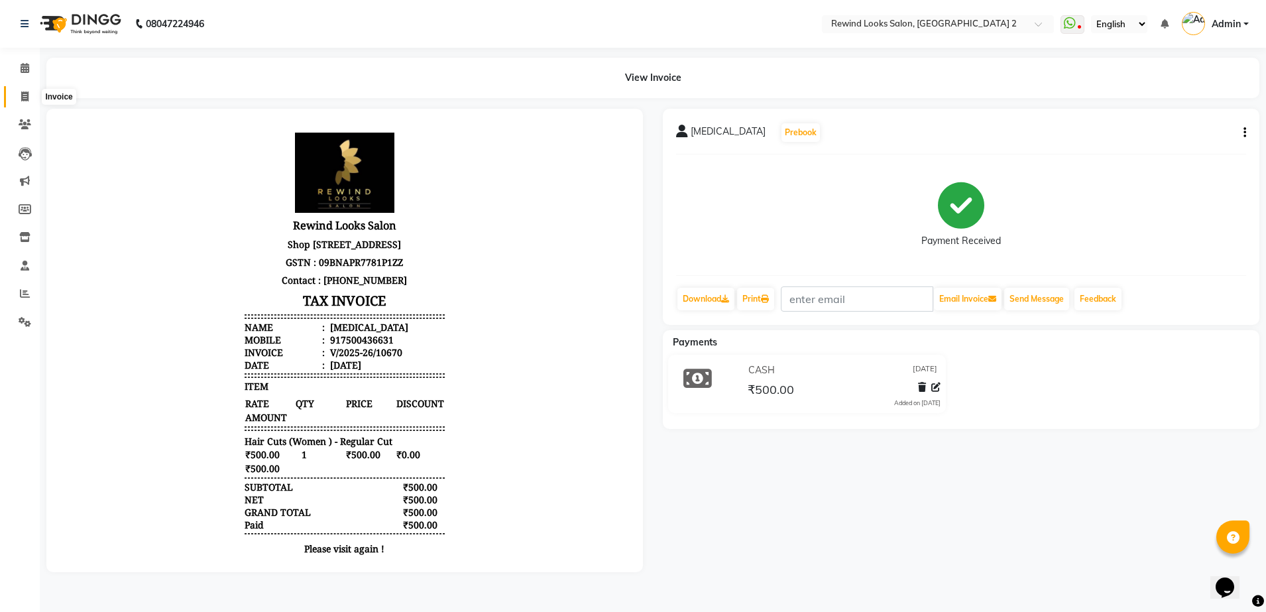
click at [23, 93] on icon at bounding box center [24, 96] width 7 height 10
select select "service"
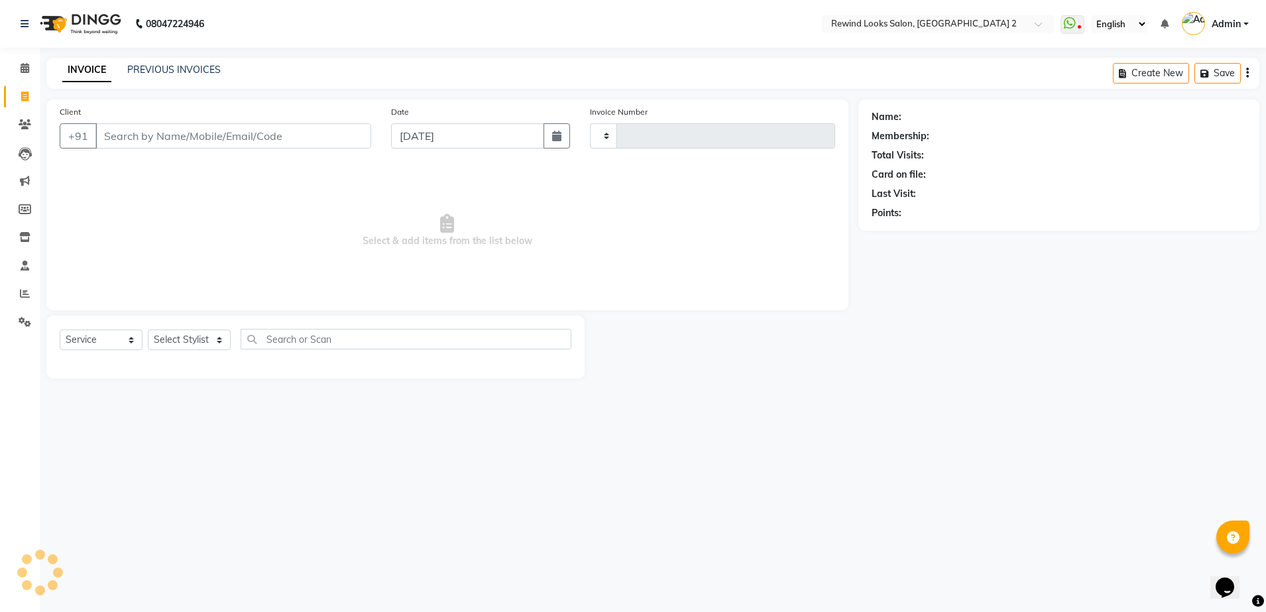
type input "10672"
select select "4640"
select select "27076"
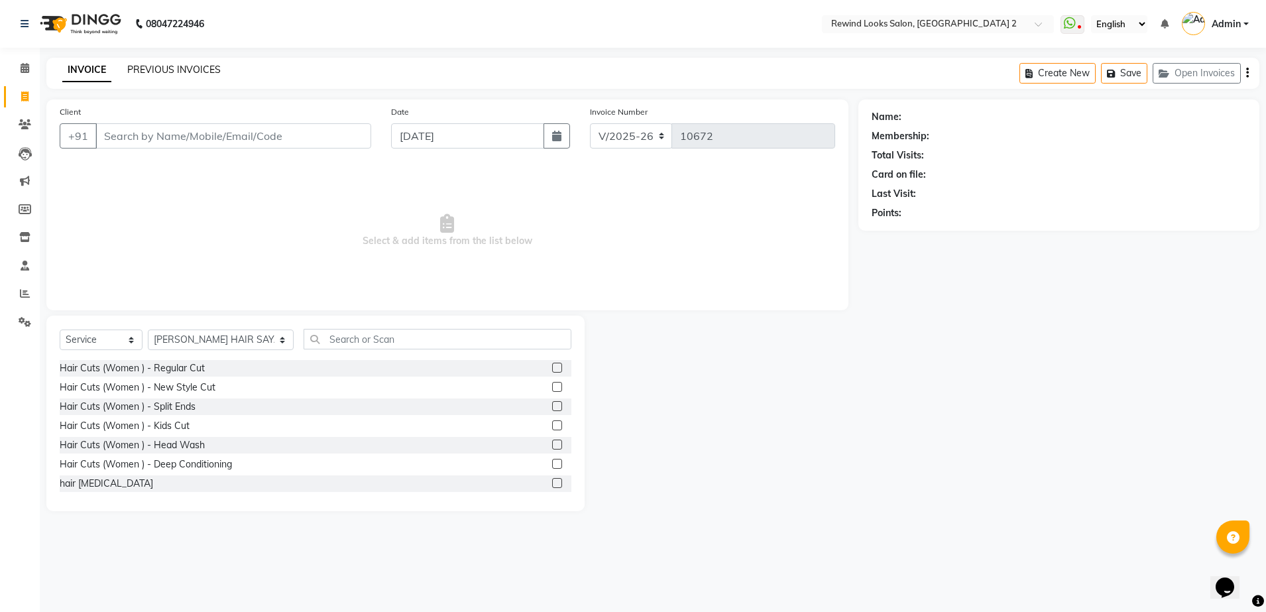
click at [164, 66] on link "PREVIOUS INVOICES" at bounding box center [173, 70] width 93 height 12
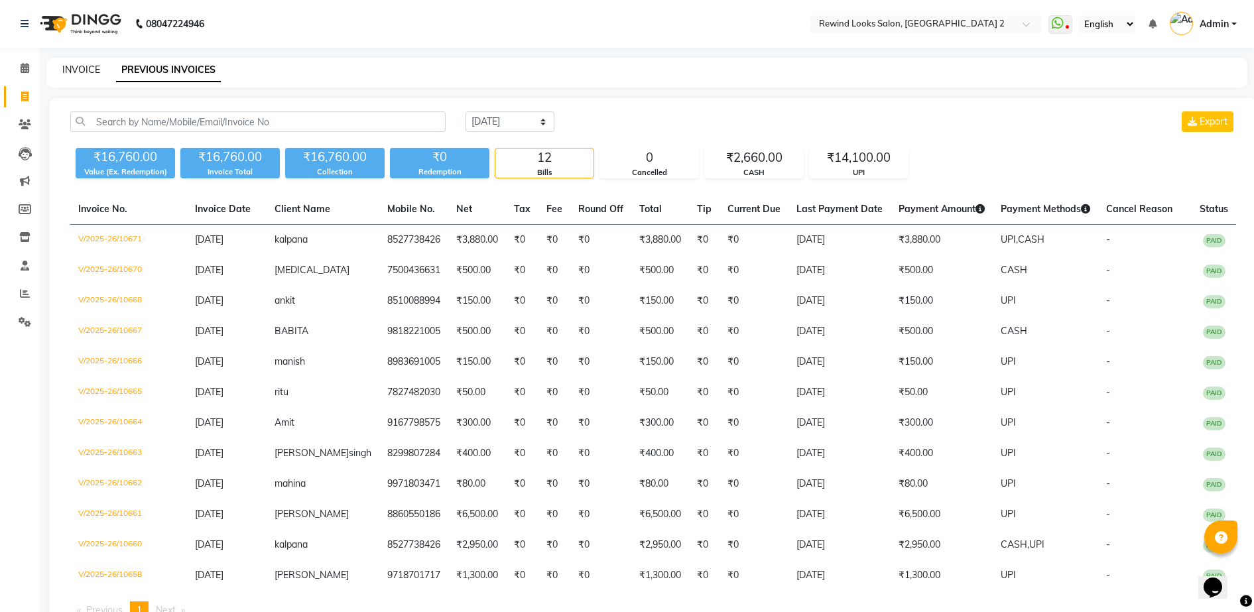
click at [78, 72] on link "INVOICE" at bounding box center [81, 70] width 38 height 12
select select "service"
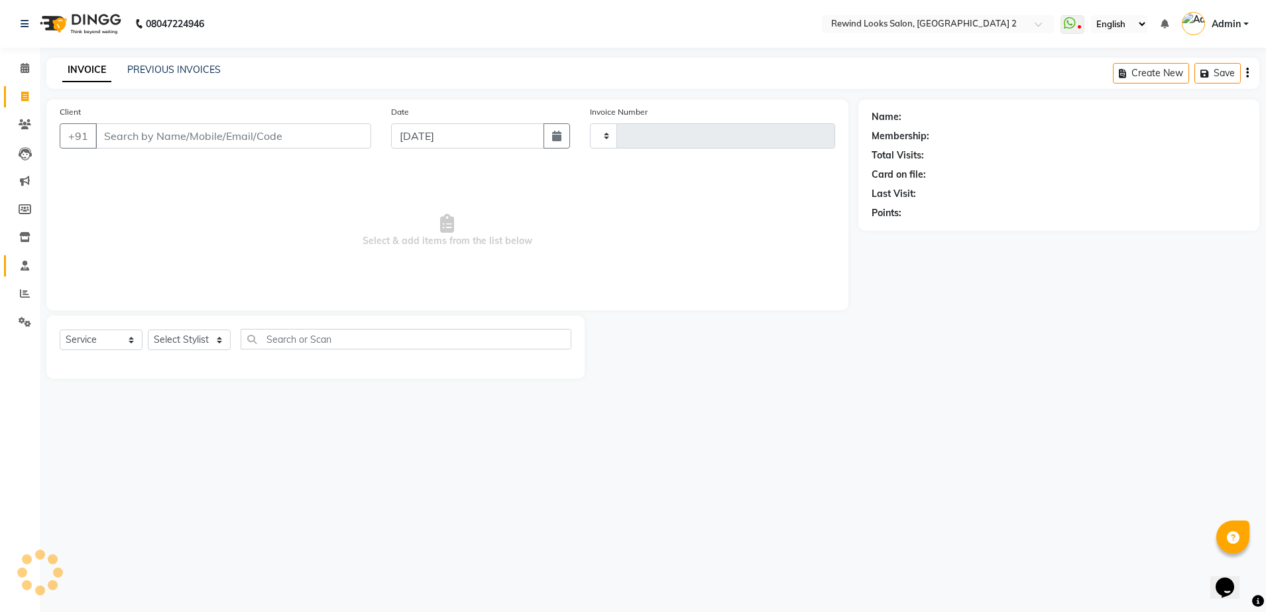
type input "10672"
select select "4640"
select select "27076"
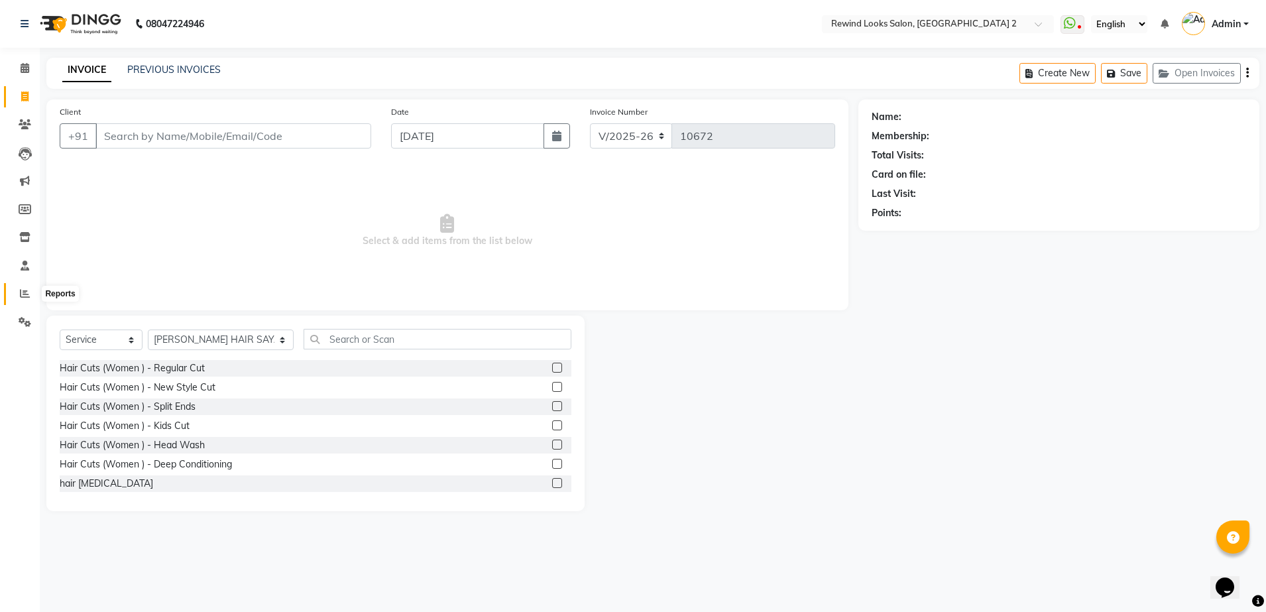
click at [23, 291] on icon at bounding box center [25, 293] width 10 height 10
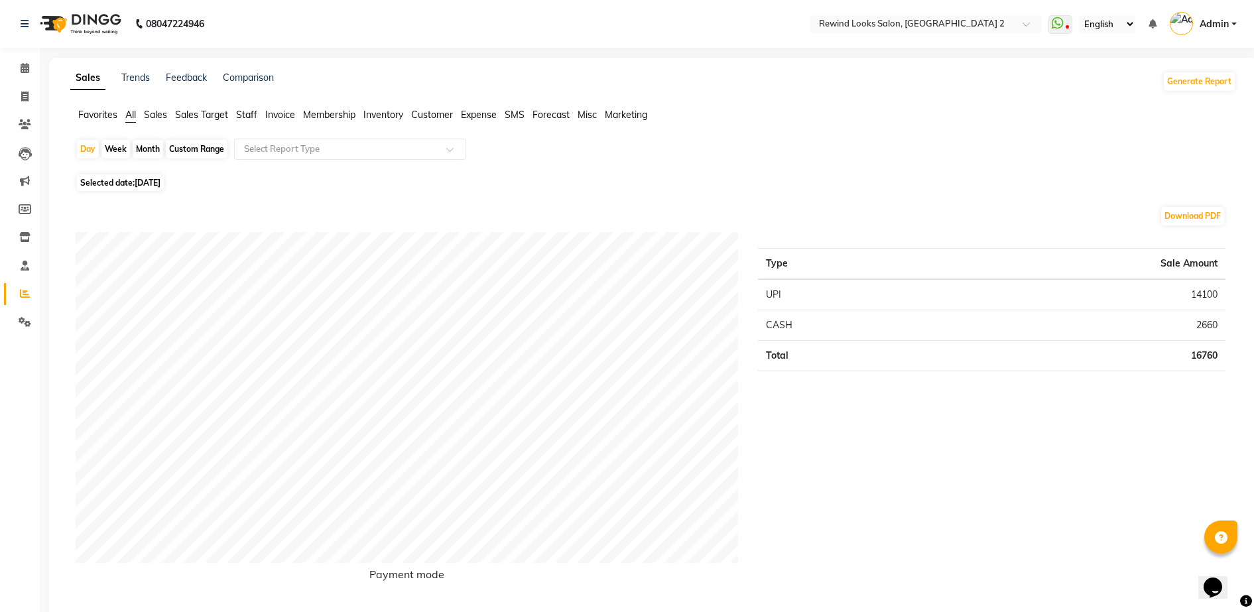
click at [151, 148] on div "Month" at bounding box center [148, 149] width 30 height 19
select select "10"
select select "2025"
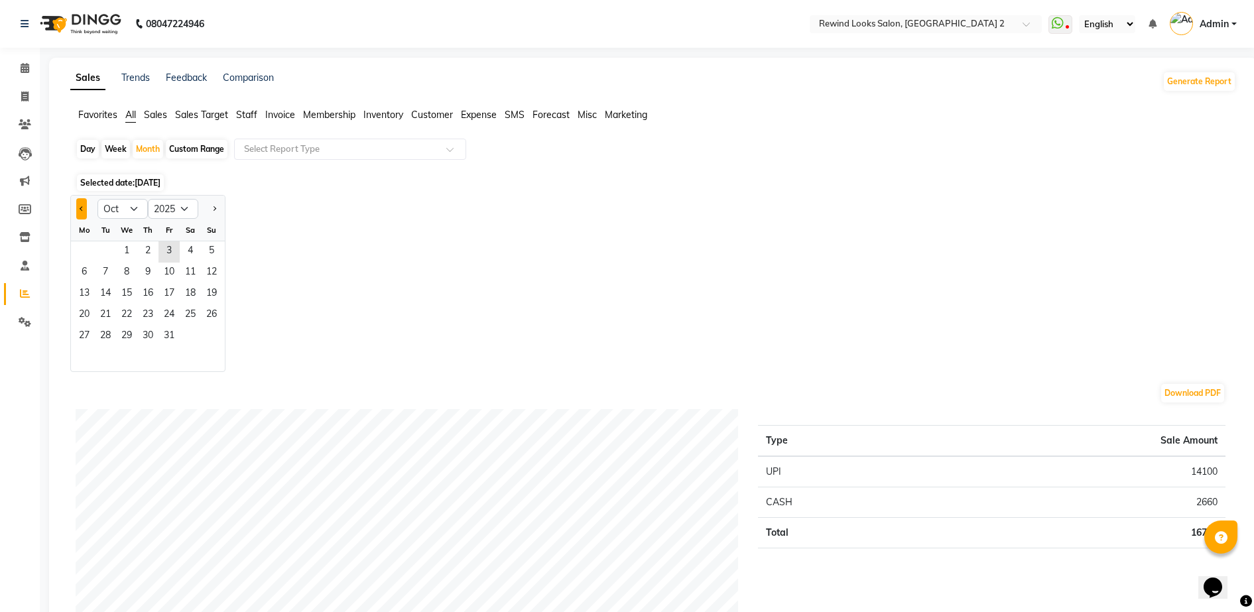
click at [82, 215] on button "Previous month" at bounding box center [81, 208] width 11 height 21
select select "9"
click at [88, 244] on span "1" at bounding box center [84, 251] width 21 height 21
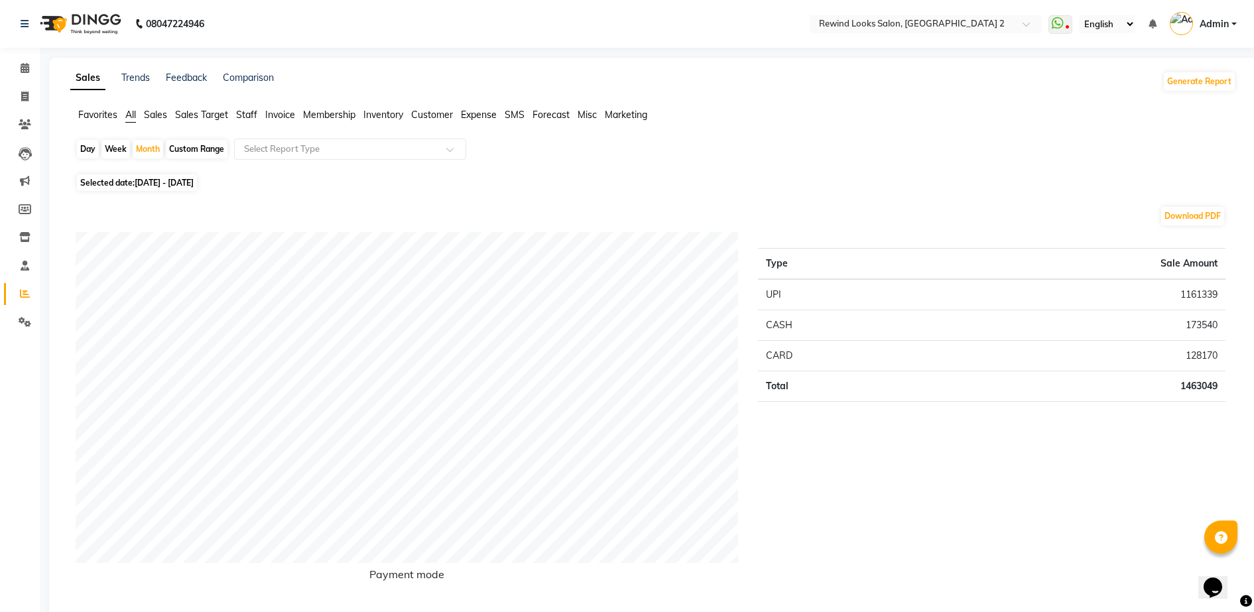
click at [242, 115] on span "Staff" at bounding box center [246, 115] width 21 height 12
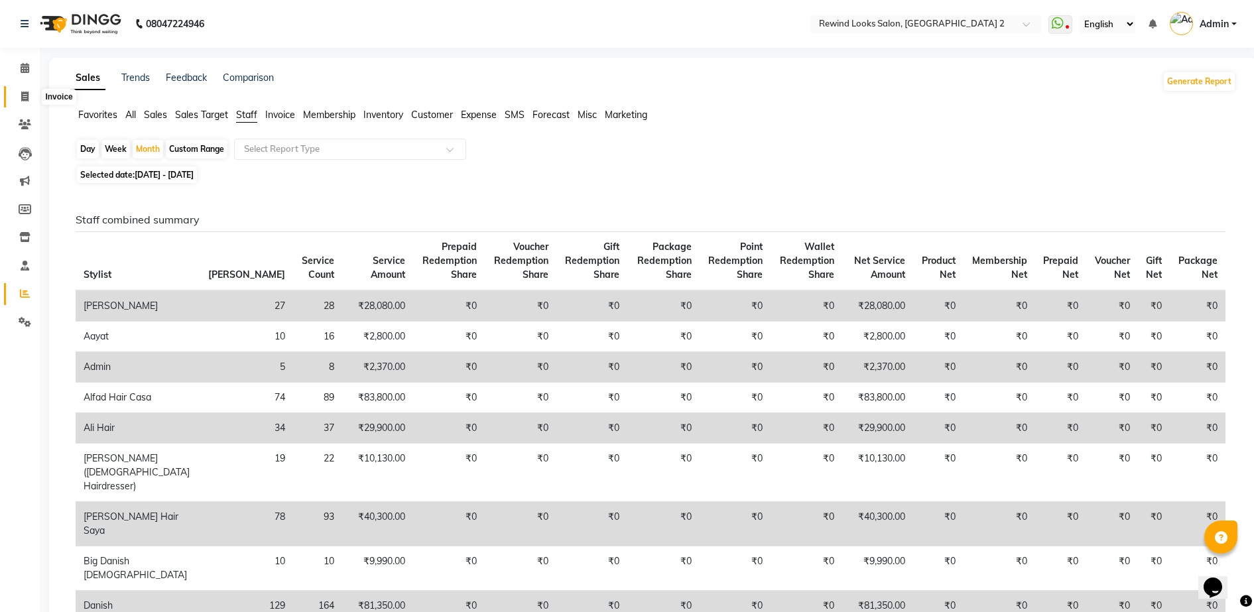
click at [24, 95] on icon at bounding box center [24, 96] width 7 height 10
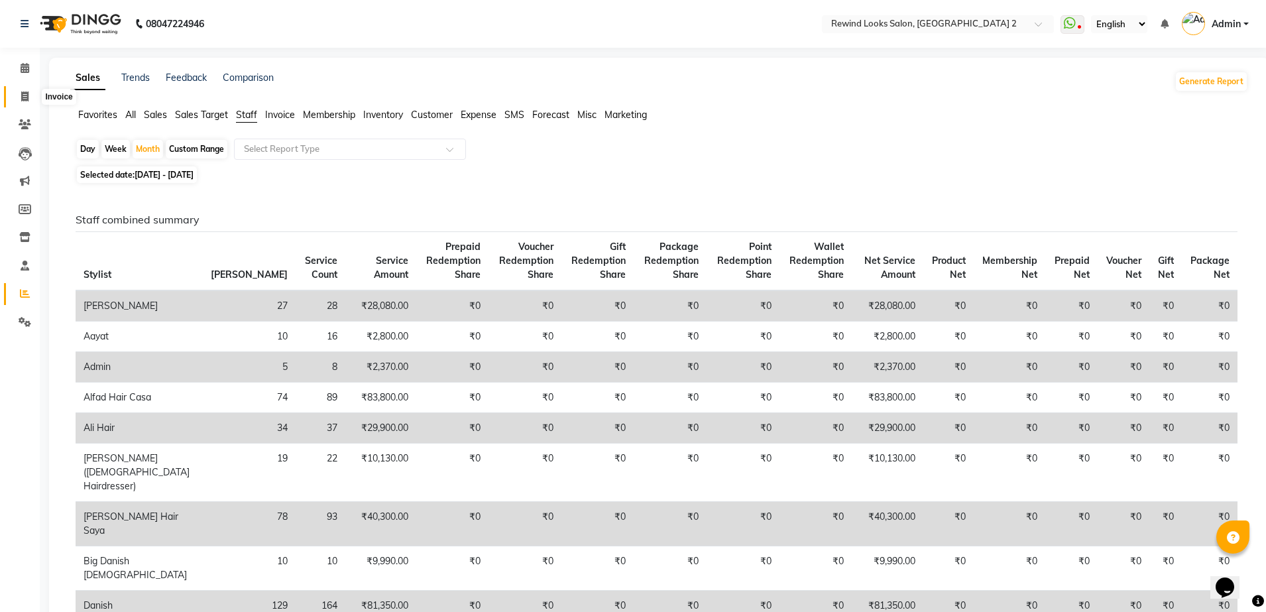
select select "service"
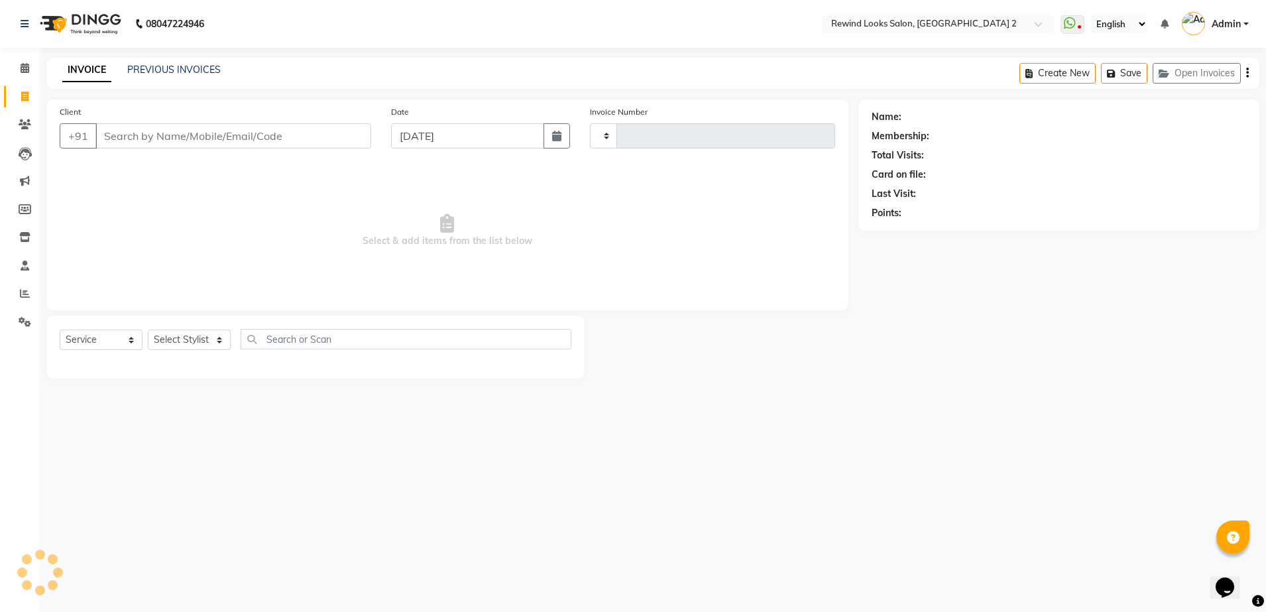
type input "10676"
select select "4640"
select select "27076"
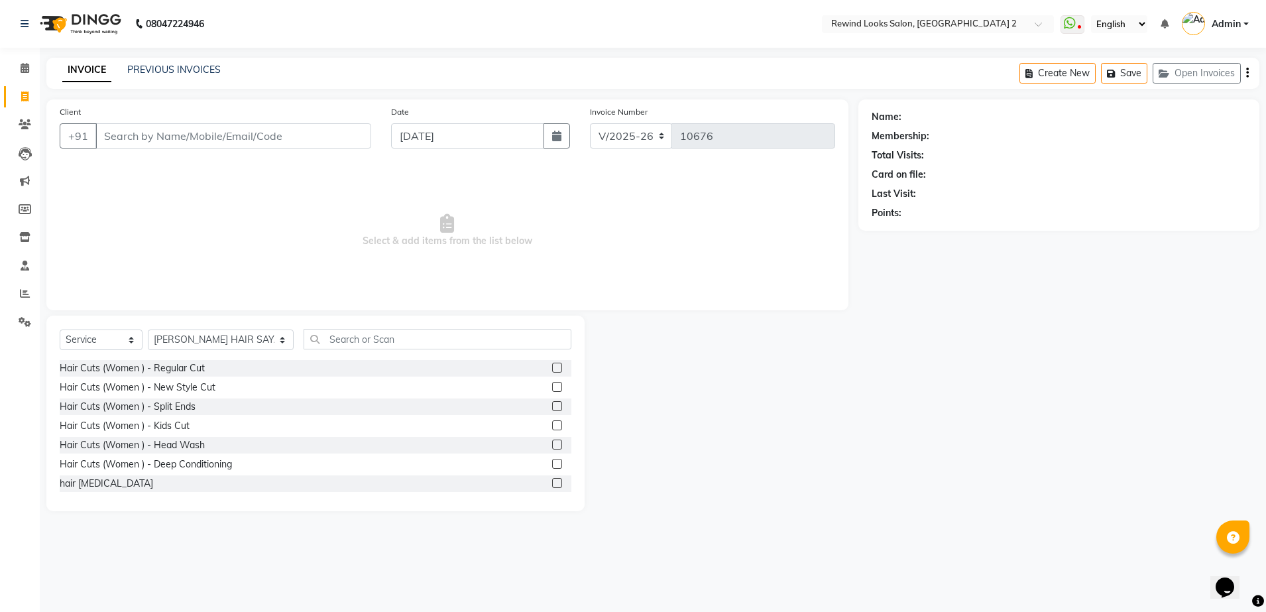
click at [170, 144] on input "Client" at bounding box center [233, 135] width 276 height 25
type input "8983691005"
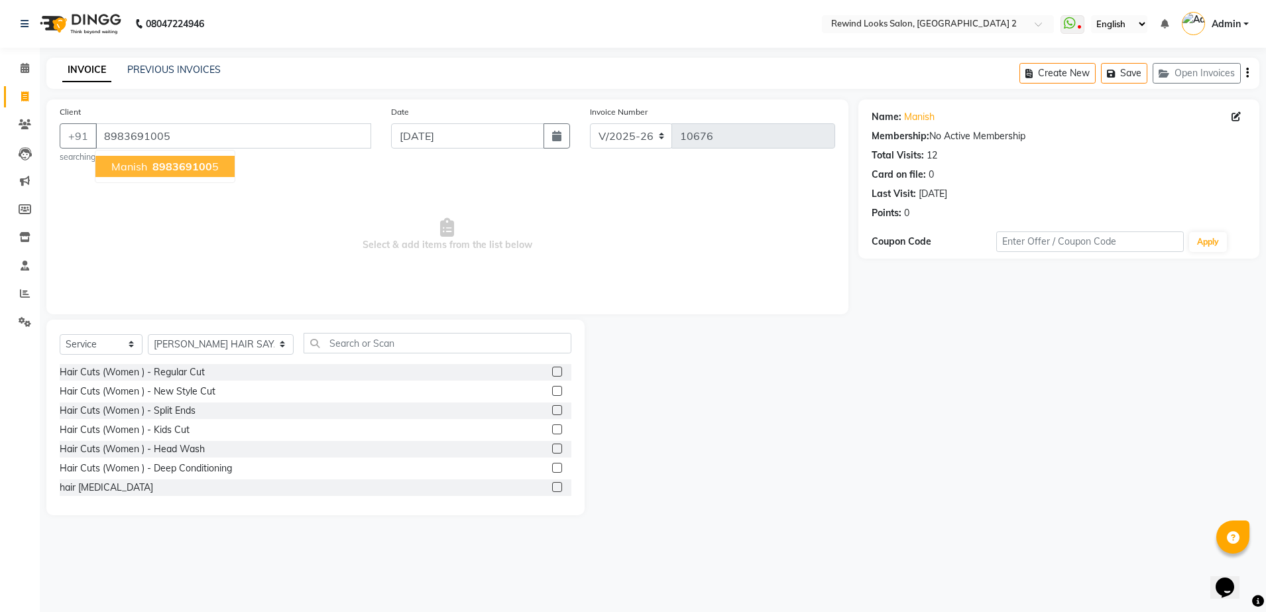
click at [183, 166] on span "898369100" at bounding box center [182, 166] width 60 height 13
click at [178, 345] on select "Select Stylist [PERSON_NAME] aayat ADMIN Alfad hair Casa Ali Hair [PERSON_NAME]…" at bounding box center [221, 344] width 146 height 21
select select "74475"
click at [310, 345] on input "text" at bounding box center [438, 343] width 268 height 21
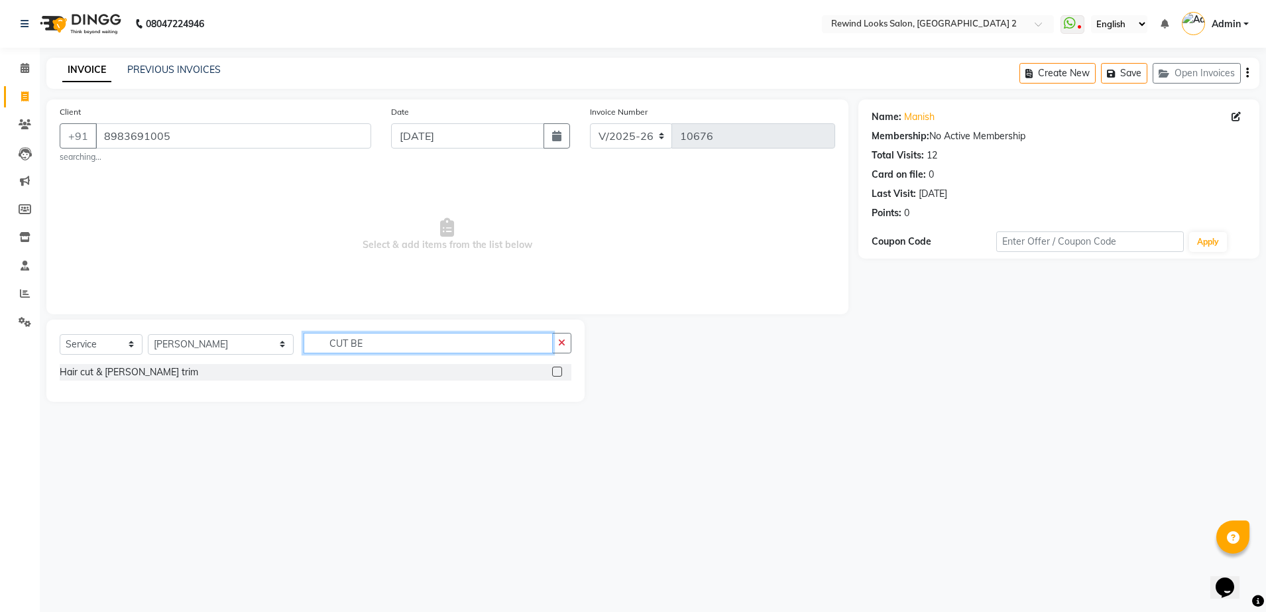
type input "CUT BE"
click at [556, 369] on label at bounding box center [557, 372] width 10 height 10
click at [556, 369] on input "checkbox" at bounding box center [556, 372] width 9 height 9
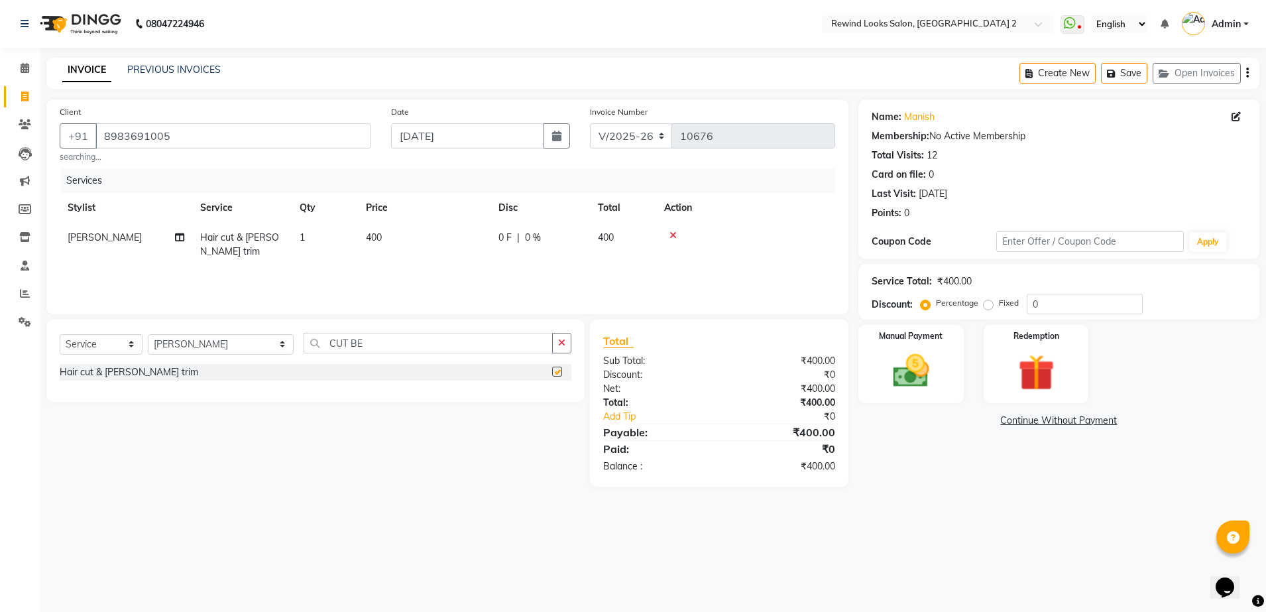
checkbox input "false"
click at [466, 233] on td "400" at bounding box center [424, 245] width 133 height 44
select select "74475"
click at [493, 236] on input "400" at bounding box center [486, 241] width 117 height 21
type input "4"
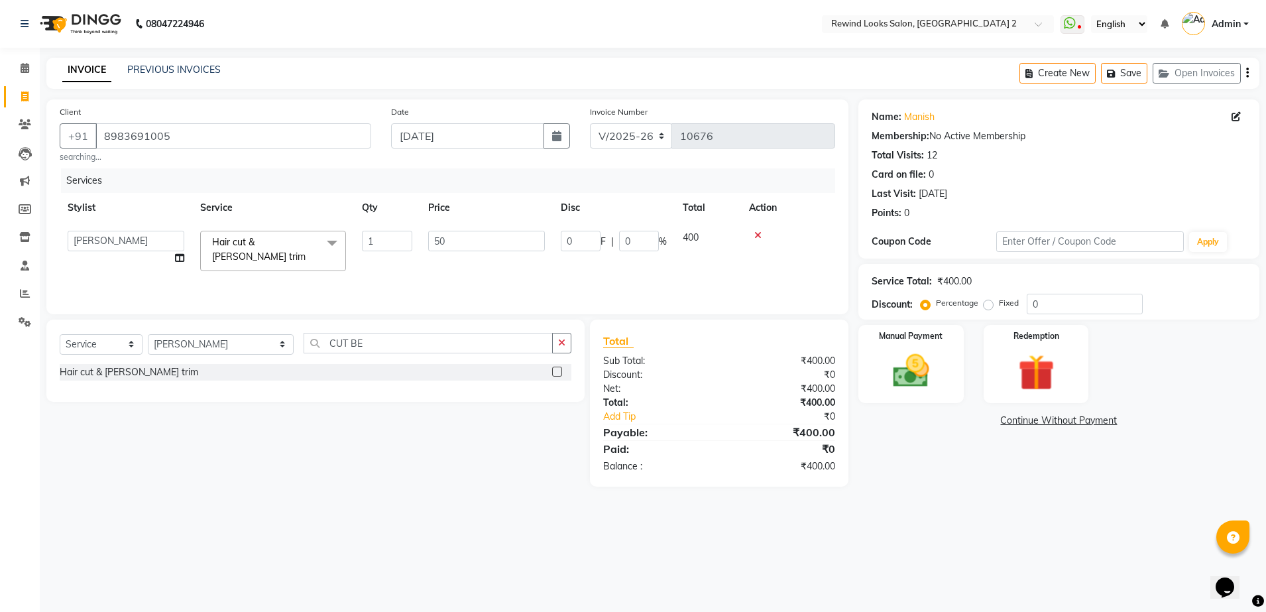
type input "500"
click at [897, 379] on img at bounding box center [911, 371] width 62 height 44
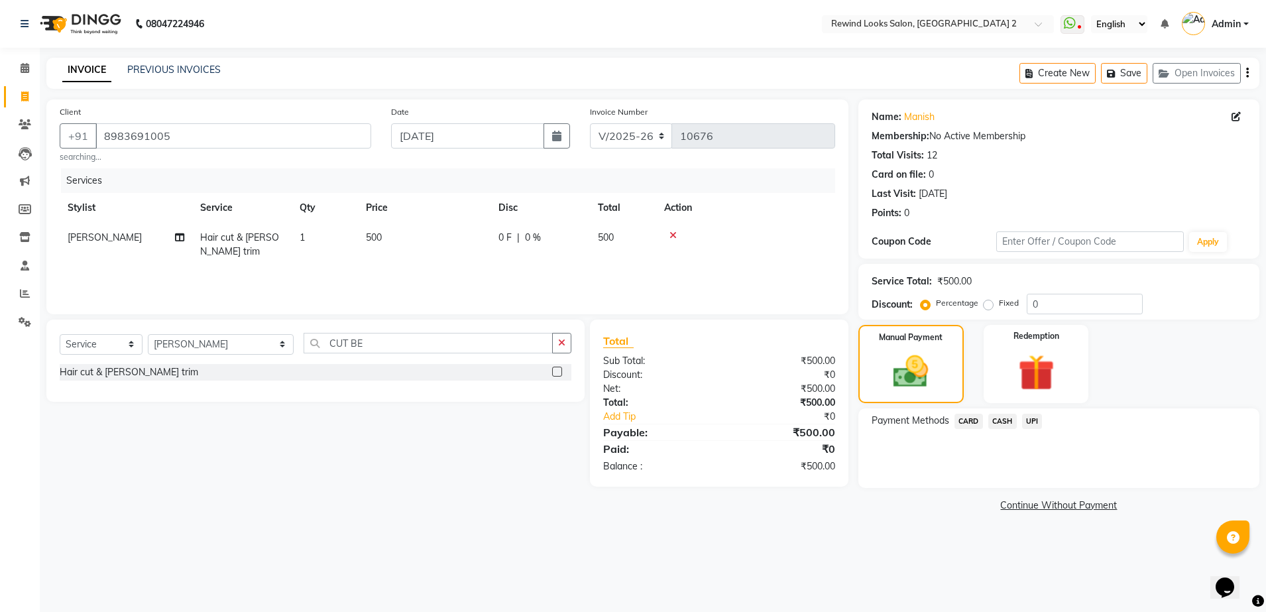
click at [1030, 421] on span "UPI" at bounding box center [1032, 421] width 21 height 15
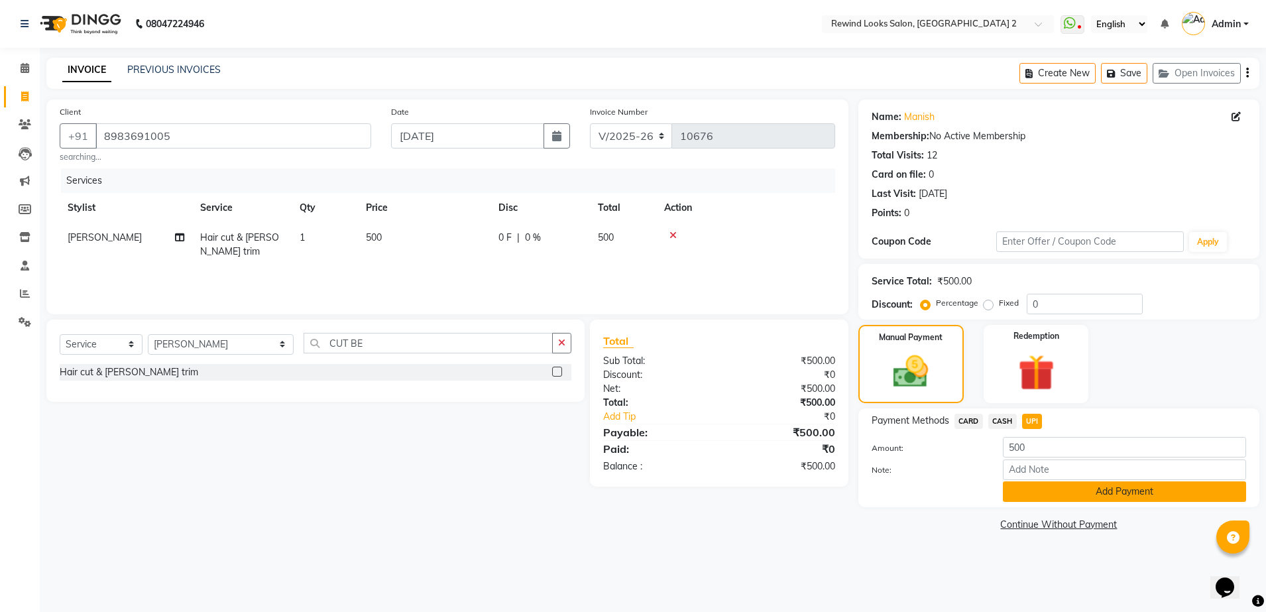
click at [1051, 483] on button "Add Payment" at bounding box center [1124, 491] width 243 height 21
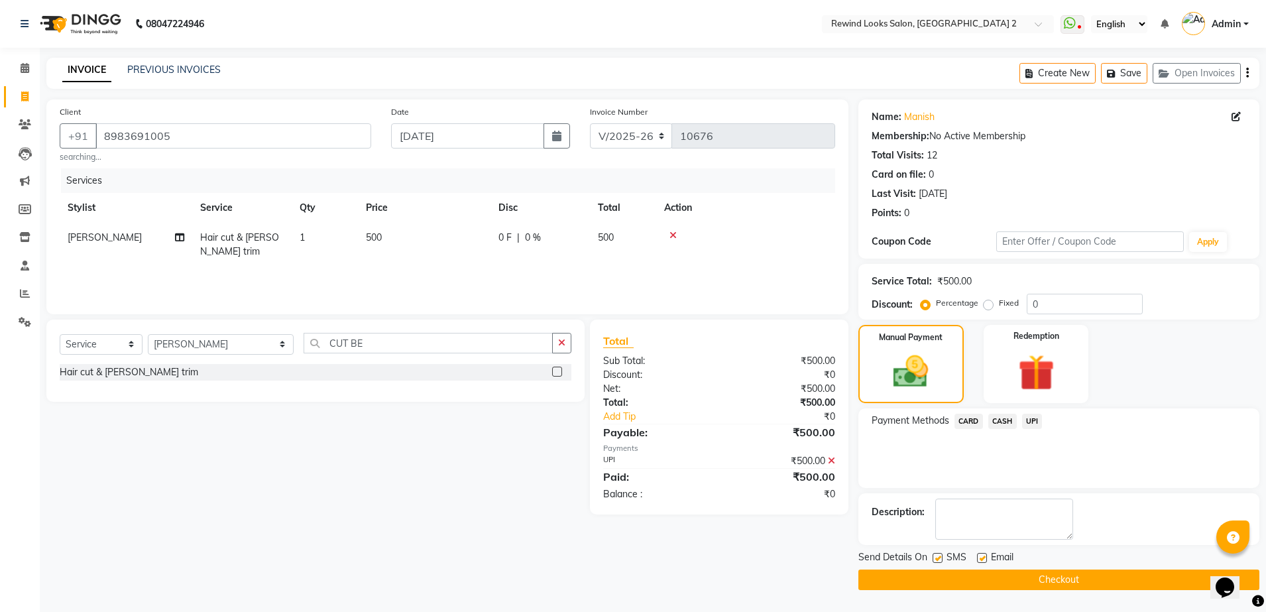
click at [1085, 573] on button "Checkout" at bounding box center [1059, 579] width 401 height 21
